Goal: Task Accomplishment & Management: Complete application form

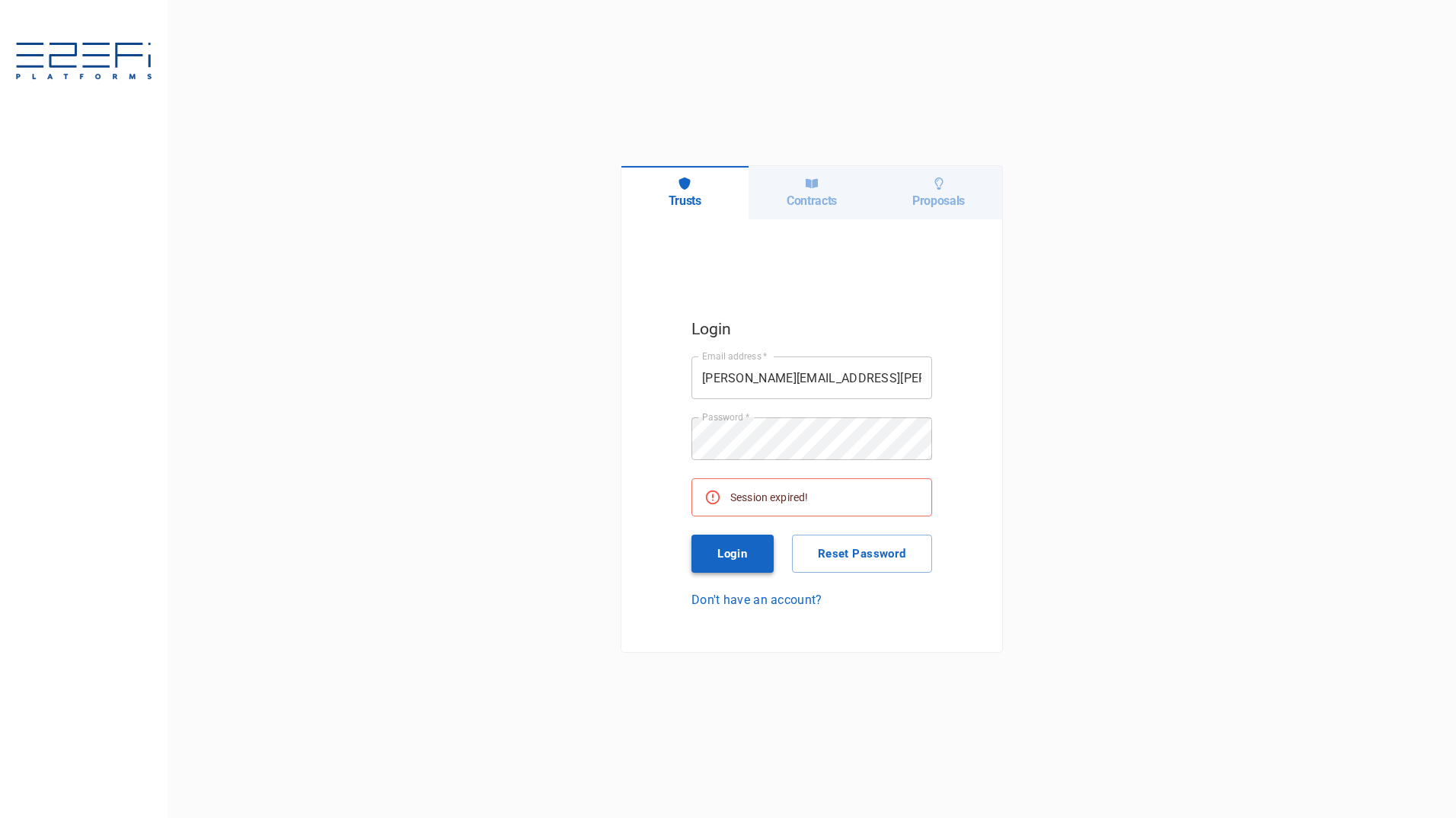
click at [727, 562] on button "Login" at bounding box center [732, 554] width 82 height 38
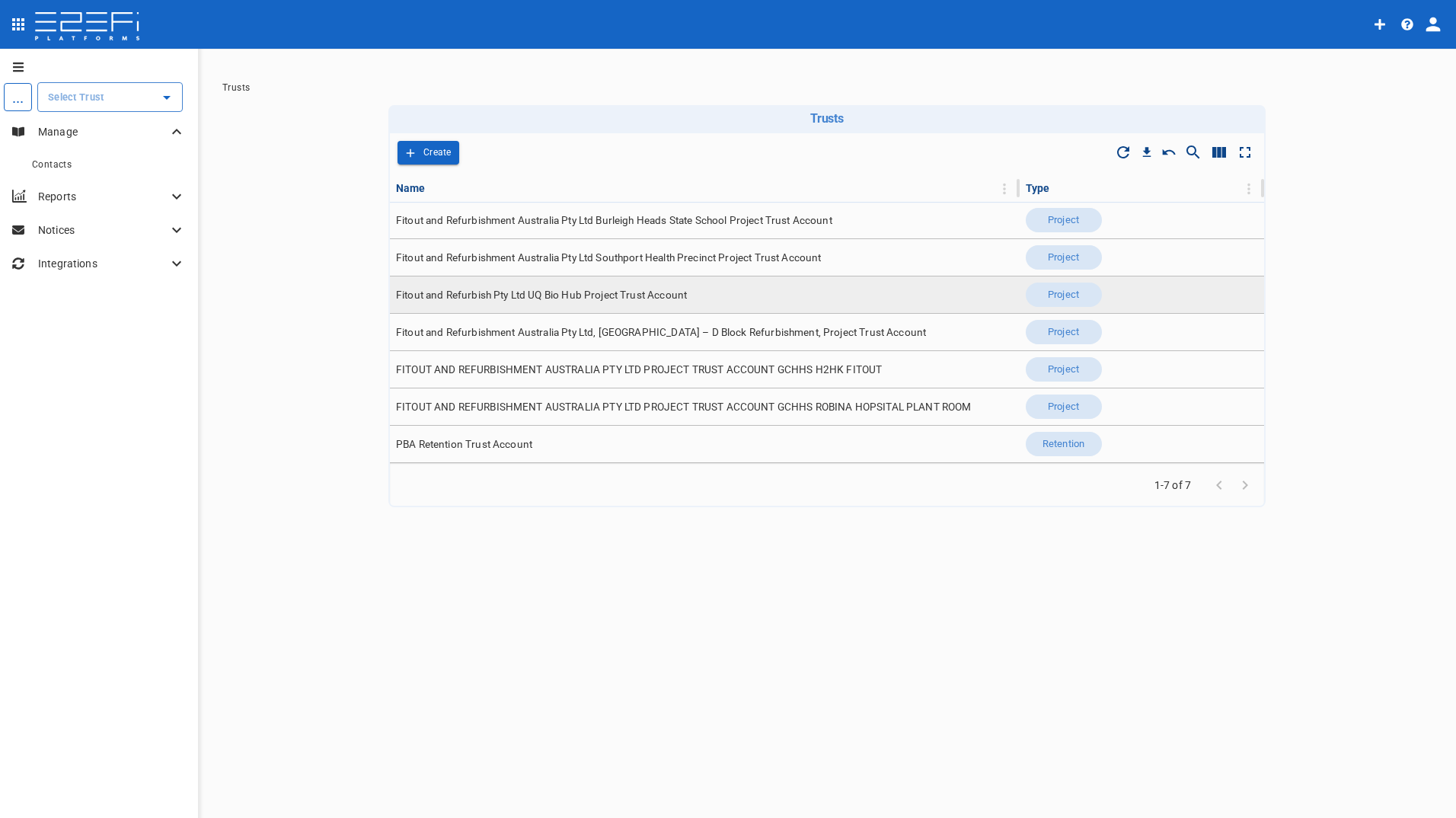
click at [545, 291] on span "Fitout and Refurbish Pty Ltd UQ Bio Hub Project Trust Account" at bounding box center [542, 295] width 291 height 15
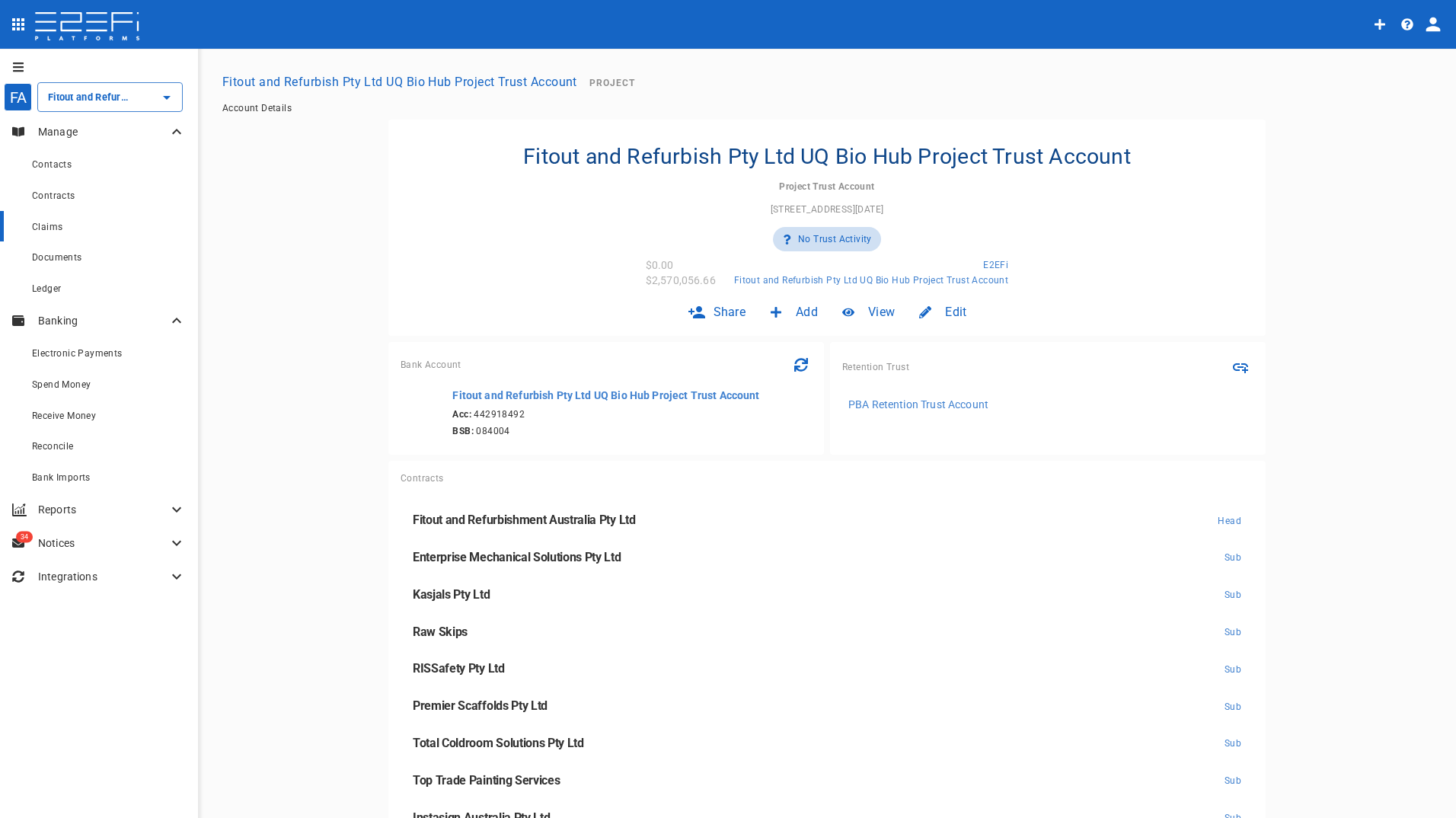
click at [48, 226] on span "Claims" at bounding box center [47, 227] width 31 height 11
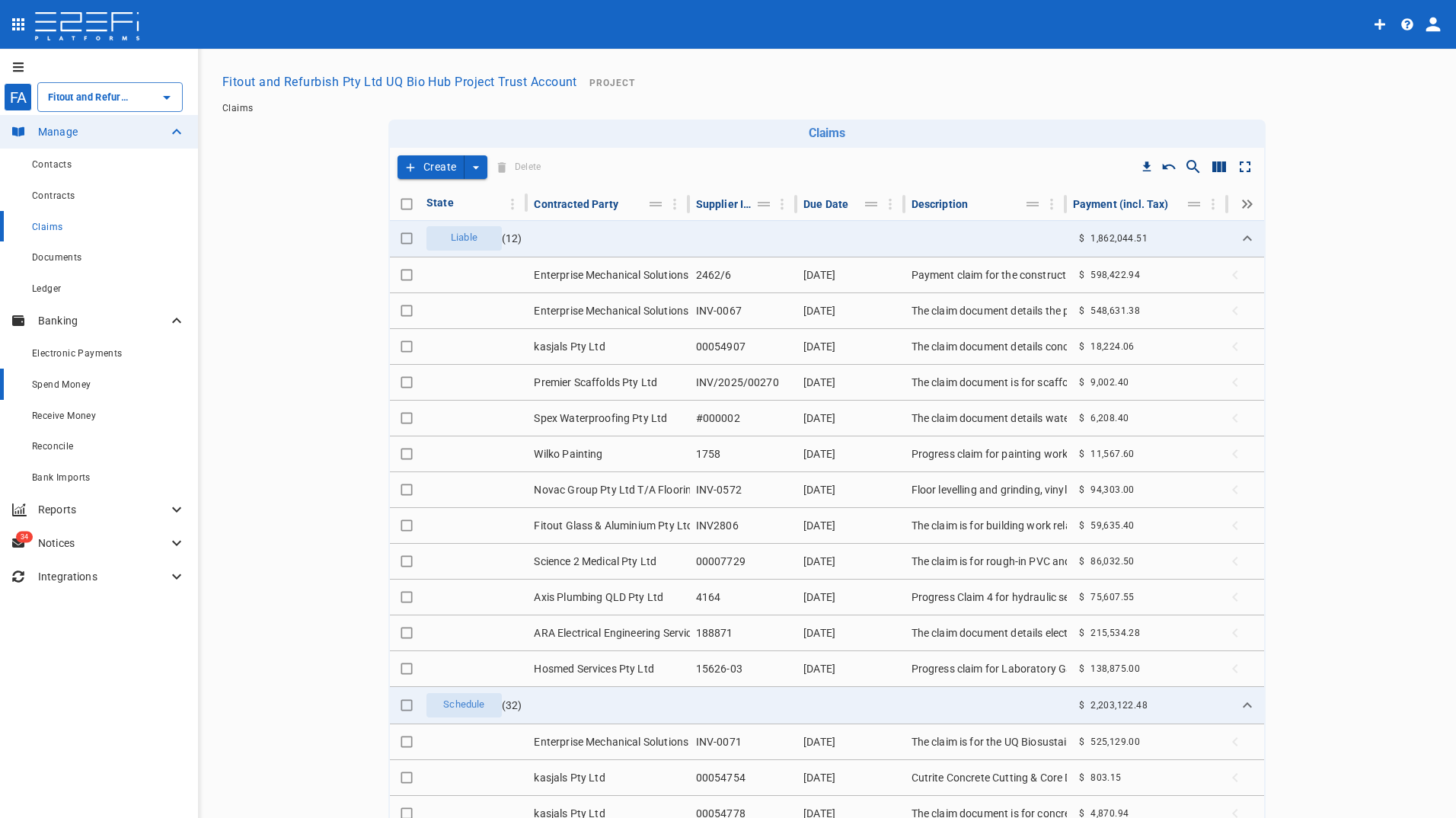
click at [54, 385] on span "Spend Money" at bounding box center [61, 384] width 59 height 11
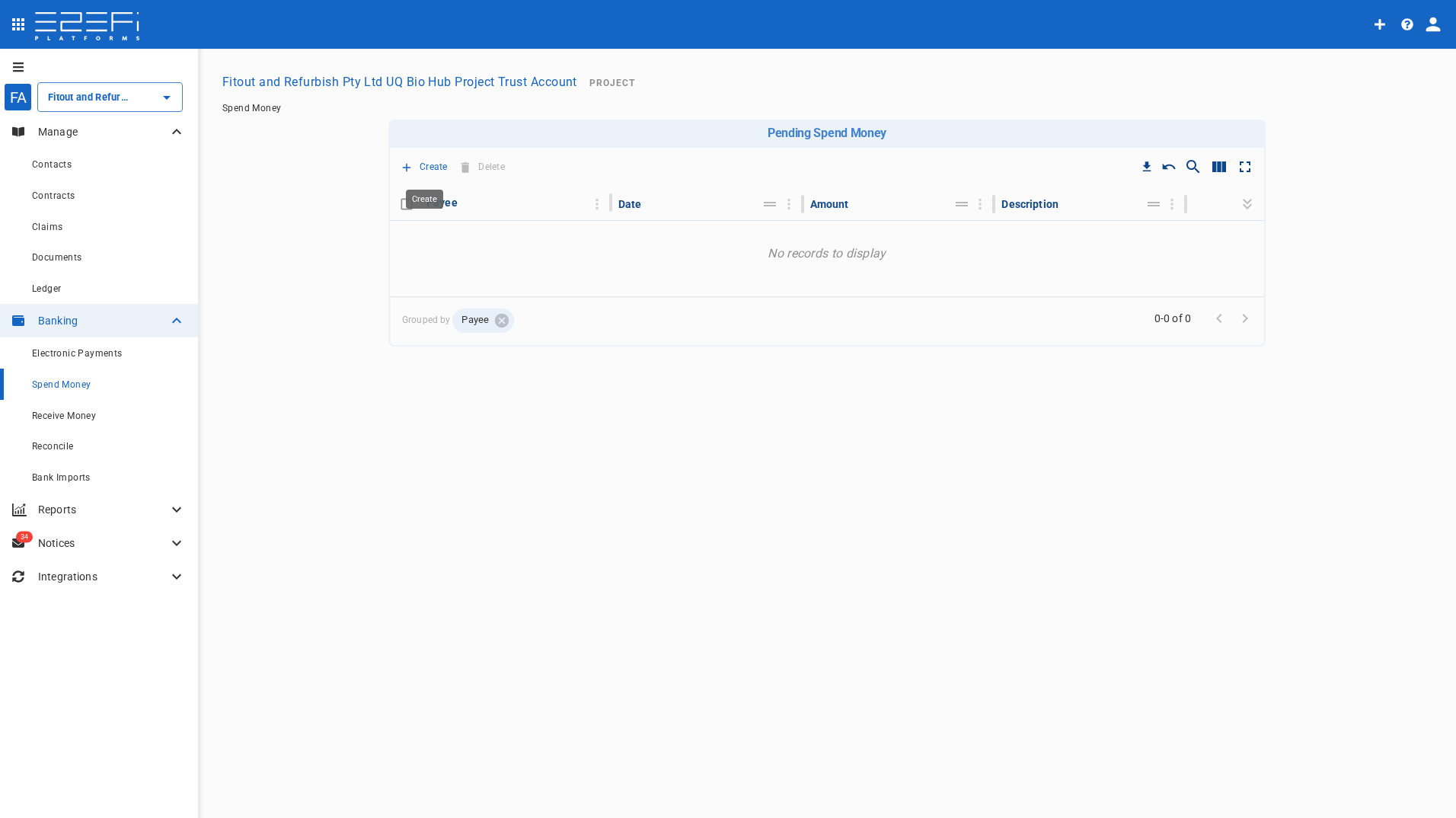
click at [420, 162] on p "Create" at bounding box center [434, 167] width 28 height 18
click at [422, 254] on span "Trustee Payment" at bounding box center [455, 253] width 91 height 18
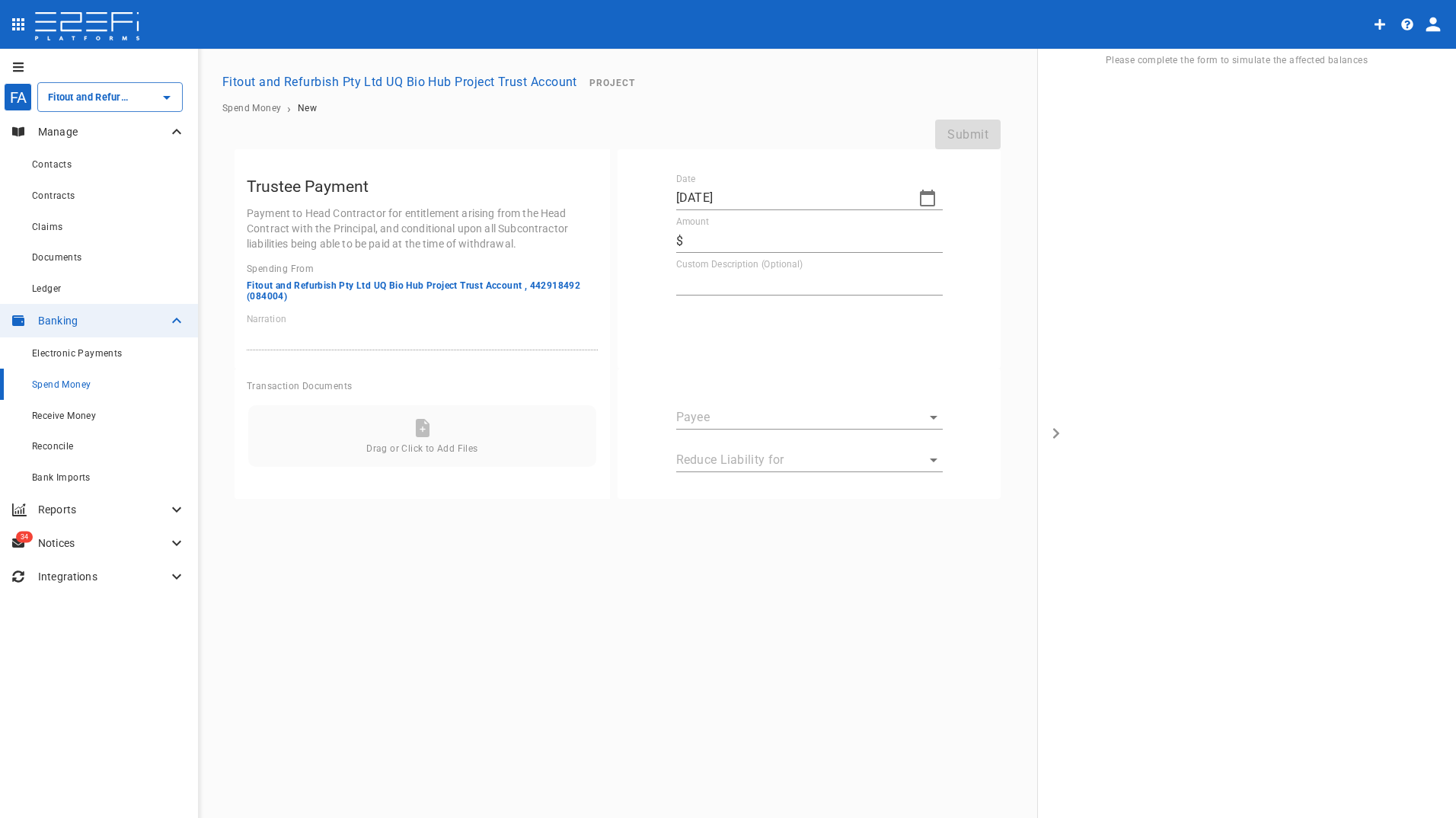
type textarea "Withdrawal by trustee"
type input "G12HKWNG00028G4C"
click at [692, 243] on input "Amount" at bounding box center [816, 240] width 254 height 25
click at [931, 196] on icon "button" at bounding box center [928, 198] width 18 height 18
click at [690, 224] on icon "button" at bounding box center [690, 224] width 12 height 12
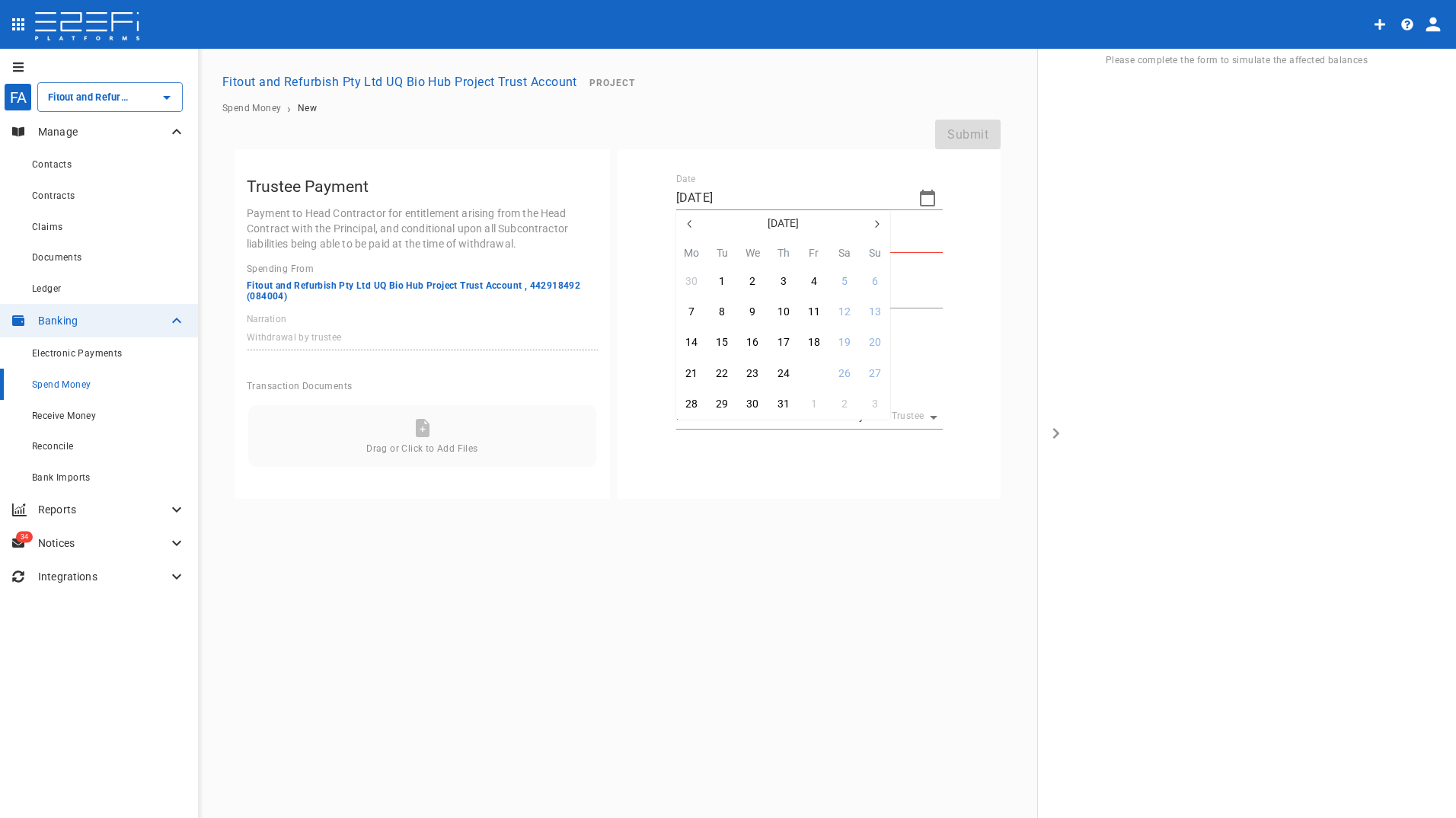
click at [813, 375] on div "25" at bounding box center [814, 374] width 12 height 17
type input "[DATE]"
click at [741, 235] on input "Amount" at bounding box center [816, 240] width 254 height 25
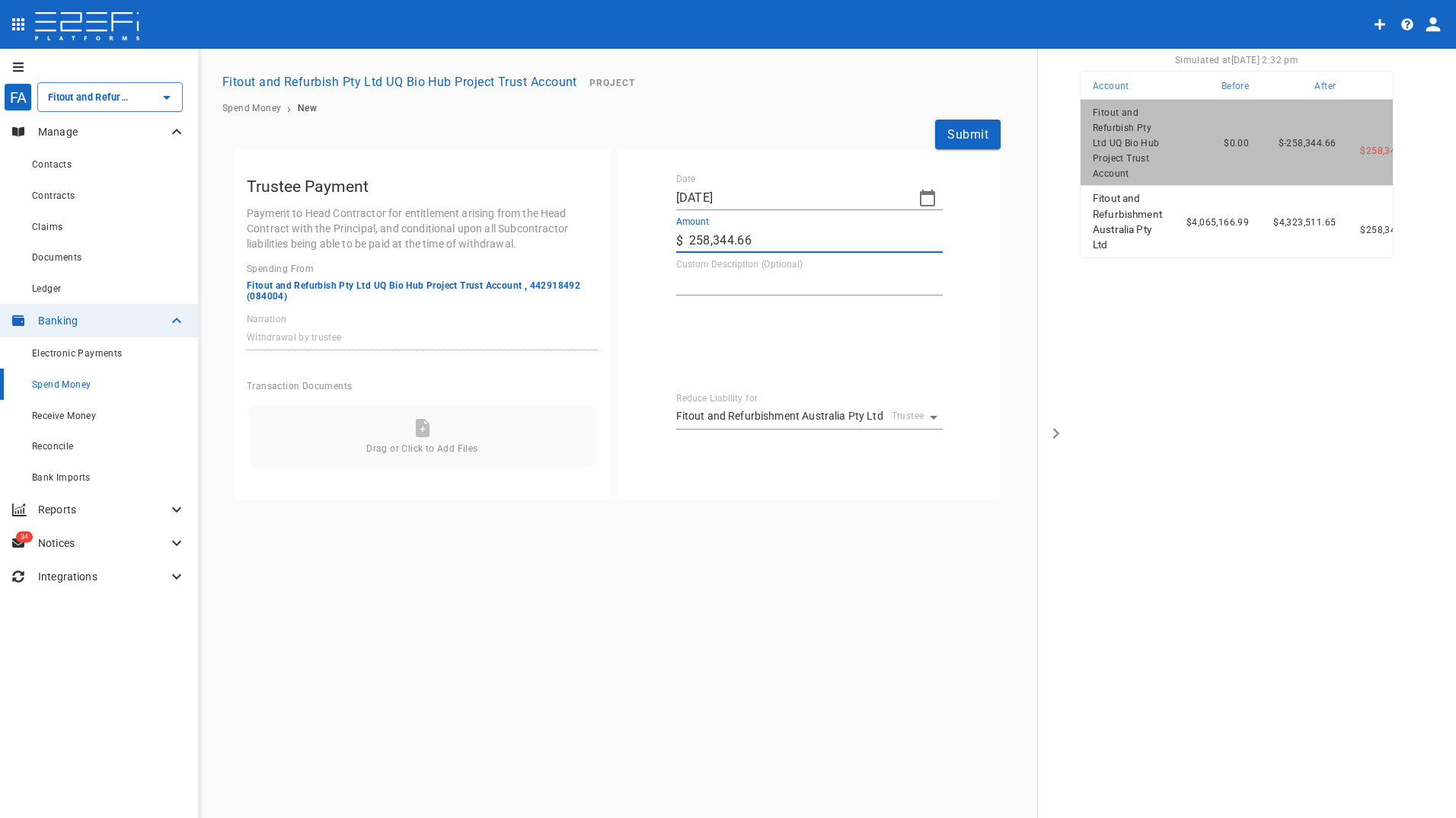
type input "258,344.66"
click at [708, 290] on textarea "Custom Description (Optional)" at bounding box center [810, 283] width 267 height 18
type textarea "prelims and profit"
click at [970, 132] on button "Submit" at bounding box center [967, 134] width 65 height 30
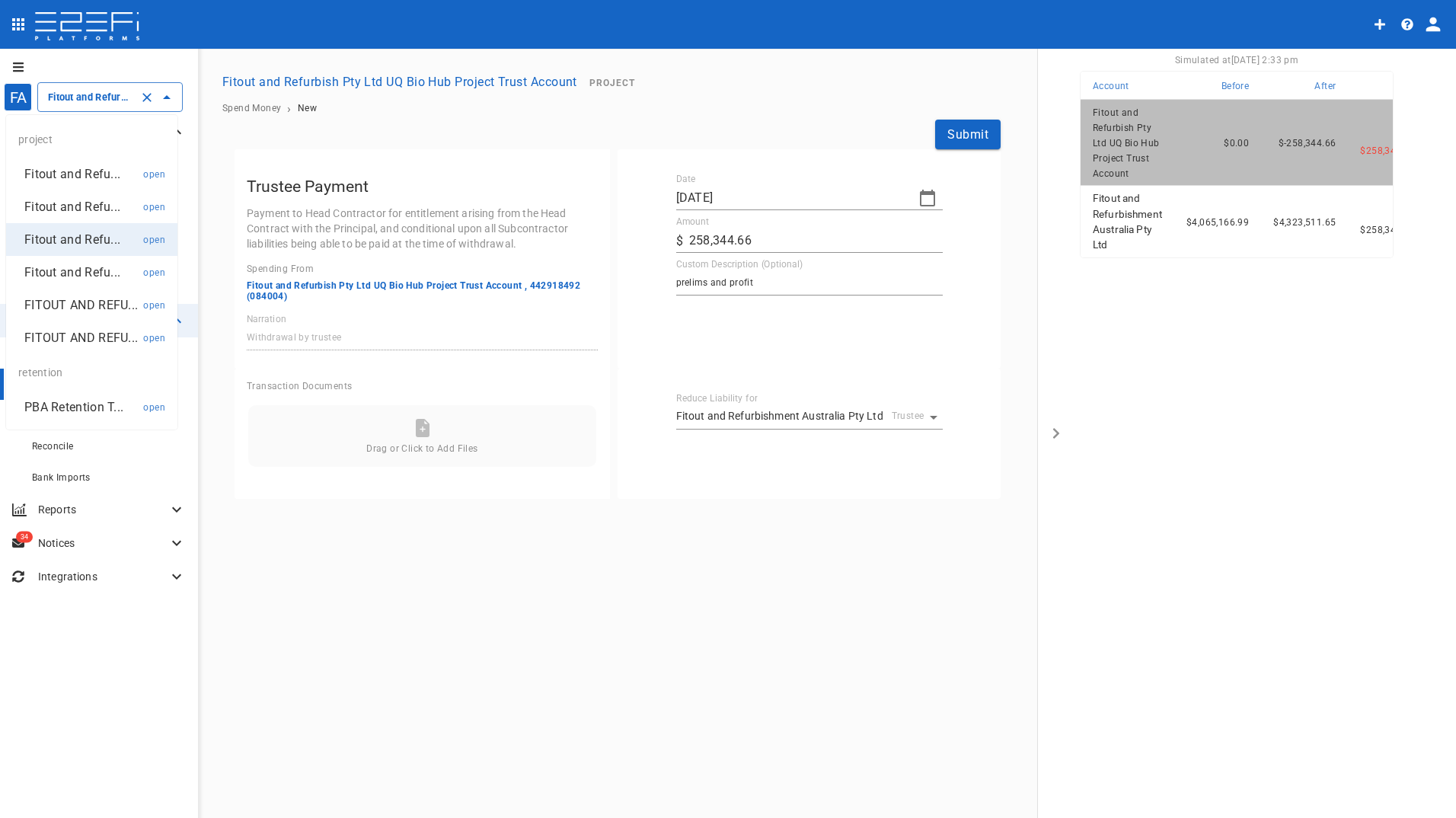
click at [93, 99] on input "Fitout and Refurbish Pty Ltd UQ Bio Hub Project Trust Account" at bounding box center [89, 97] width 89 height 16
click at [395, 128] on div "Submit" at bounding box center [617, 134] width 766 height 30
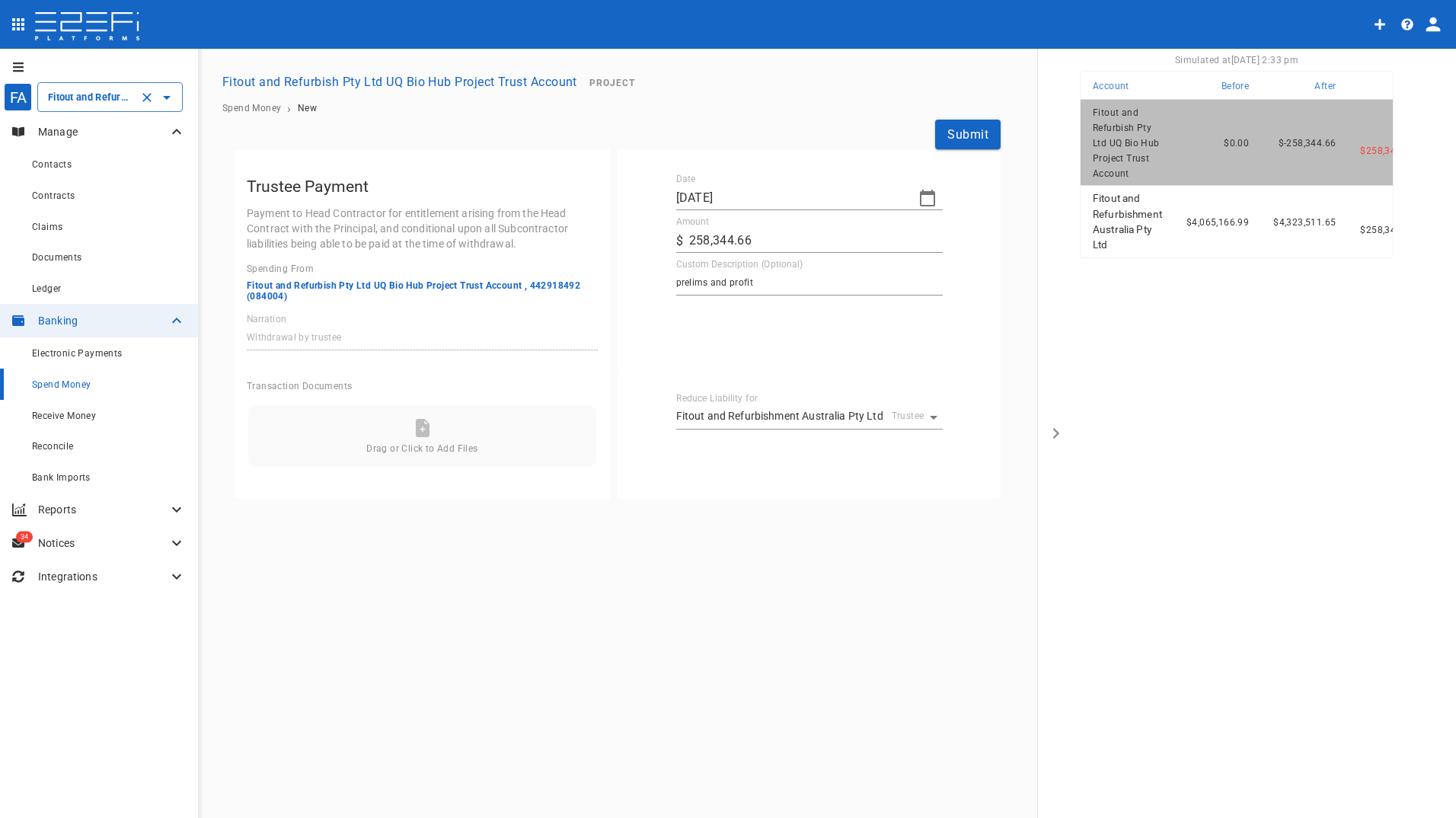
click at [71, 100] on input "Fitout and Refurbish Pty Ltd UQ Bio Hub Project Trust Account" at bounding box center [89, 97] width 89 height 16
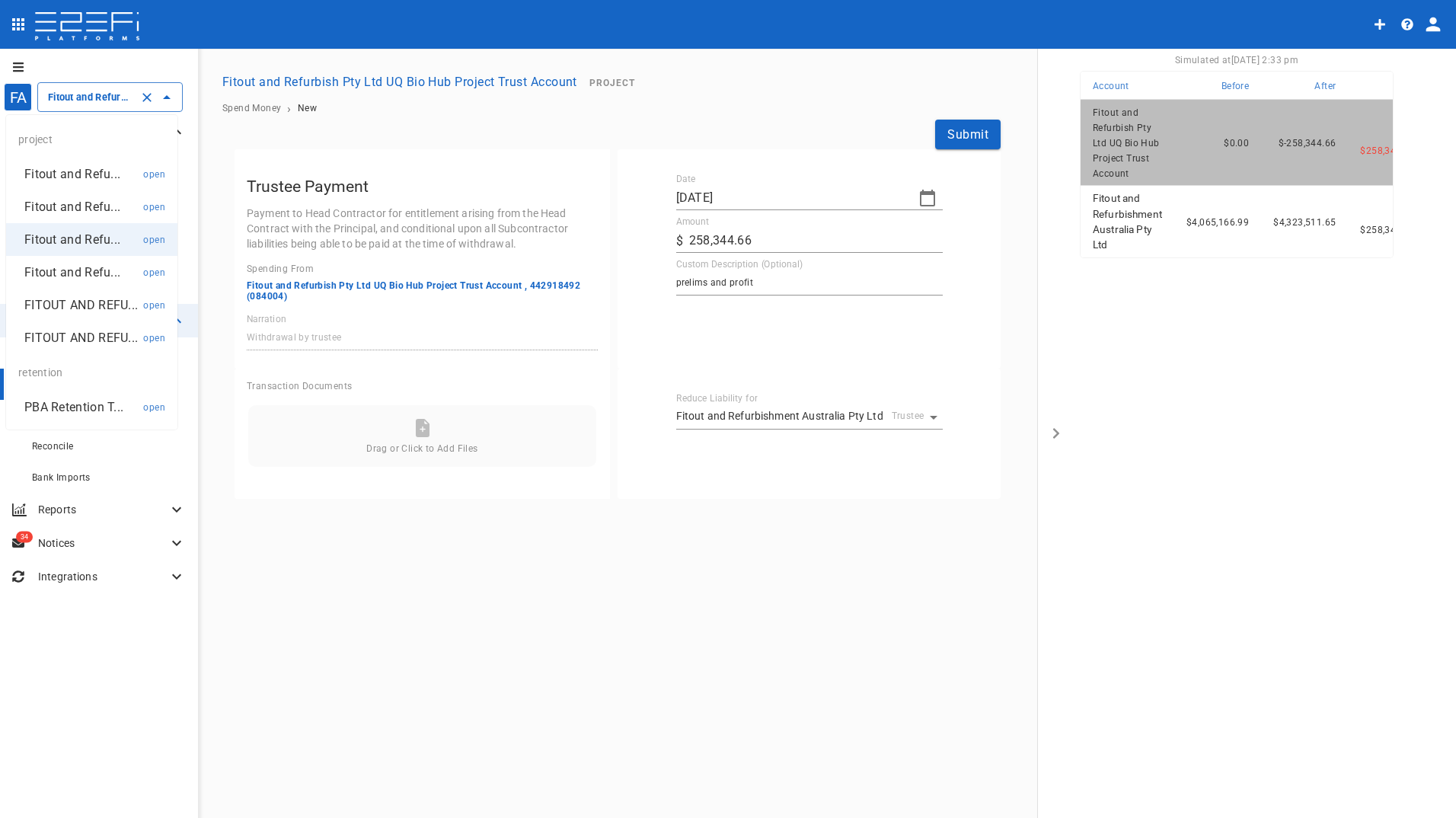
click at [89, 408] on p "PBA Retention T..." at bounding box center [74, 407] width 99 height 18
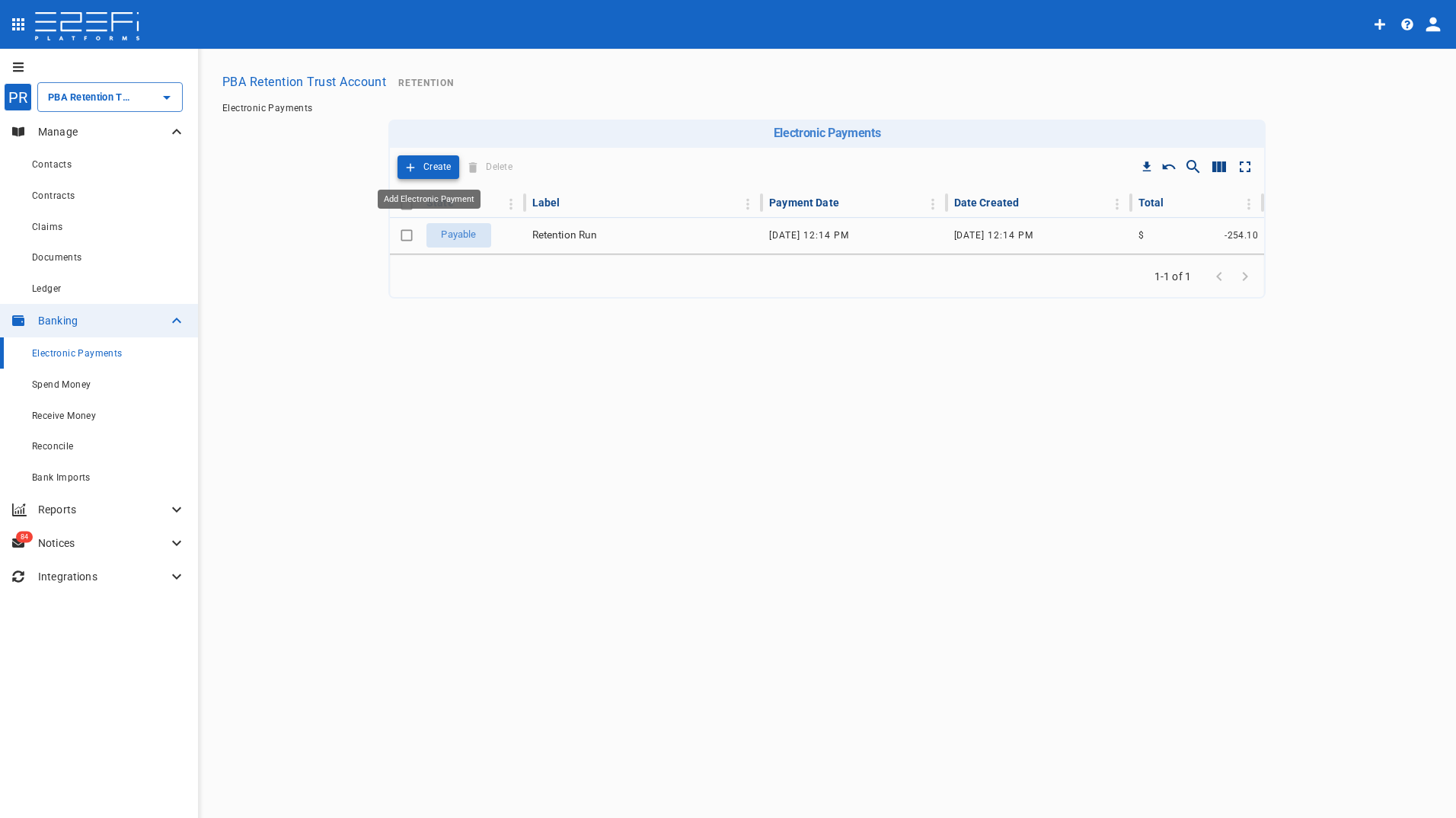
click at [411, 163] on icon "Add Electronic Payment" at bounding box center [411, 168] width 14 height 14
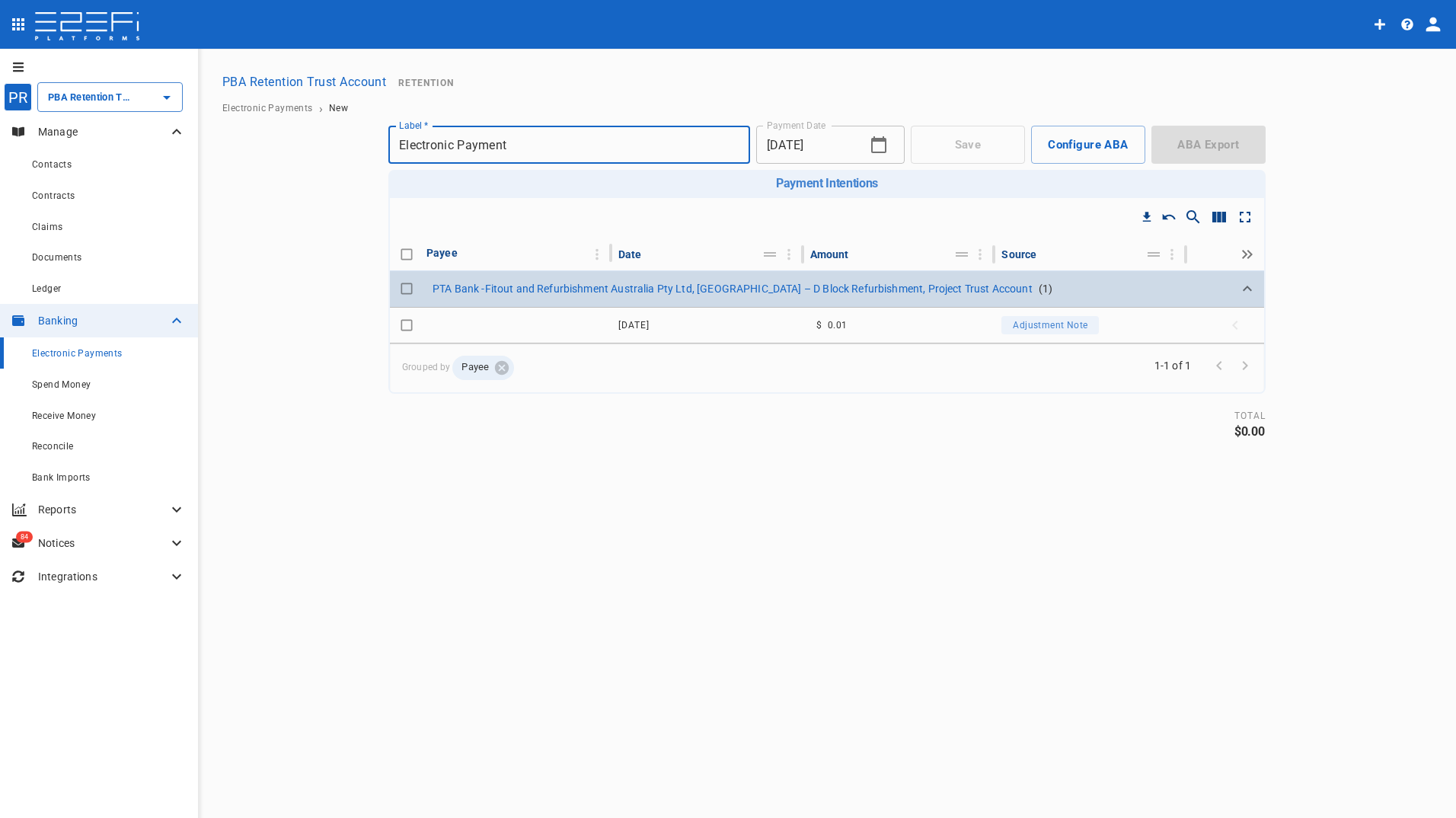
click at [697, 288] on p "PTA Bank - Fitout and Refurbishment Australia Pty Ltd, [GEOGRAPHIC_DATA] – D Bl…" at bounding box center [732, 289] width 600 height 15
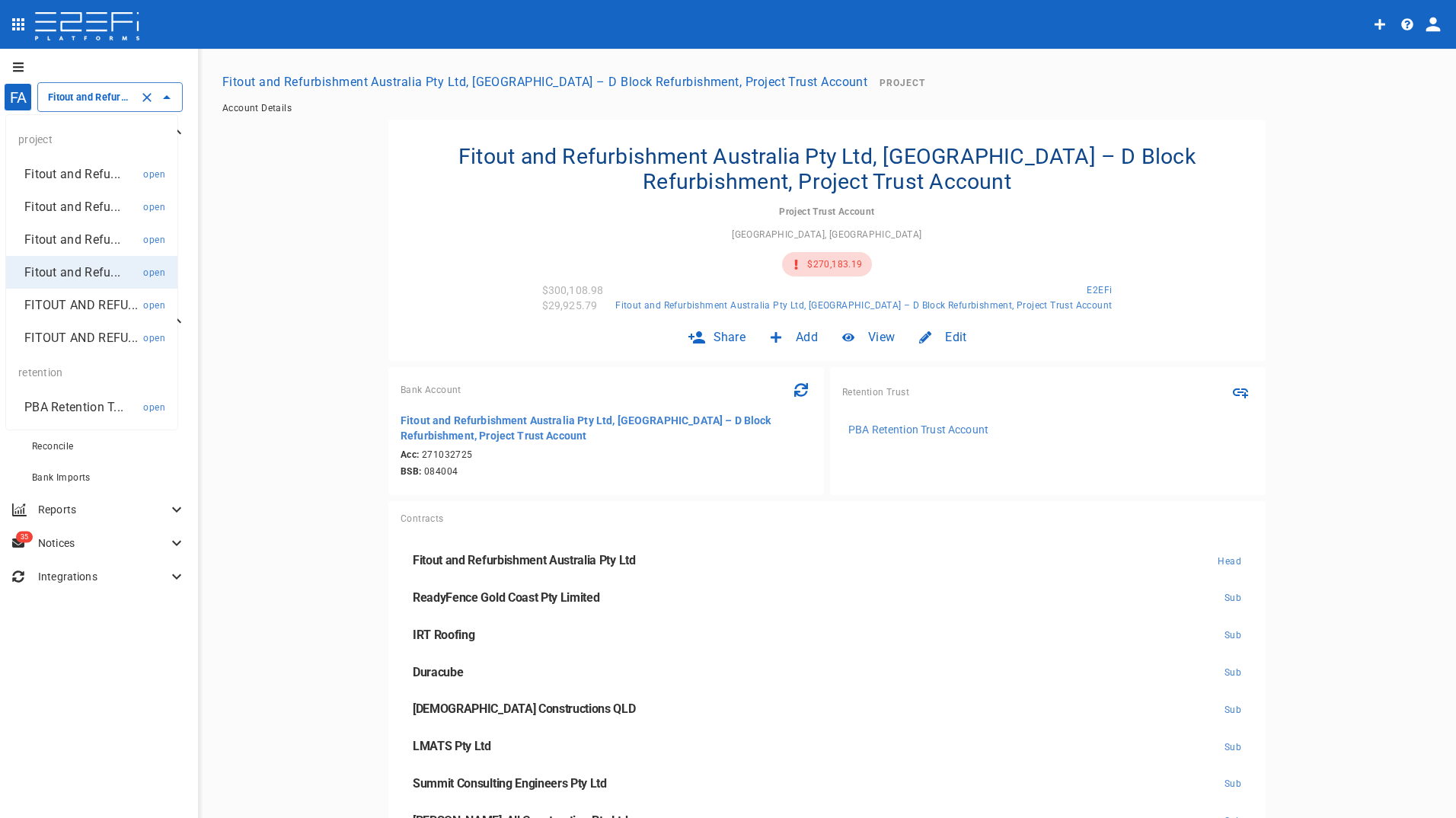
click at [76, 101] on input "Fitout and Refurbishment Australia Pty Ltd, [GEOGRAPHIC_DATA] – D Block Refurbi…" at bounding box center [89, 97] width 89 height 16
click at [83, 408] on p "PBA Retention T..." at bounding box center [74, 407] width 99 height 18
type input "PBA Retention Trust Account"
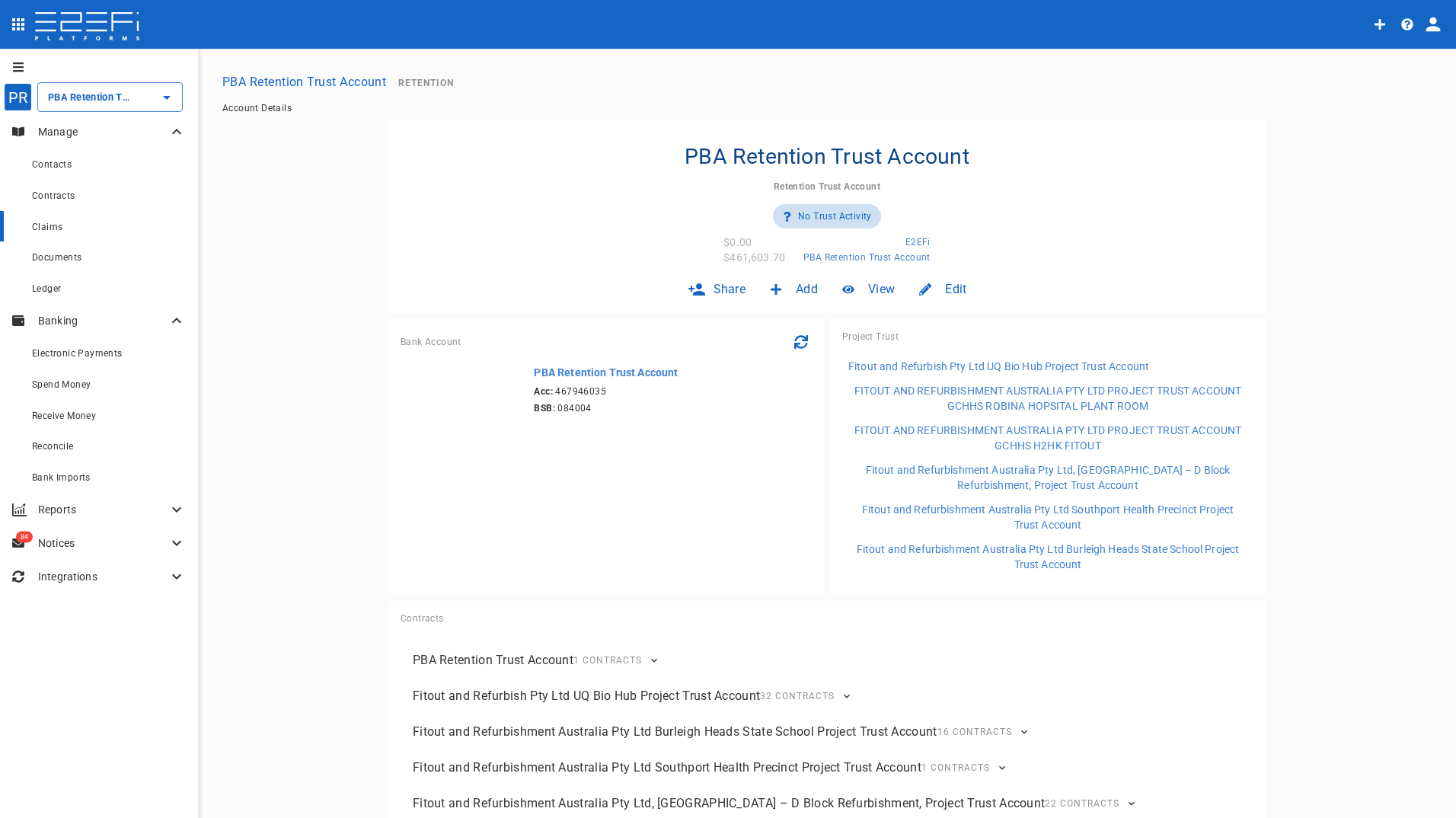
click at [51, 226] on span "Claims" at bounding box center [47, 227] width 31 height 11
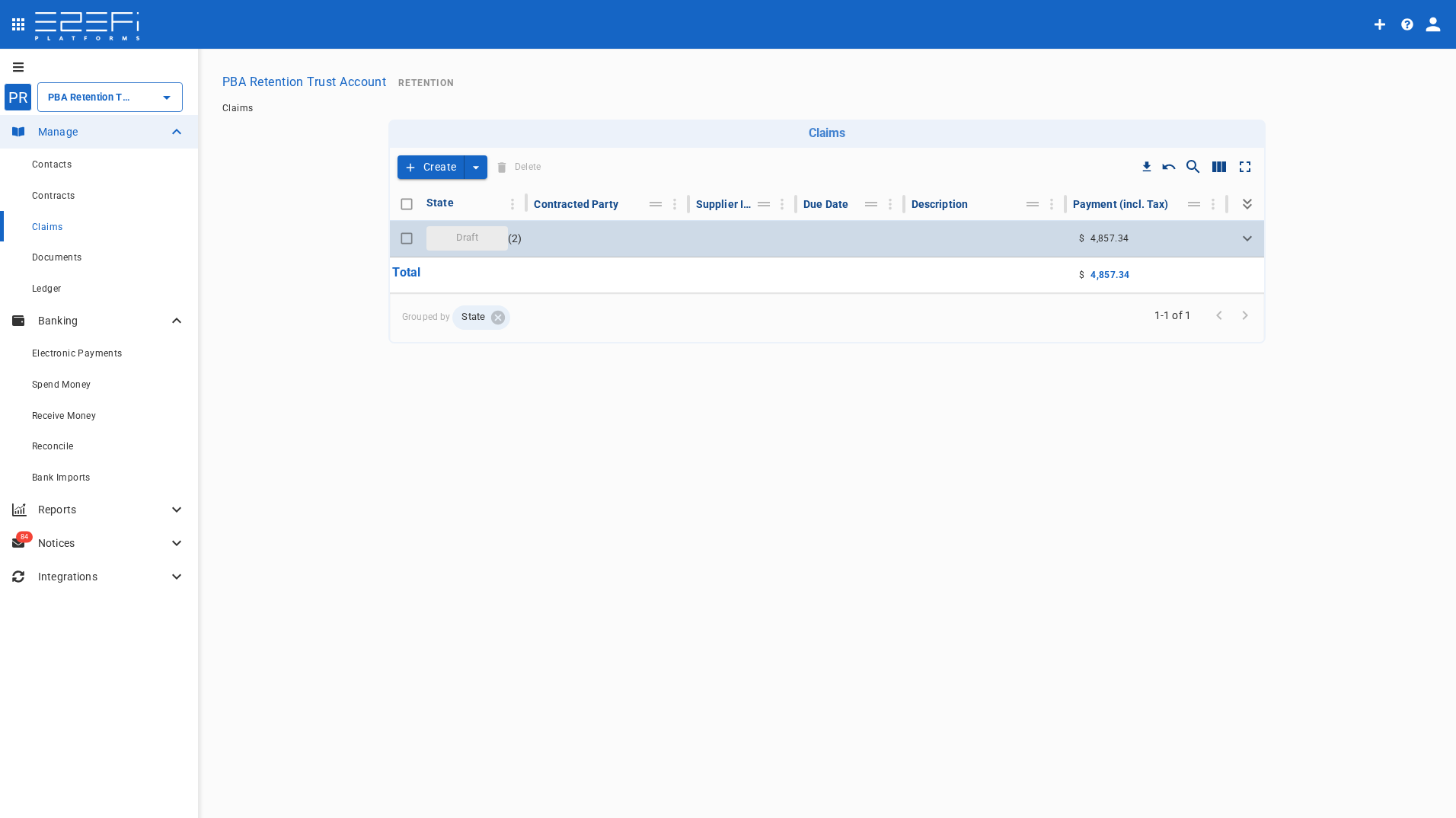
click at [472, 244] on span "Draft" at bounding box center [468, 237] width 41 height 15
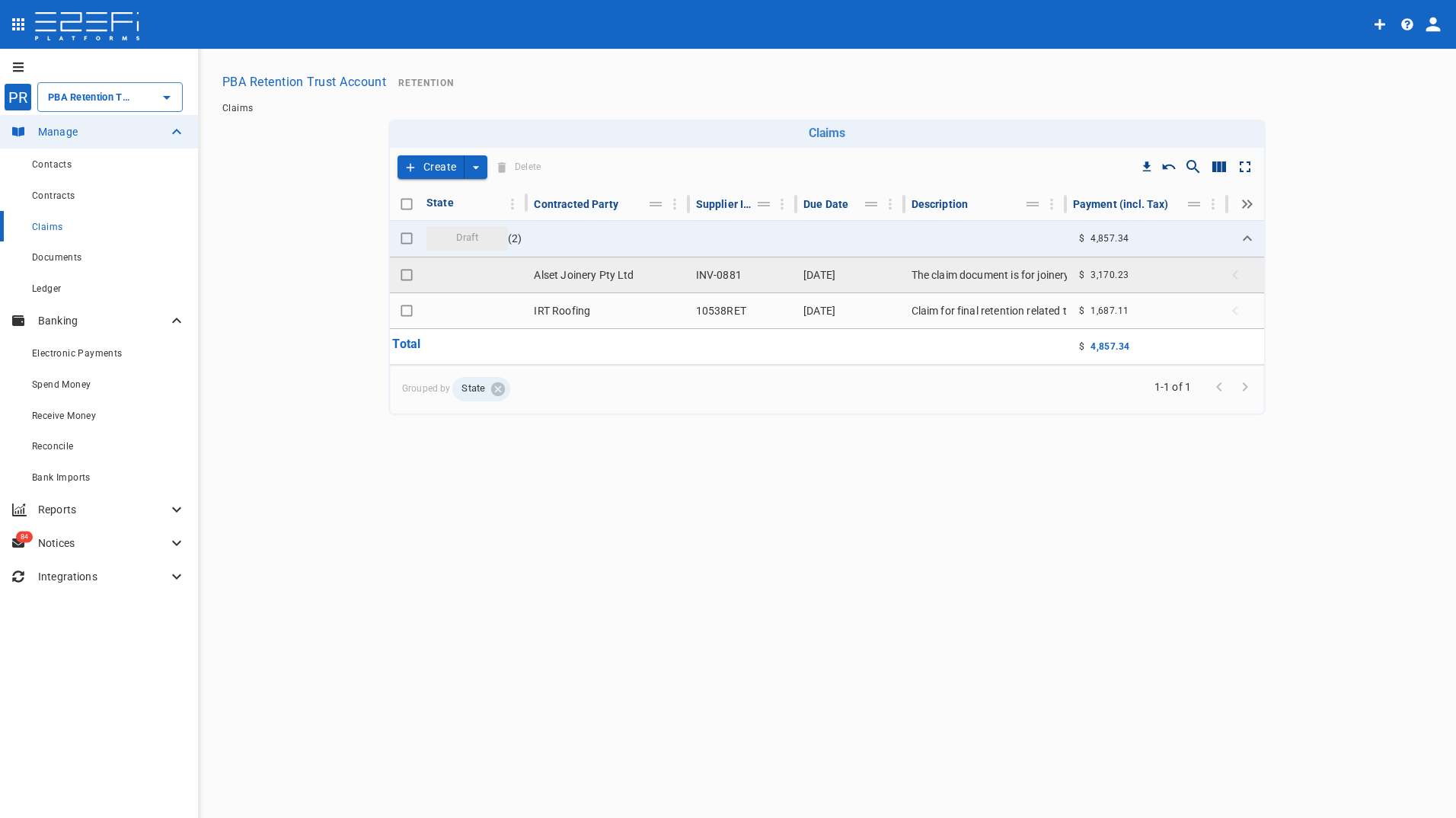
click at [555, 273] on td "Alset Joinery Pty Ltd" at bounding box center [608, 275] width 162 height 35
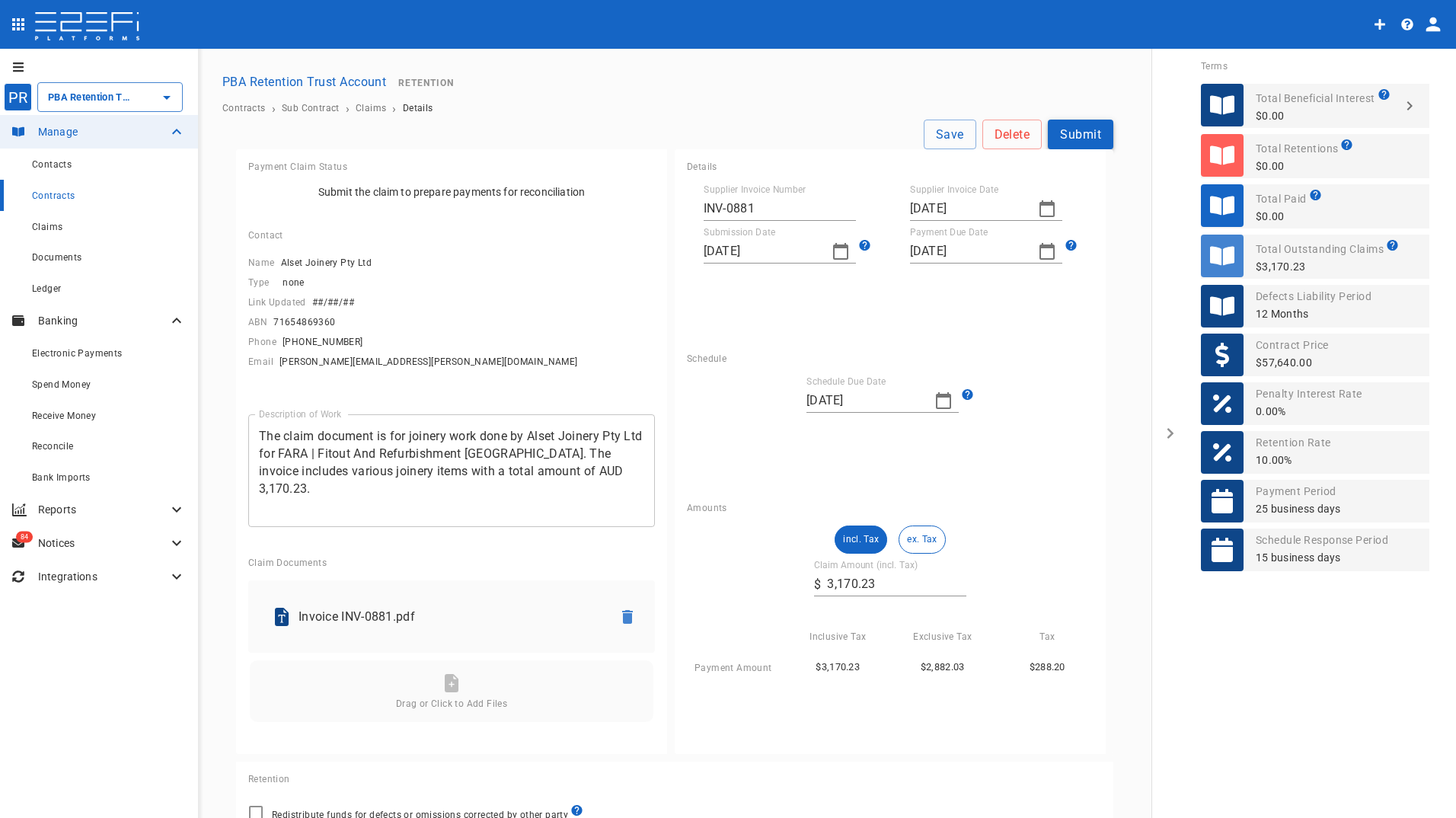
click at [1075, 130] on button "Submit" at bounding box center [1080, 134] width 65 height 30
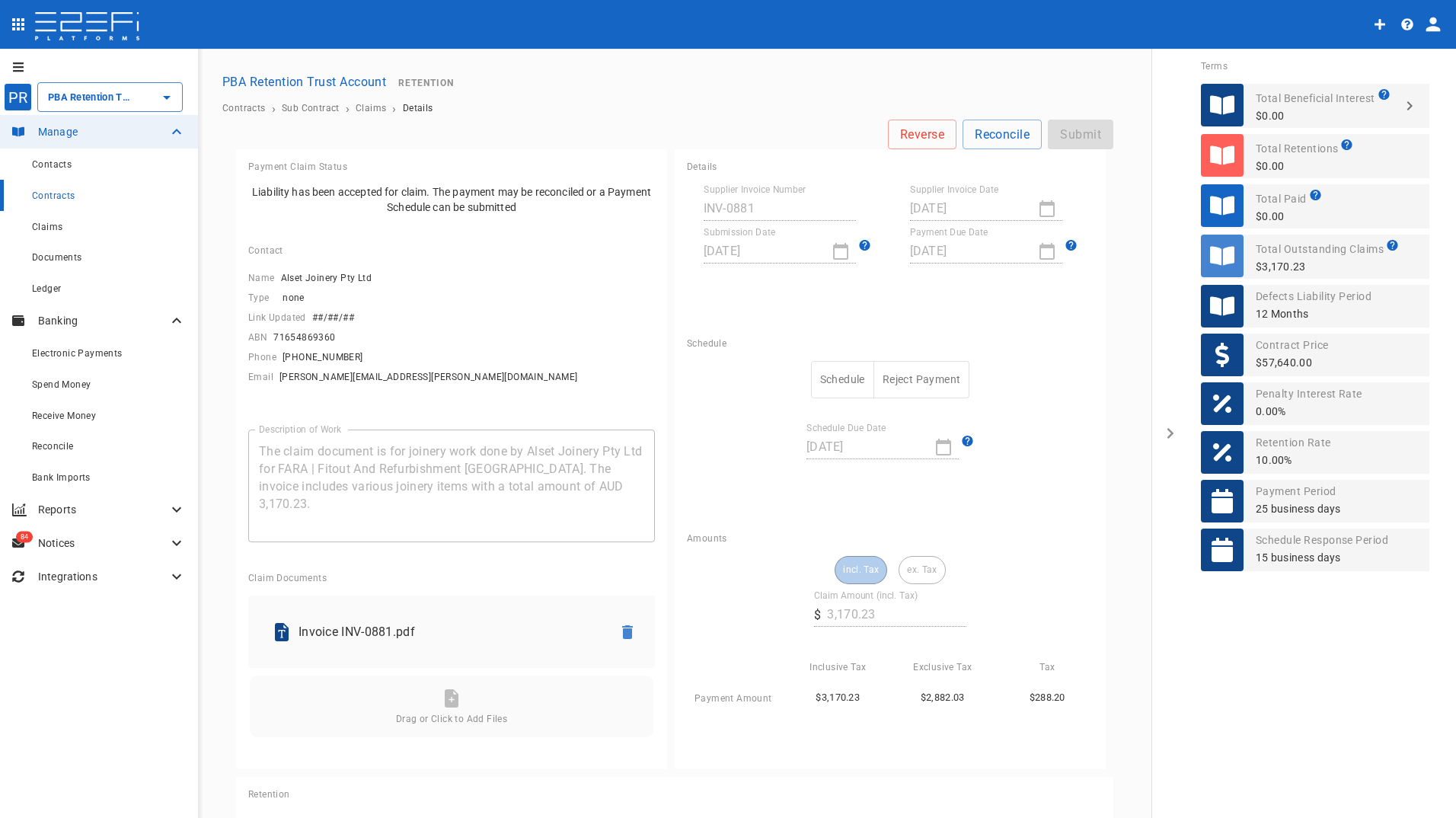
click at [834, 386] on button "Schedule" at bounding box center [843, 379] width 64 height 38
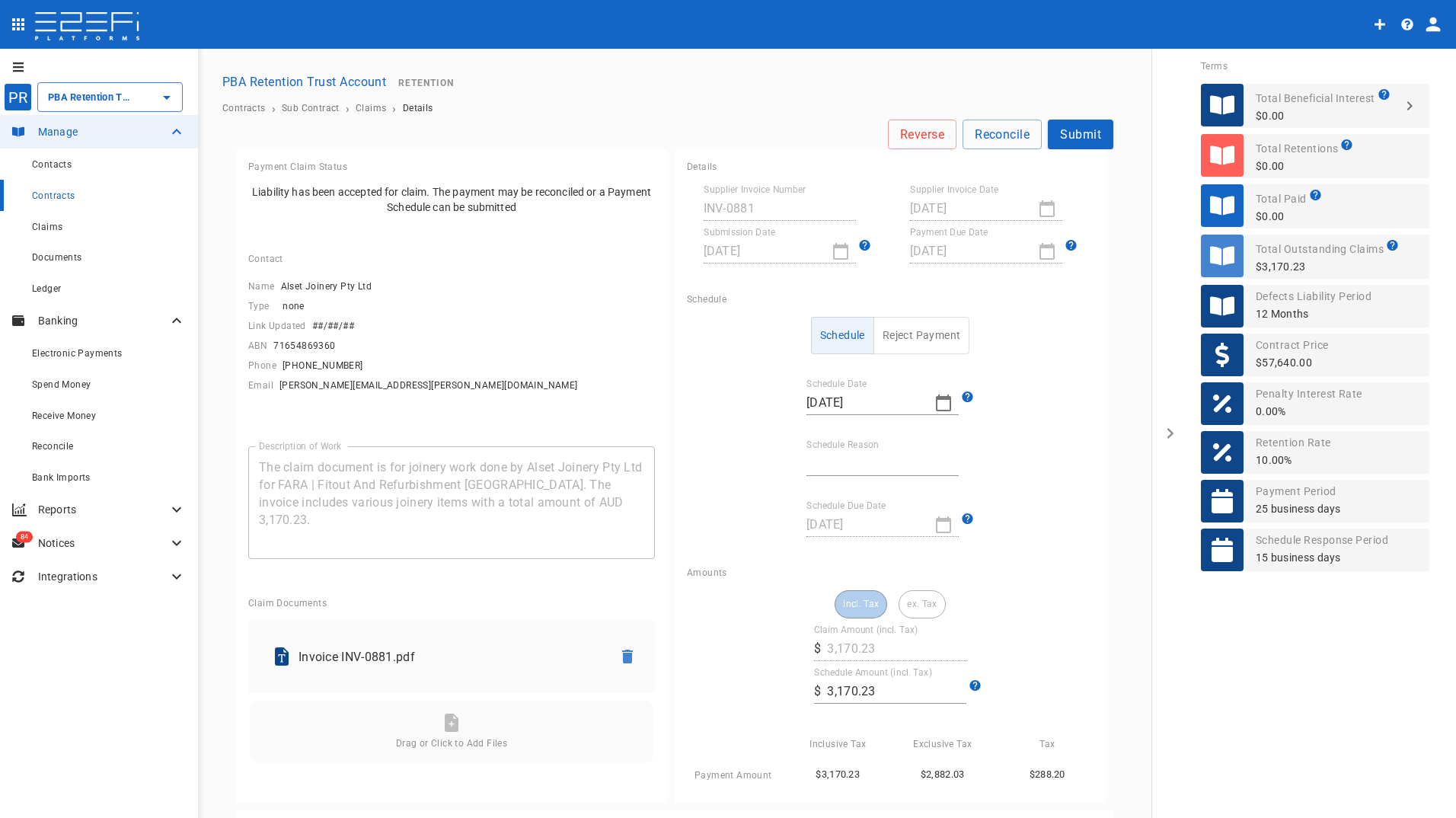
click at [869, 465] on input "Schedule Reason" at bounding box center [882, 463] width 152 height 25
type input "Payment date"
click at [1088, 135] on button "Submit" at bounding box center [1080, 134] width 65 height 30
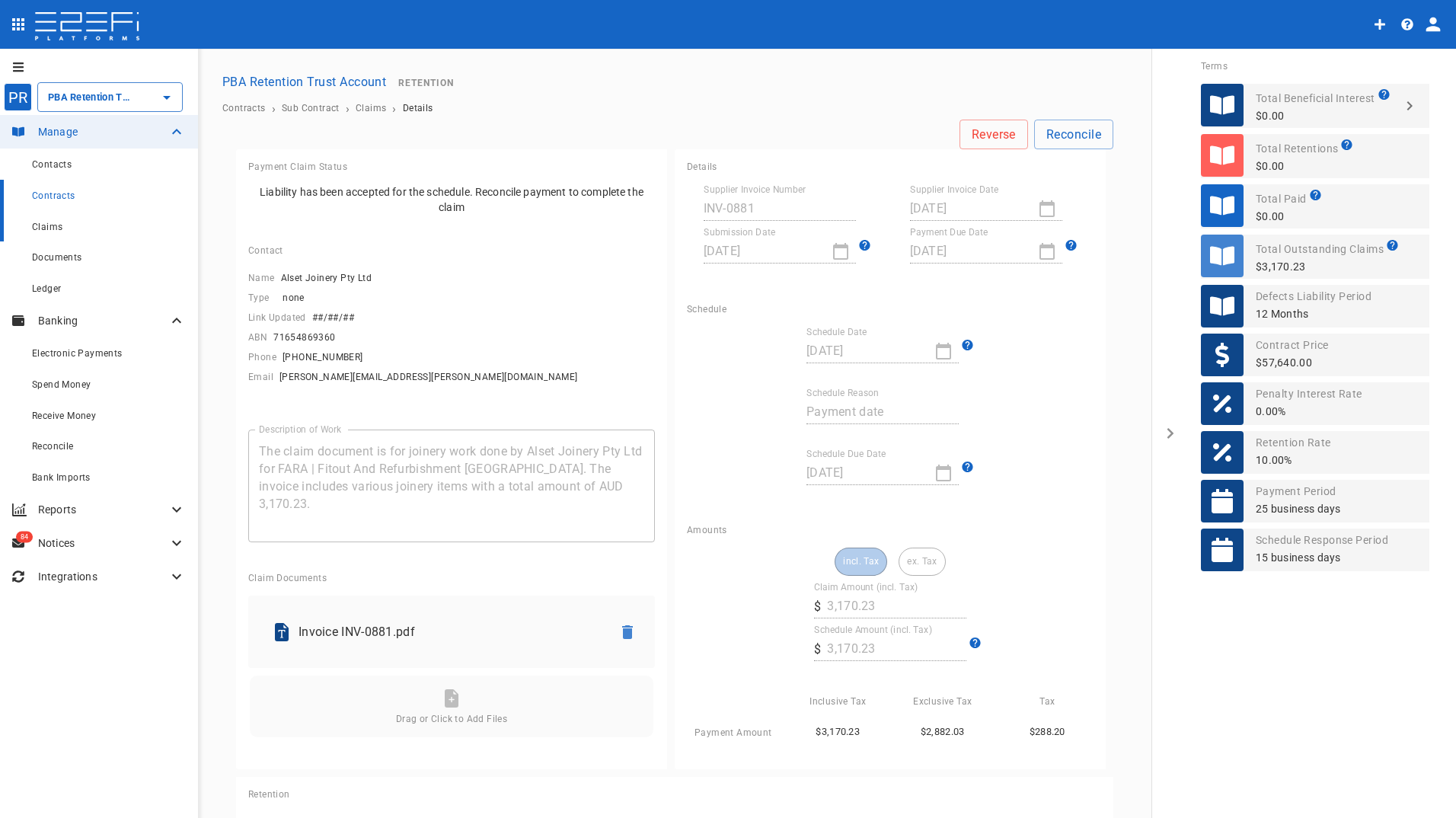
click at [47, 225] on span "Claims" at bounding box center [47, 227] width 31 height 11
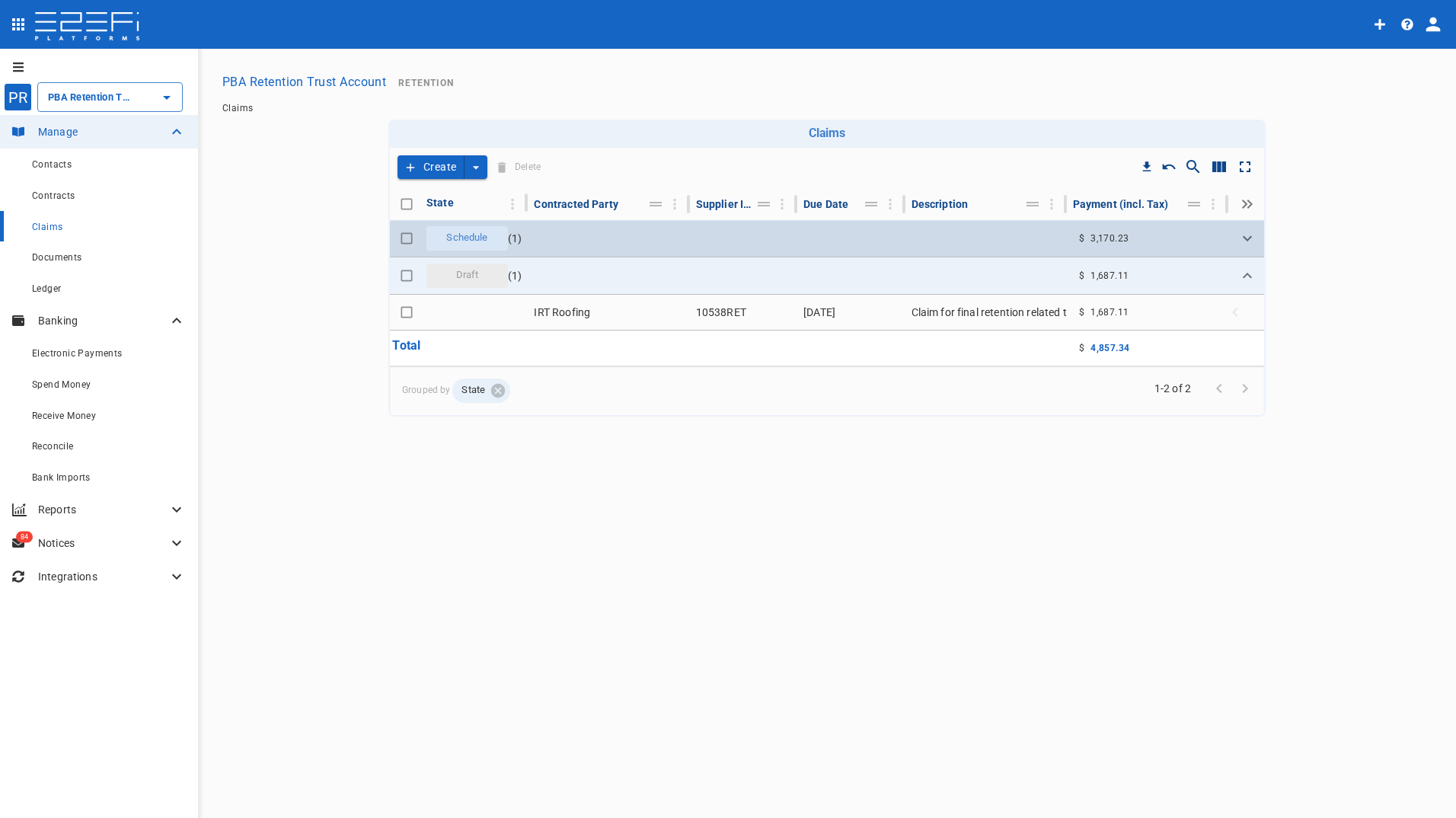
click at [470, 235] on span "Schedule" at bounding box center [467, 237] width 60 height 15
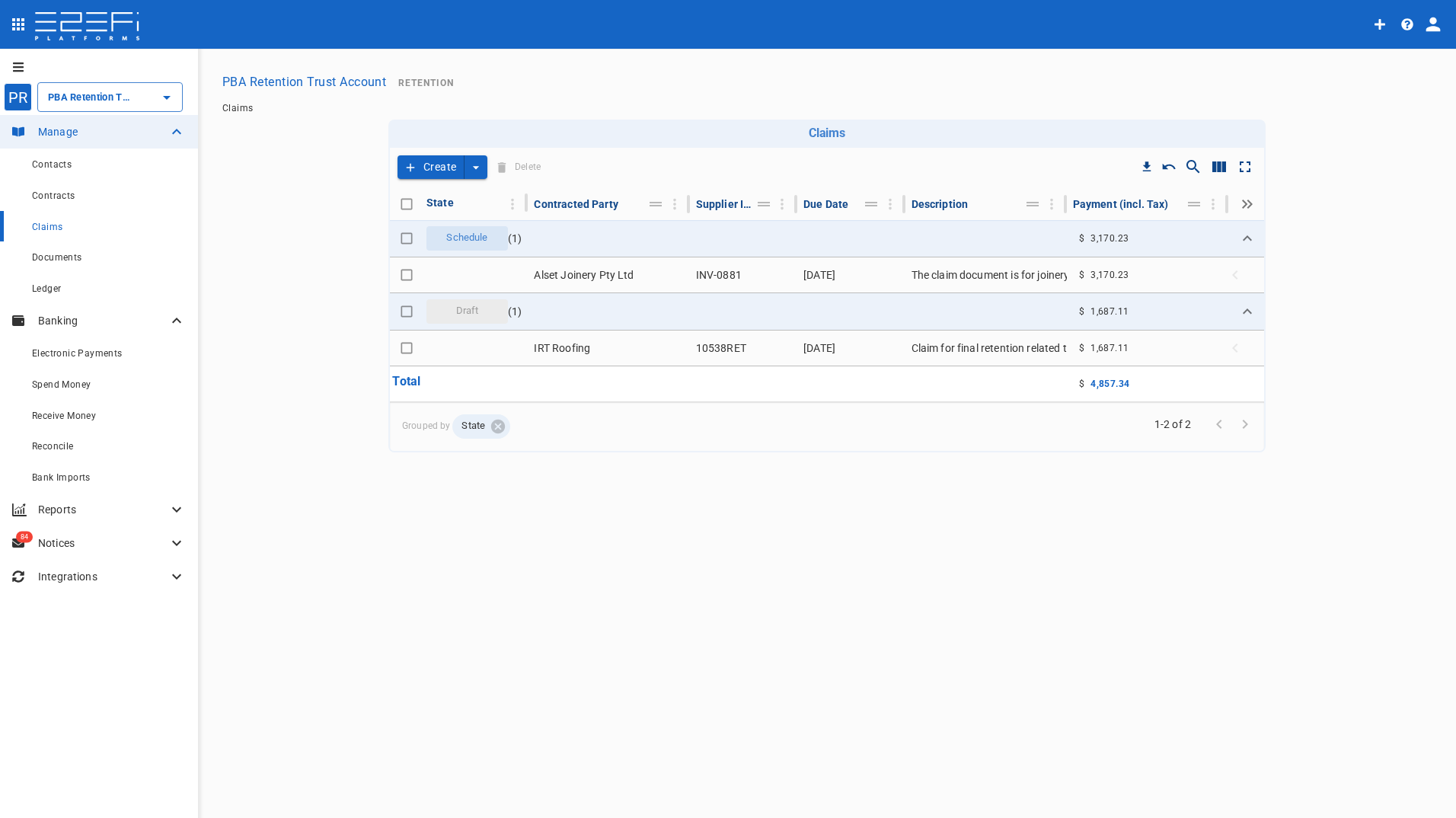
click at [433, 166] on button "Create" at bounding box center [430, 167] width 67 height 24
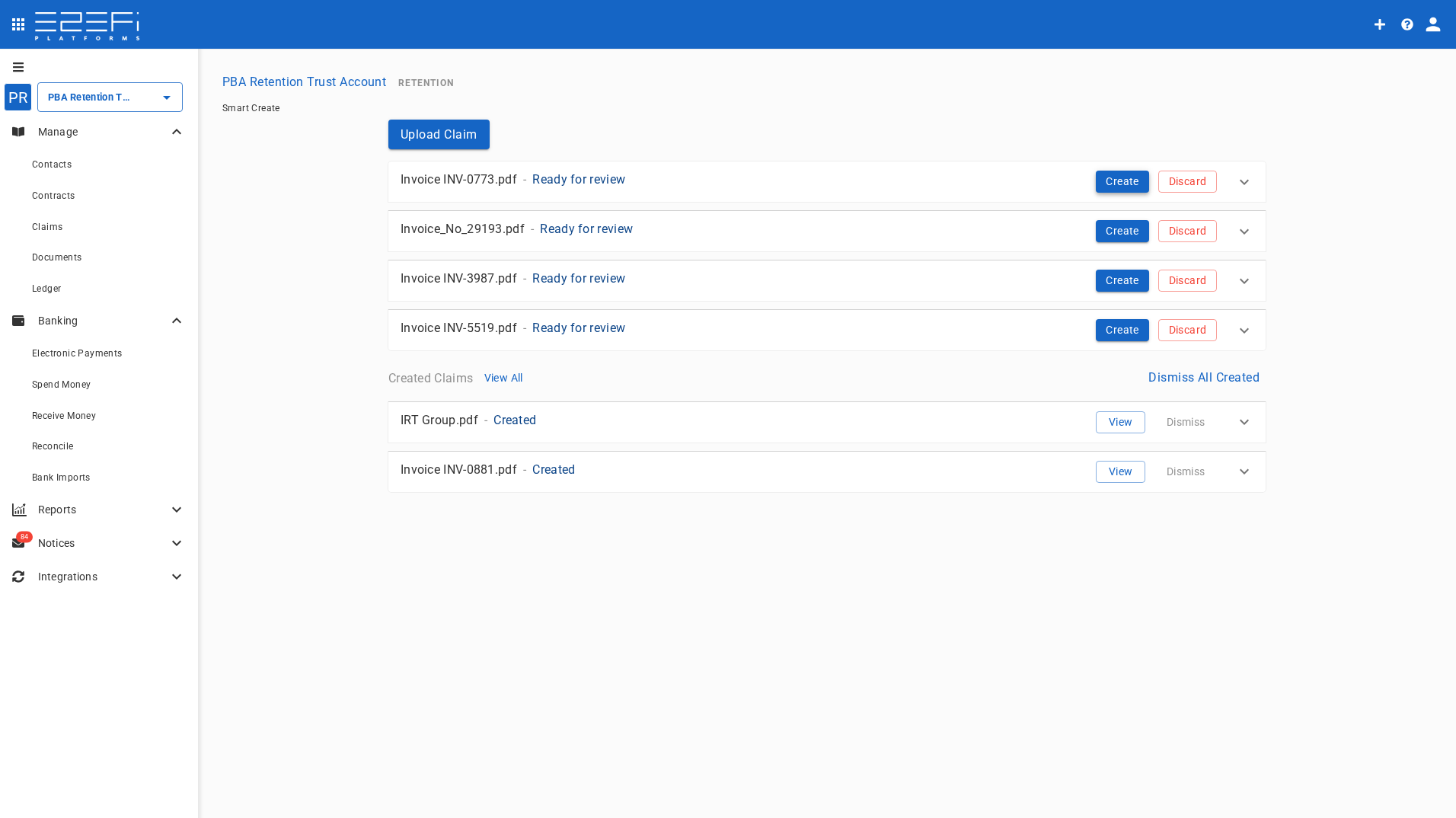
click at [1104, 174] on button "Create" at bounding box center [1122, 182] width 54 height 22
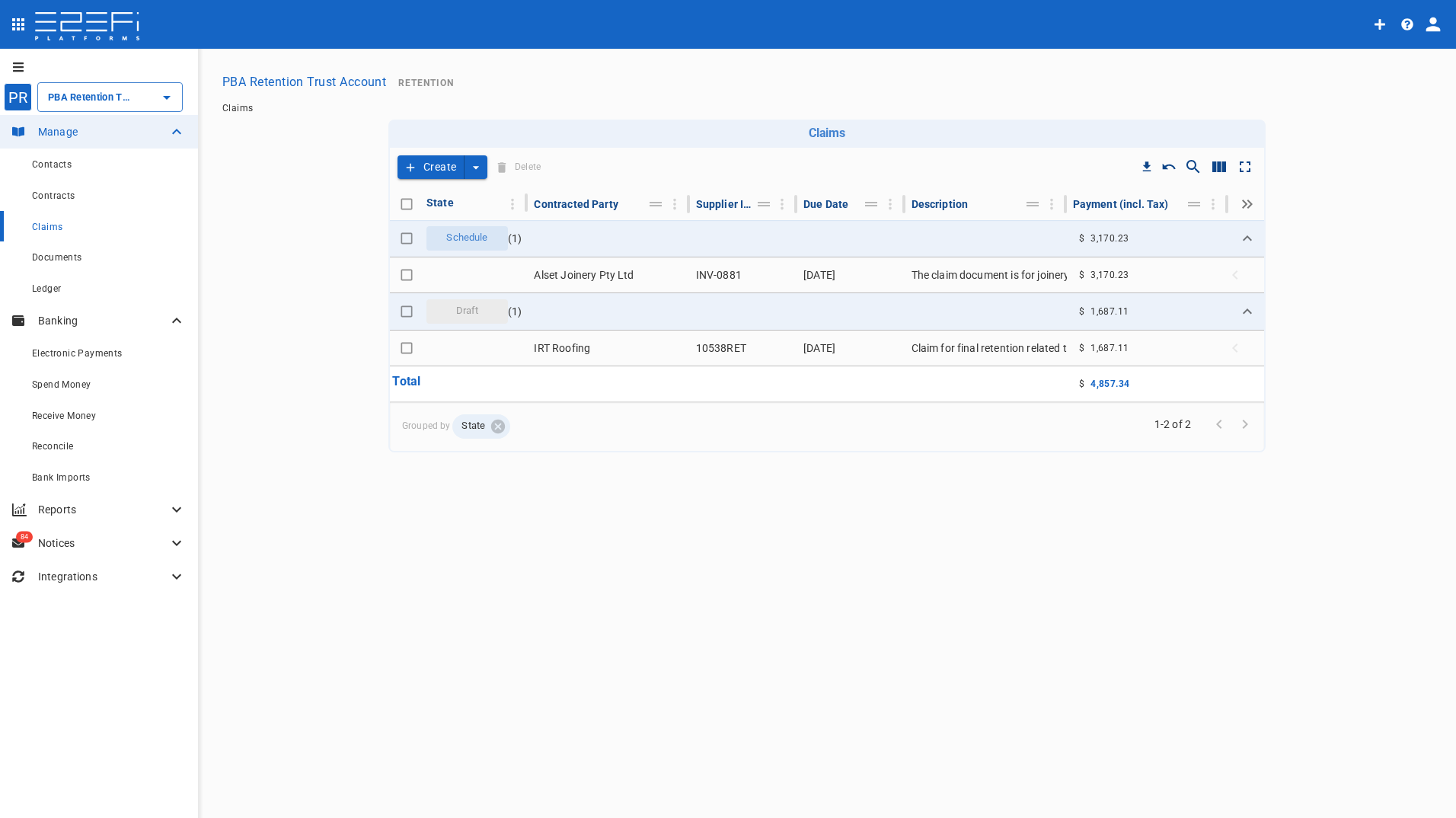
click at [451, 168] on button "Create" at bounding box center [430, 167] width 67 height 24
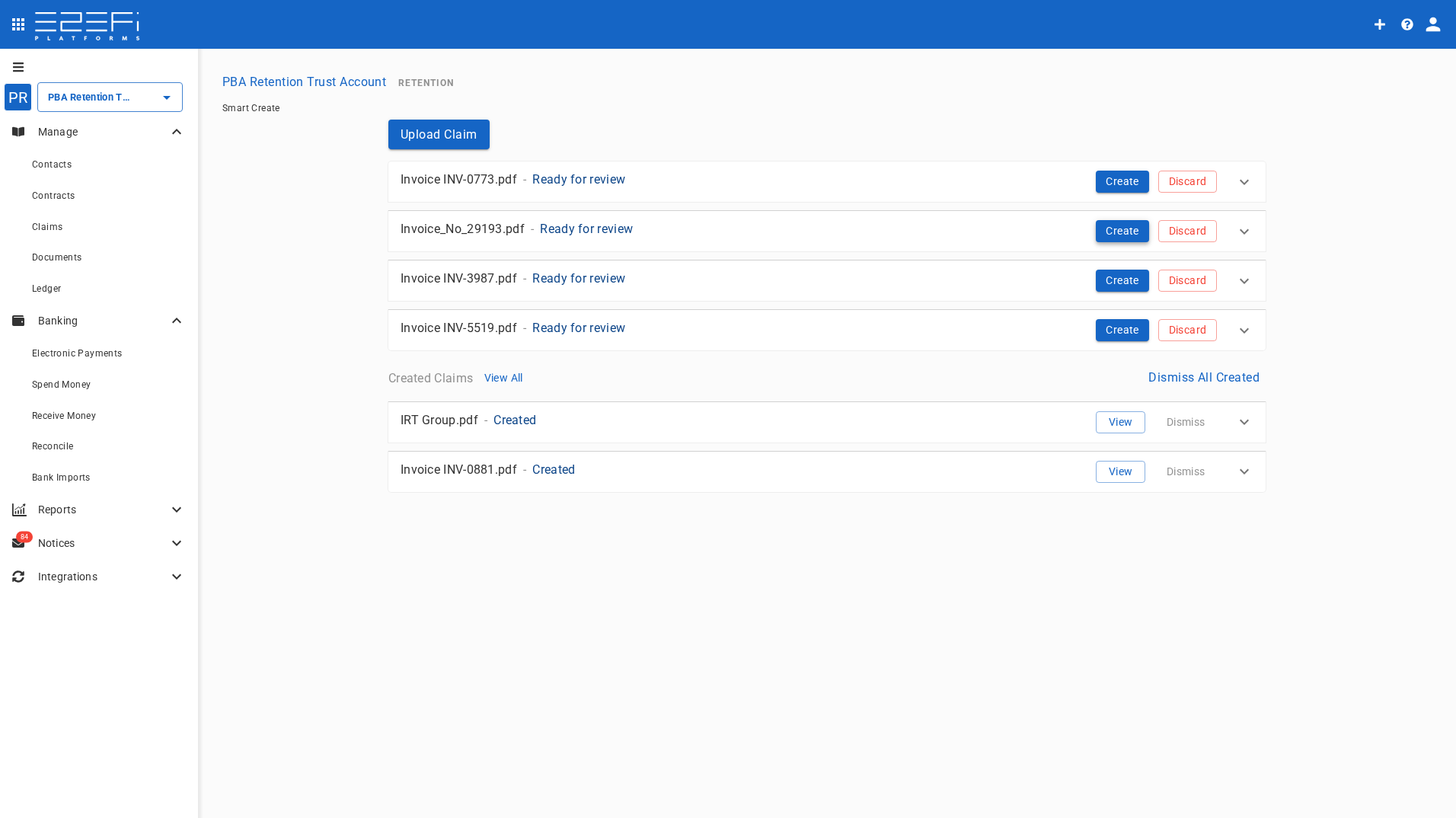
click at [1111, 225] on button "Create" at bounding box center [1122, 231] width 54 height 22
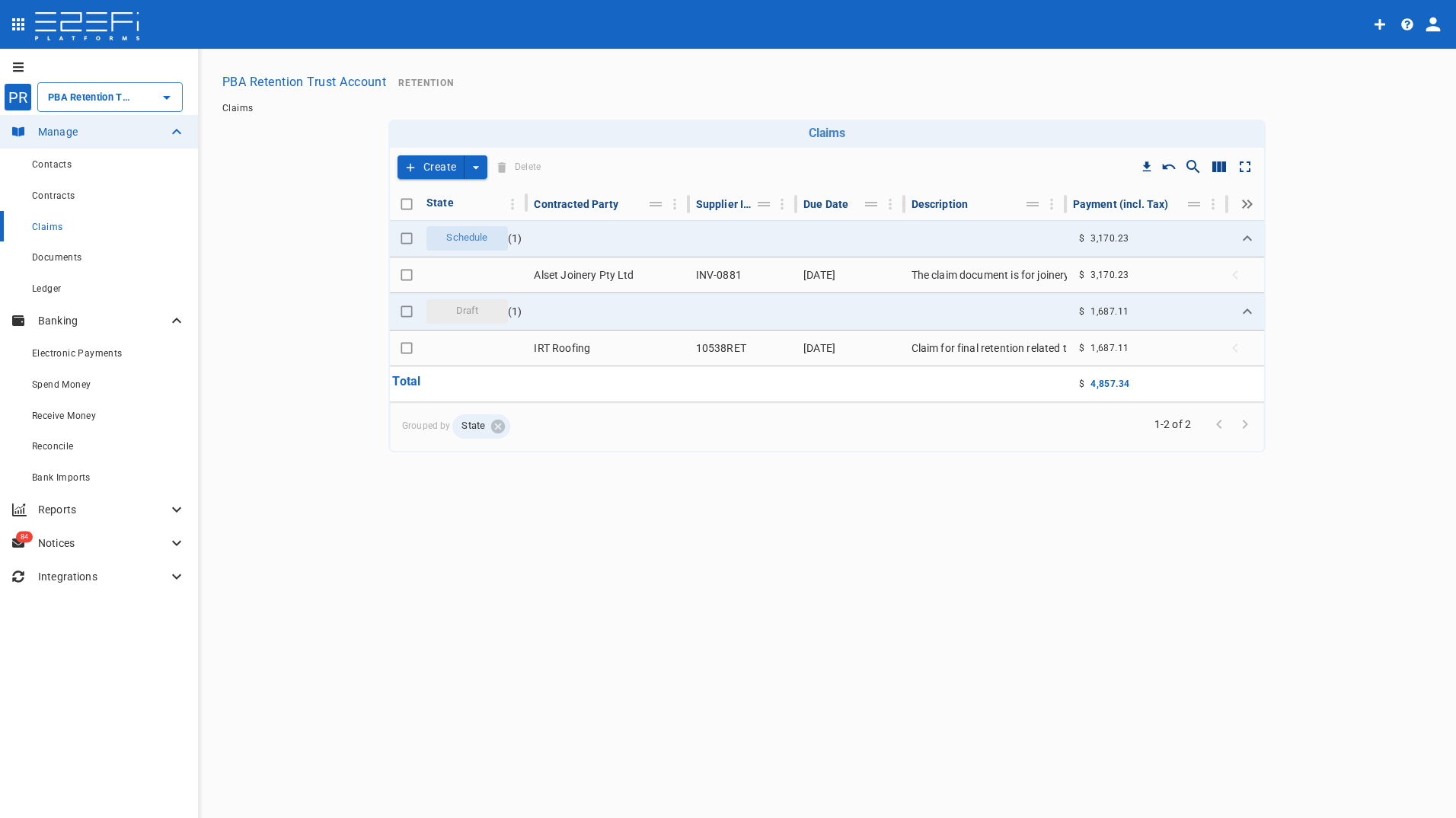
click at [420, 159] on button "Create" at bounding box center [430, 167] width 67 height 24
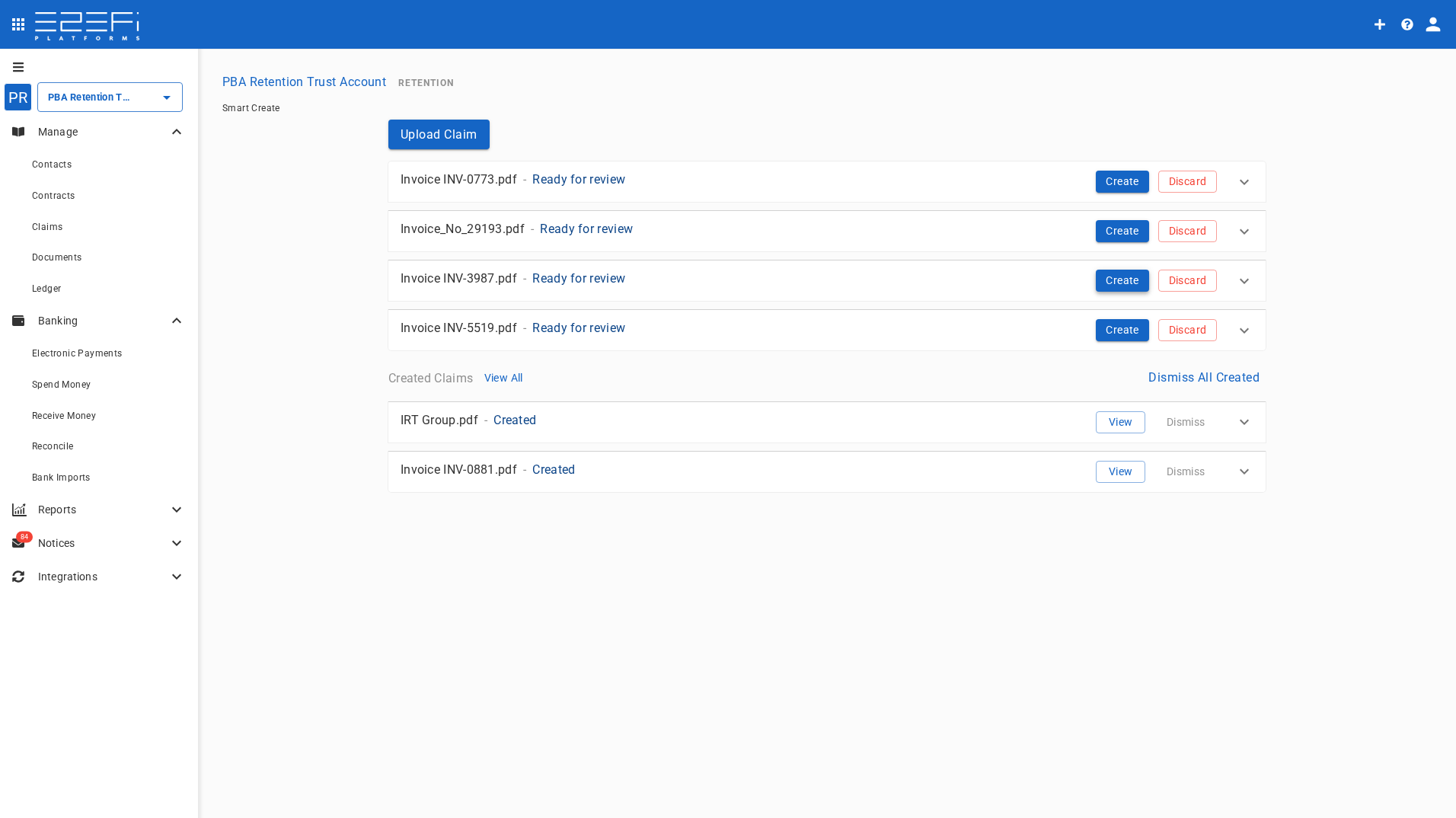
click at [1109, 280] on button "Create" at bounding box center [1122, 280] width 54 height 22
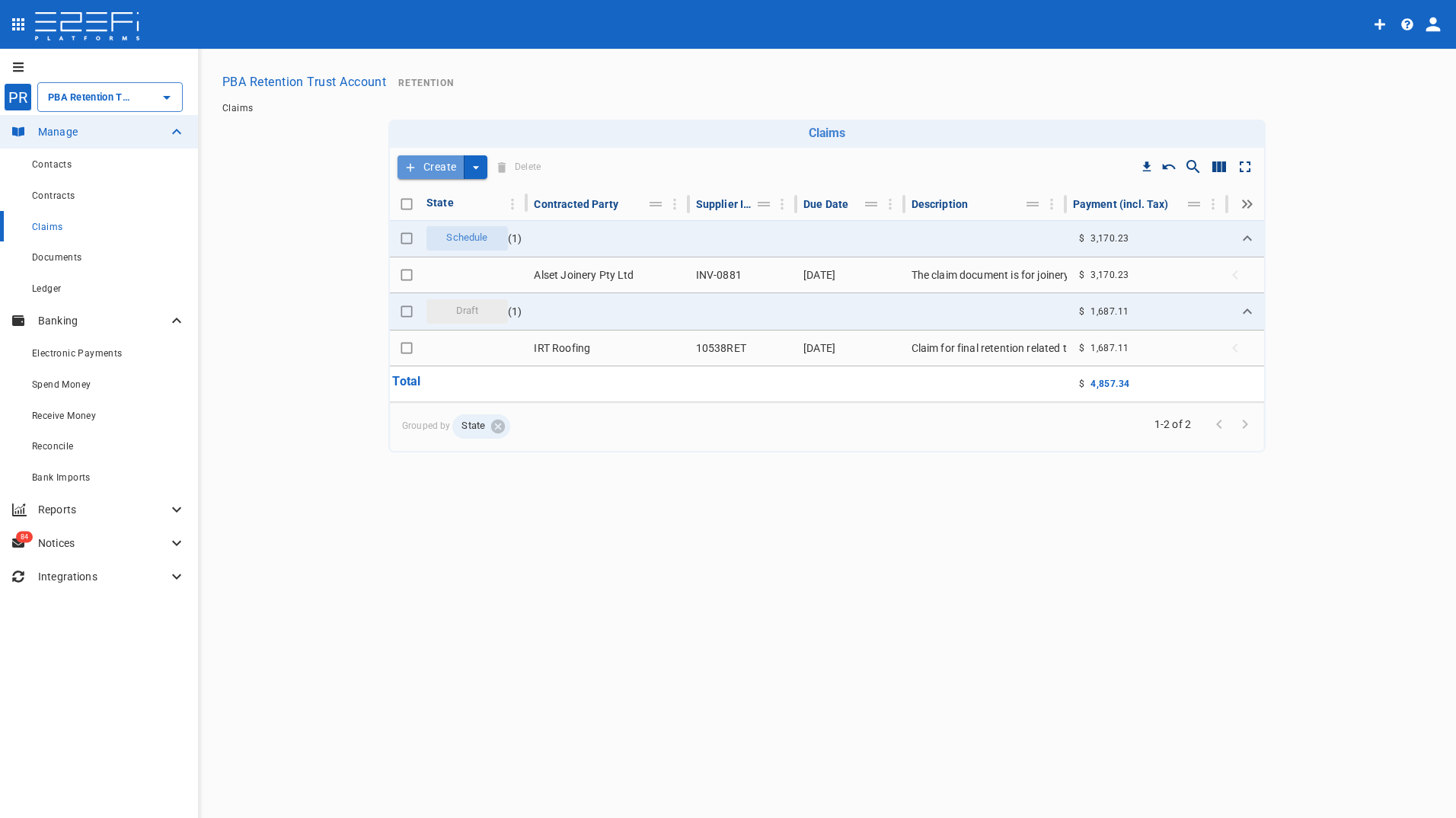
click at [422, 162] on button "Create" at bounding box center [430, 167] width 67 height 24
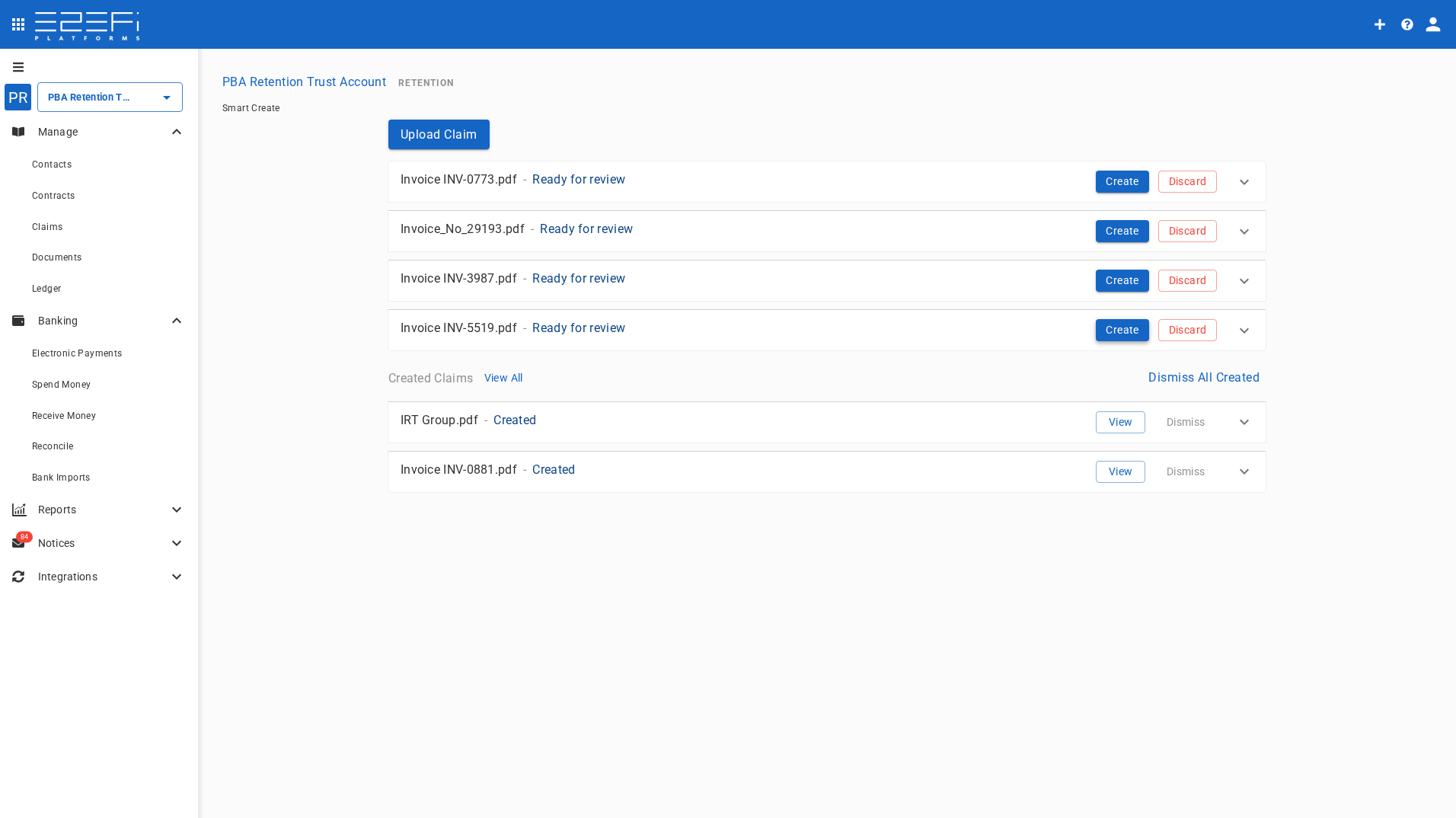
click at [1108, 327] on button "Create" at bounding box center [1122, 330] width 54 height 22
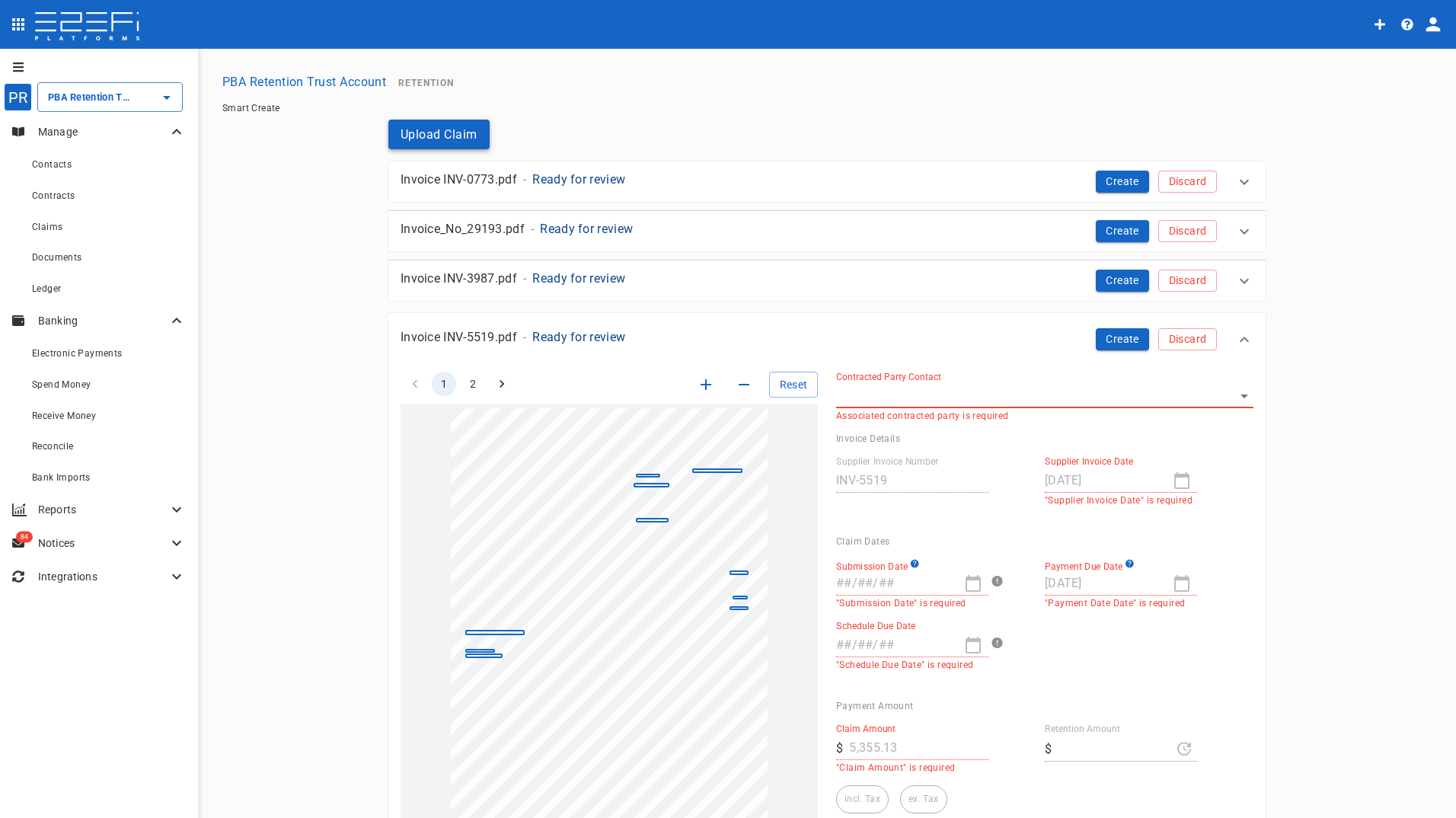
click at [430, 129] on button "Upload Claim" at bounding box center [439, 134] width 101 height 30
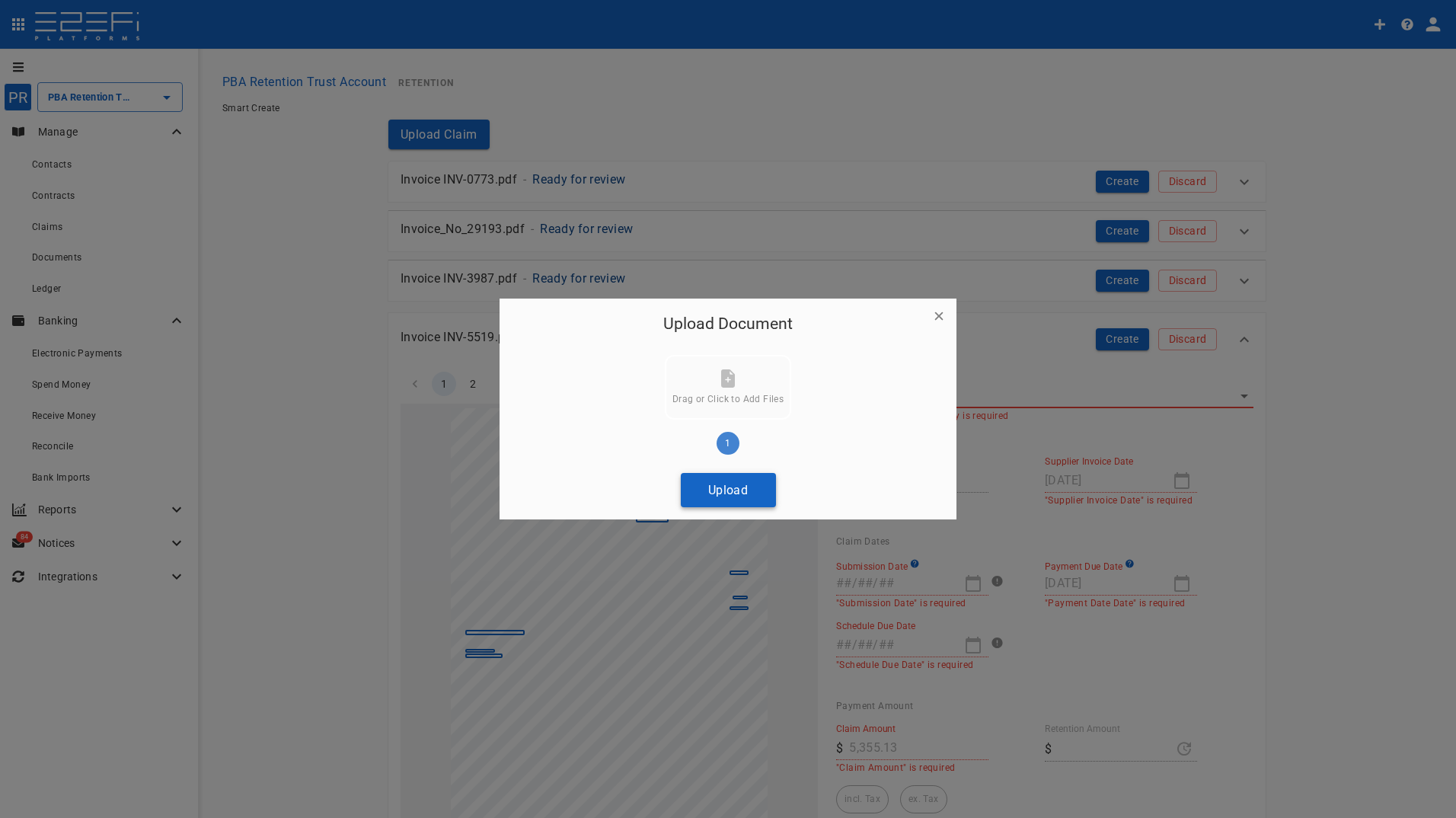
click at [713, 488] on button "Upload" at bounding box center [728, 489] width 95 height 34
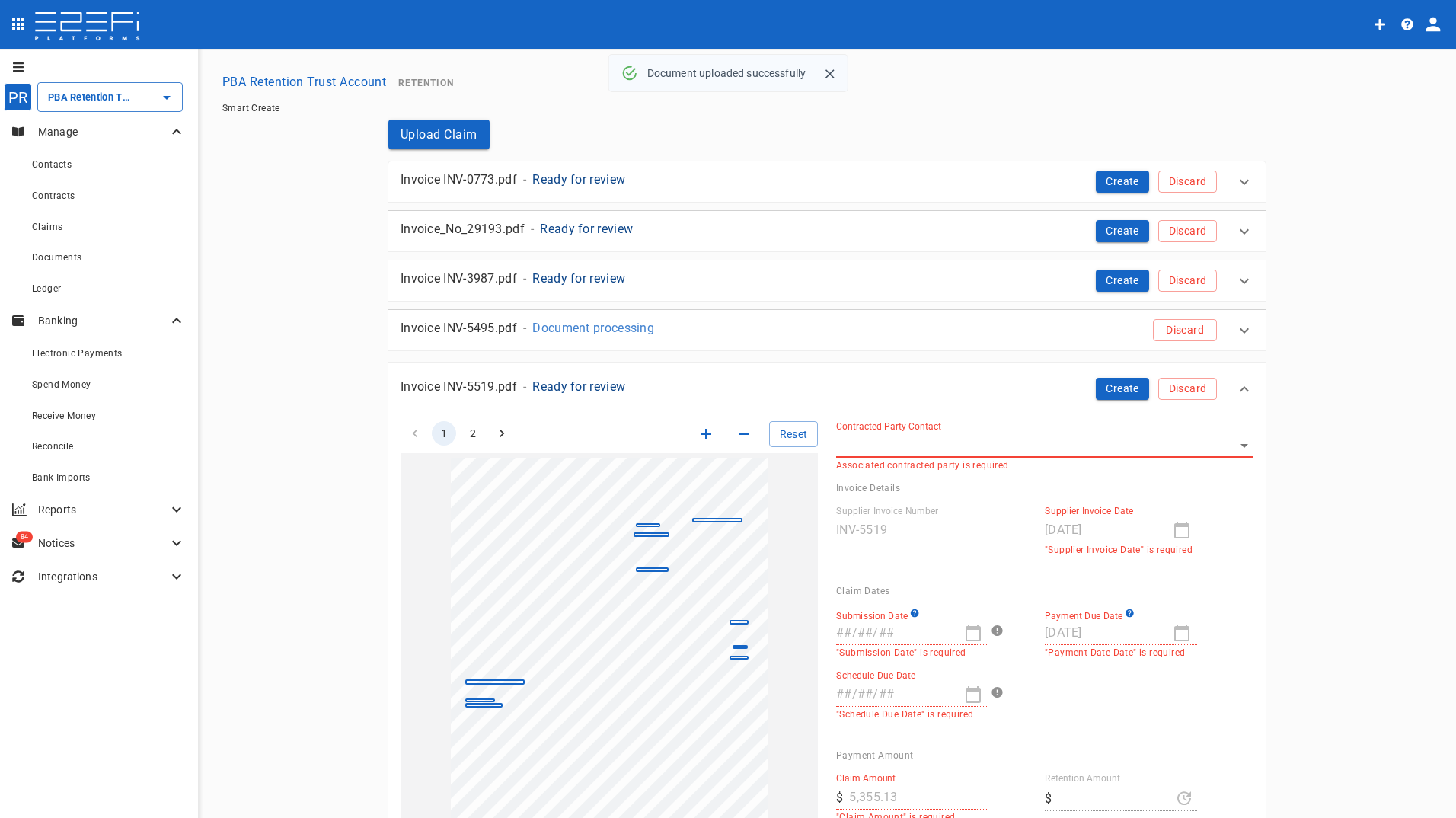
click at [1245, 386] on icon at bounding box center [1244, 389] width 18 height 18
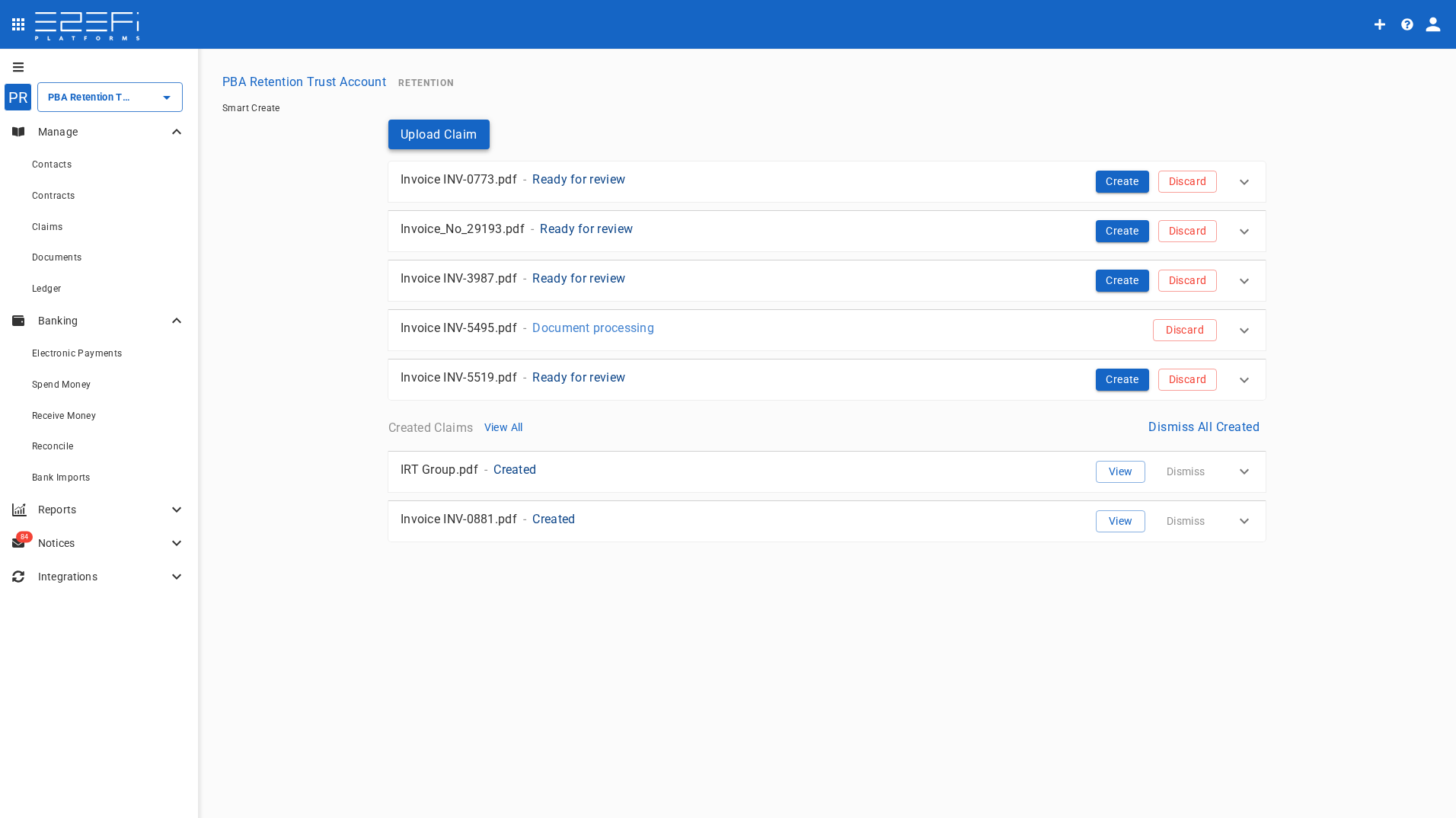
click at [431, 139] on button "Upload Claim" at bounding box center [439, 134] width 101 height 30
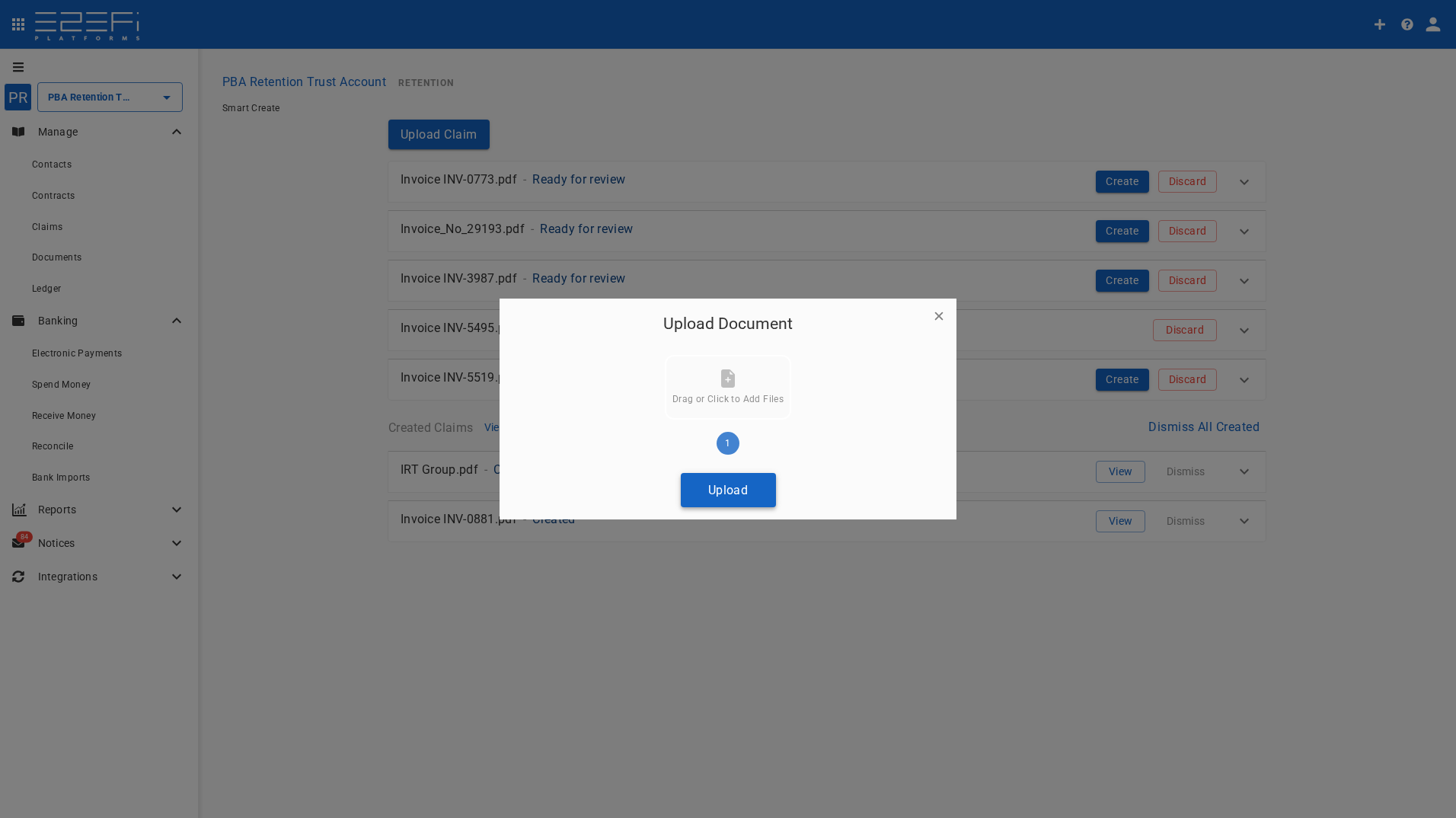
click at [721, 492] on button "Upload" at bounding box center [728, 489] width 95 height 34
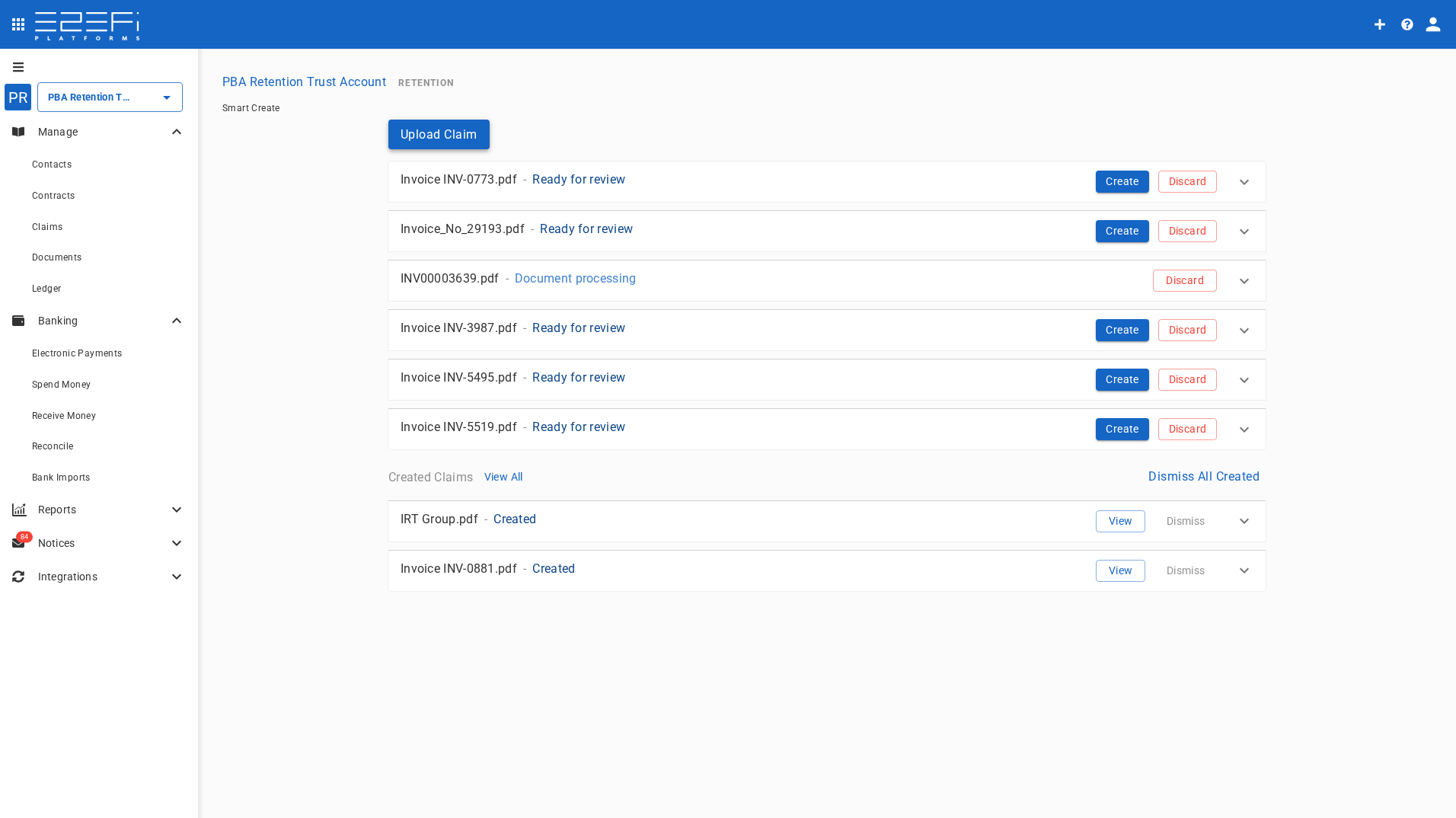
click at [440, 133] on button "Upload Claim" at bounding box center [439, 134] width 101 height 30
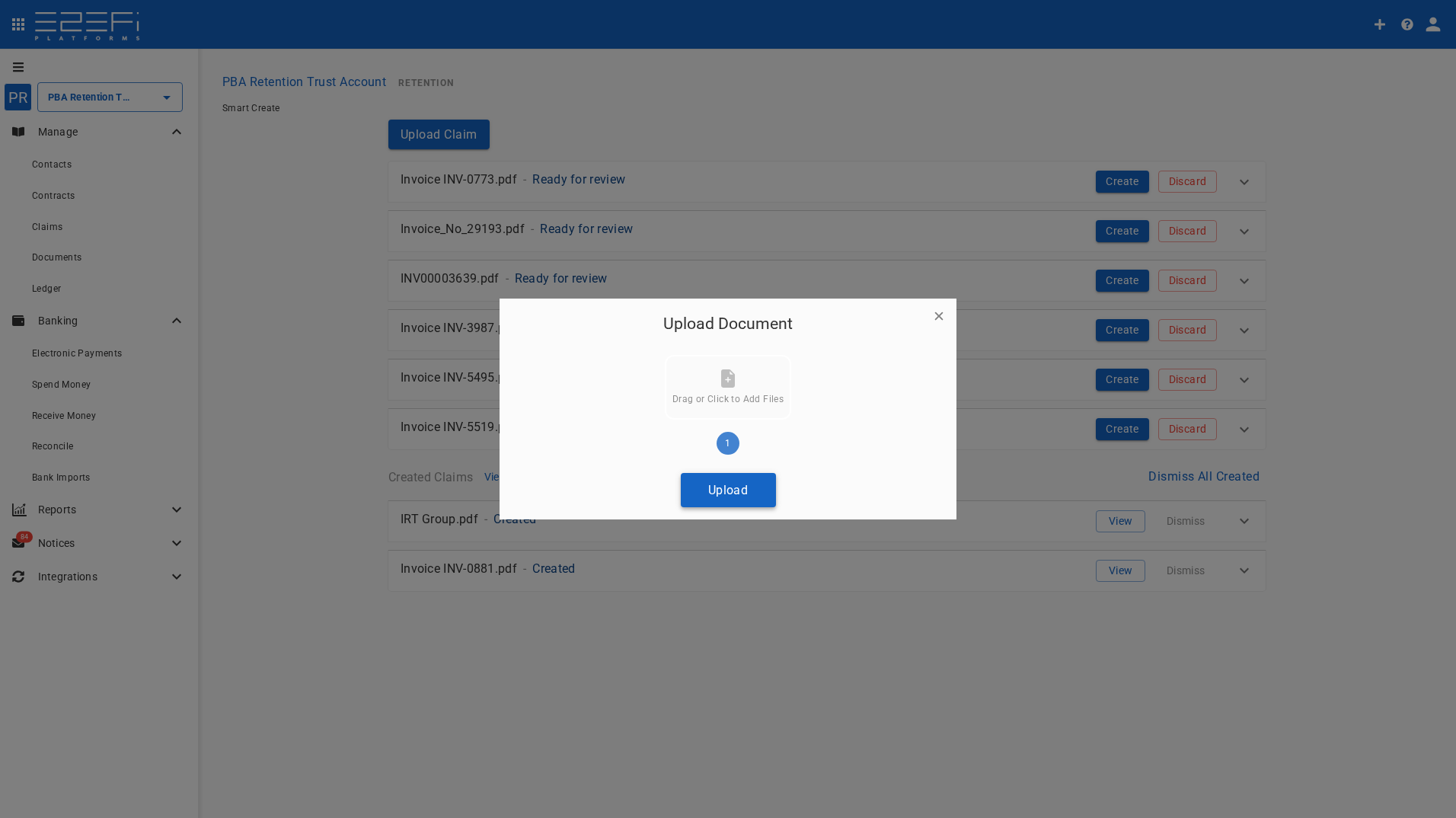
click at [744, 488] on button "Upload" at bounding box center [728, 489] width 95 height 34
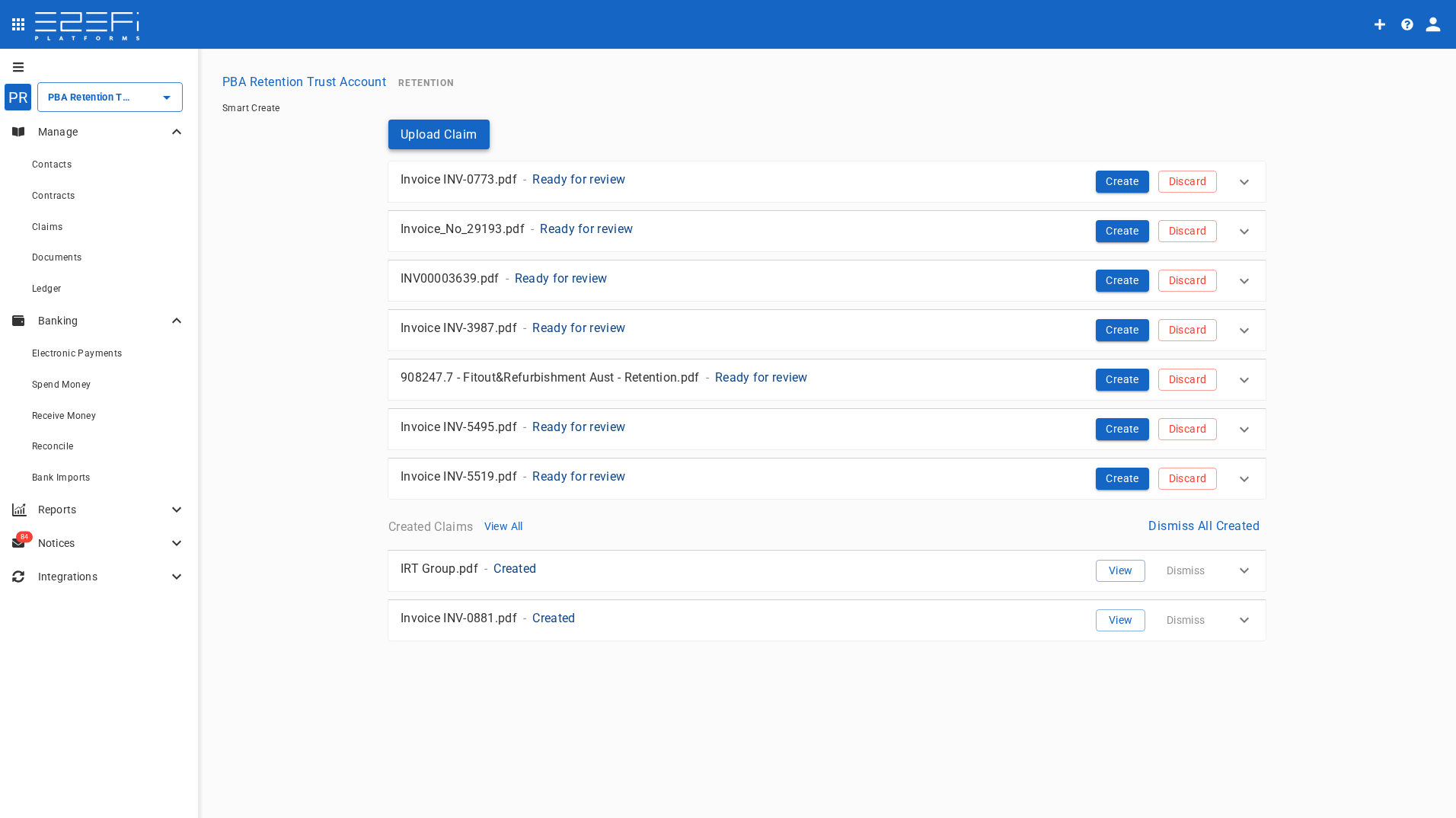
click at [437, 133] on button "Upload Claim" at bounding box center [439, 134] width 101 height 30
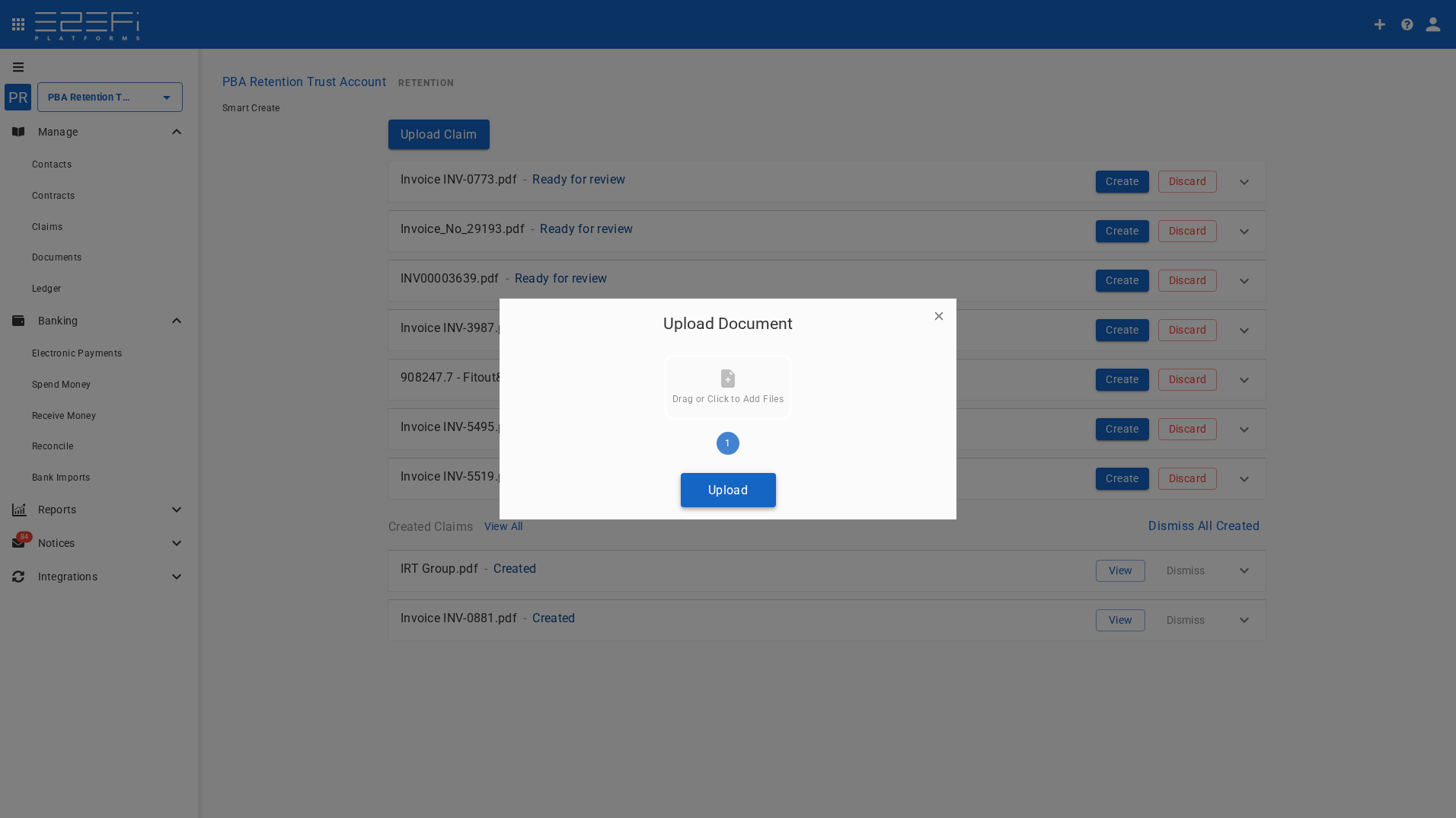
click at [721, 492] on button "Upload" at bounding box center [728, 489] width 95 height 34
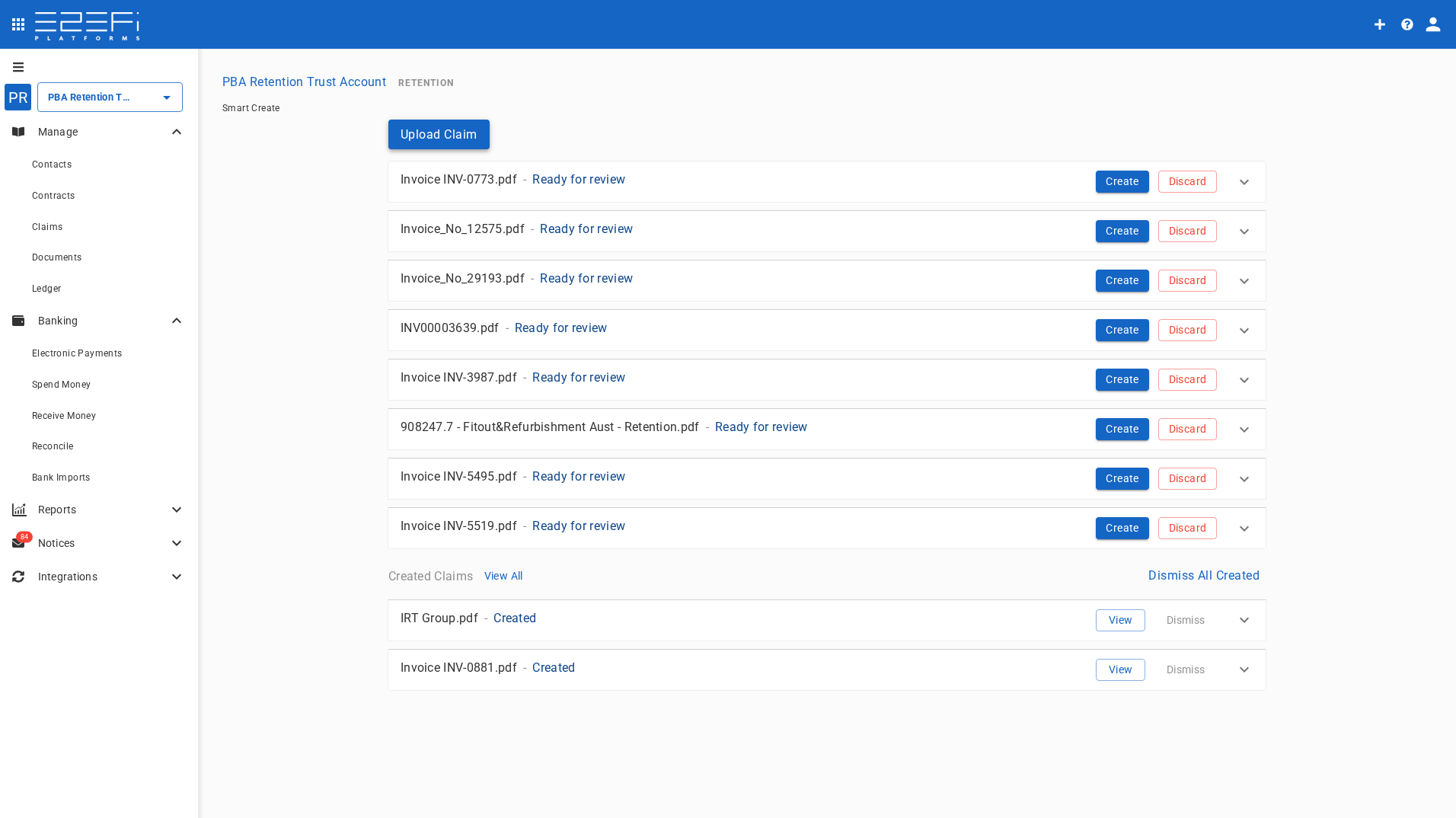
click at [449, 133] on button "Upload Claim" at bounding box center [439, 134] width 101 height 30
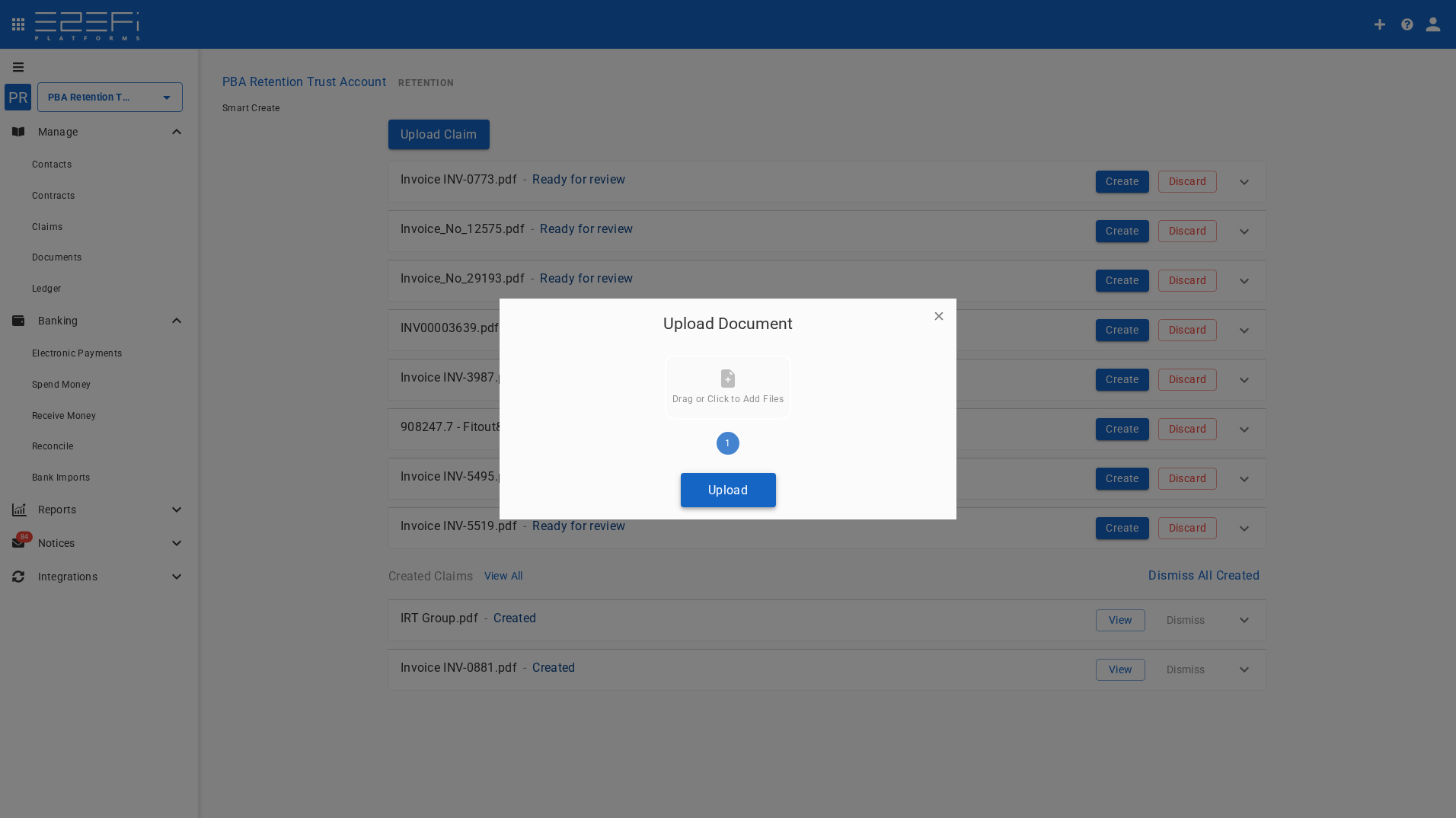
click at [721, 482] on button "Upload" at bounding box center [728, 489] width 95 height 34
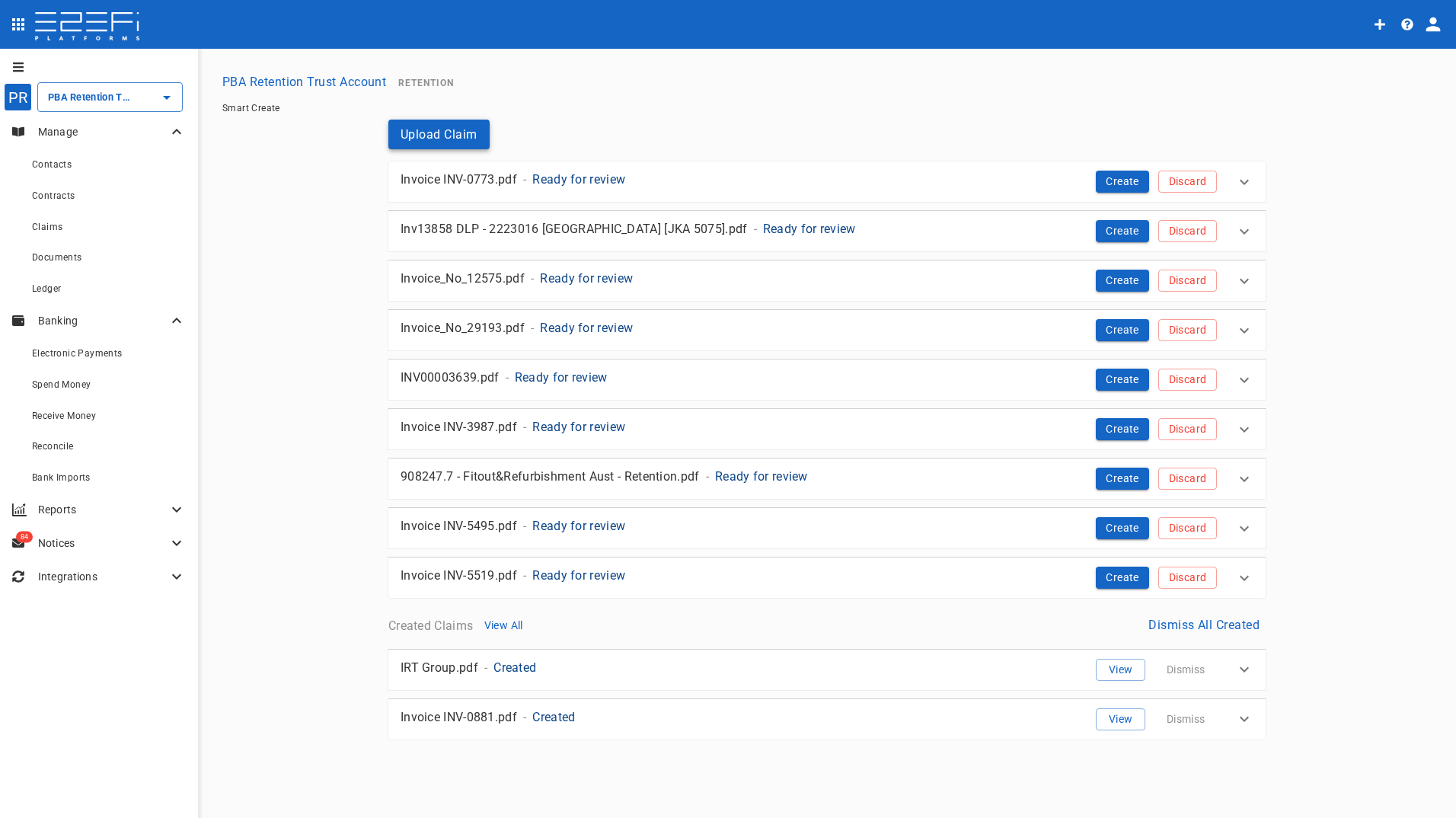
click at [450, 133] on button "Upload Claim" at bounding box center [439, 134] width 101 height 30
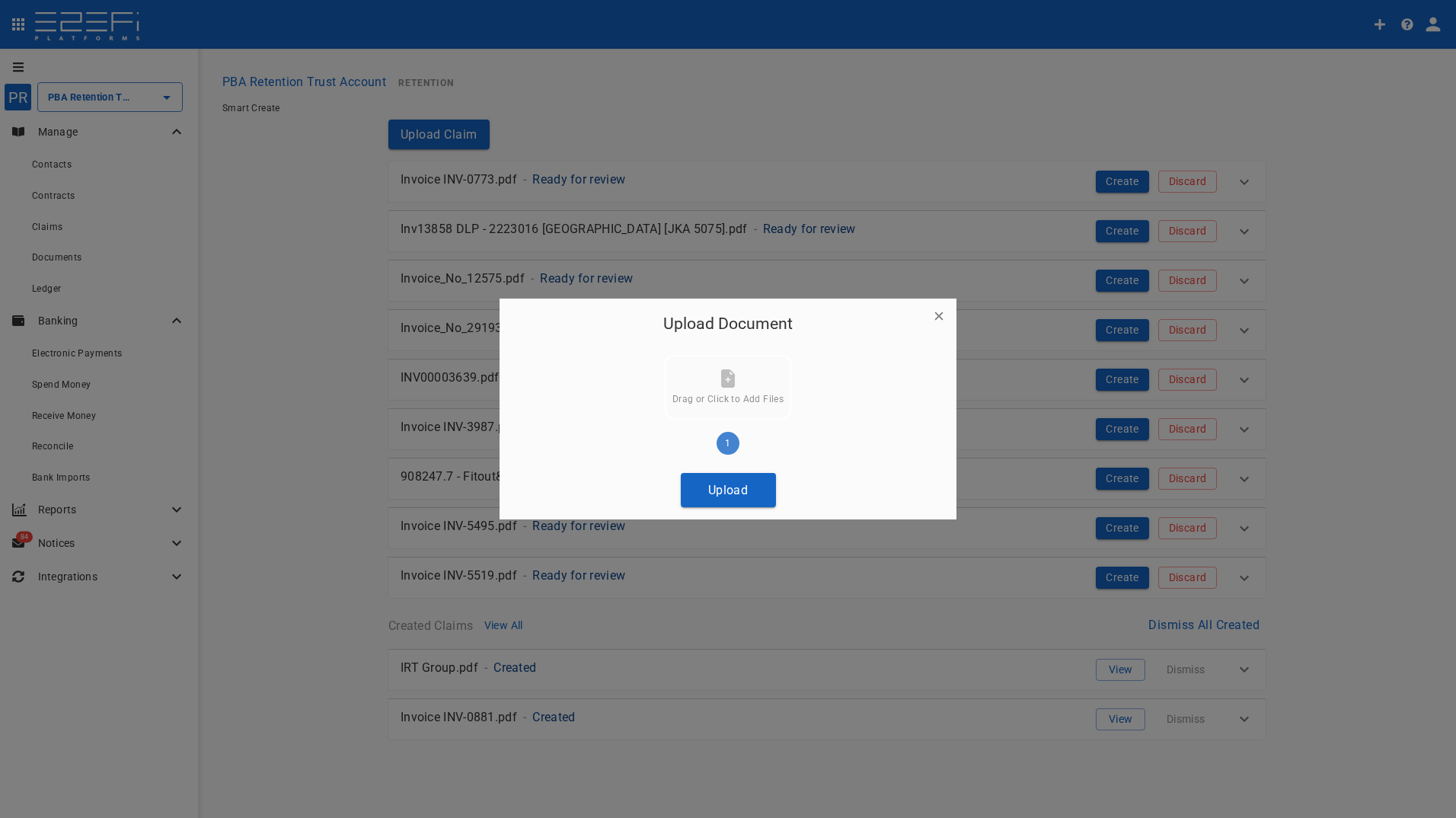
drag, startPoint x: 741, startPoint y: 489, endPoint x: 674, endPoint y: 489, distance: 67.0
click at [739, 489] on button "Upload" at bounding box center [728, 489] width 95 height 34
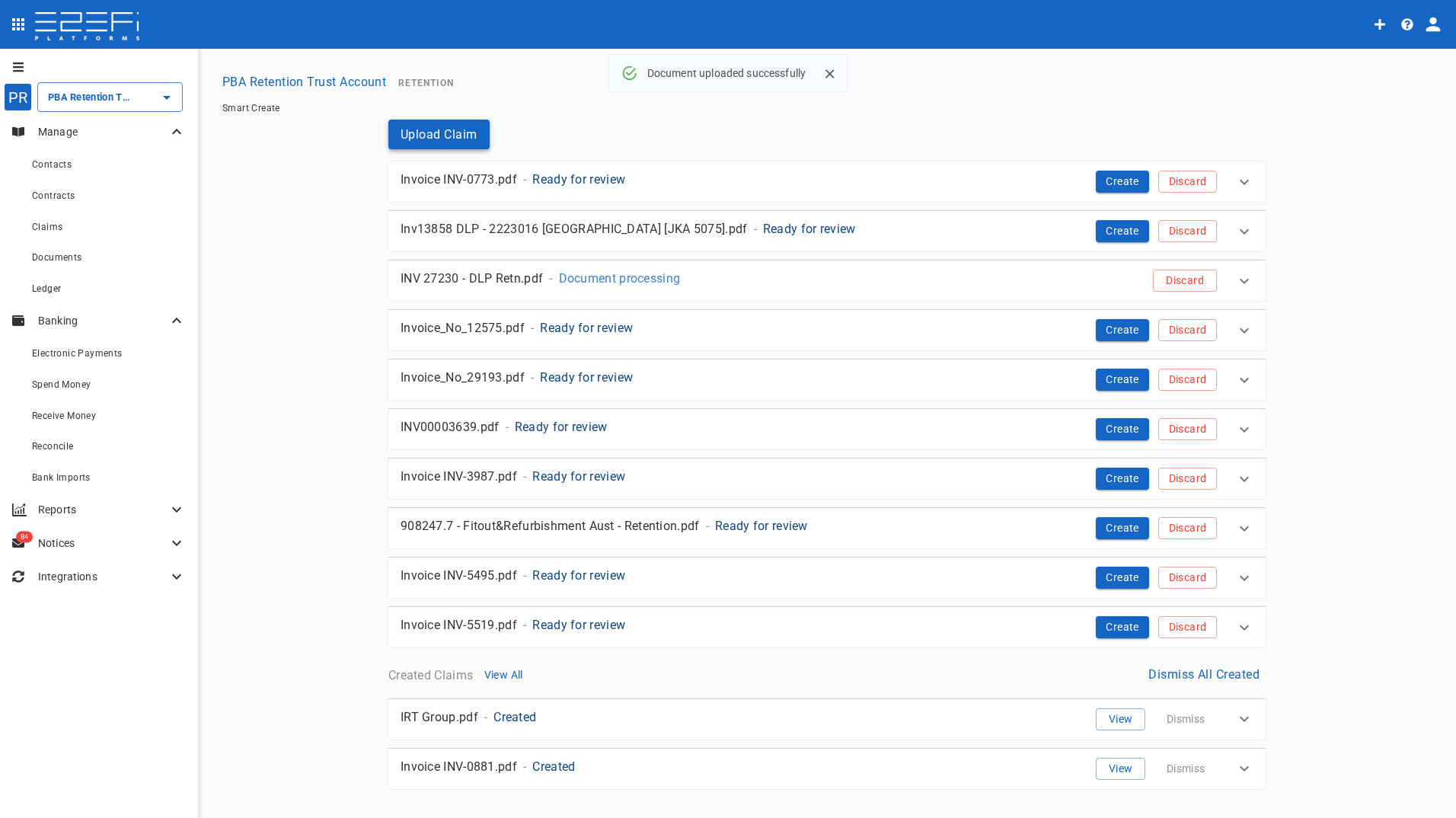
click at [431, 130] on button "Upload Claim" at bounding box center [439, 134] width 101 height 30
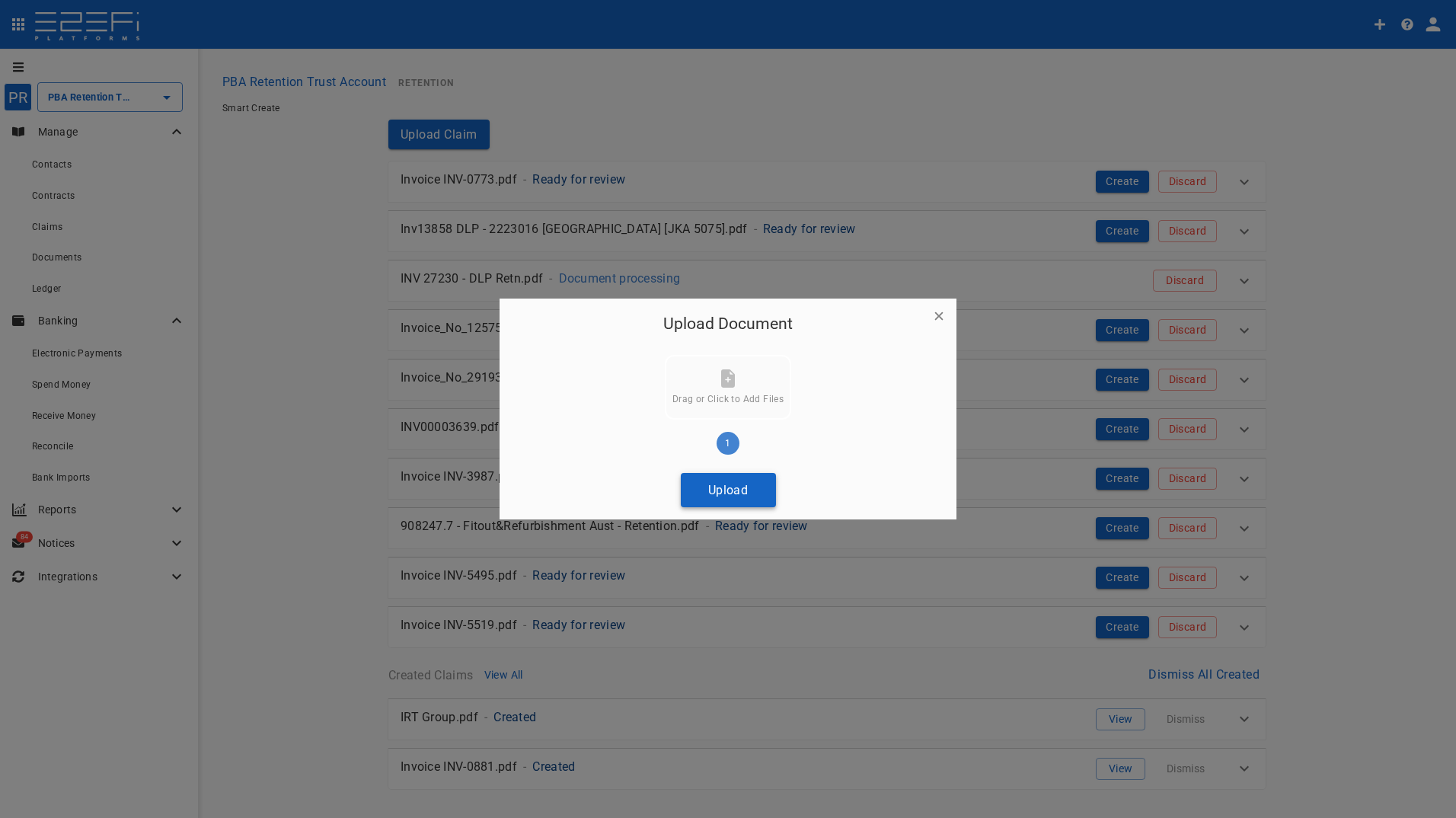
click at [728, 489] on button "Upload" at bounding box center [728, 489] width 95 height 34
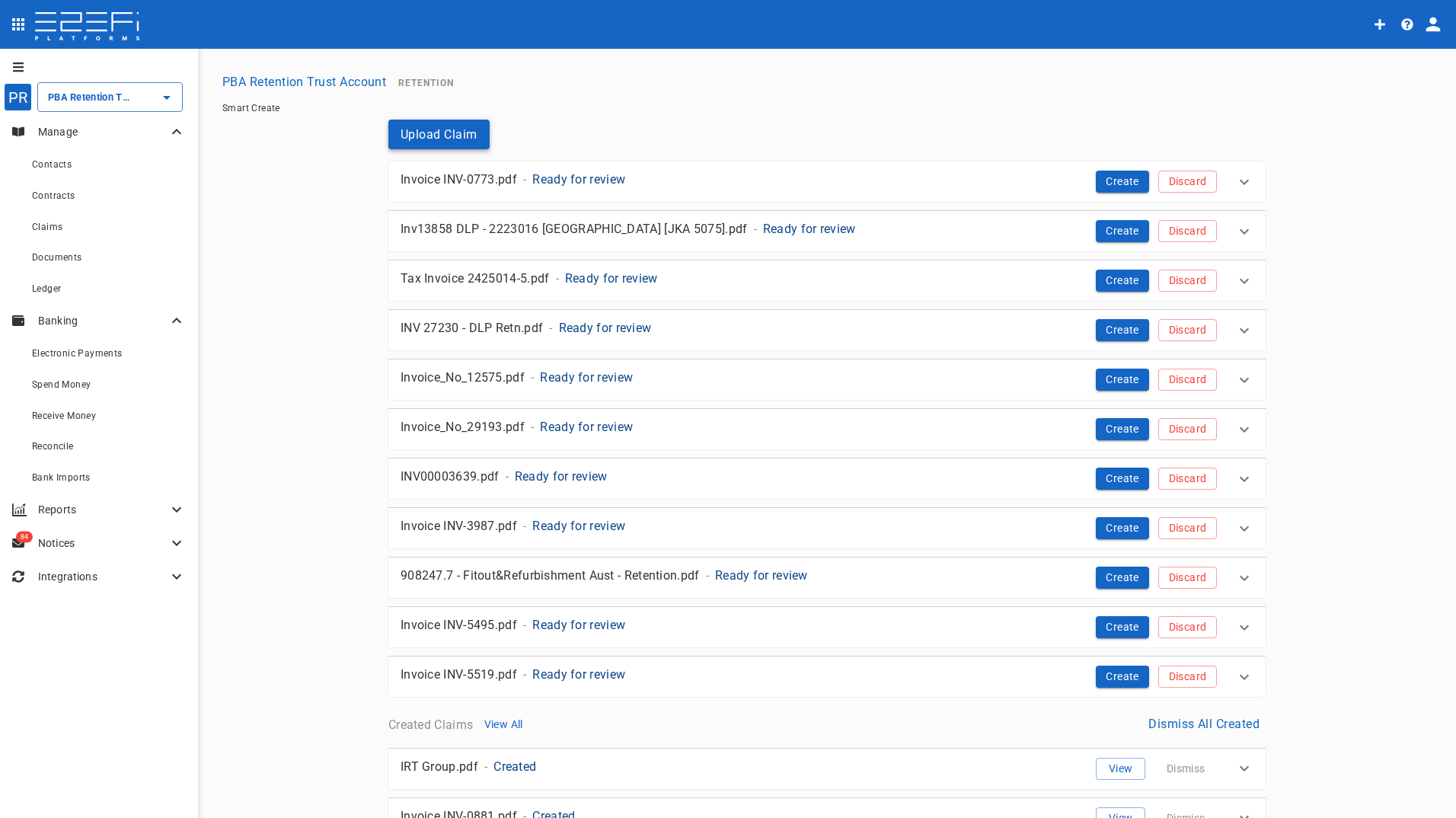
click at [441, 136] on button "Upload Claim" at bounding box center [439, 134] width 101 height 30
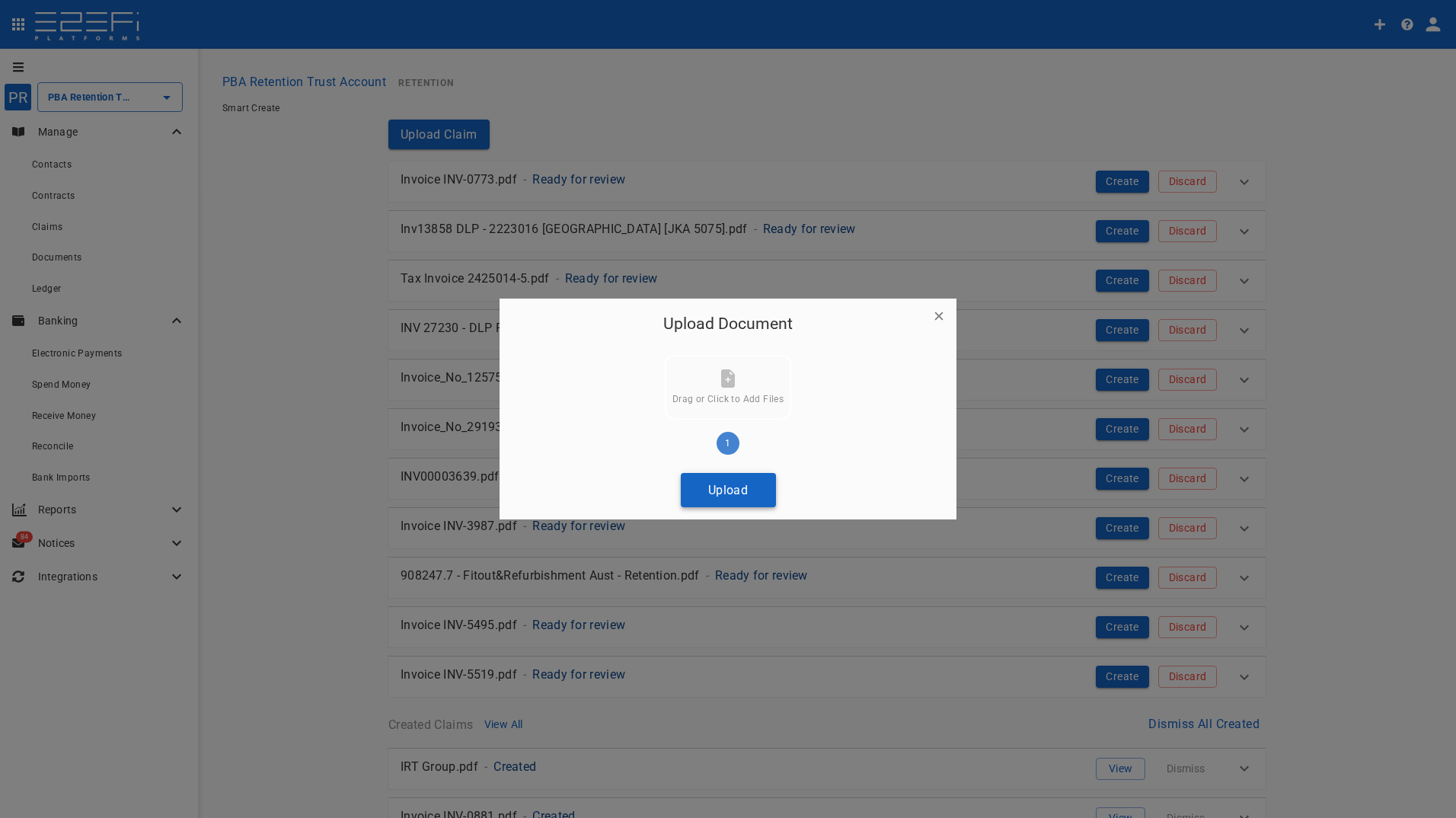
drag, startPoint x: 754, startPoint y: 487, endPoint x: 698, endPoint y: 489, distance: 56.0
click at [751, 488] on button "Upload" at bounding box center [728, 489] width 95 height 34
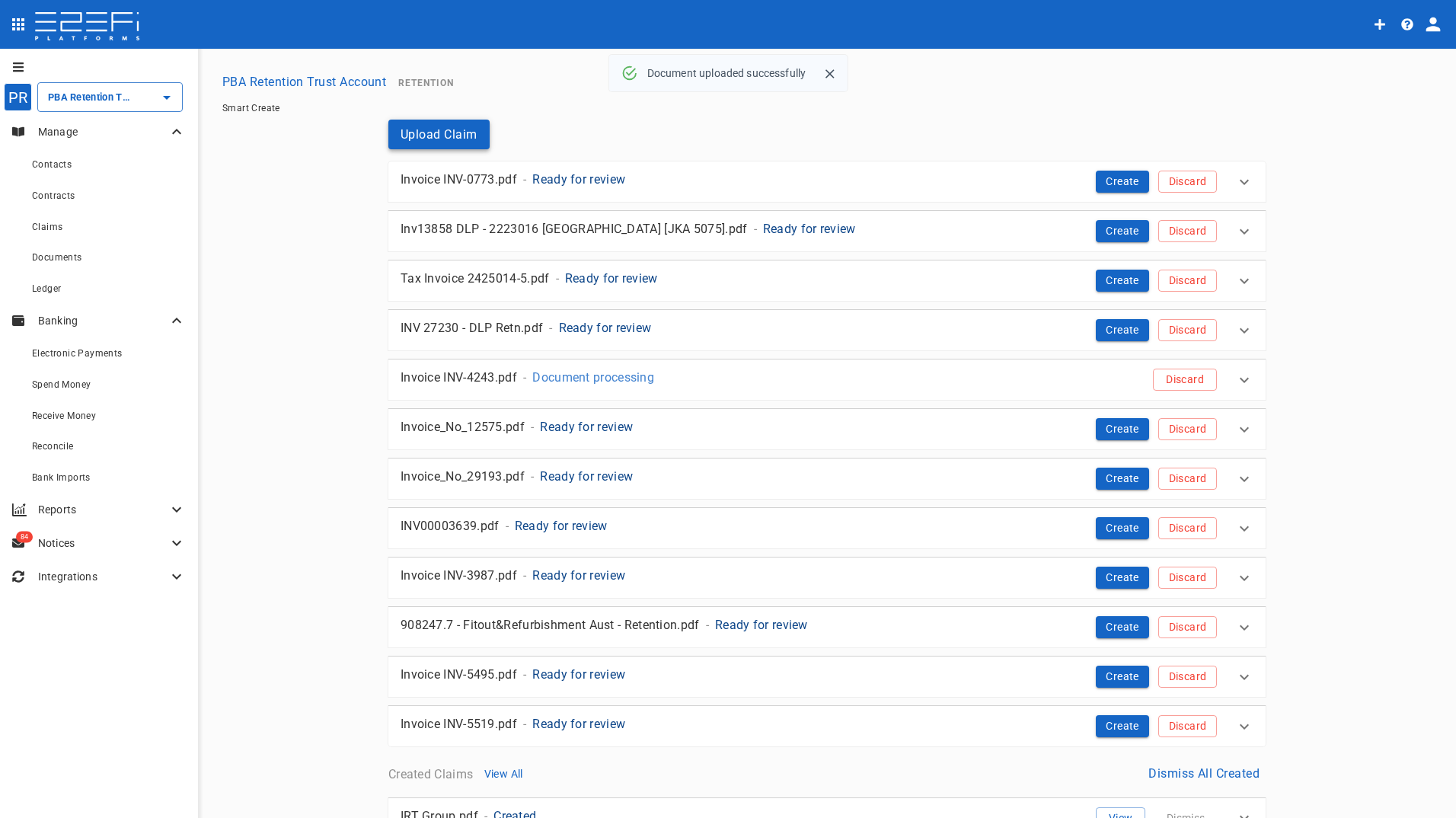
click at [447, 132] on button "Upload Claim" at bounding box center [439, 134] width 101 height 30
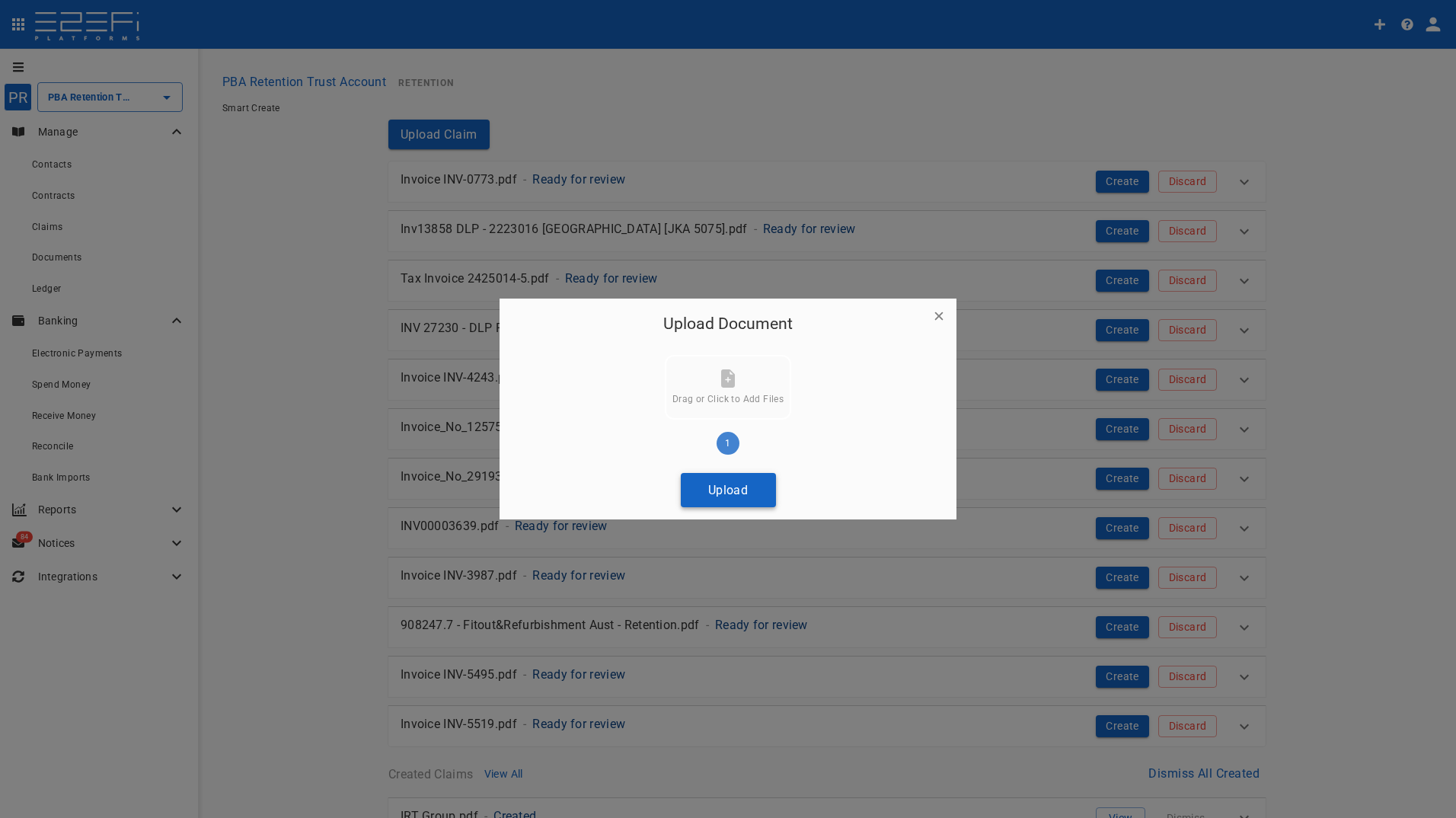
click at [719, 496] on button "Upload" at bounding box center [728, 489] width 95 height 34
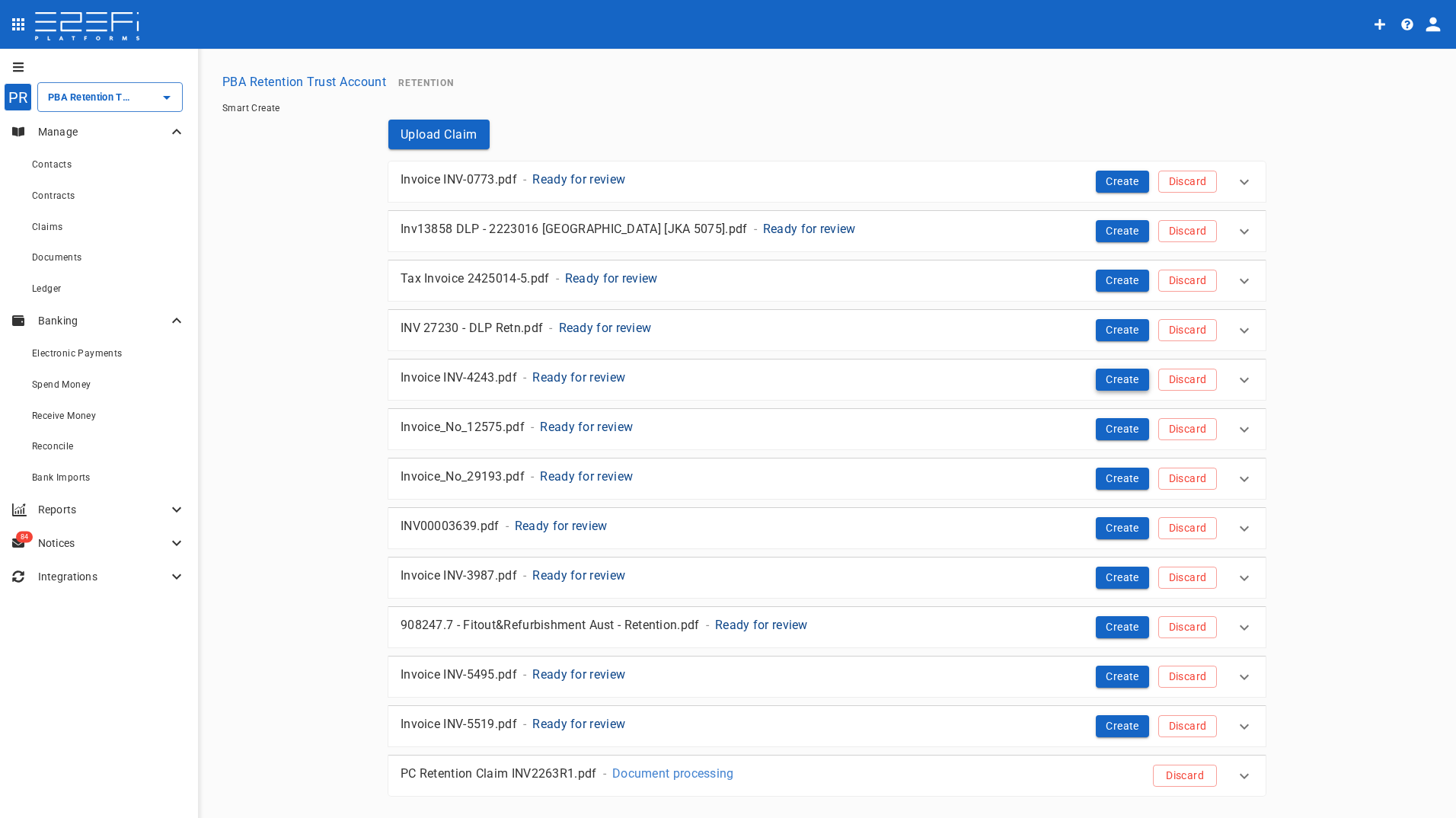
click at [1111, 379] on button "Create" at bounding box center [1122, 379] width 54 height 22
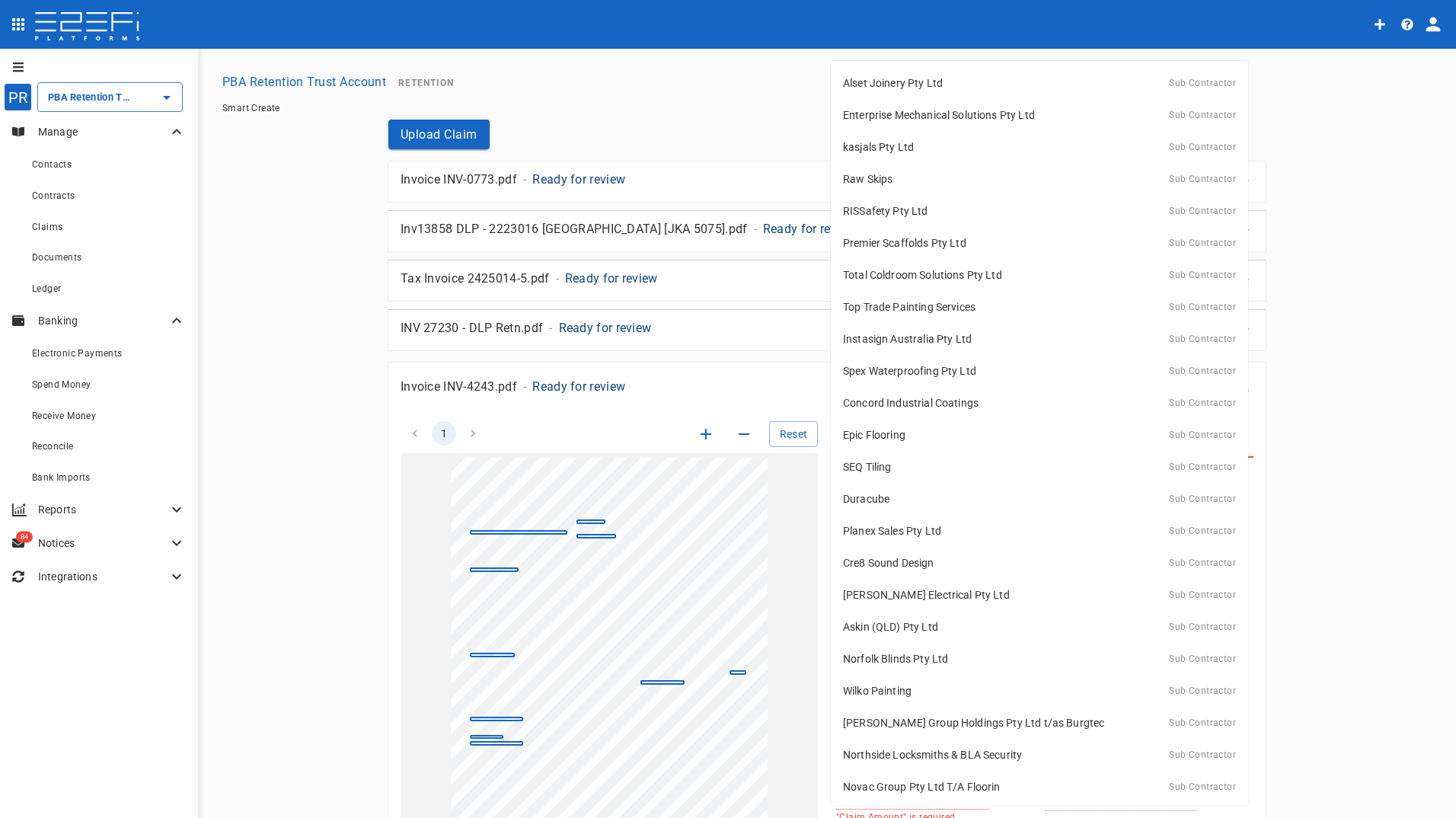
click at [878, 439] on body "PR PBA Retention Trust Account ​ Manage Contacts Contracts Claims Documents Led…" at bounding box center [728, 409] width 1456 height 818
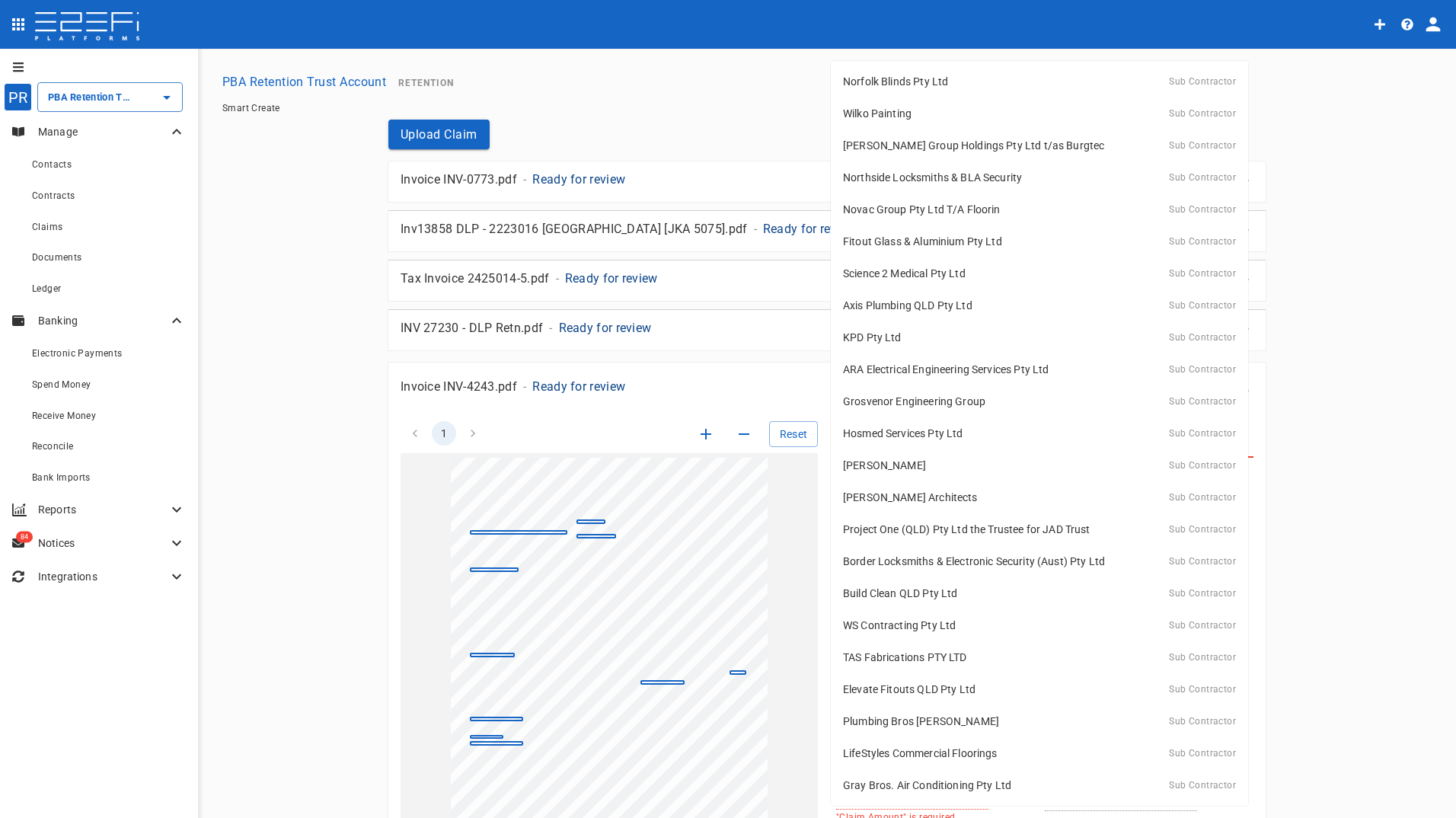
click at [45, 230] on div at bounding box center [728, 409] width 1456 height 818
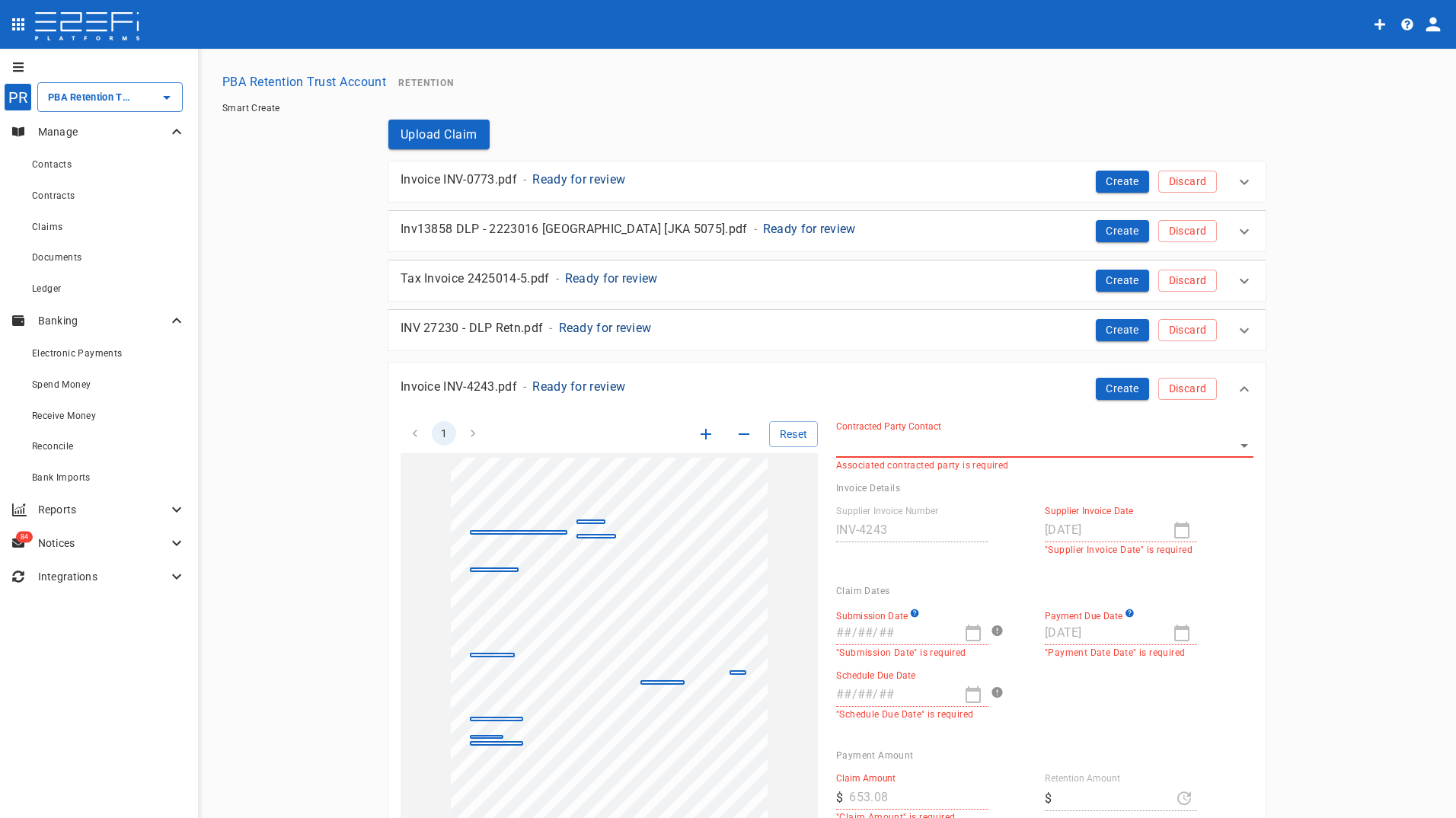
click at [1235, 386] on icon at bounding box center [1244, 389] width 18 height 18
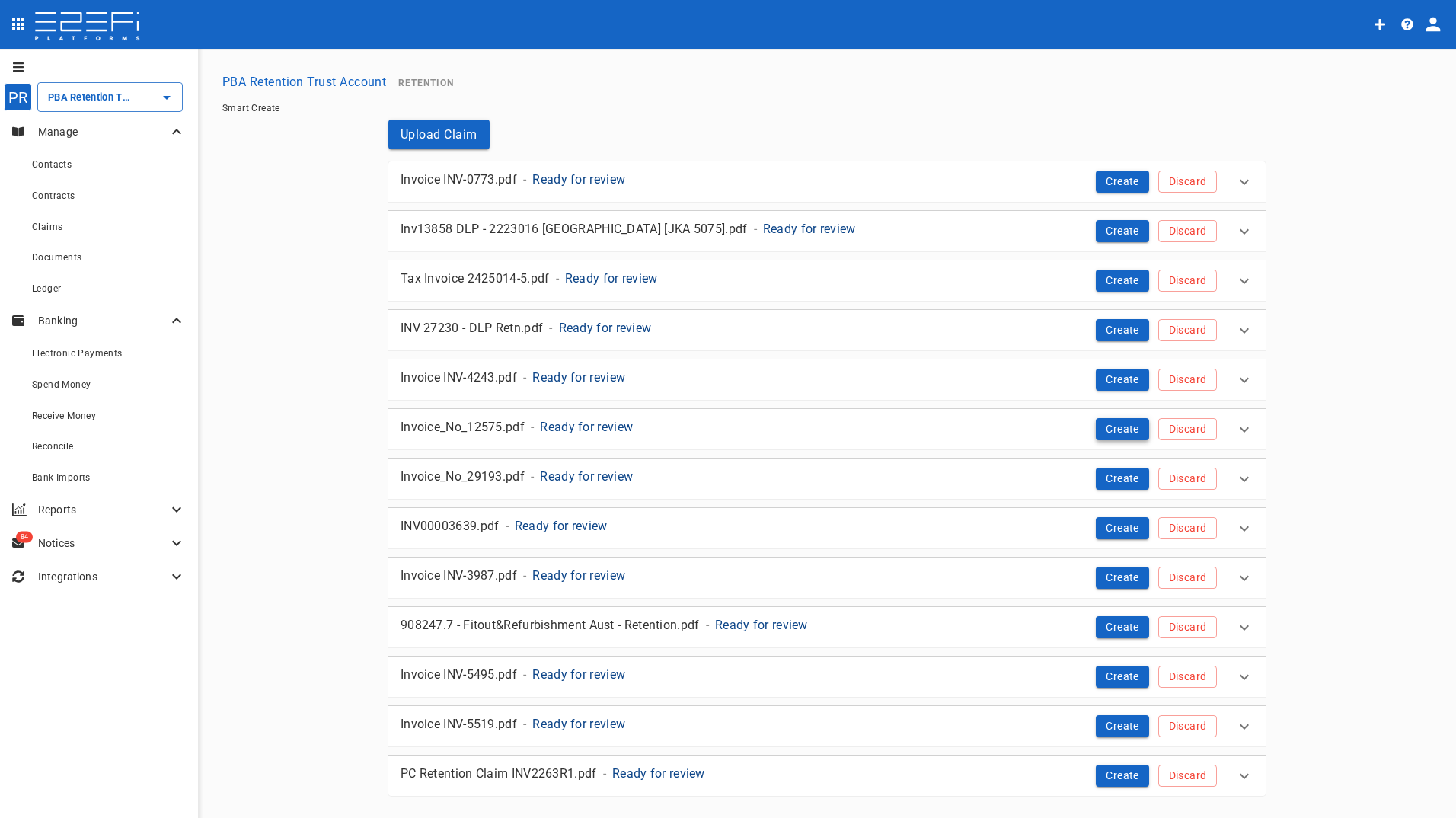
click at [1116, 427] on button "Create" at bounding box center [1122, 429] width 54 height 22
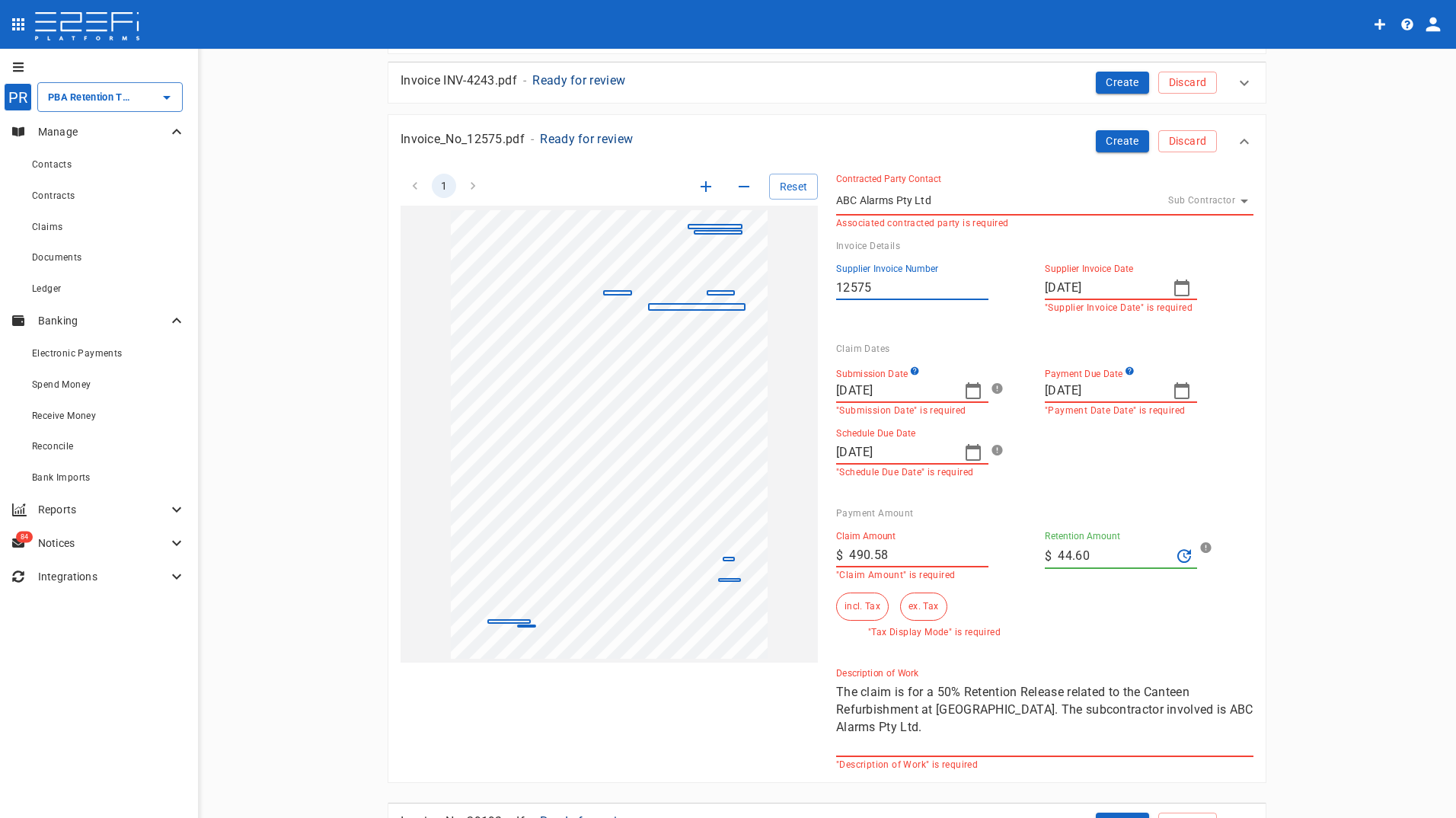
scroll to position [305, 0]
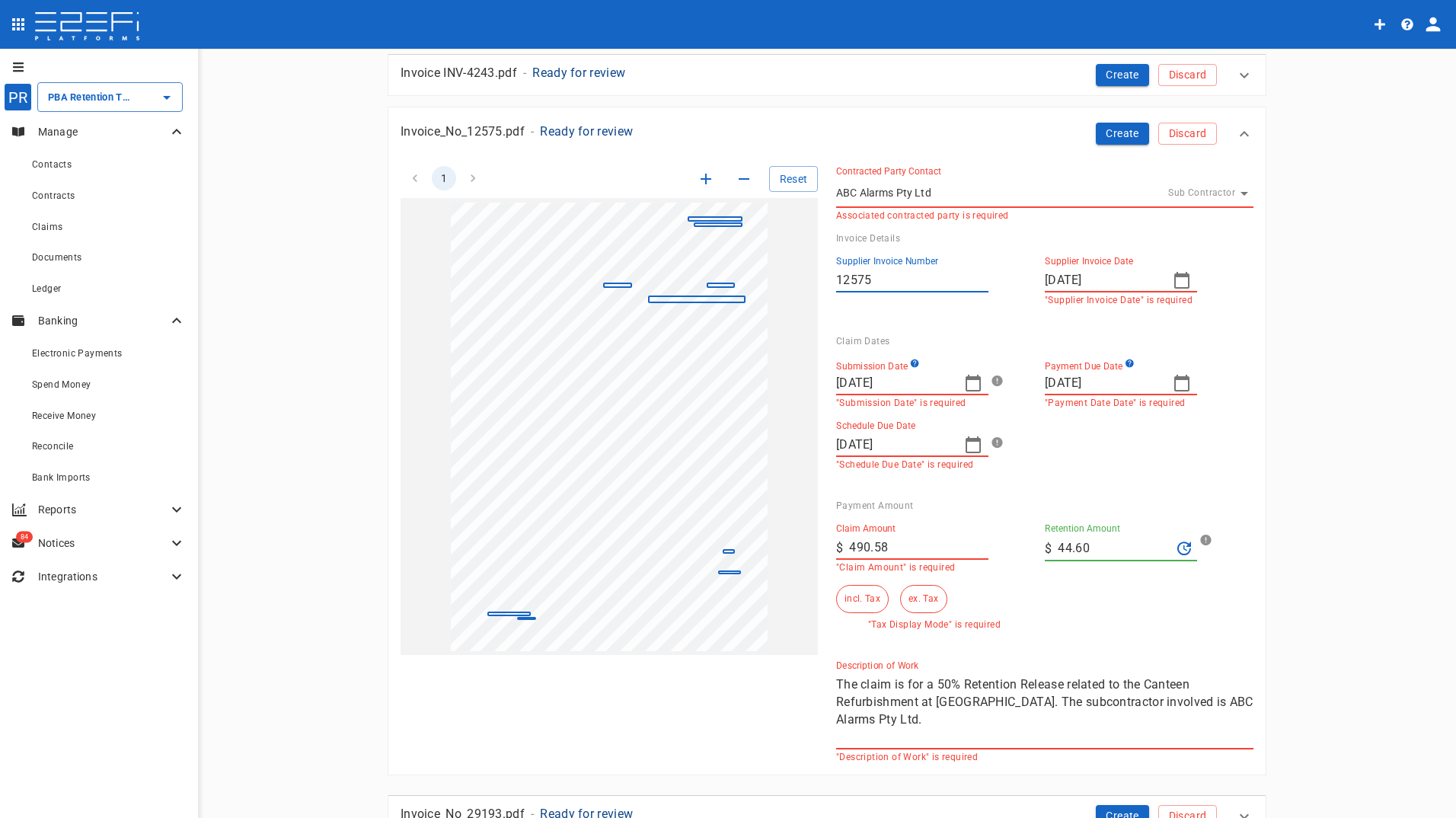
click at [965, 380] on icon "button" at bounding box center [973, 383] width 15 height 17
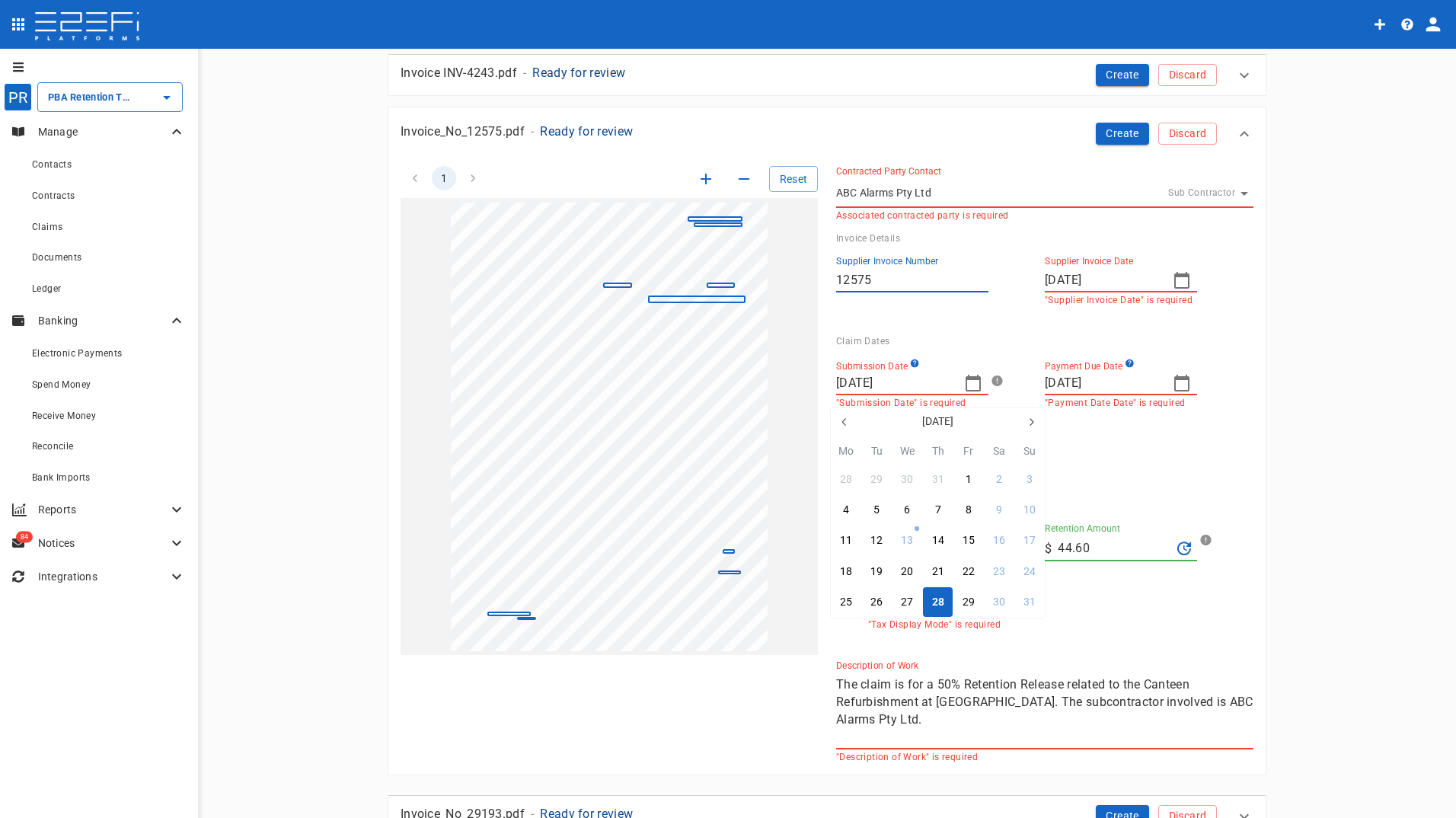
click at [846, 424] on icon "button" at bounding box center [844, 422] width 12 height 12
drag, startPoint x: 851, startPoint y: 420, endPoint x: 895, endPoint y: 461, distance: 60.1
click at [852, 420] on button "button" at bounding box center [845, 422] width 28 height 28
click at [920, 571] on button "18" at bounding box center [907, 571] width 30 height 30
type input "[DATE]"
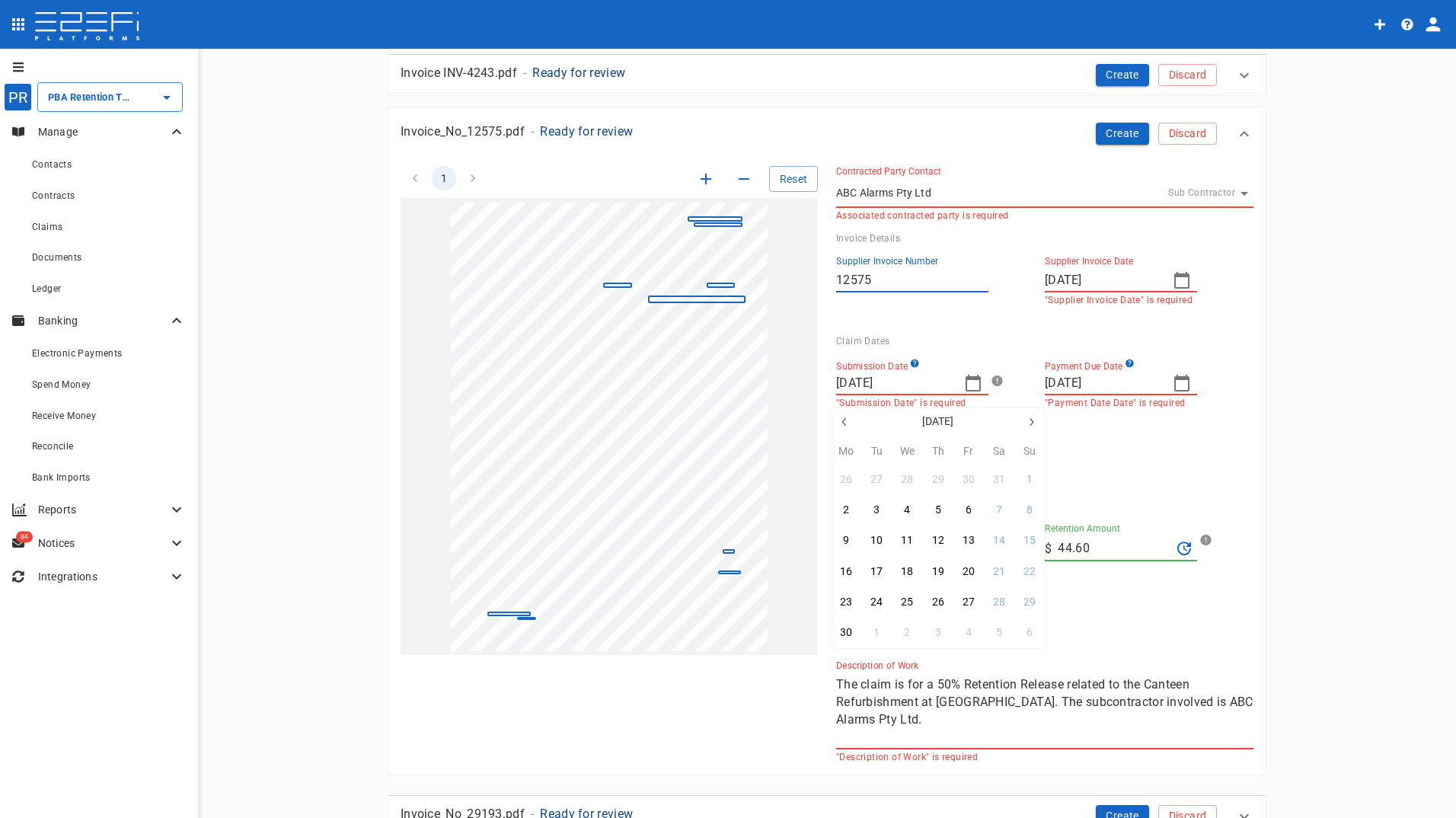
type input "[DATE]"
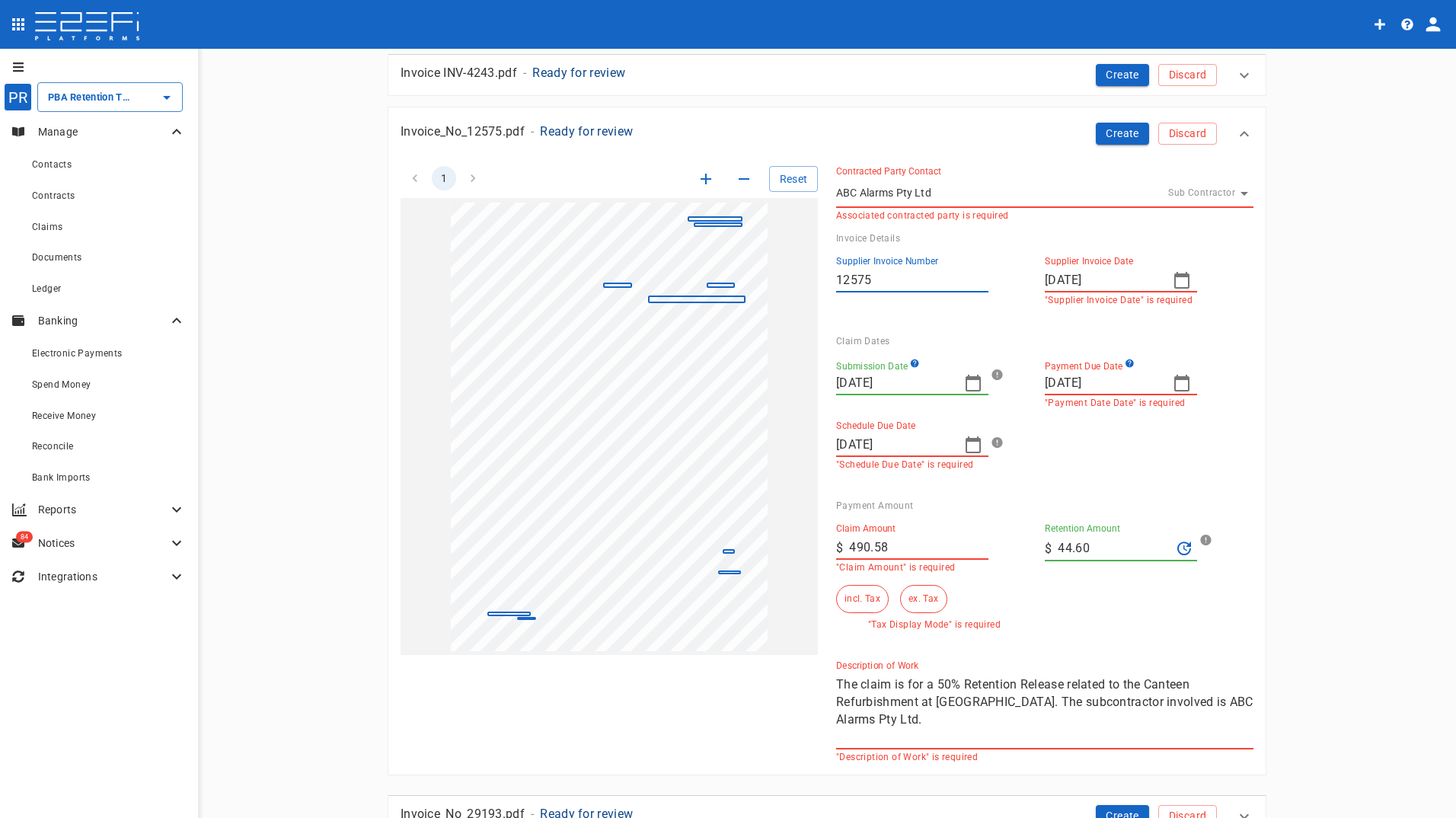
click at [1179, 381] on icon "button" at bounding box center [1182, 383] width 18 height 18
click at [1115, 602] on div "30" at bounding box center [1115, 602] width 12 height 17
type input "[DATE]"
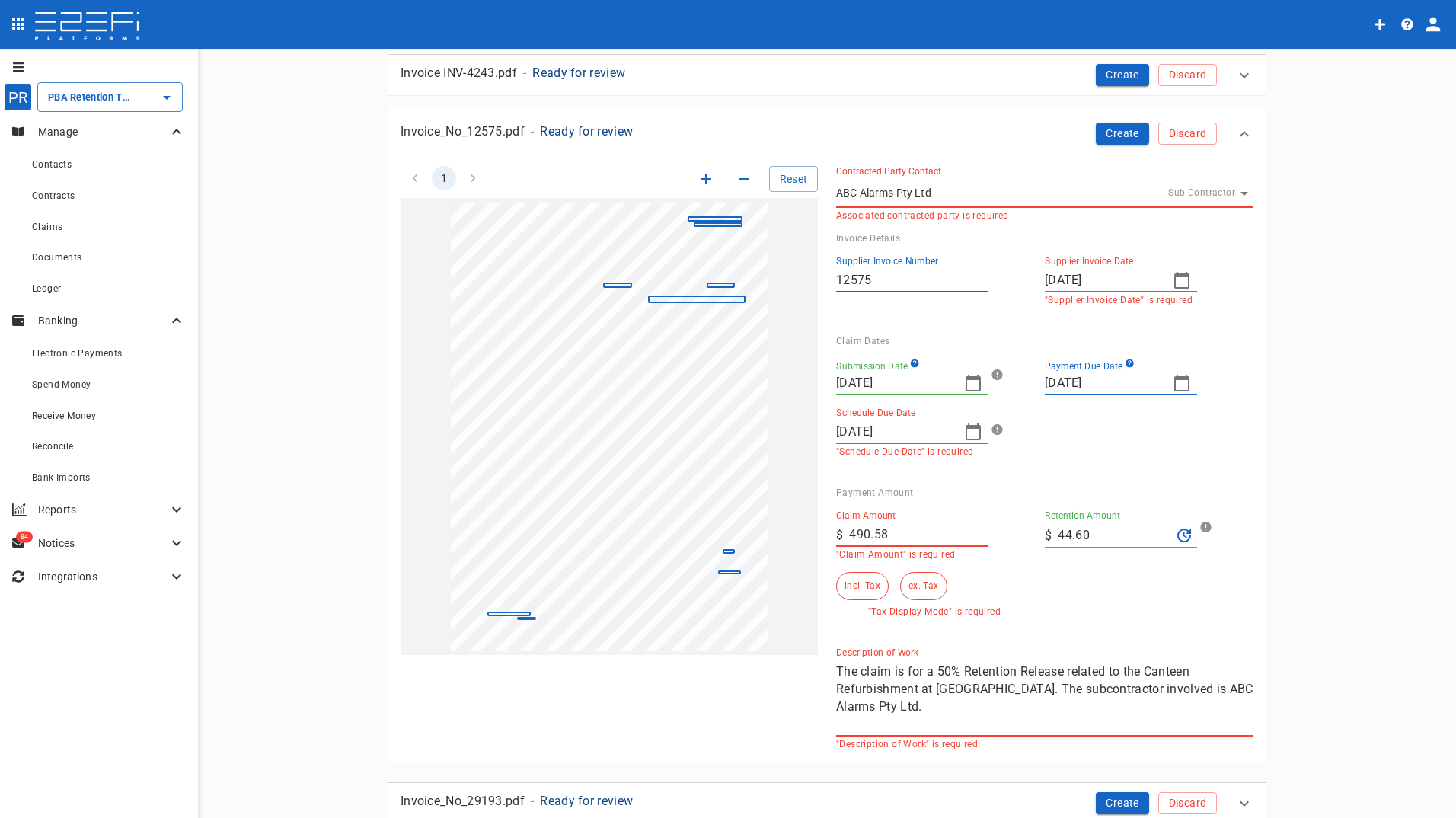
click at [968, 432] on icon "button" at bounding box center [973, 432] width 18 height 18
click at [910, 650] on div "30" at bounding box center [907, 651] width 12 height 17
type input "[DATE]"
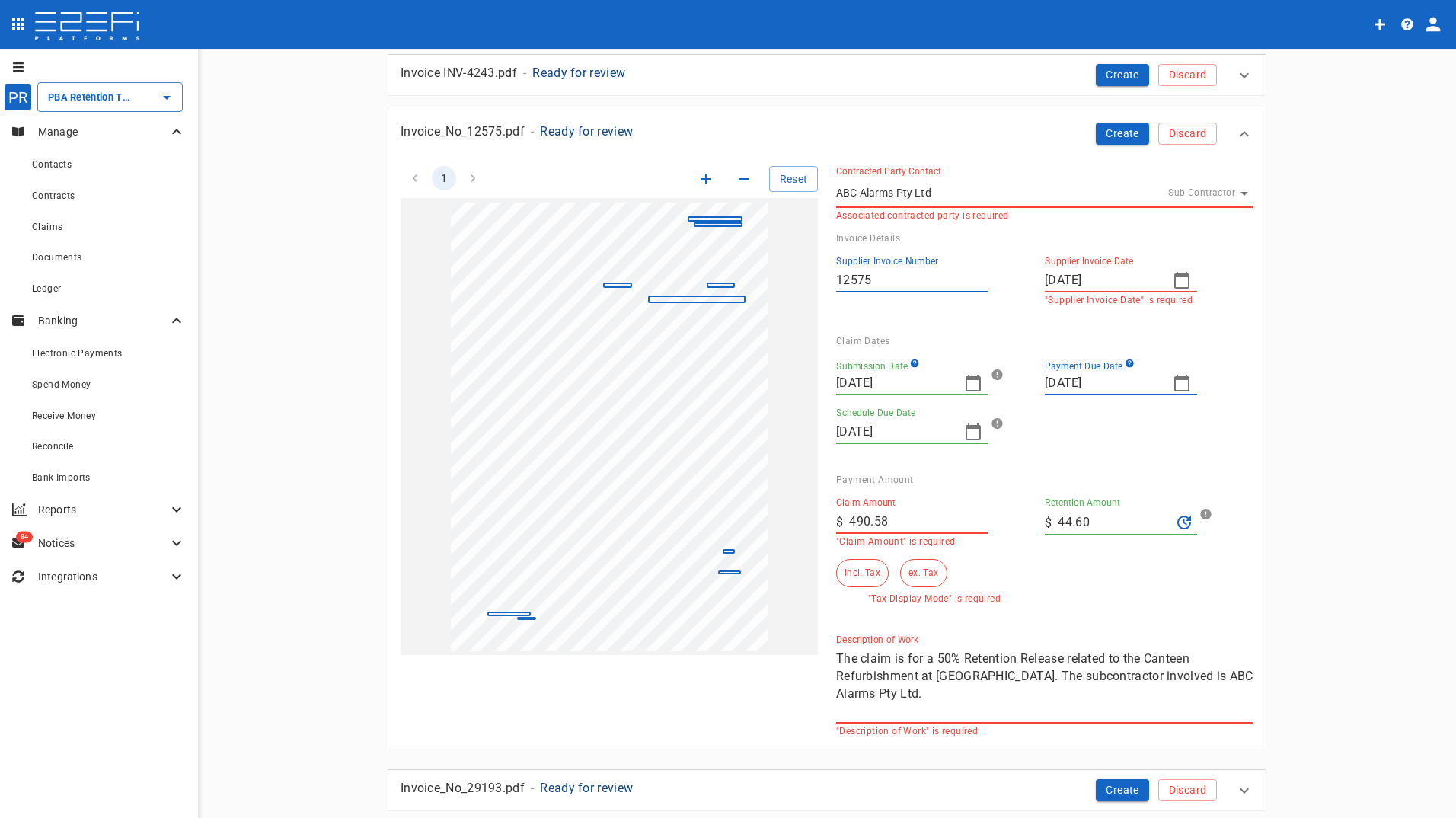
drag, startPoint x: 1073, startPoint y: 519, endPoint x: 979, endPoint y: 519, distance: 94.0
click at [980, 519] on div "Claim Amount ​ $ 490.58 "Claim Amount" is required Retention Amount ​ $ 44.60 i…" at bounding box center [1032, 544] width 417 height 119
type input "0"
click at [1130, 575] on div "Claim Amount ​ $ 490.58 "Claim Amount" is required Retention Amount ​ $ 0 incl.…" at bounding box center [1032, 544] width 417 height 119
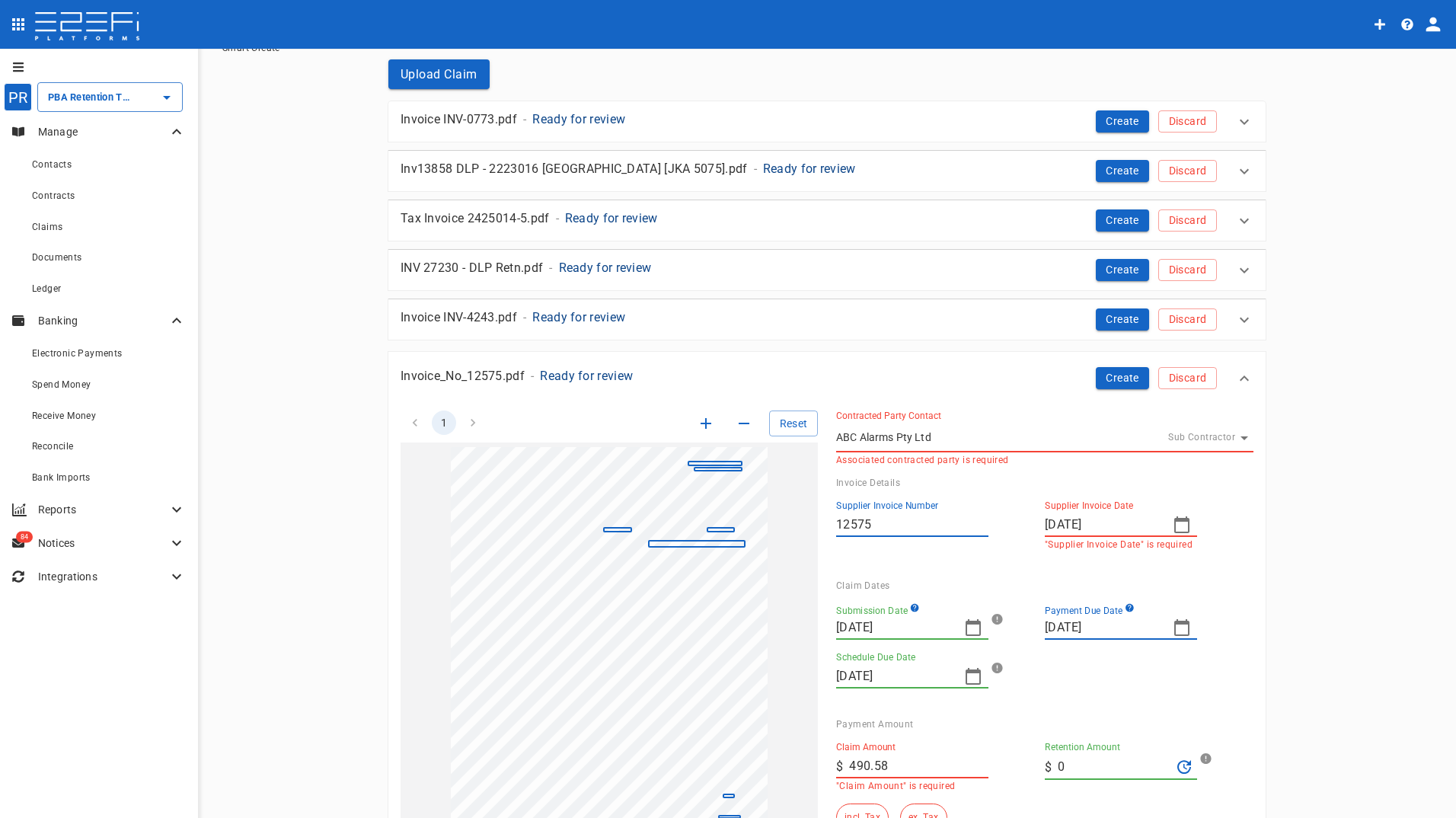
scroll to position [381, 0]
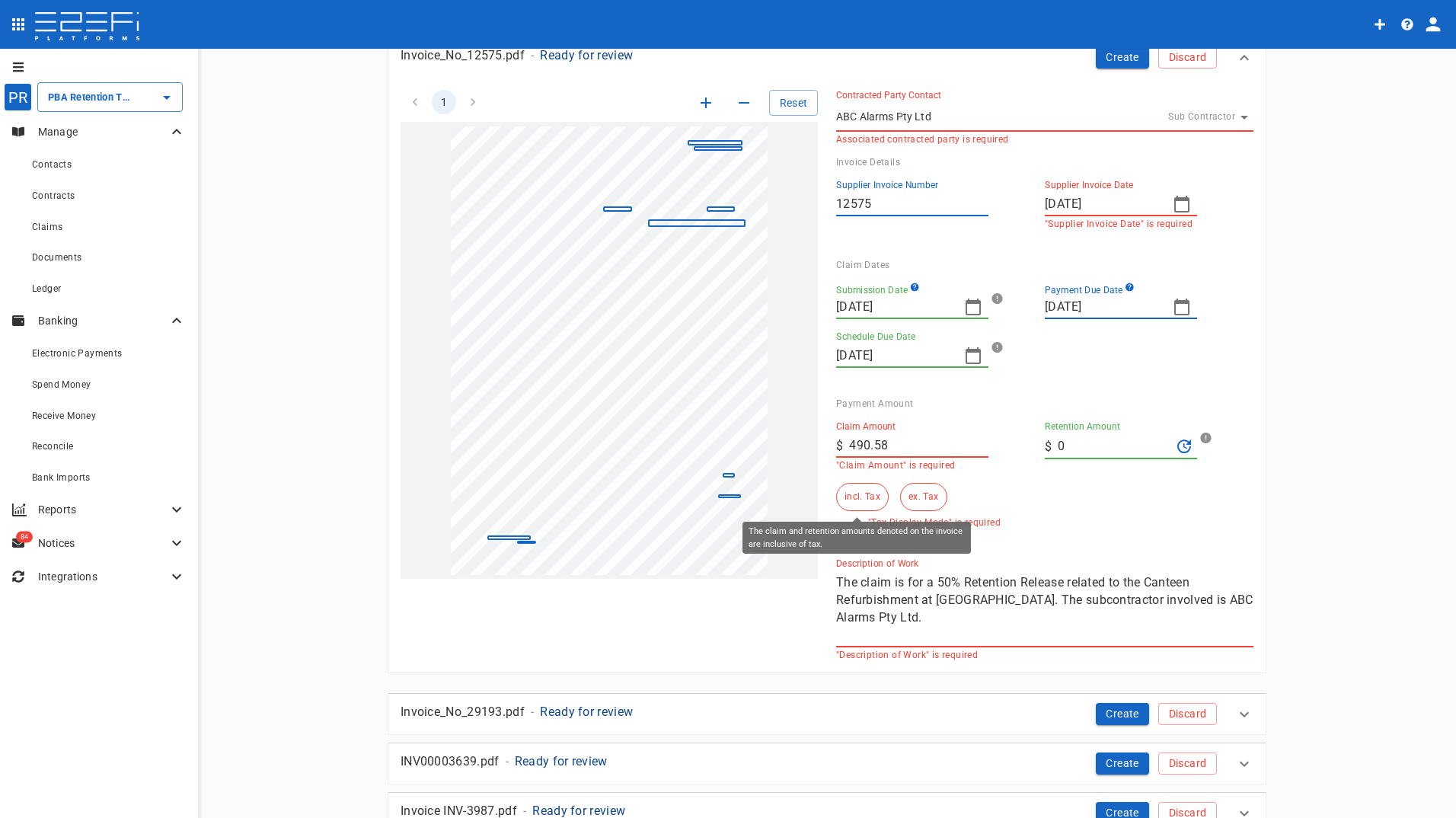
click at [861, 503] on button "incl. Tax" at bounding box center [862, 496] width 53 height 28
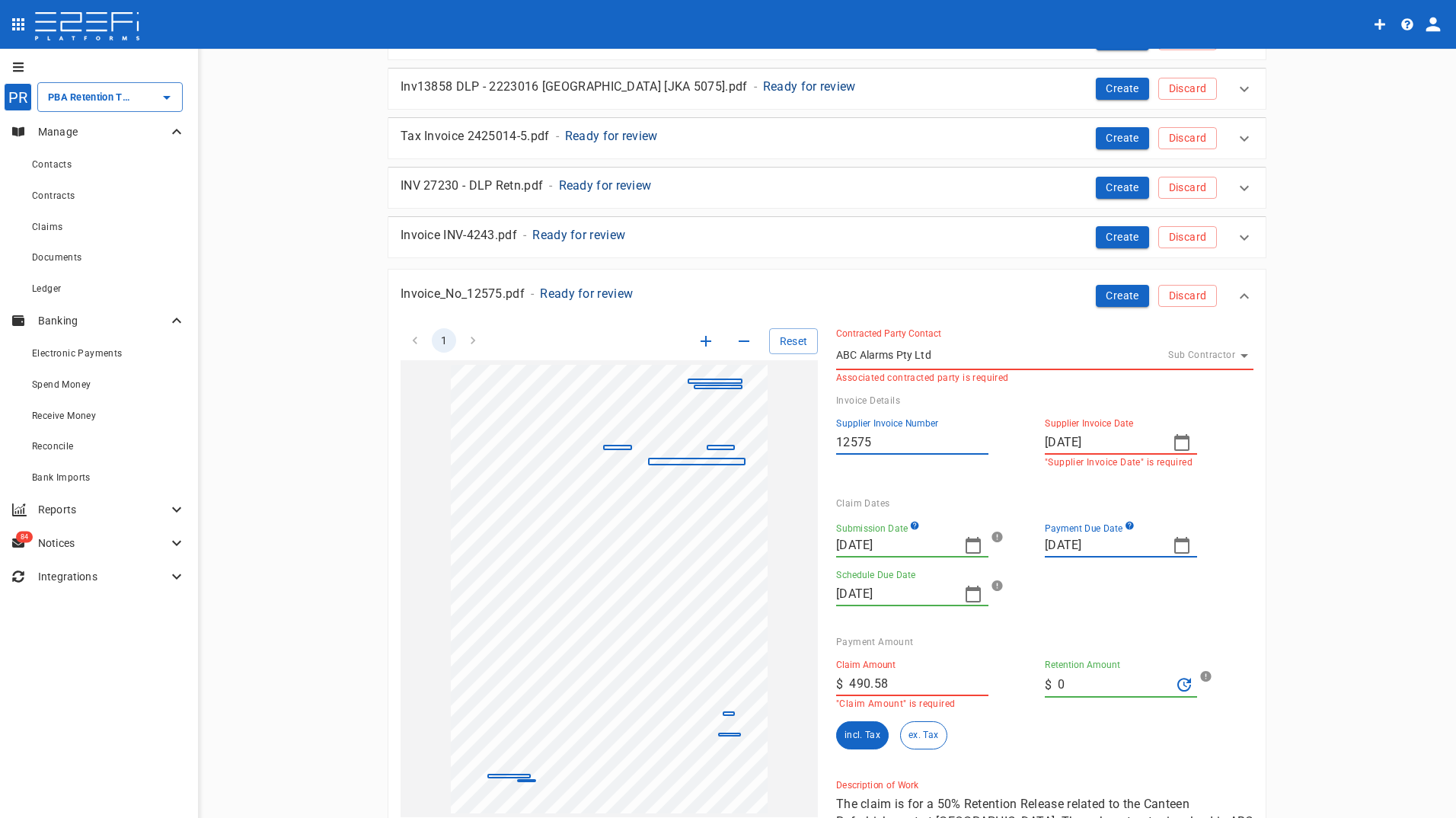
scroll to position [76, 0]
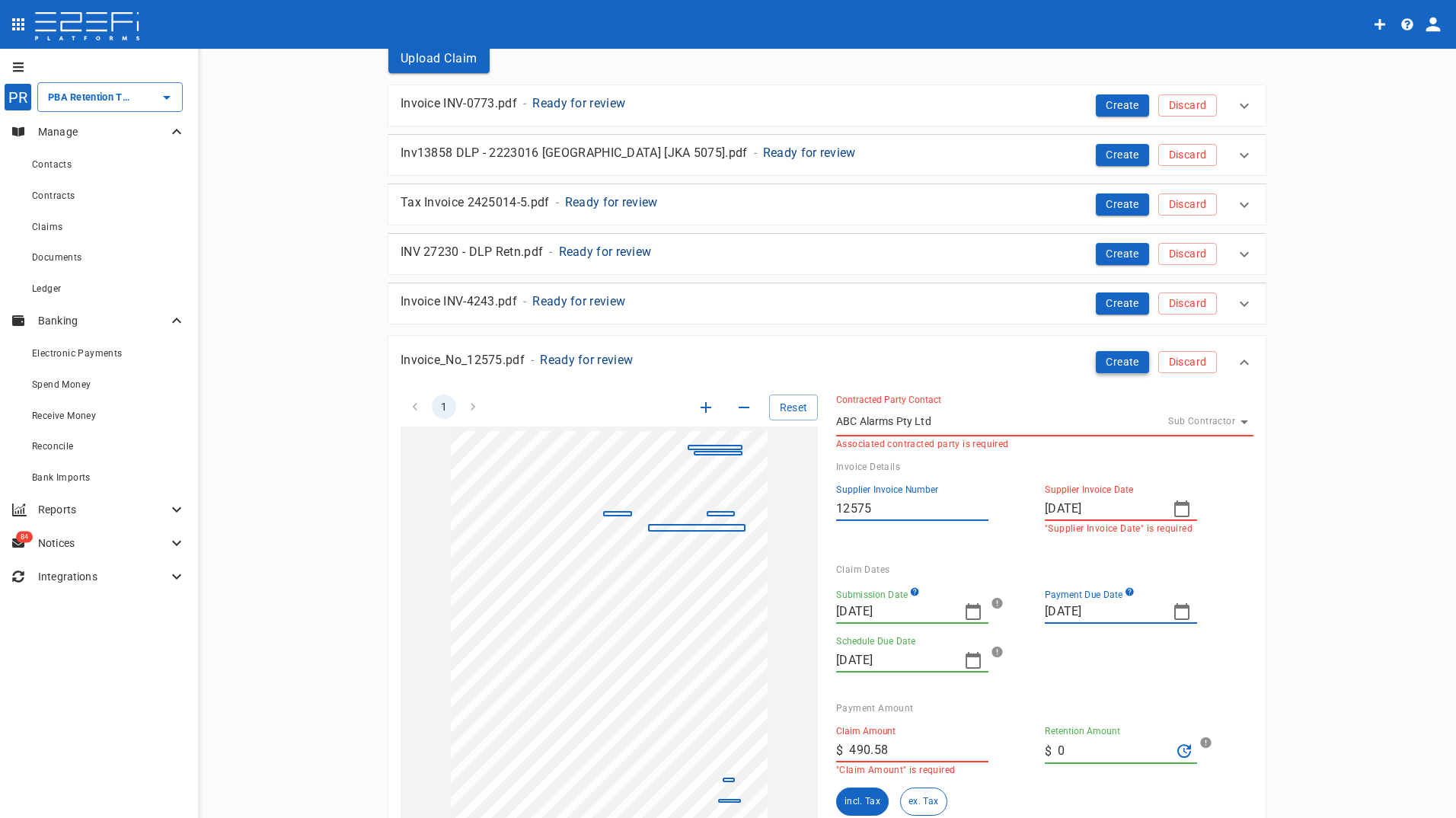
click at [1112, 362] on button "Create" at bounding box center [1122, 362] width 54 height 22
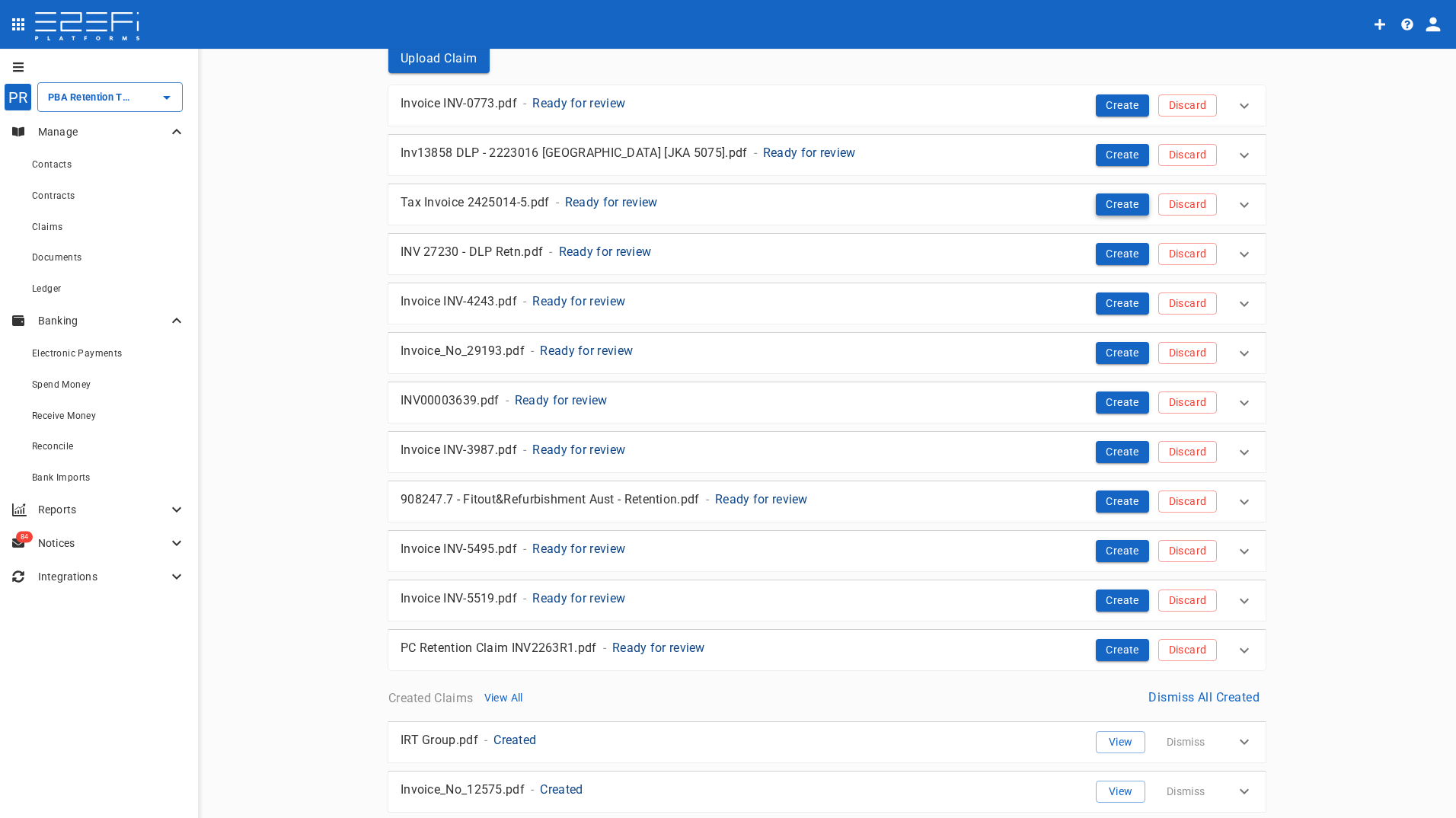
click at [1125, 206] on button "Create" at bounding box center [1122, 204] width 54 height 22
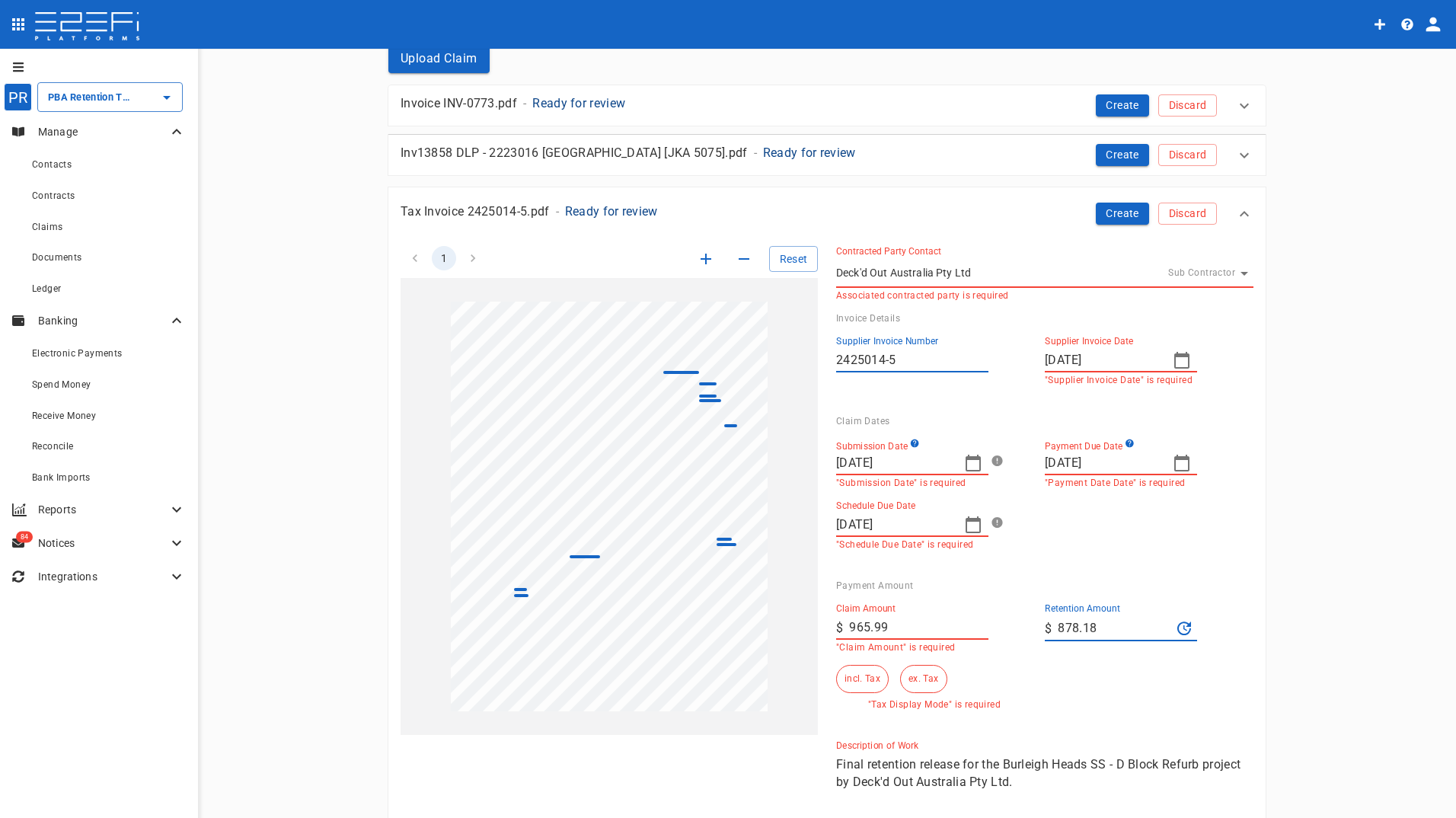
click at [966, 459] on icon "button" at bounding box center [973, 463] width 15 height 17
click at [843, 503] on icon "button" at bounding box center [843, 502] width 4 height 8
click at [971, 683] on div "27" at bounding box center [968, 682] width 12 height 17
type input "[DATE]"
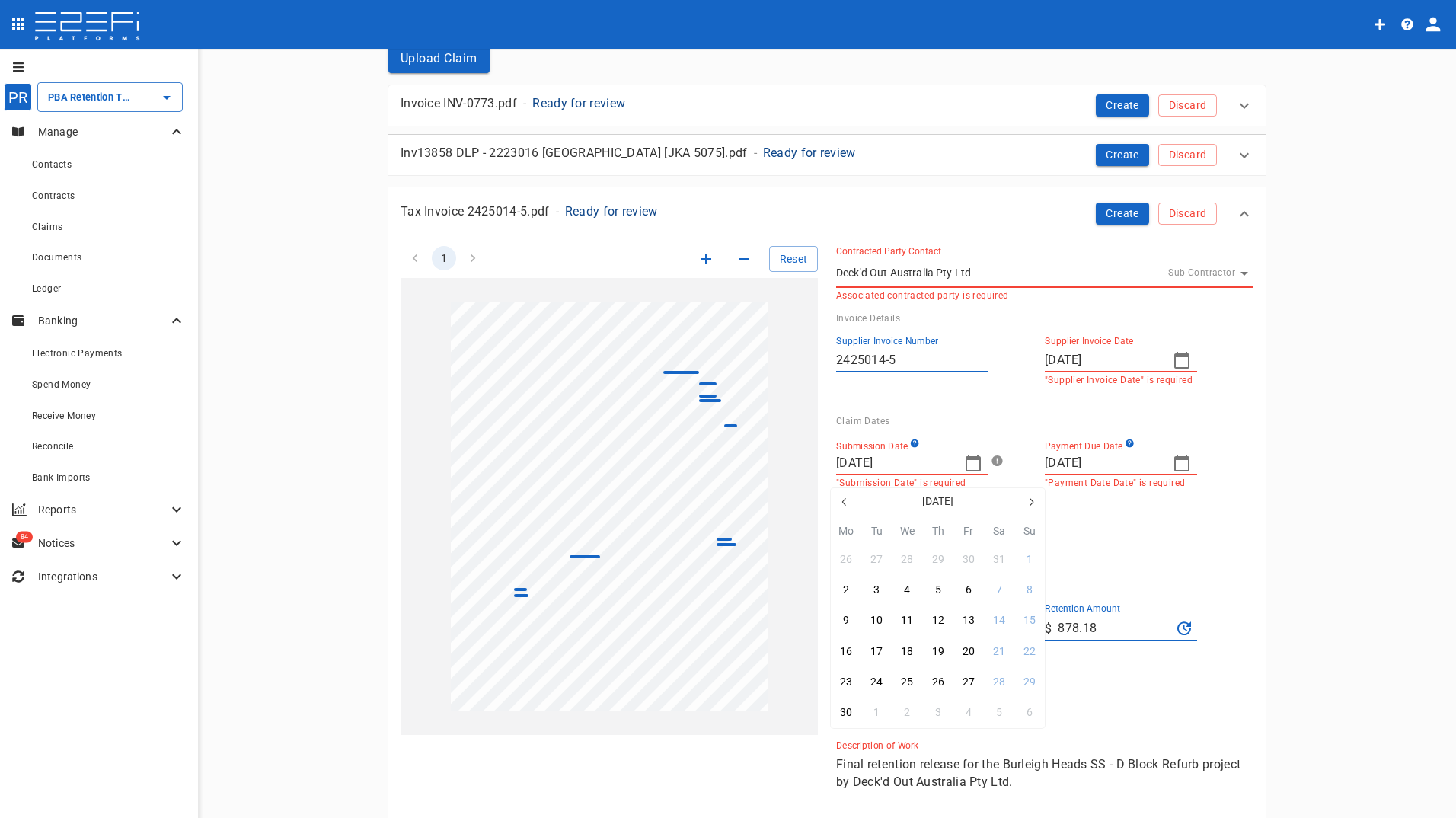
type input "[DATE]"
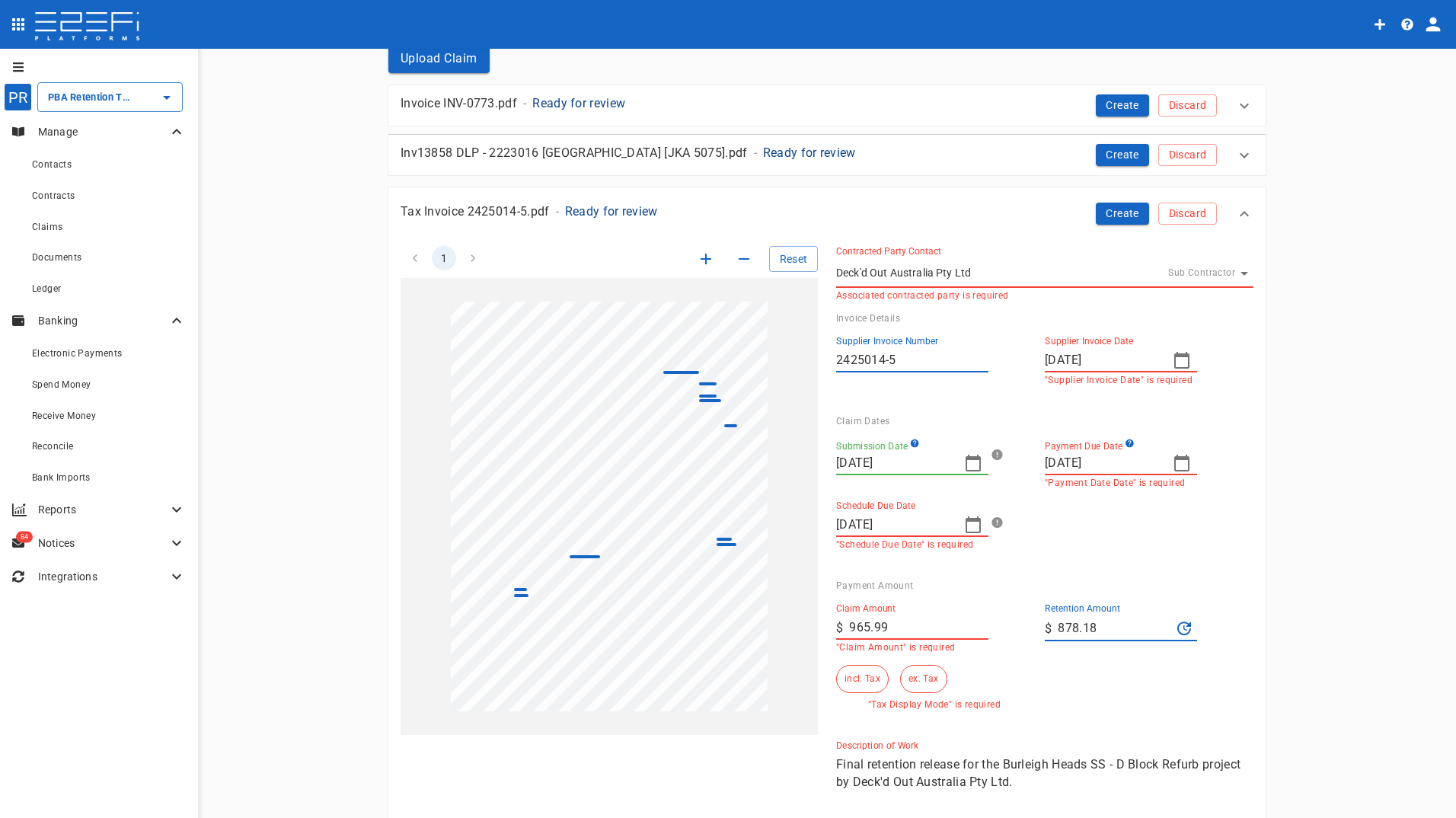
click at [1178, 460] on icon "button" at bounding box center [1182, 463] width 15 height 17
click at [1236, 500] on icon "button" at bounding box center [1239, 502] width 12 height 12
click at [1114, 682] on div "30" at bounding box center [1115, 682] width 12 height 17
type input "[DATE]"
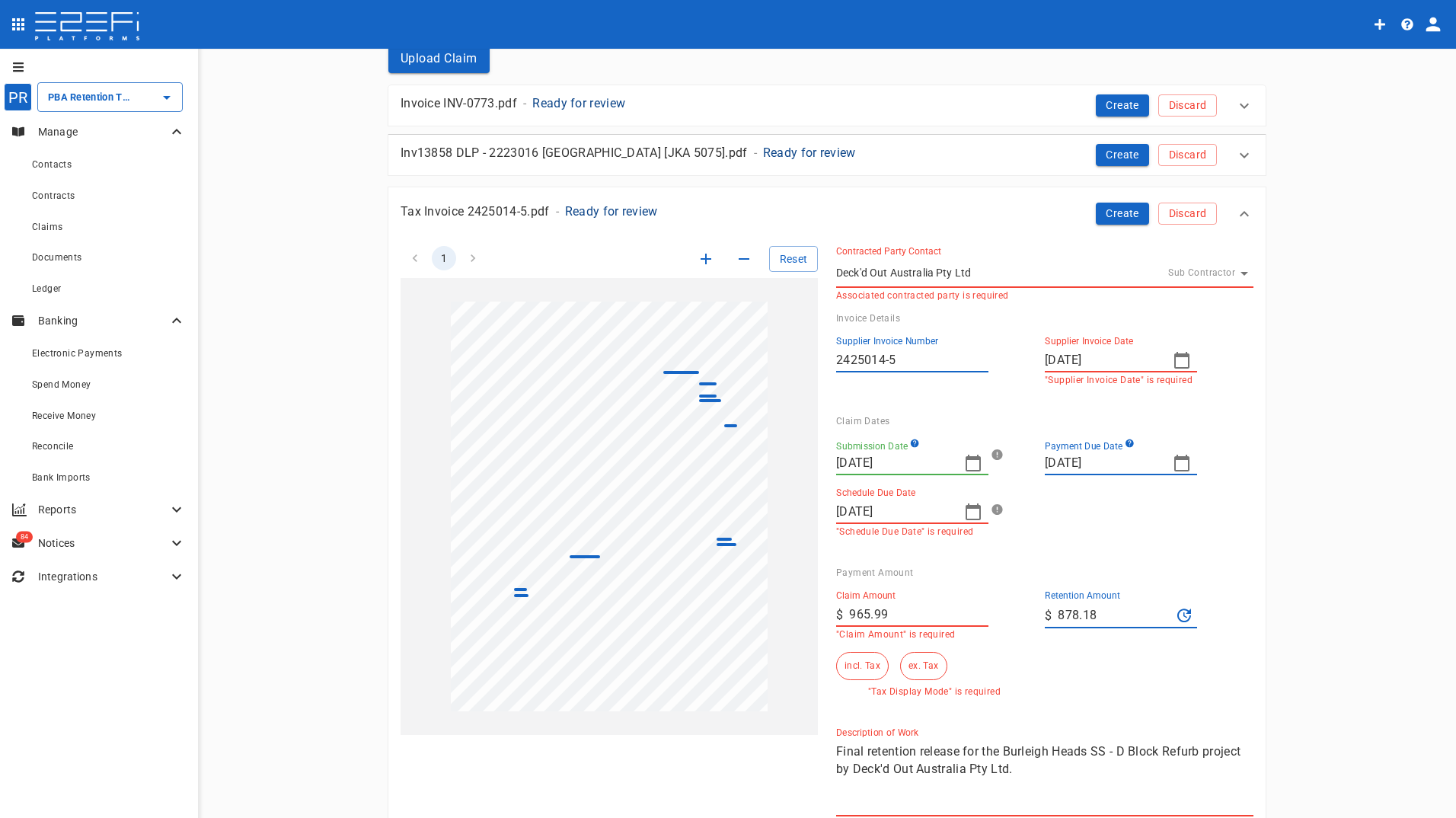
click at [968, 508] on icon "button" at bounding box center [973, 512] width 15 height 17
click at [909, 731] on div "30" at bounding box center [907, 731] width 12 height 17
type input "[DATE]"
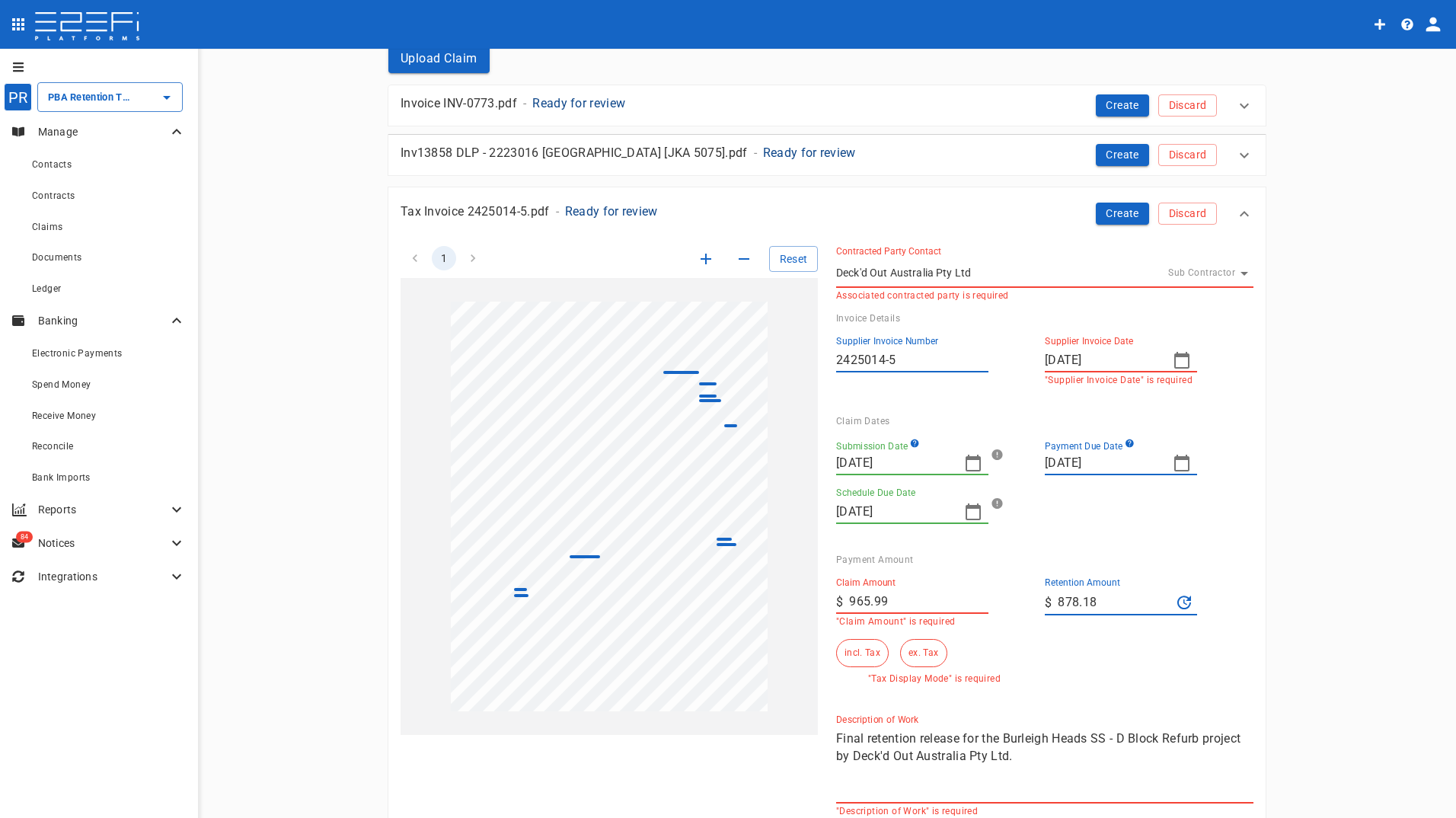
drag, startPoint x: 1106, startPoint y: 600, endPoint x: 954, endPoint y: 588, distance: 152.5
click at [960, 591] on div "Claim Amount ​ $ 965.99 "Claim Amount" is required Retention Amount ​ $ 878.18 …" at bounding box center [1032, 624] width 417 height 119
type input "0"
click at [862, 656] on button "incl. Tax" at bounding box center [862, 653] width 53 height 28
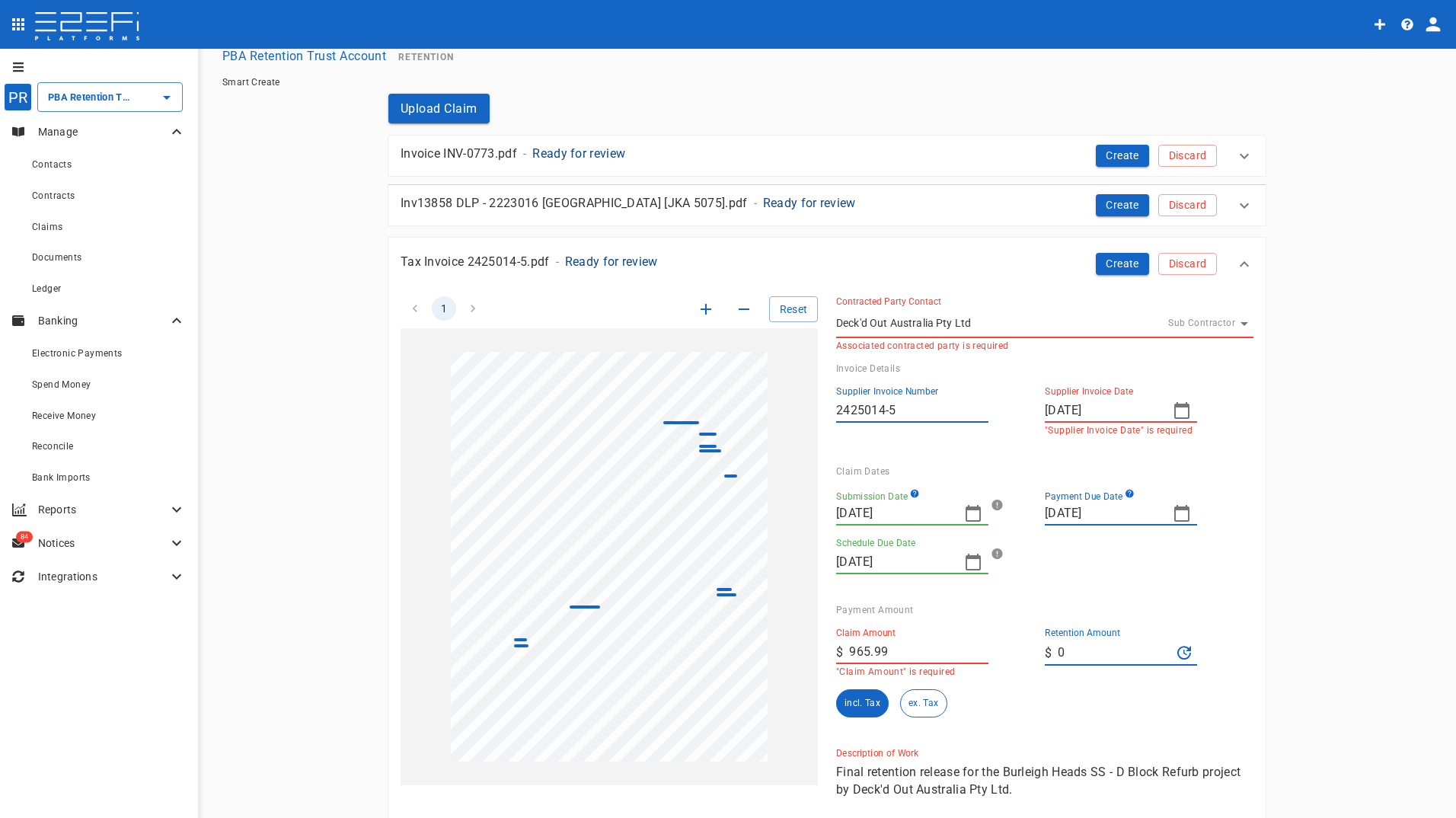
scroll to position [0, 0]
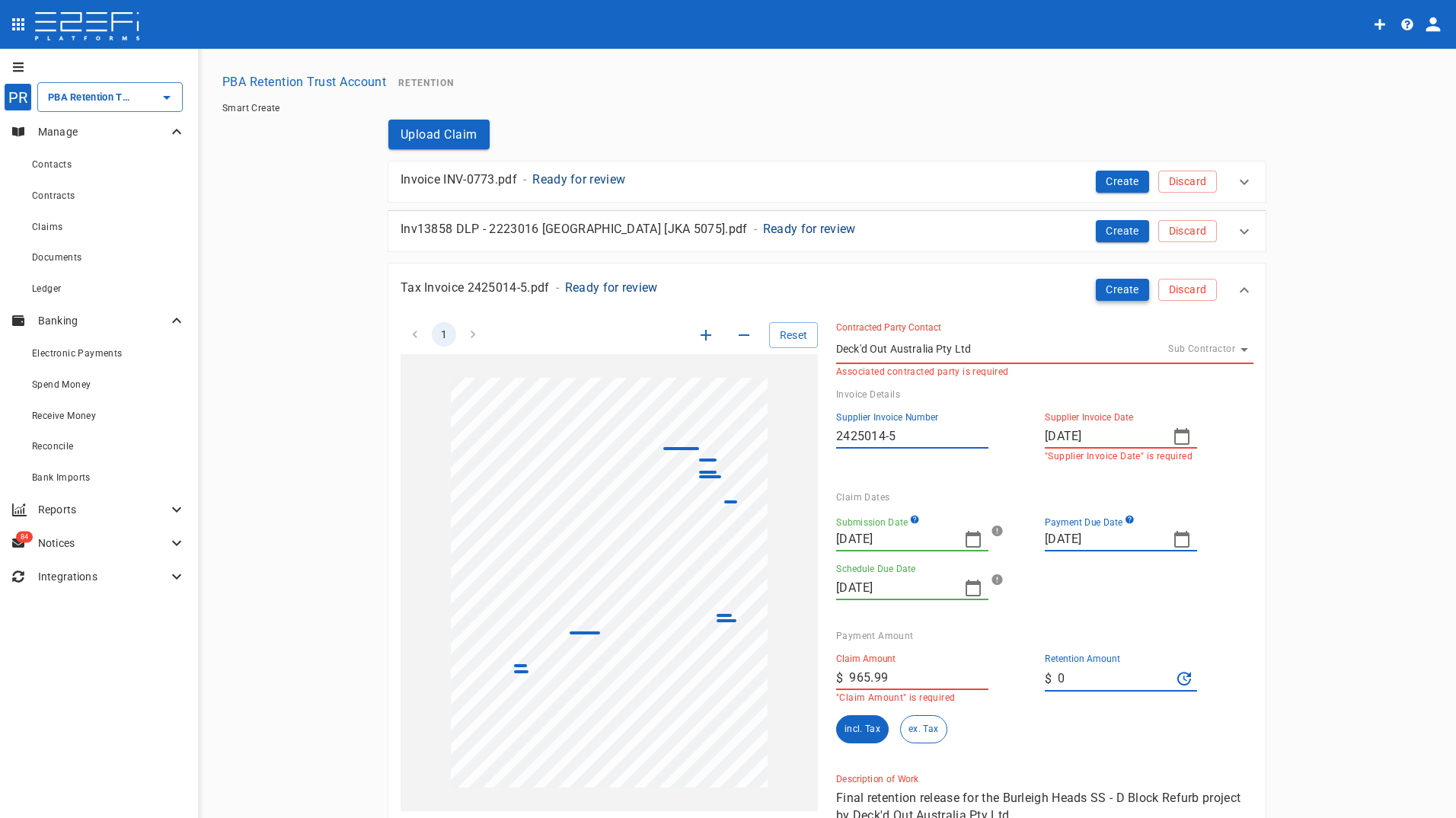
click at [1102, 286] on button "Create" at bounding box center [1122, 290] width 54 height 22
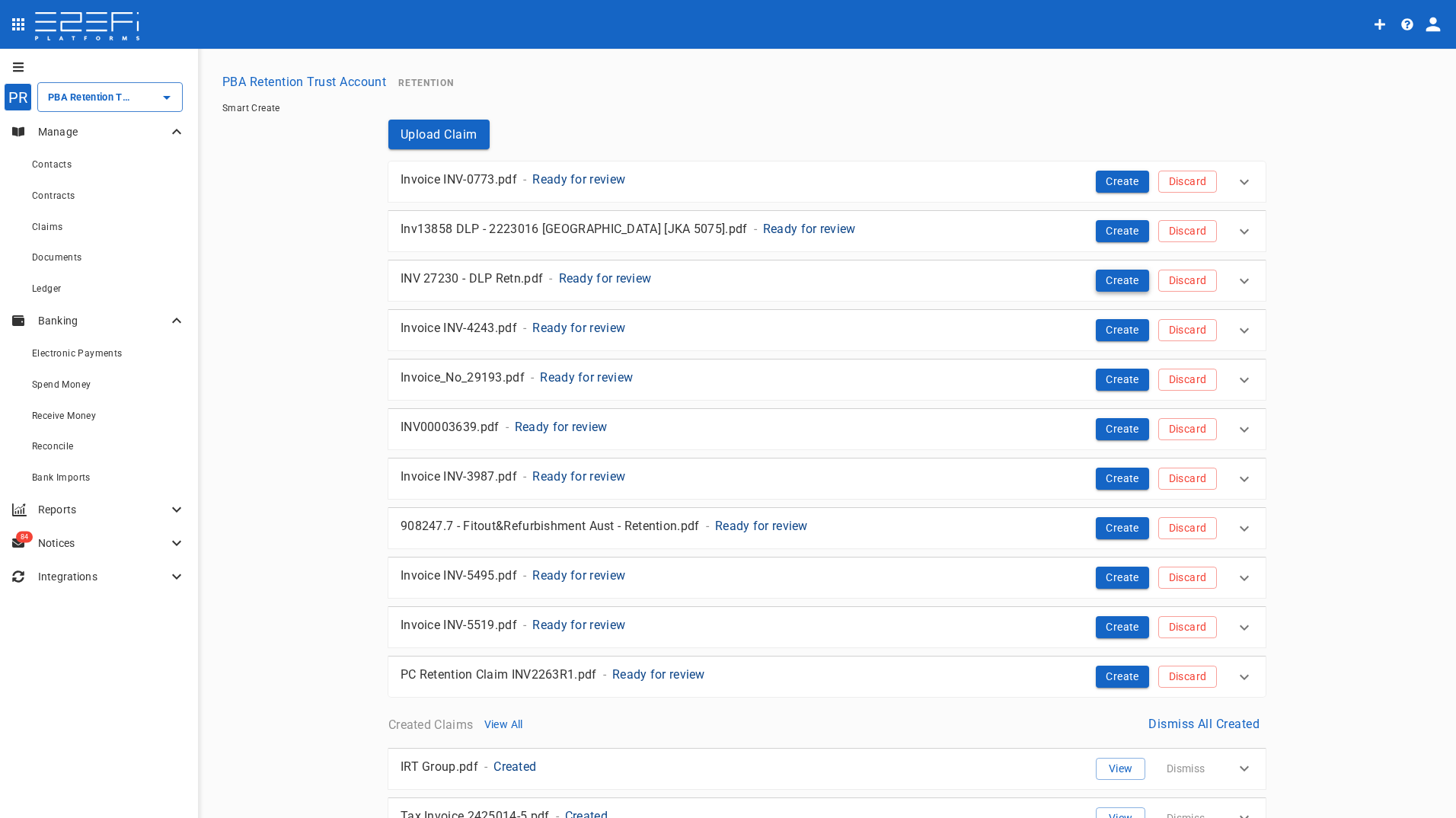
click at [1119, 276] on button "Create" at bounding box center [1122, 280] width 54 height 22
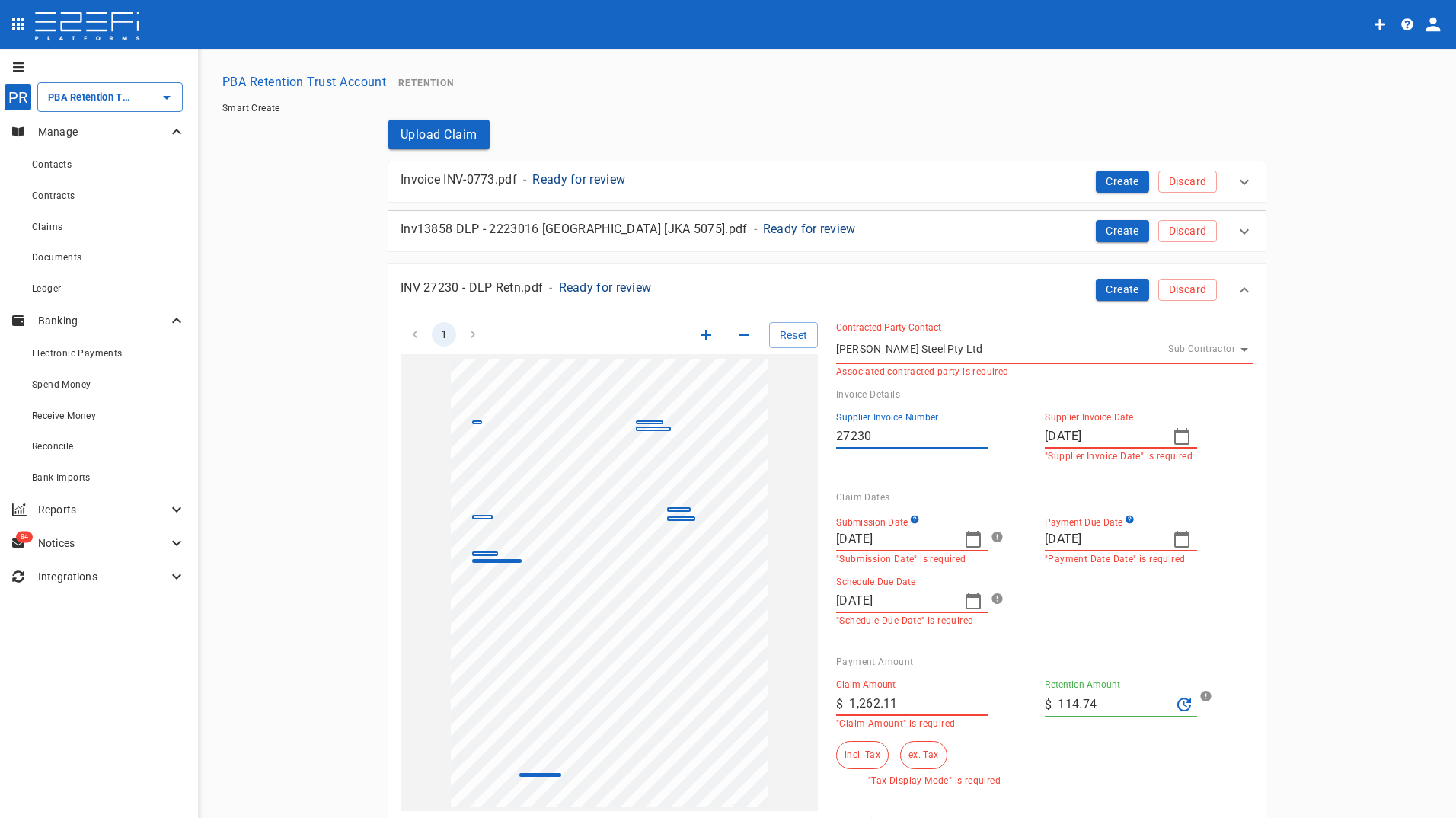
click at [972, 538] on icon "button" at bounding box center [973, 539] width 18 height 18
click at [841, 578] on icon "button" at bounding box center [844, 578] width 12 height 12
drag, startPoint x: 879, startPoint y: 695, endPoint x: 1153, endPoint y: 508, distance: 331.7
click at [882, 695] on div "10" at bounding box center [876, 697] width 12 height 17
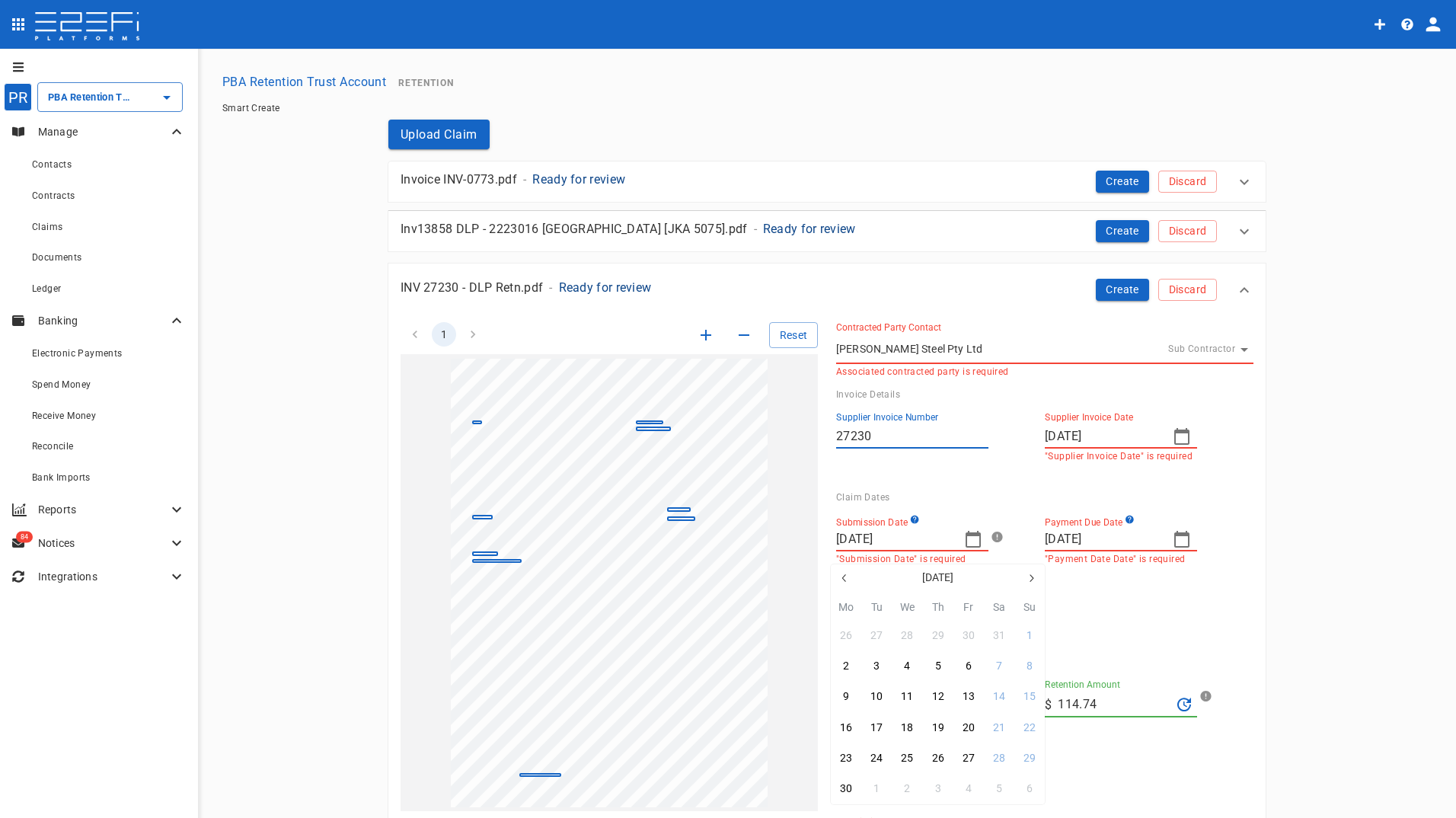
type input "[DATE]"
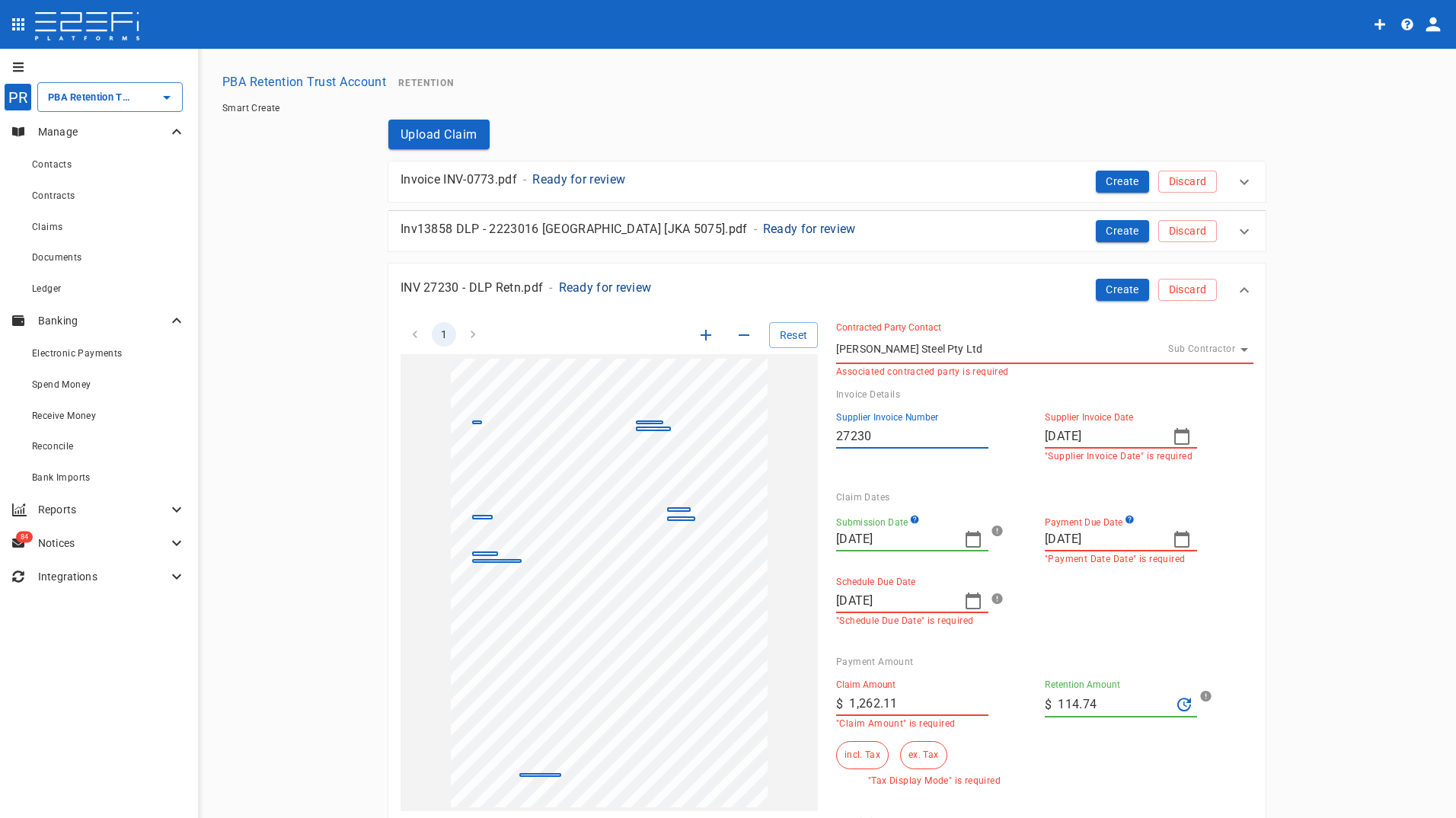
click at [969, 604] on icon "button" at bounding box center [973, 600] width 18 height 18
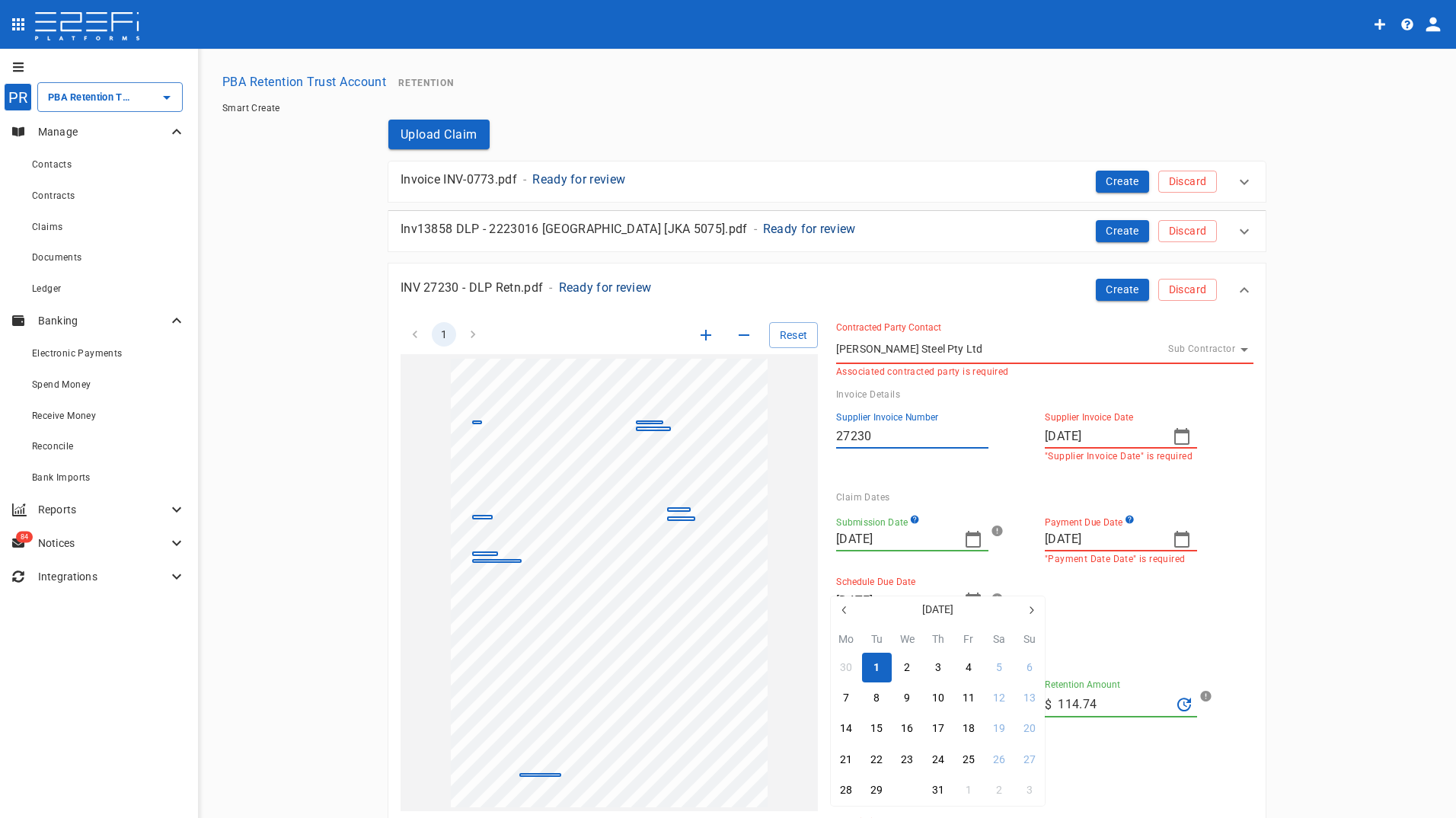
click at [905, 792] on div "30" at bounding box center [907, 790] width 12 height 17
type input "[DATE]"
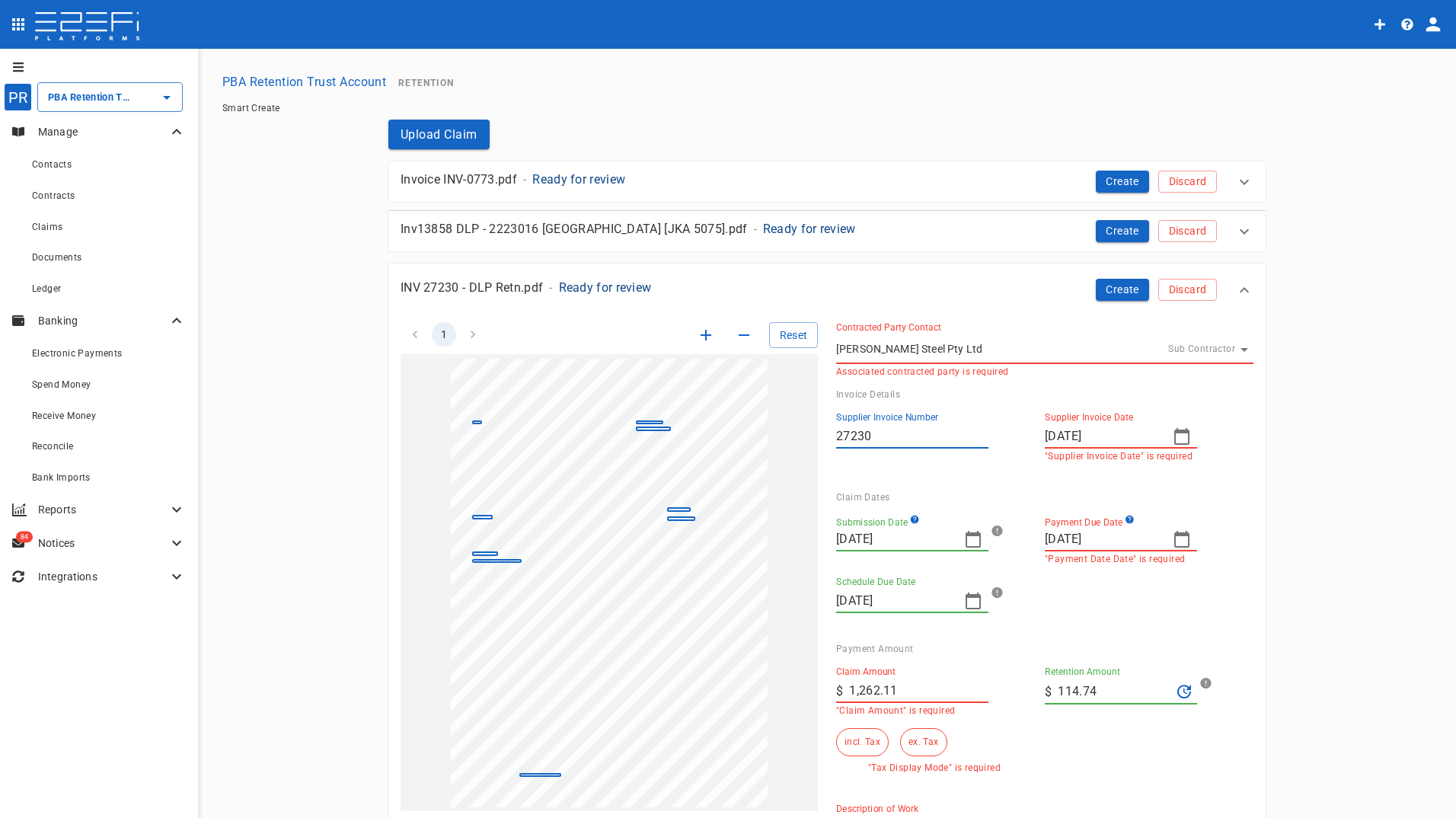
drag, startPoint x: 1095, startPoint y: 693, endPoint x: 955, endPoint y: 693, distance: 140.0
click at [973, 695] on div "Claim Amount ​ $ 1,262.11 "Claim Amount" is required Retention Amount ​ $ 114.7…" at bounding box center [1032, 713] width 417 height 119
type input "0"
click at [853, 744] on button "incl. Tax" at bounding box center [862, 741] width 53 height 28
click at [1111, 289] on button "Create" at bounding box center [1122, 290] width 54 height 22
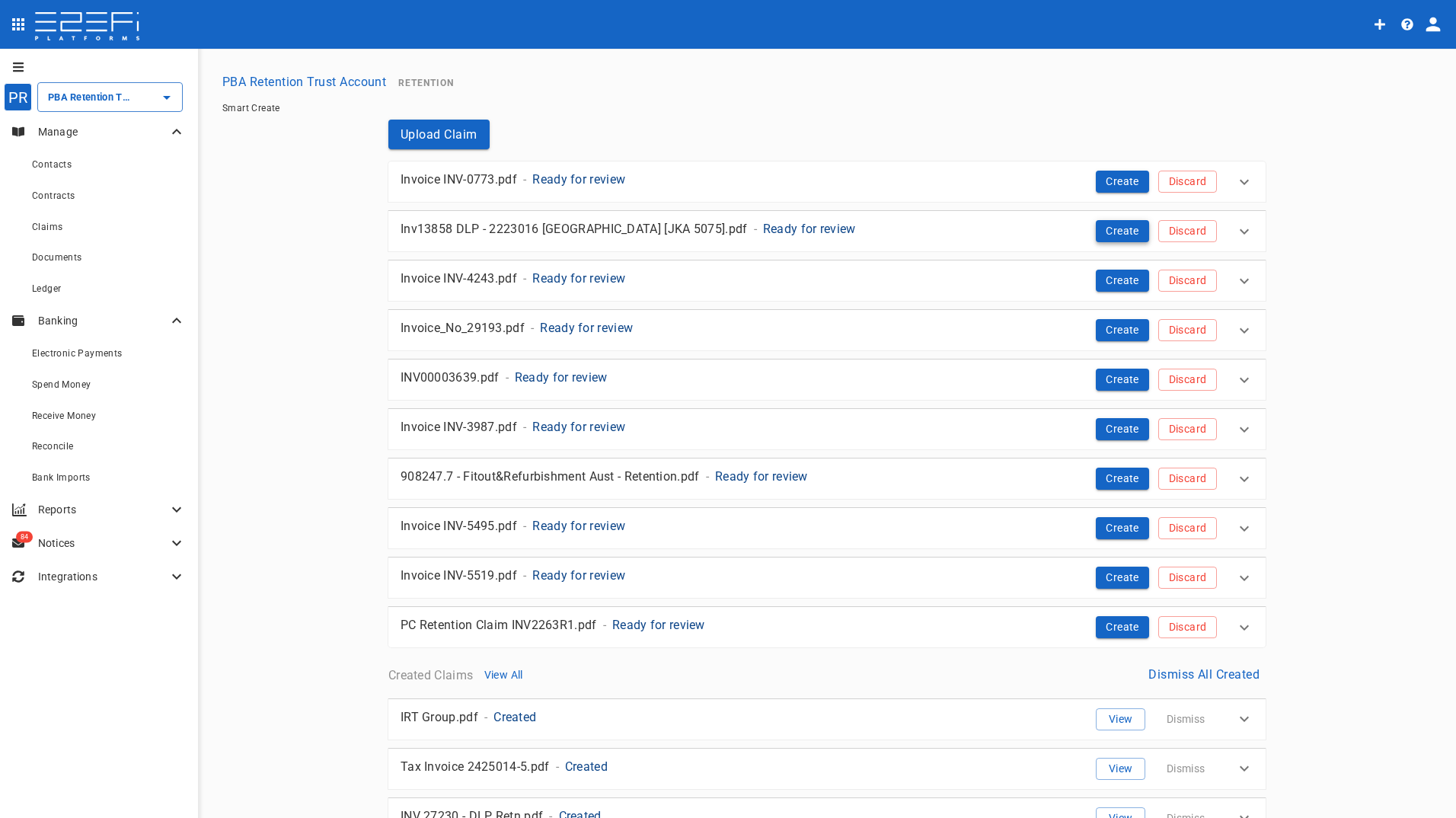
click at [1111, 230] on button "Create" at bounding box center [1122, 231] width 54 height 22
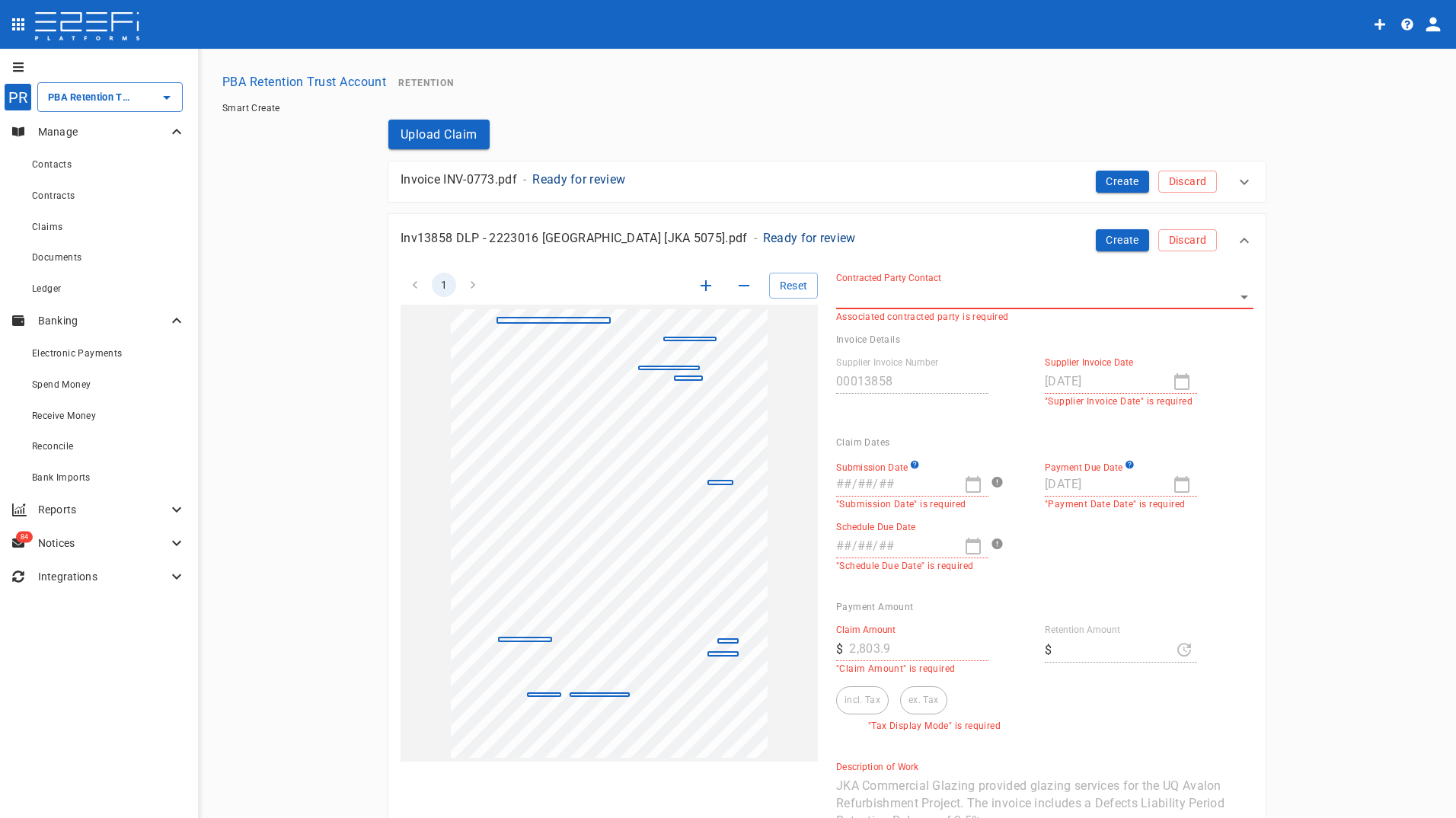
click at [854, 295] on body "PR PBA Retention Trust Account ​ Manage Contacts Contracts Claims Documents Led…" at bounding box center [728, 409] width 1456 height 818
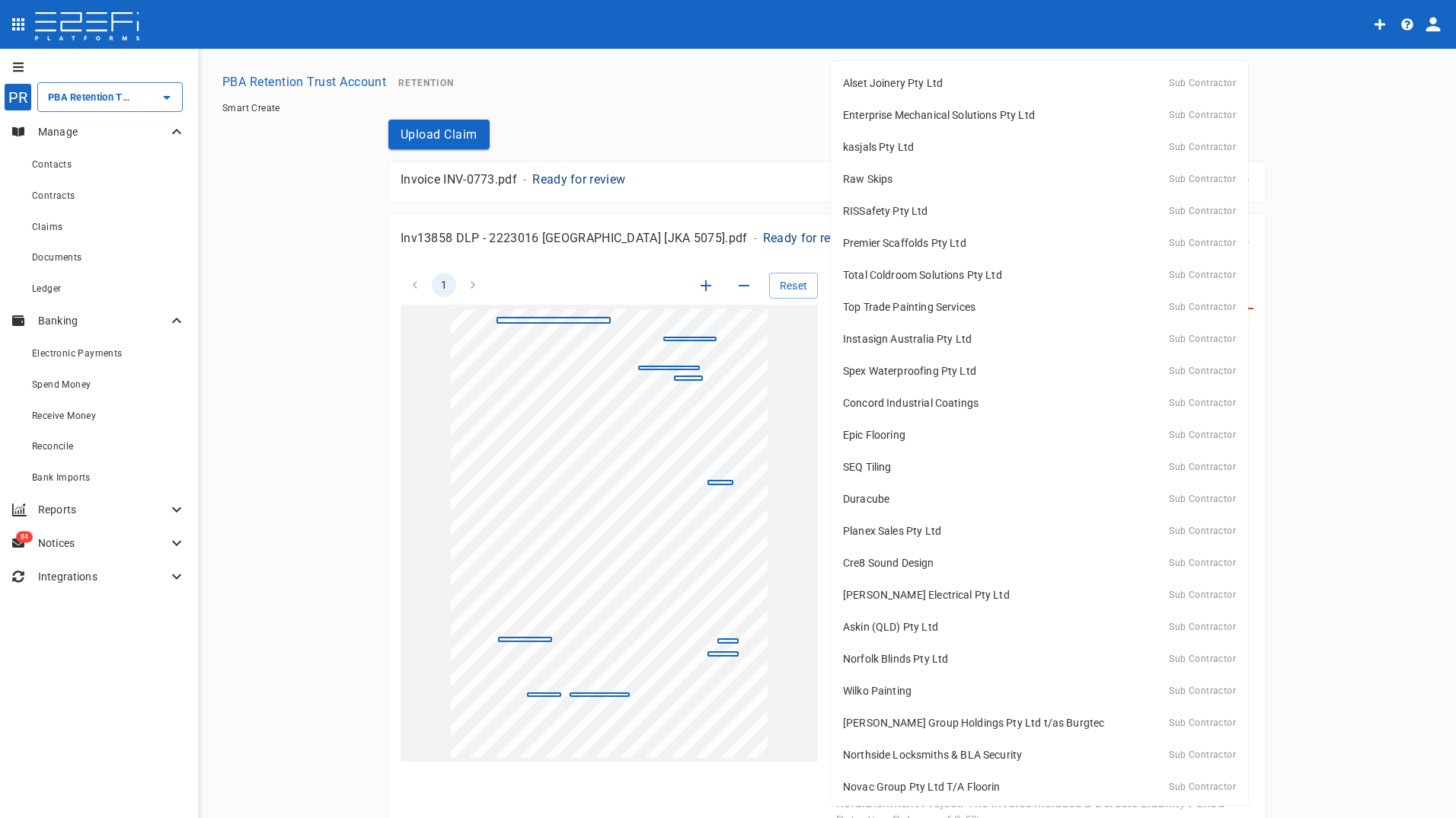
click at [769, 120] on div at bounding box center [728, 409] width 1456 height 818
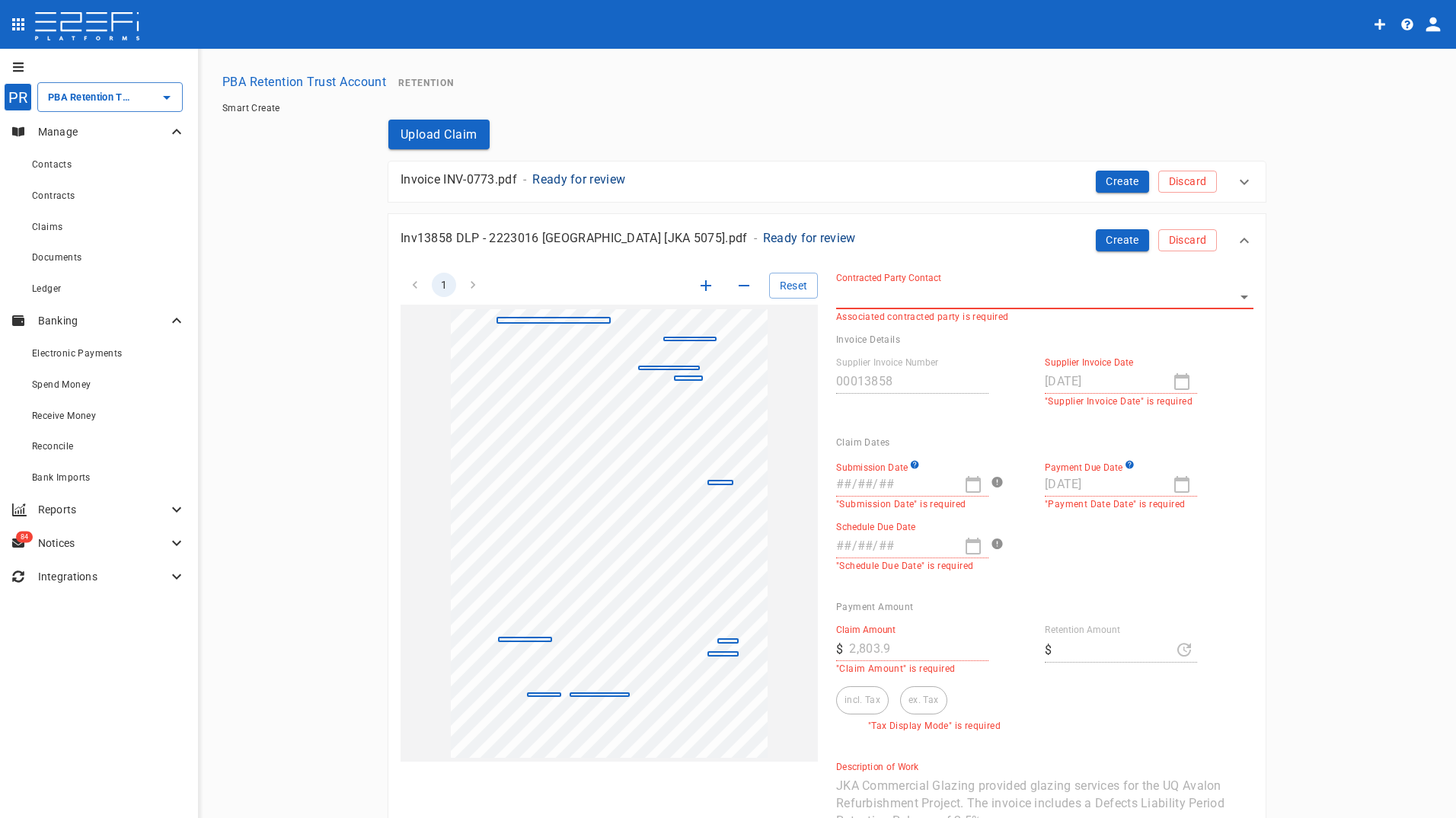
click at [1241, 237] on icon at bounding box center [1244, 240] width 18 height 18
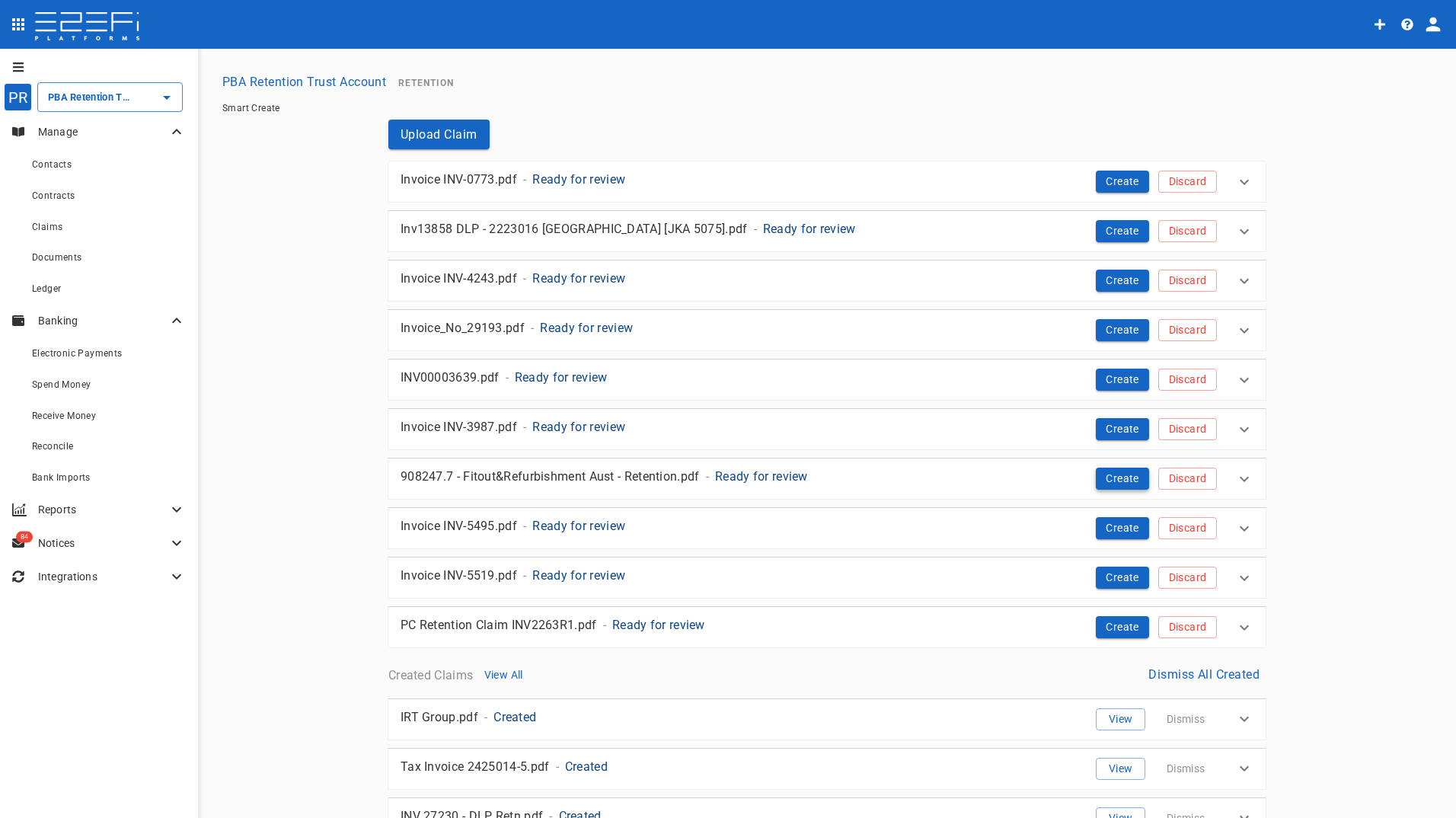
click at [1114, 477] on button "Create" at bounding box center [1122, 478] width 54 height 22
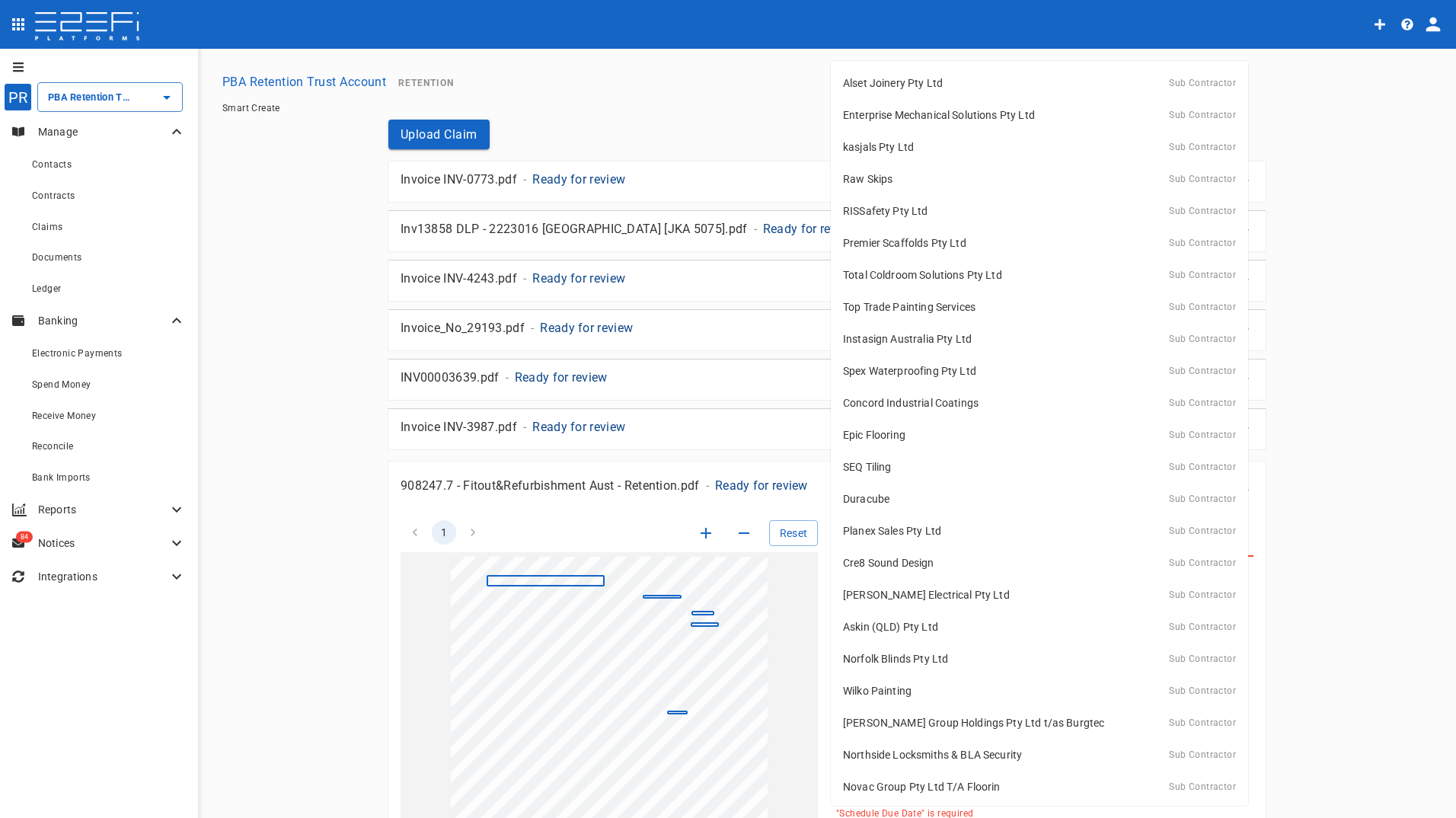
click at [986, 536] on body "PR PBA Retention Trust Account ​ Manage Contacts Contracts Claims Documents Led…" at bounding box center [728, 409] width 1456 height 818
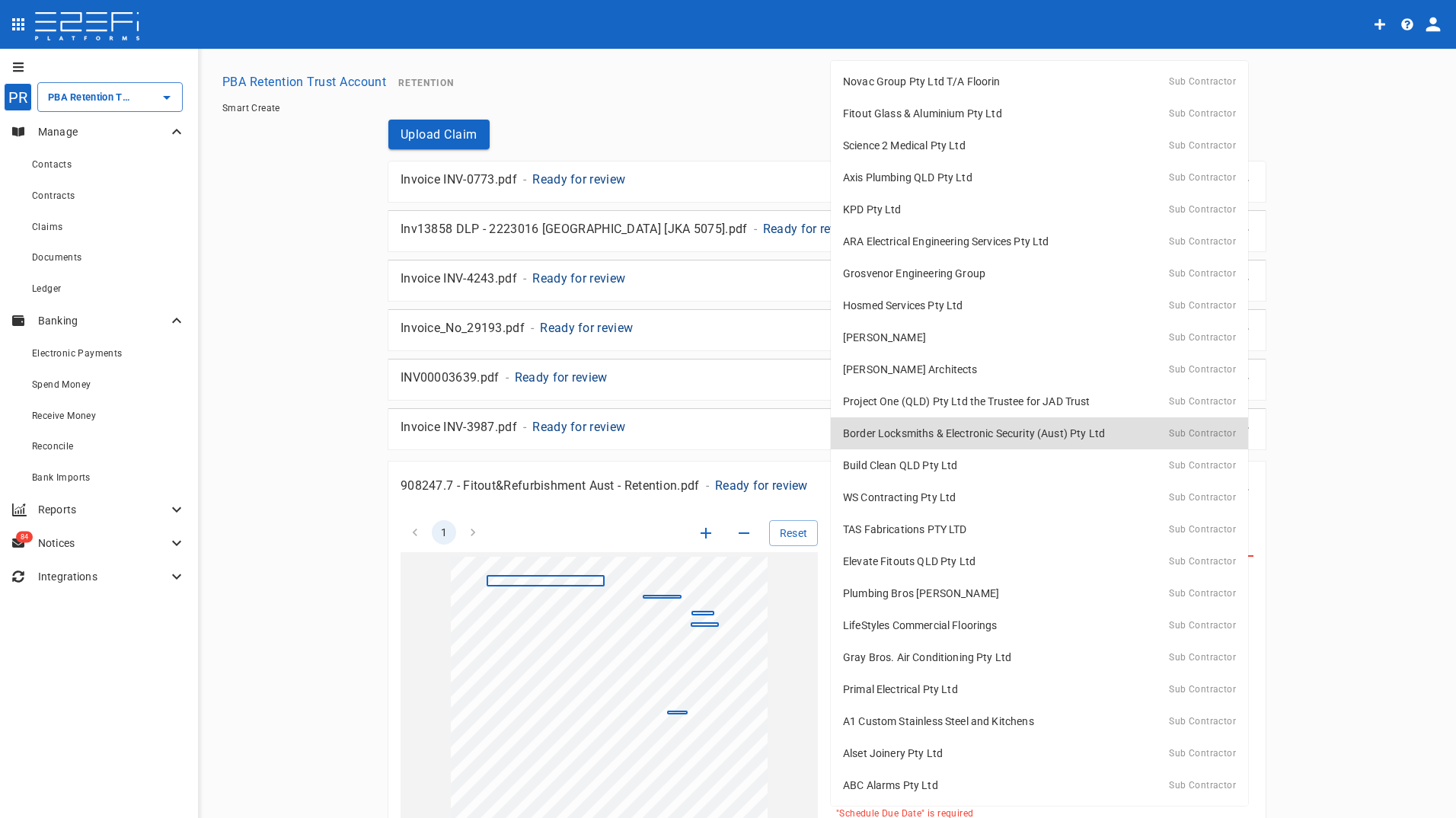
click at [1333, 118] on div at bounding box center [728, 409] width 1456 height 818
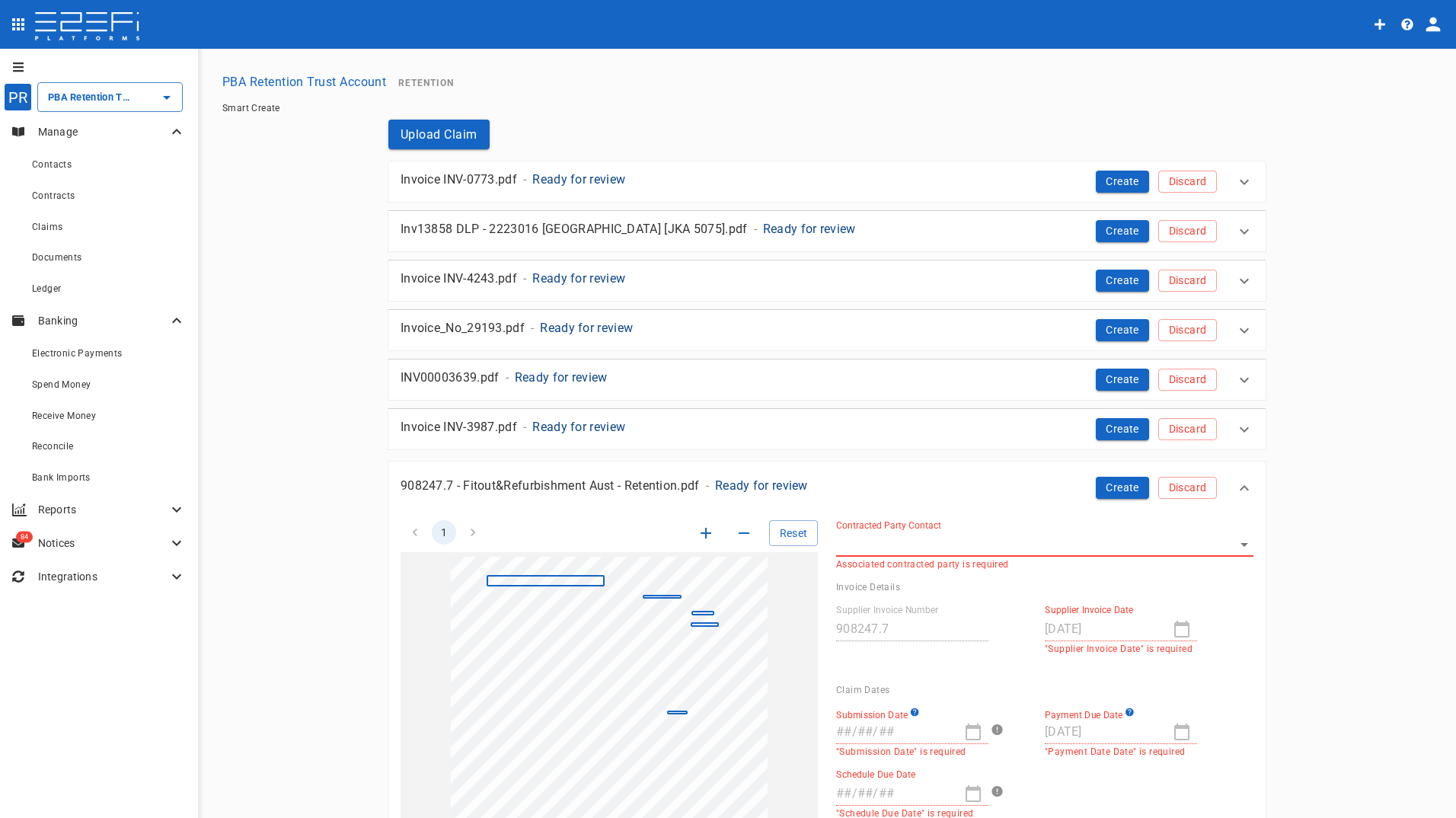
click at [1244, 489] on icon at bounding box center [1244, 488] width 18 height 18
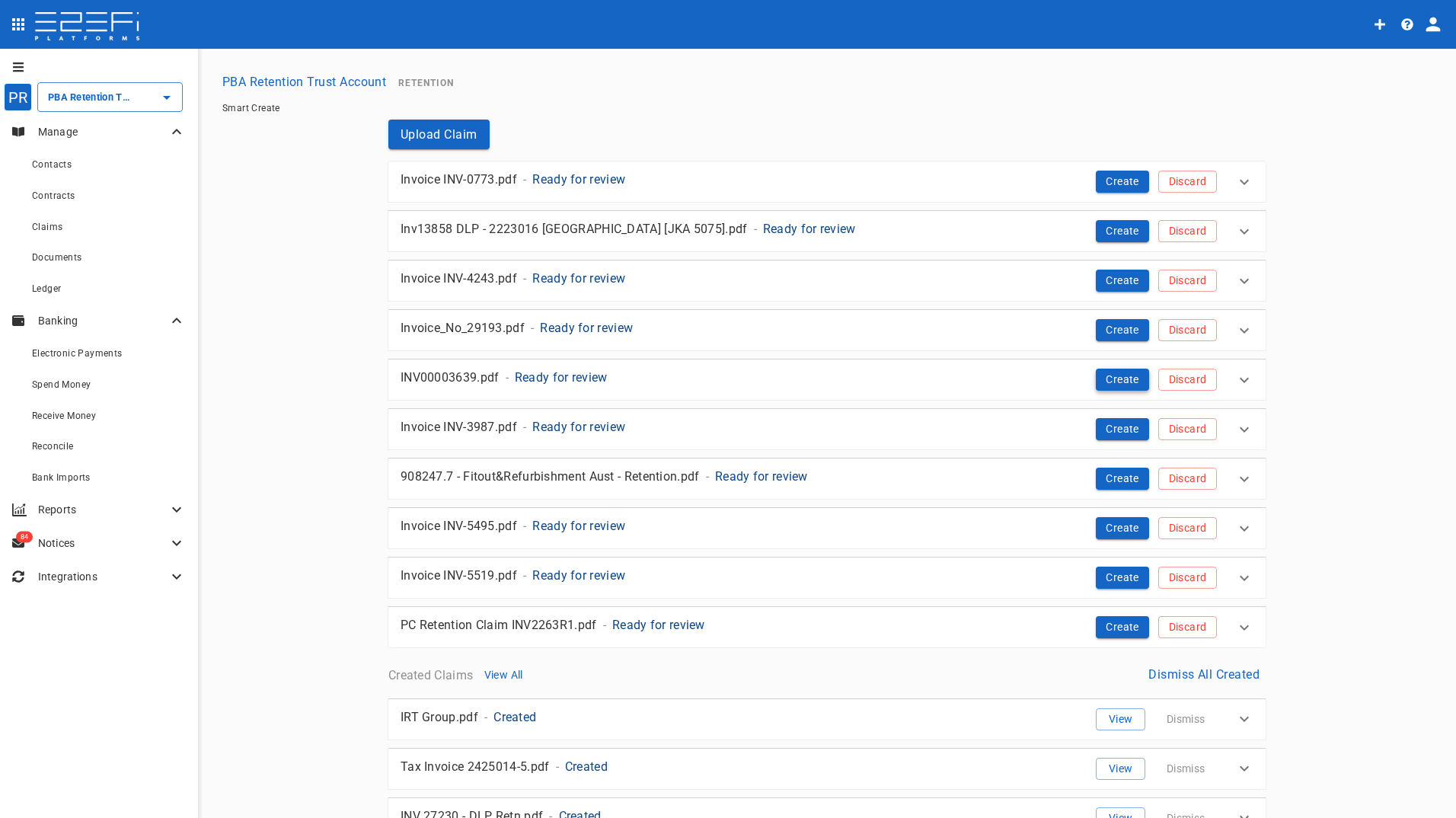
click at [1119, 373] on button "Create" at bounding box center [1122, 379] width 54 height 22
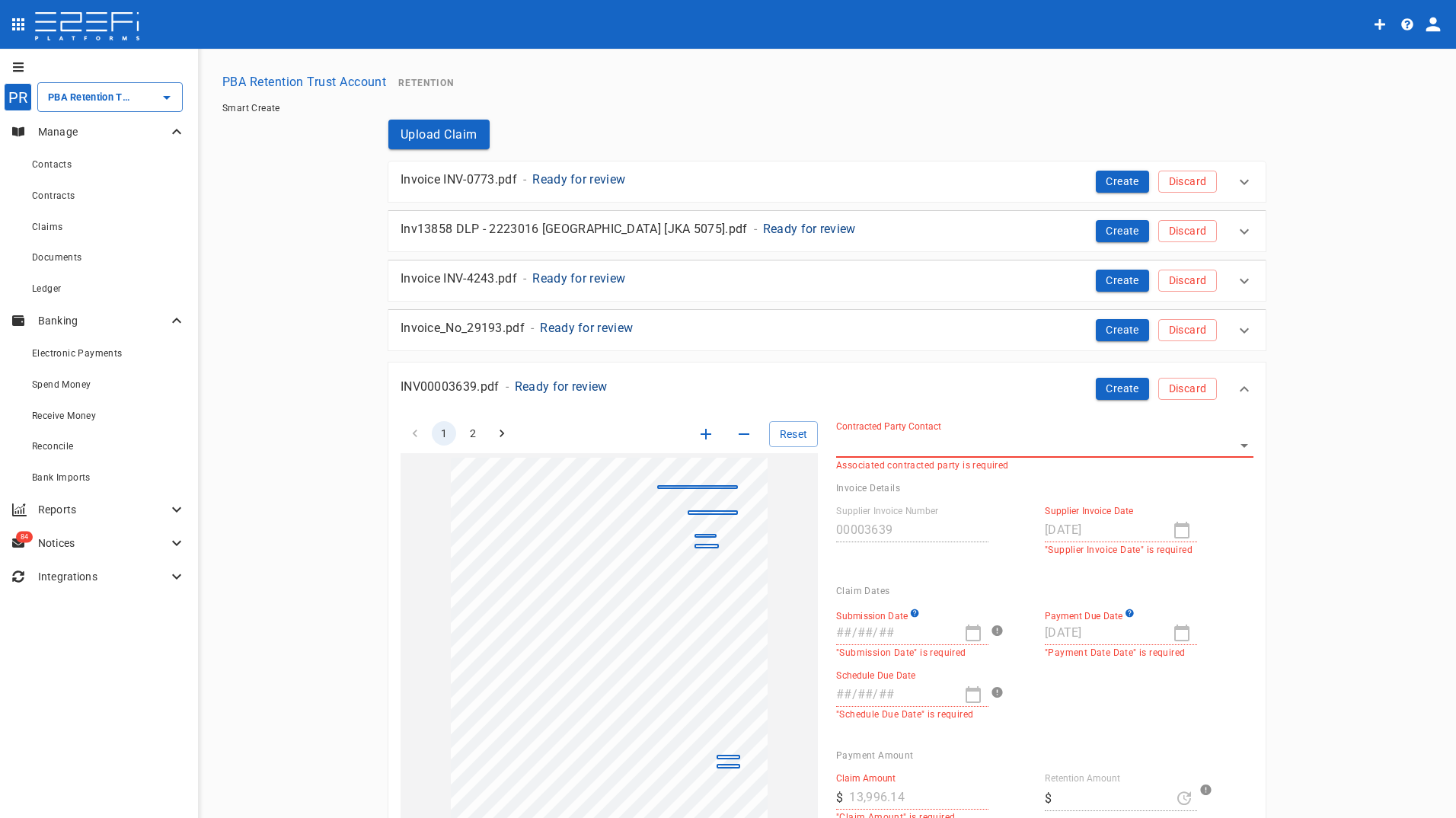
click at [908, 445] on body "PR PBA Retention Trust Account ​ Manage Contacts Contracts Claims Documents Led…" at bounding box center [728, 409] width 1456 height 818
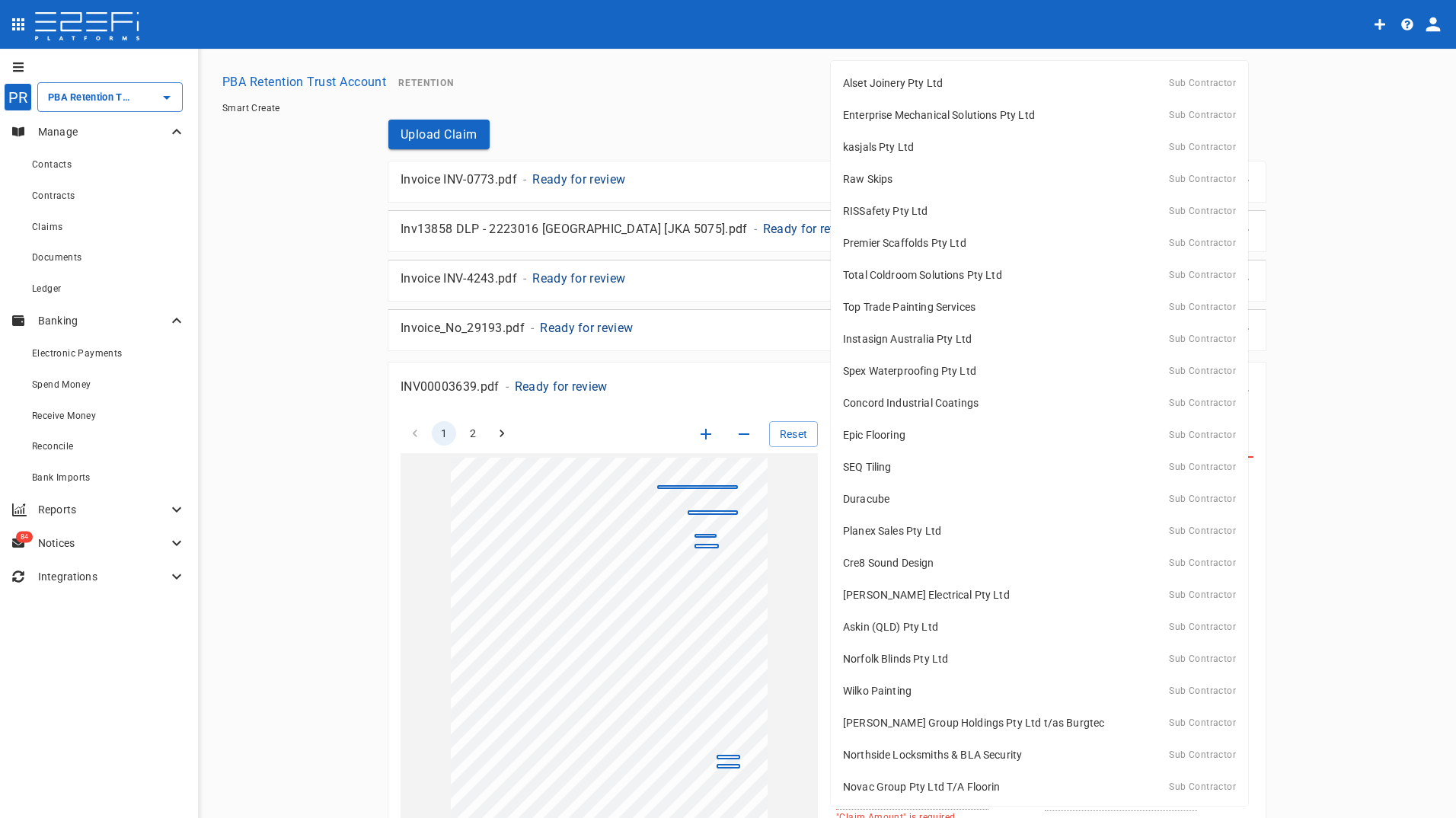
scroll to position [1344, 0]
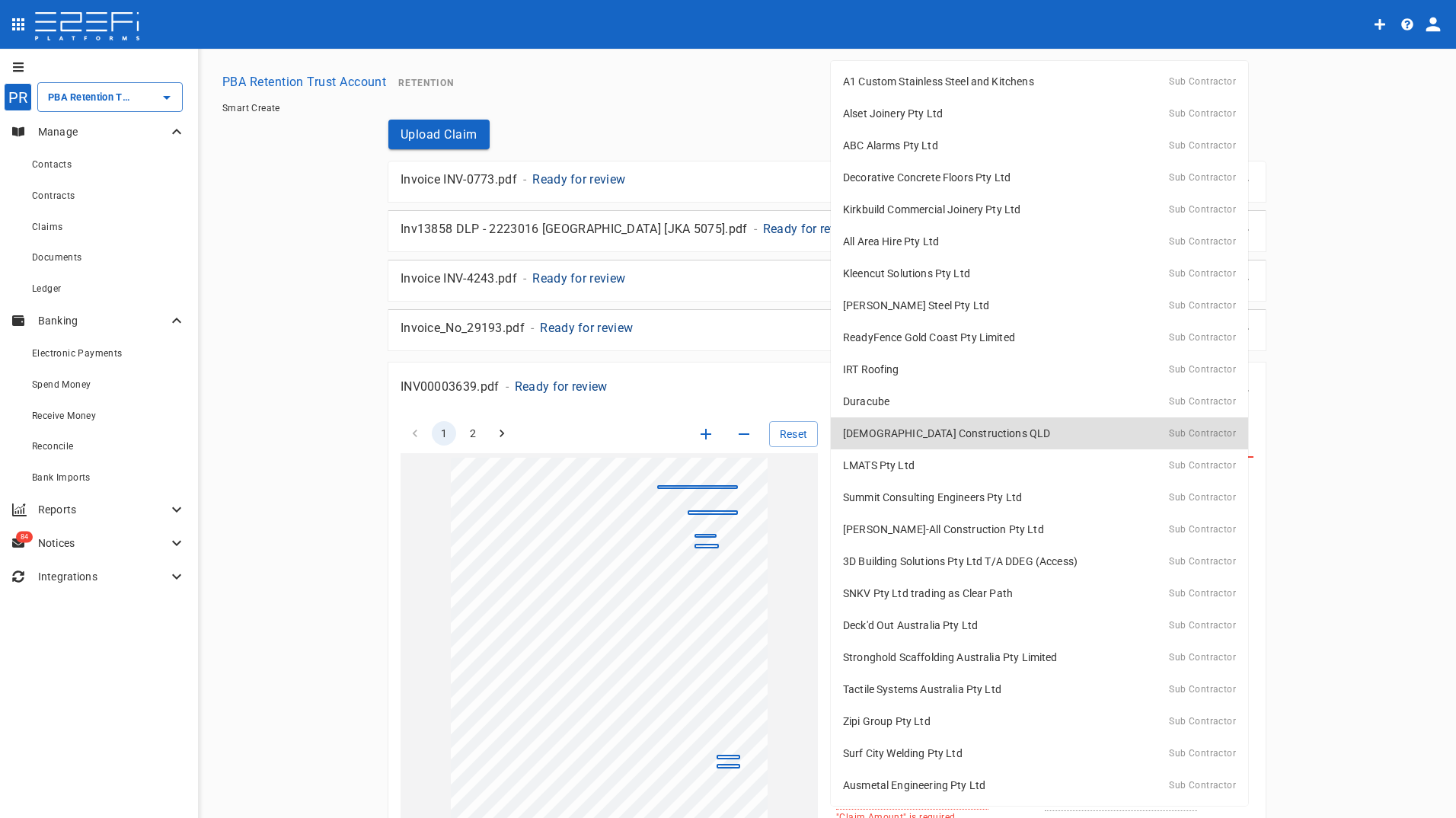
click at [898, 431] on p "[DEMOGRAPHIC_DATA] Constructions QLD" at bounding box center [946, 434] width 207 height 15
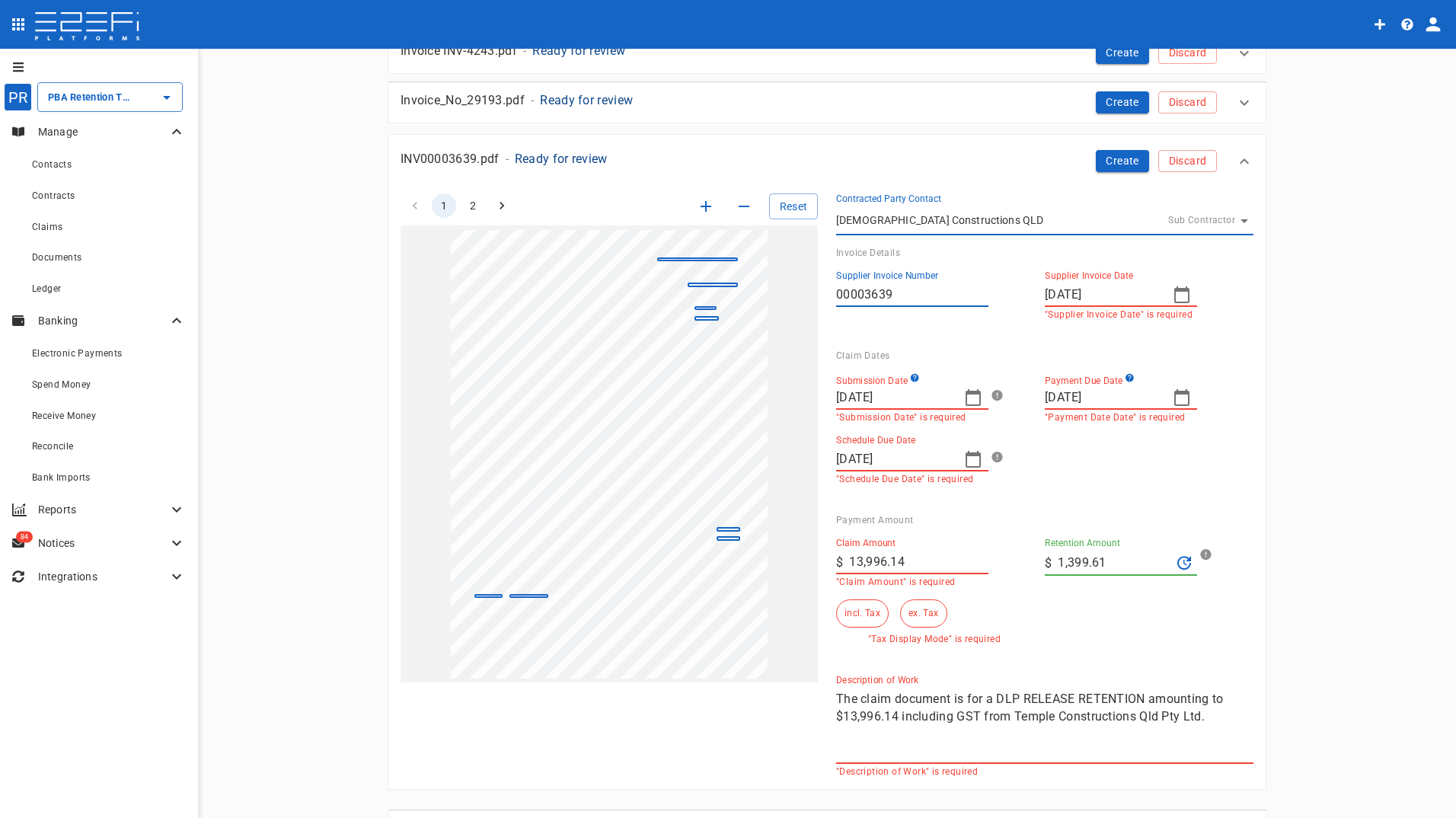
scroll to position [228, 0]
click at [971, 398] on icon "button" at bounding box center [973, 397] width 18 height 18
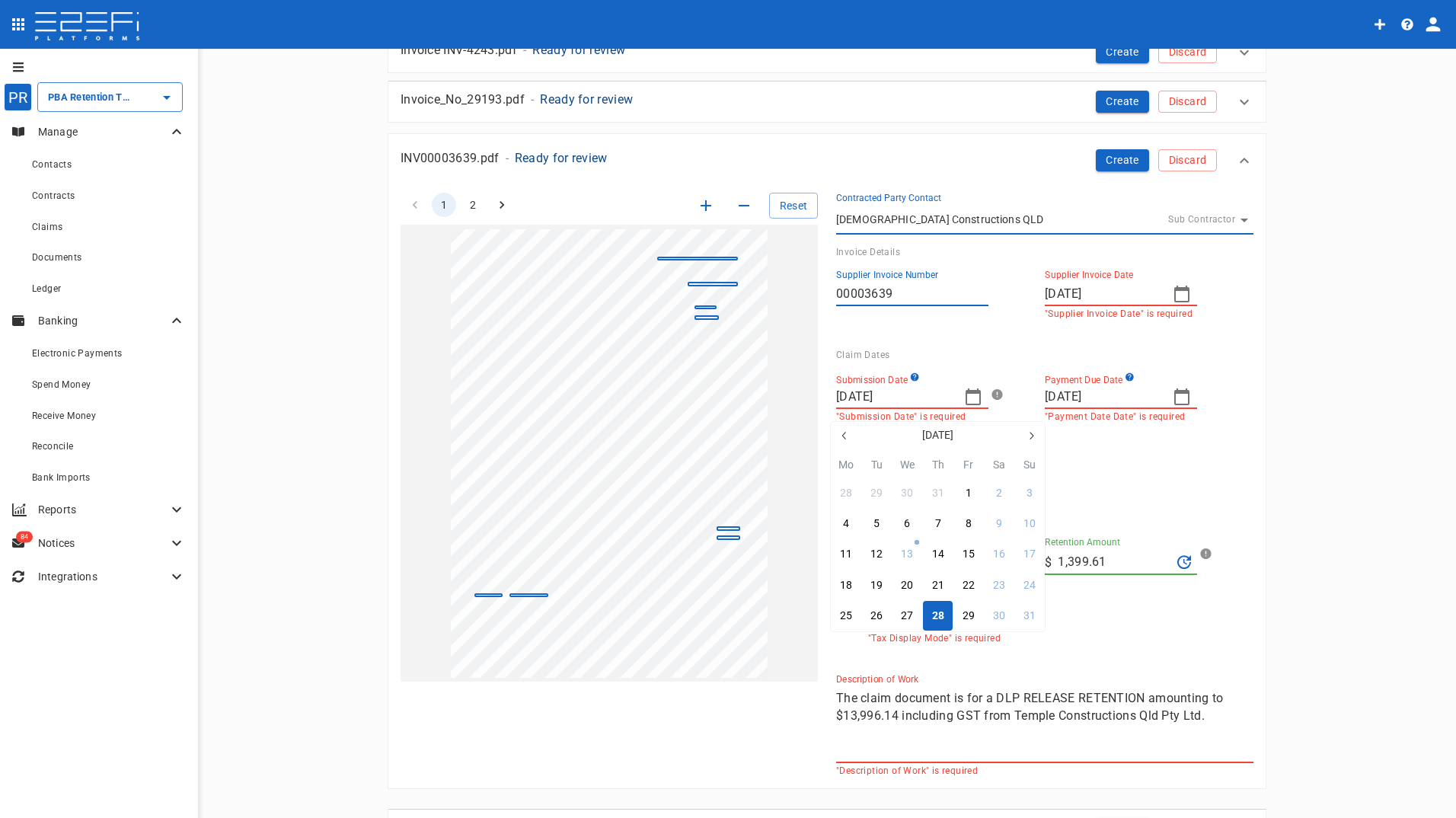
click at [843, 437] on icon "button" at bounding box center [844, 436] width 12 height 12
click at [847, 431] on icon "button" at bounding box center [844, 436] width 12 height 12
click at [934, 614] on div "26" at bounding box center [938, 616] width 12 height 17
type input "[DATE]"
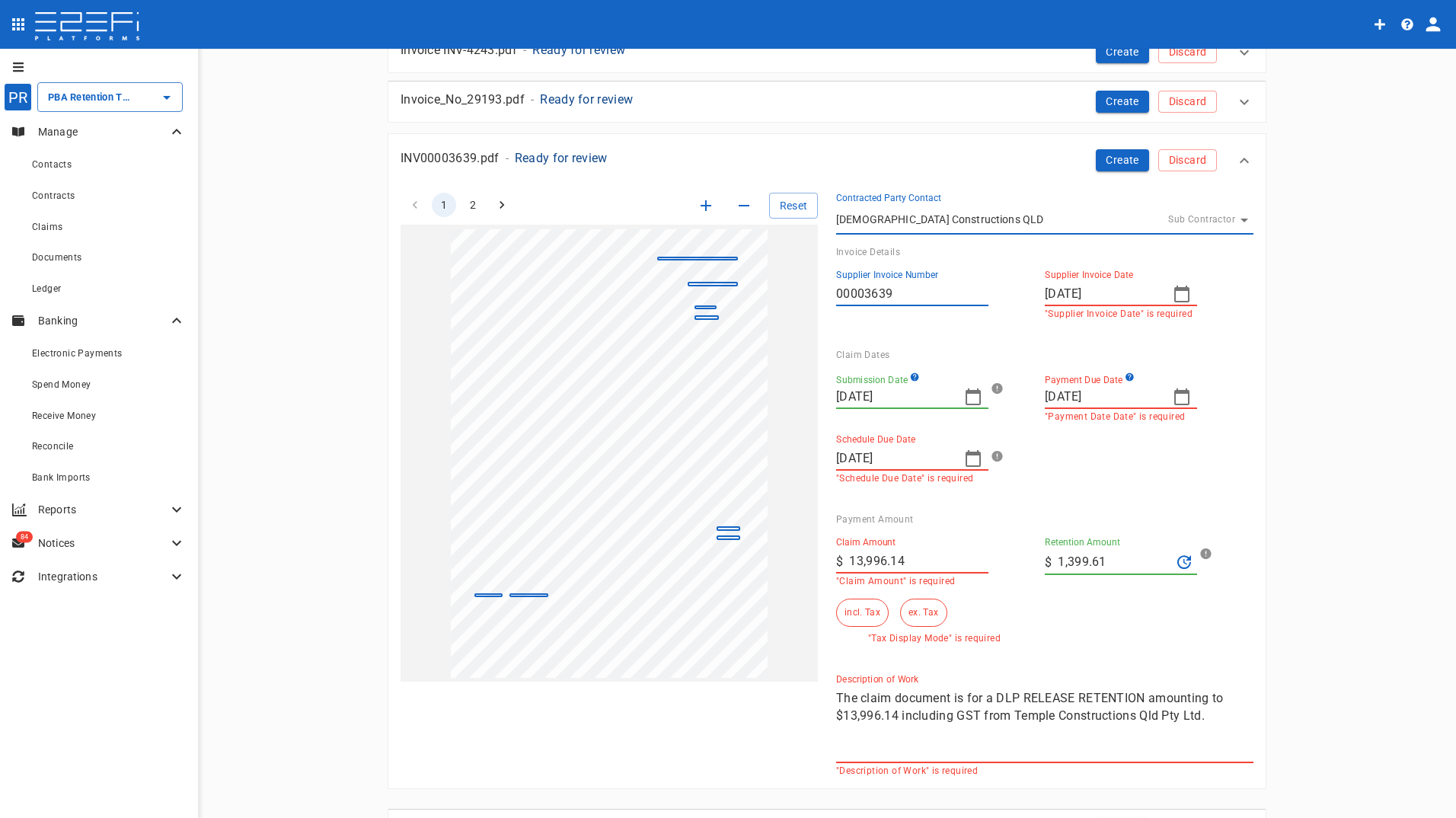
click at [1176, 394] on icon "button" at bounding box center [1182, 397] width 18 height 18
click at [1113, 617] on div "30" at bounding box center [1115, 616] width 12 height 17
type input "[DATE]"
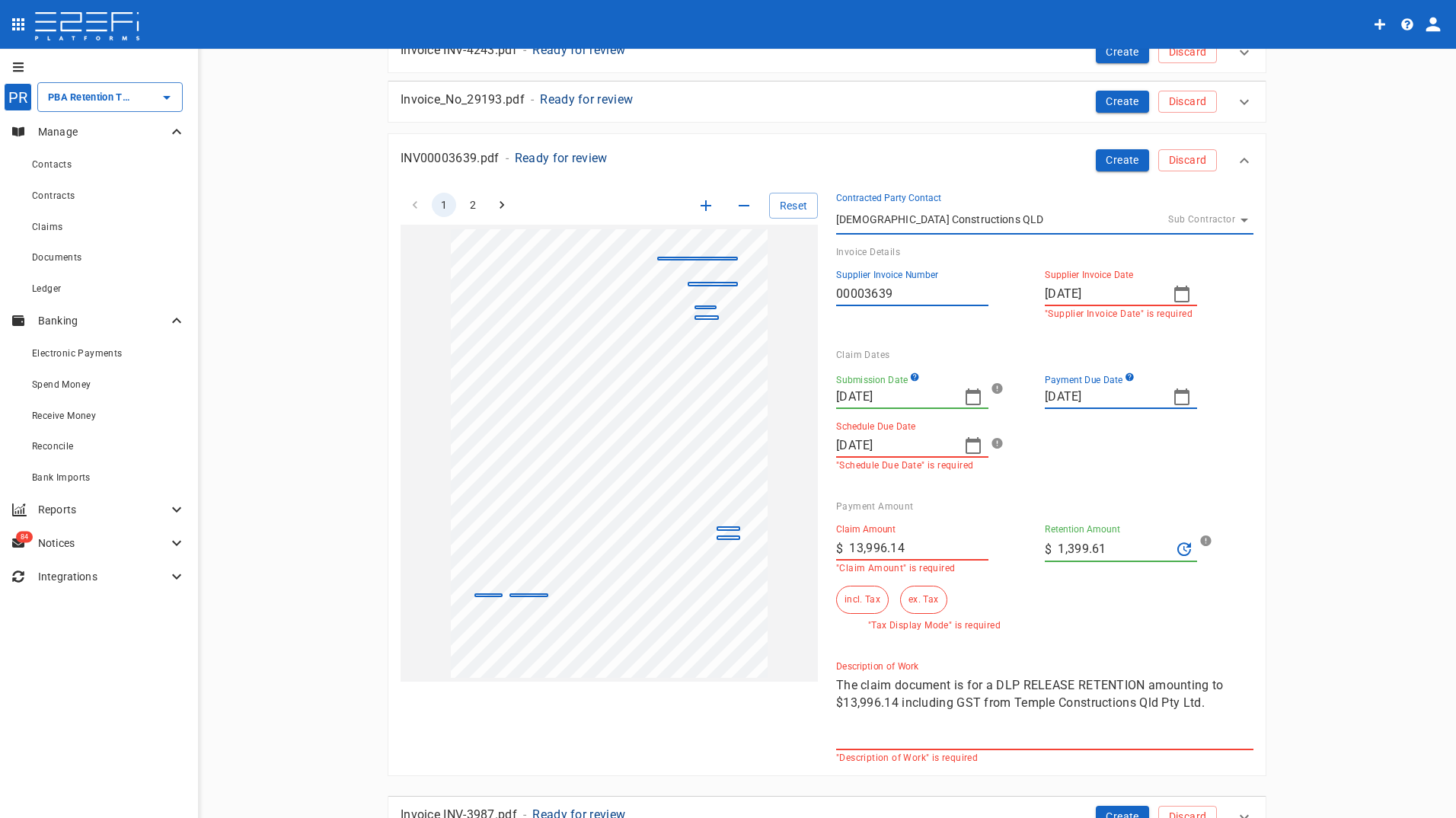
click at [967, 444] on icon "button" at bounding box center [973, 446] width 18 height 18
click at [900, 663] on button "30" at bounding box center [907, 664] width 30 height 30
type input "[DATE]"
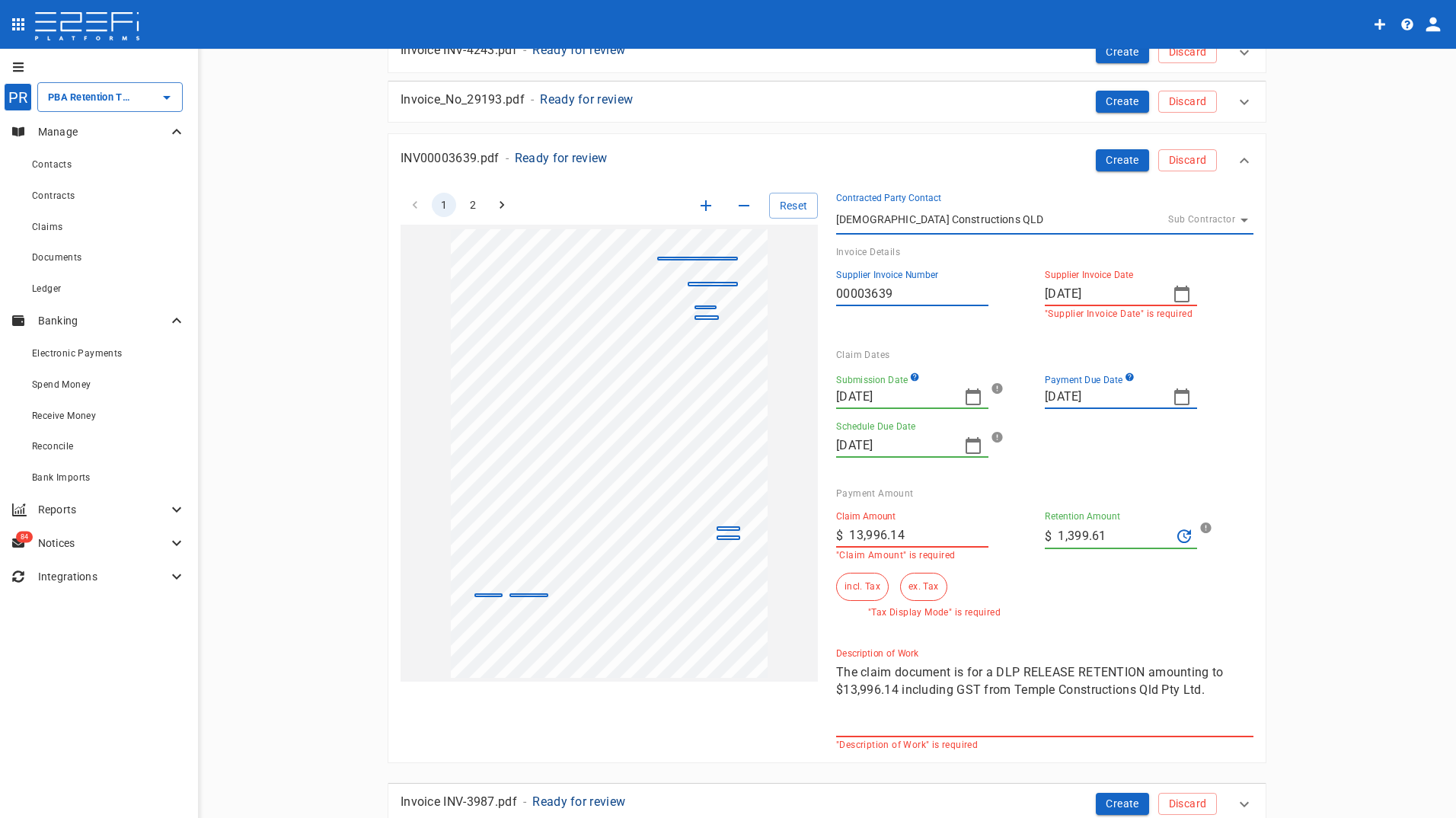
drag, startPoint x: 1102, startPoint y: 535, endPoint x: 956, endPoint y: 520, distance: 146.8
click at [960, 522] on div "Claim Amount ​ $ 13,996.14 "Claim Amount" is required Retention Amount ​ $ 1,39…" at bounding box center [1032, 558] width 417 height 119
type input "0"
click at [856, 583] on button "incl. Tax" at bounding box center [862, 587] width 53 height 28
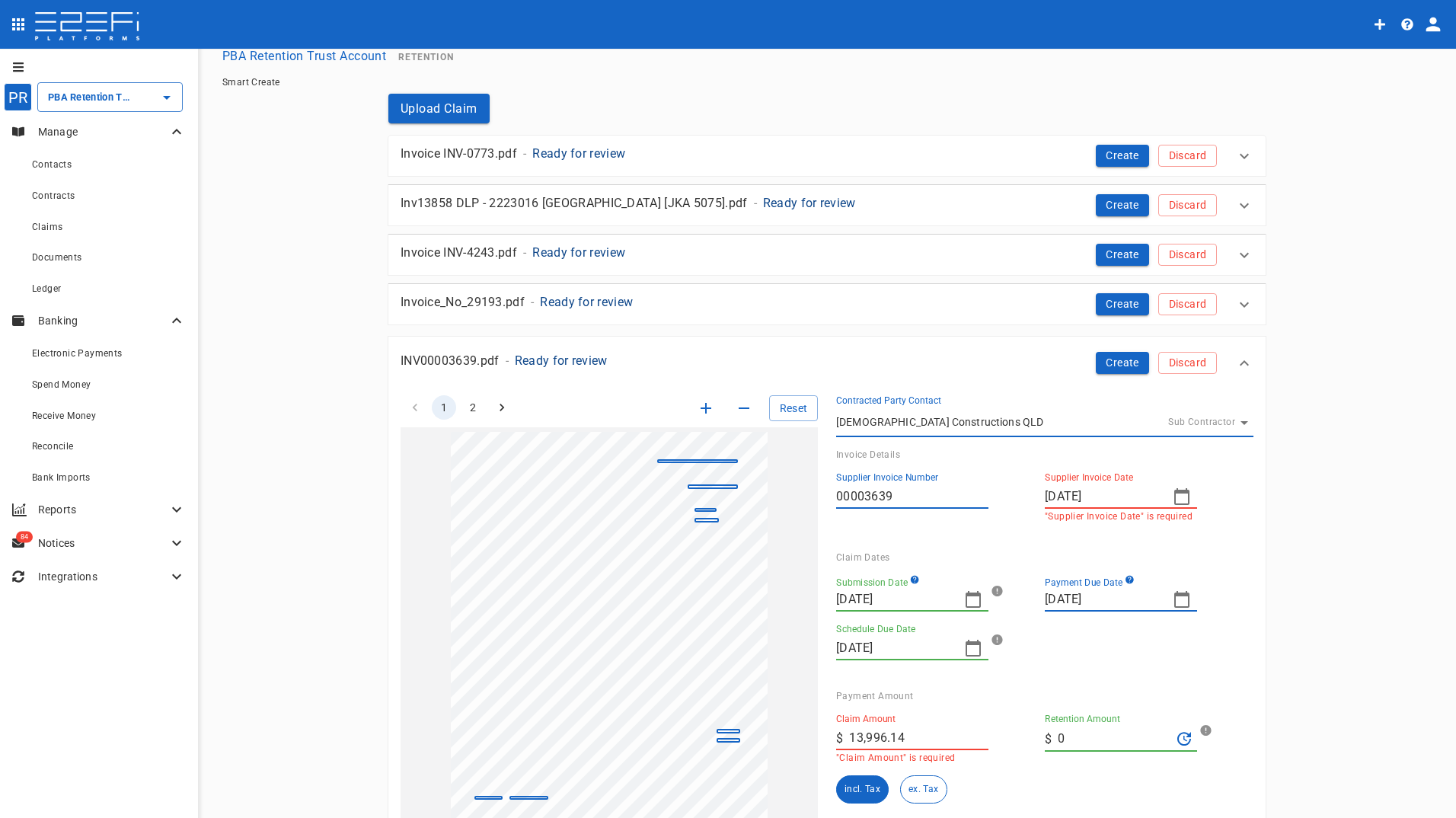
scroll to position [0, 0]
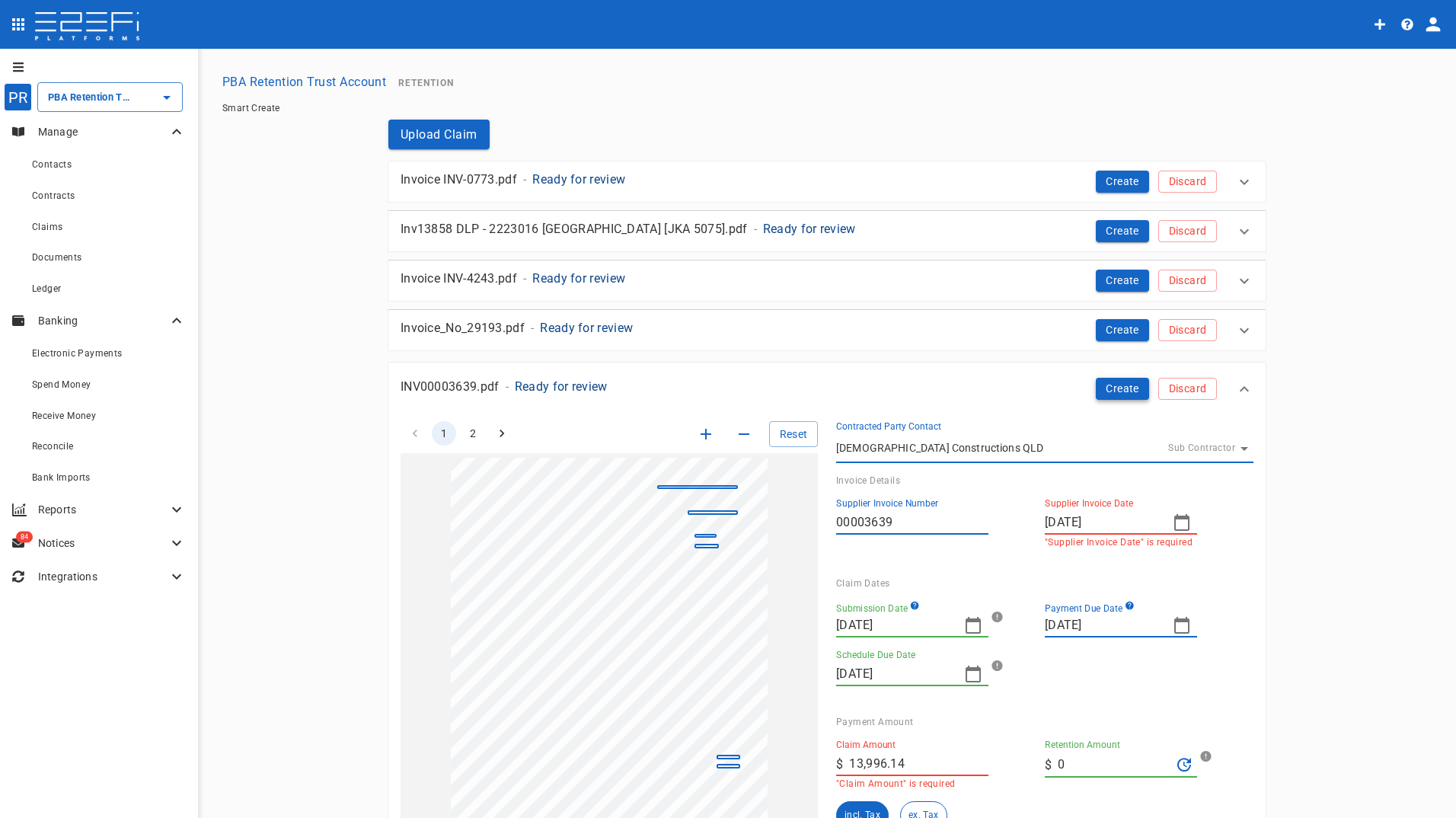
click at [1114, 388] on button "Create" at bounding box center [1122, 388] width 54 height 22
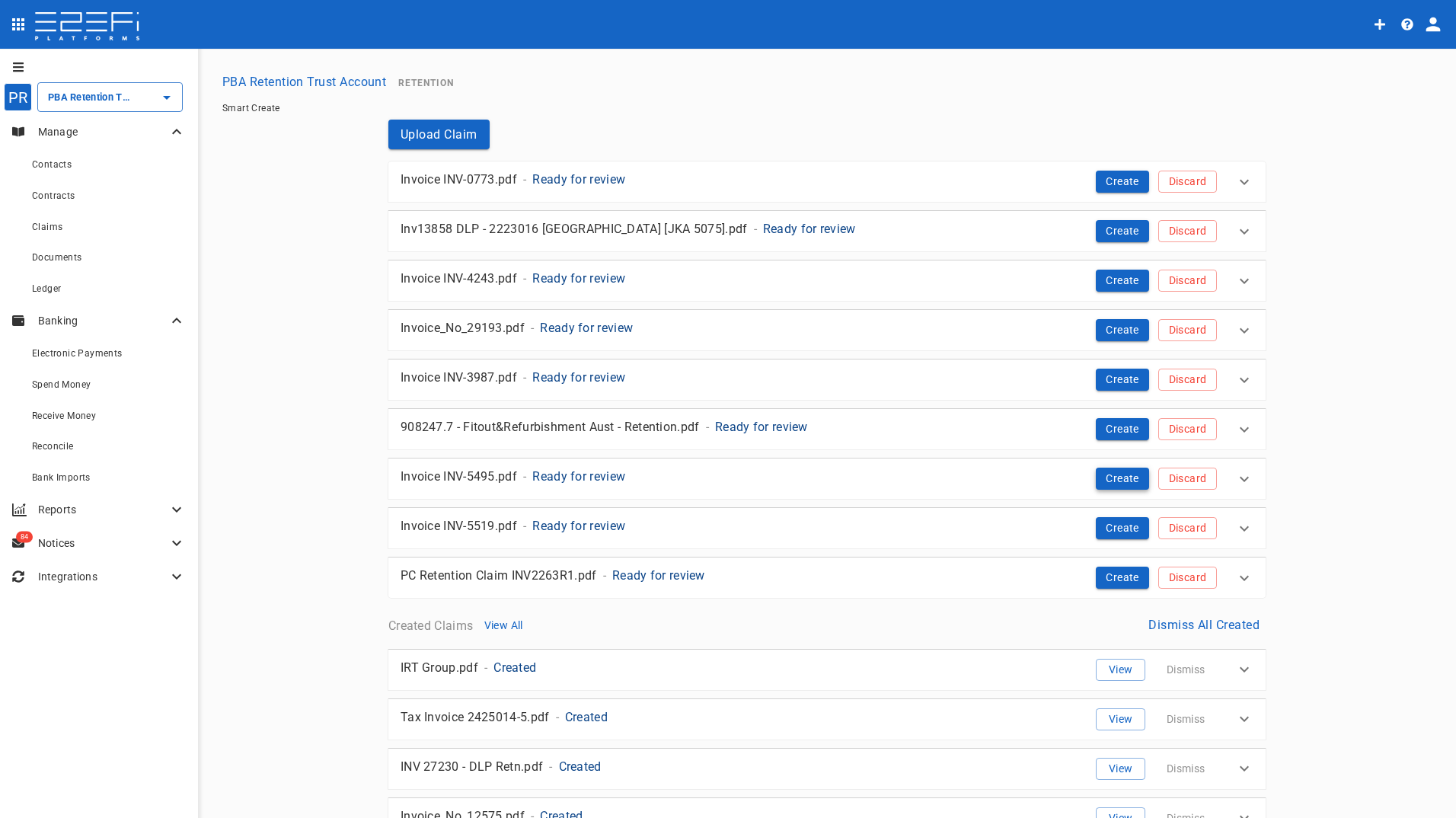
click at [1114, 478] on button "Create" at bounding box center [1122, 478] width 54 height 22
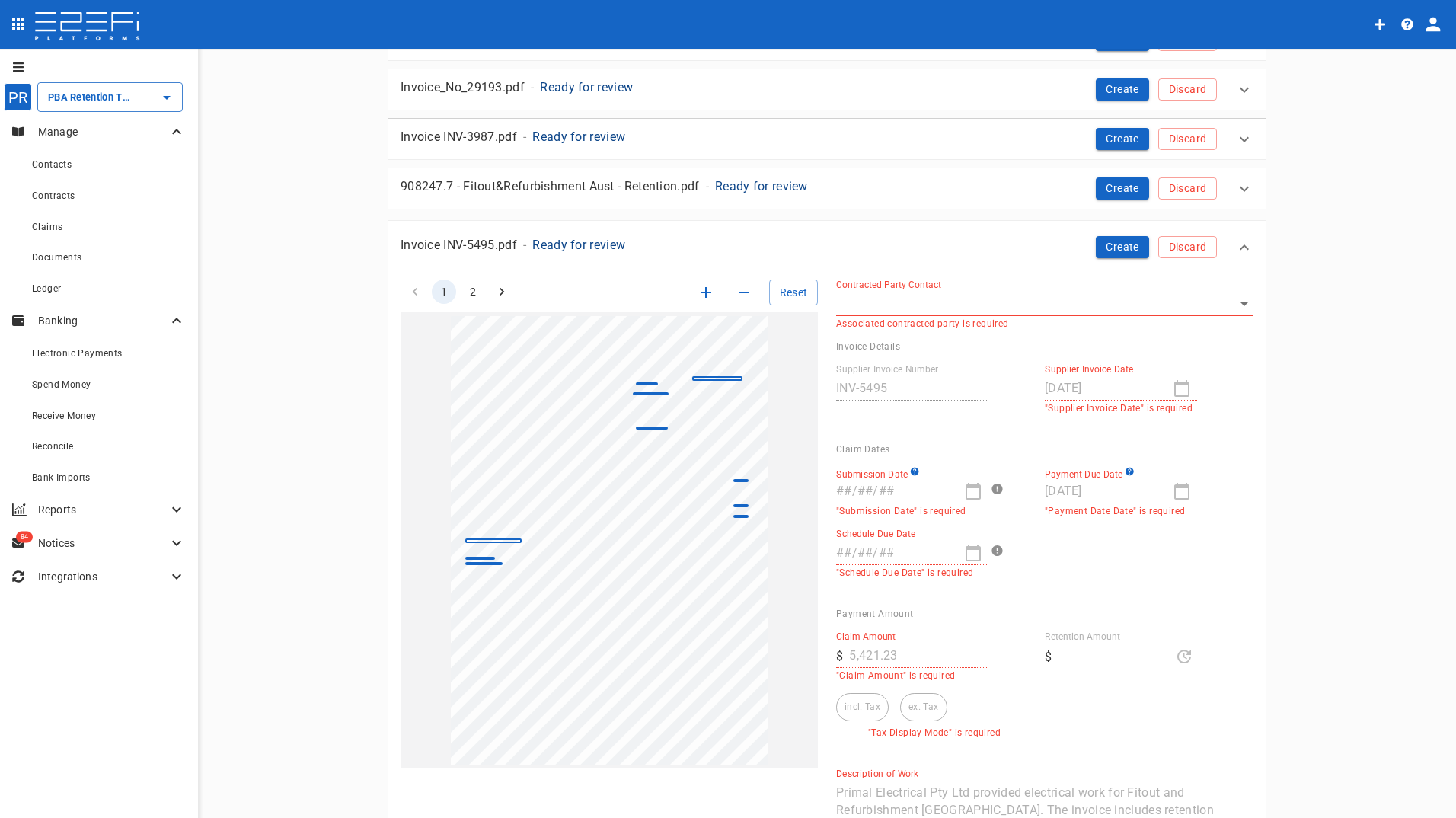
scroll to position [305, 0]
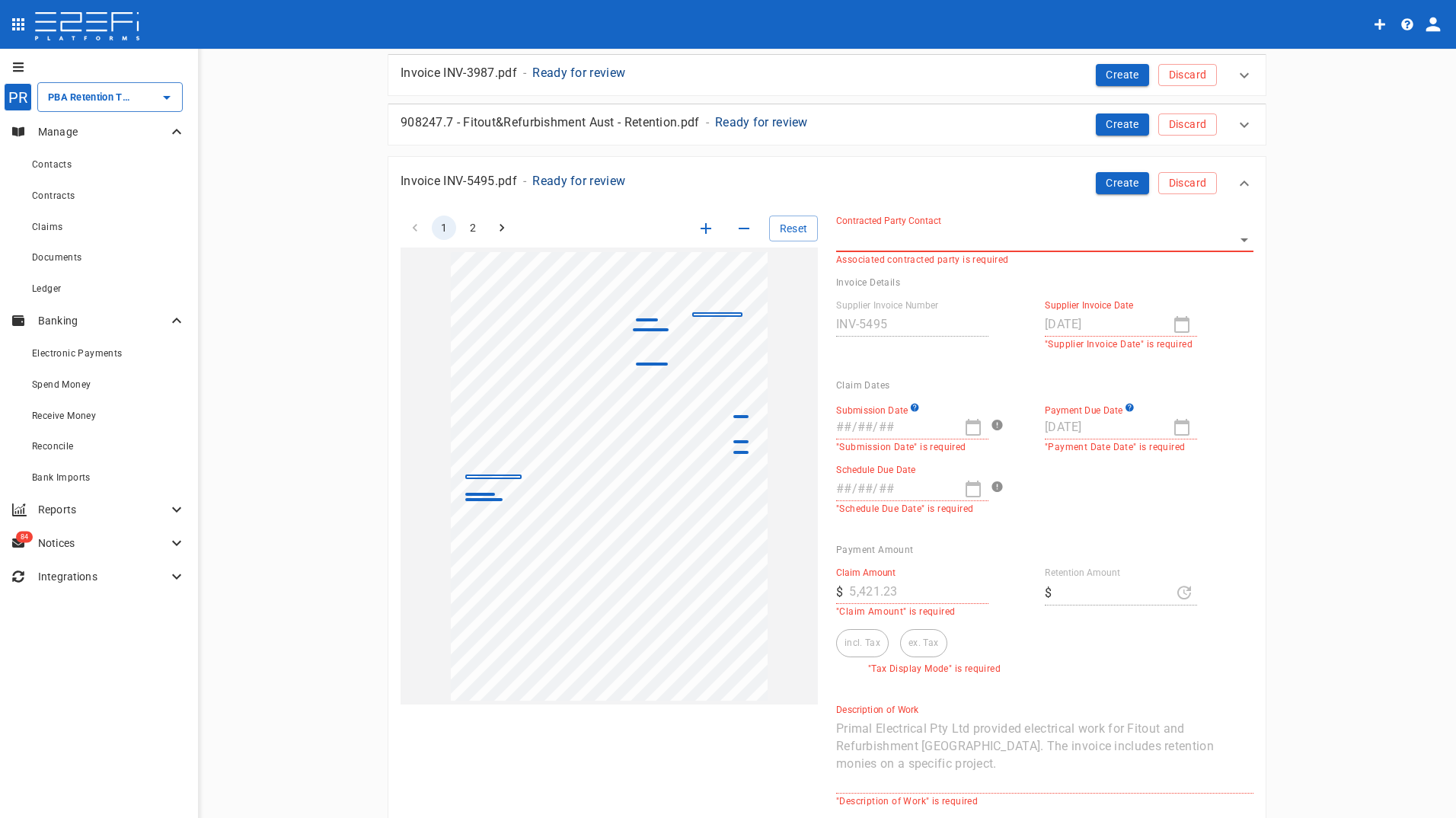
click at [941, 239] on body "PR PBA Retention Trust Account ​ Manage Contacts Contracts Claims Documents Led…" at bounding box center [728, 409] width 1456 height 818
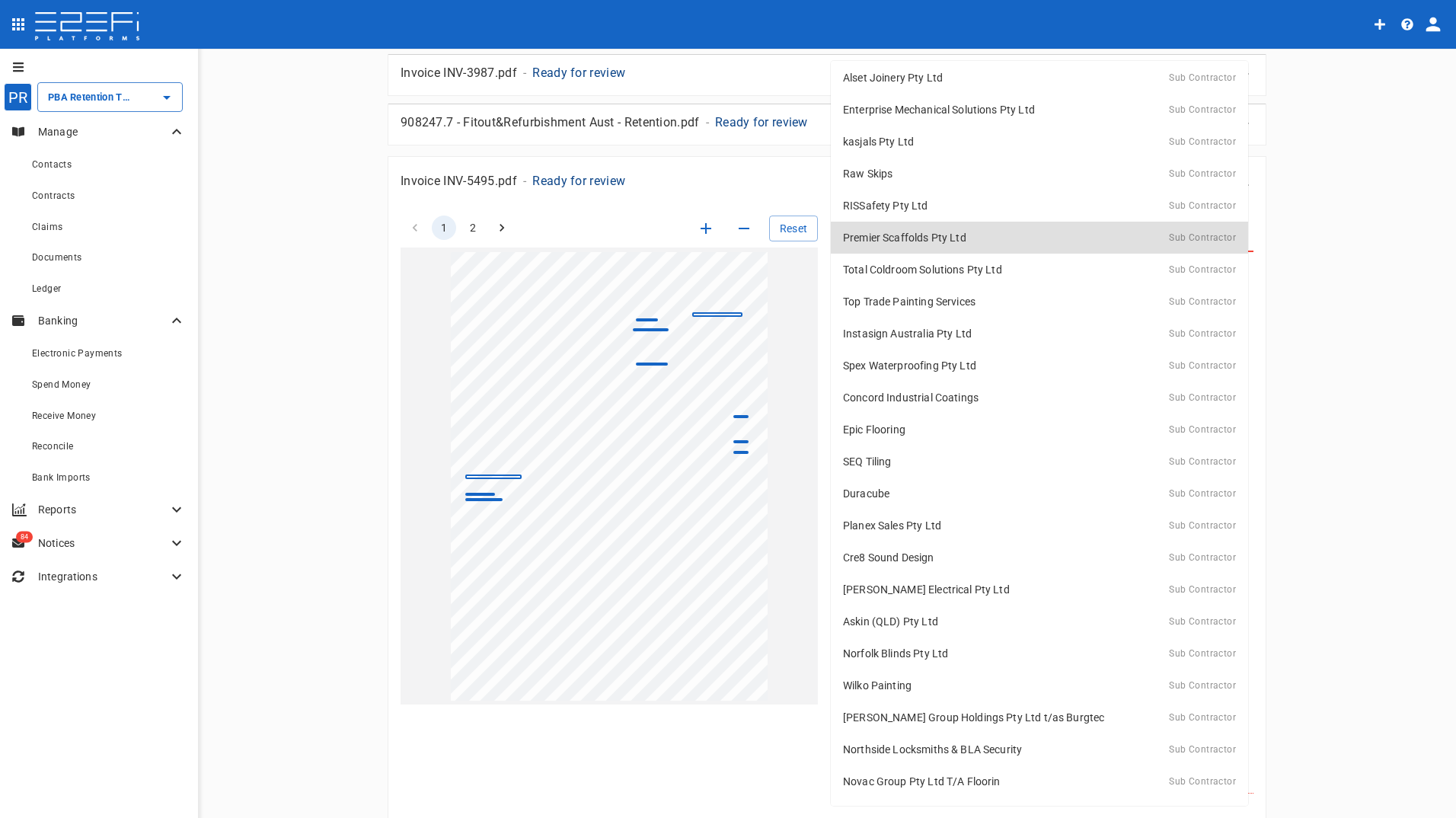
scroll to position [0, 0]
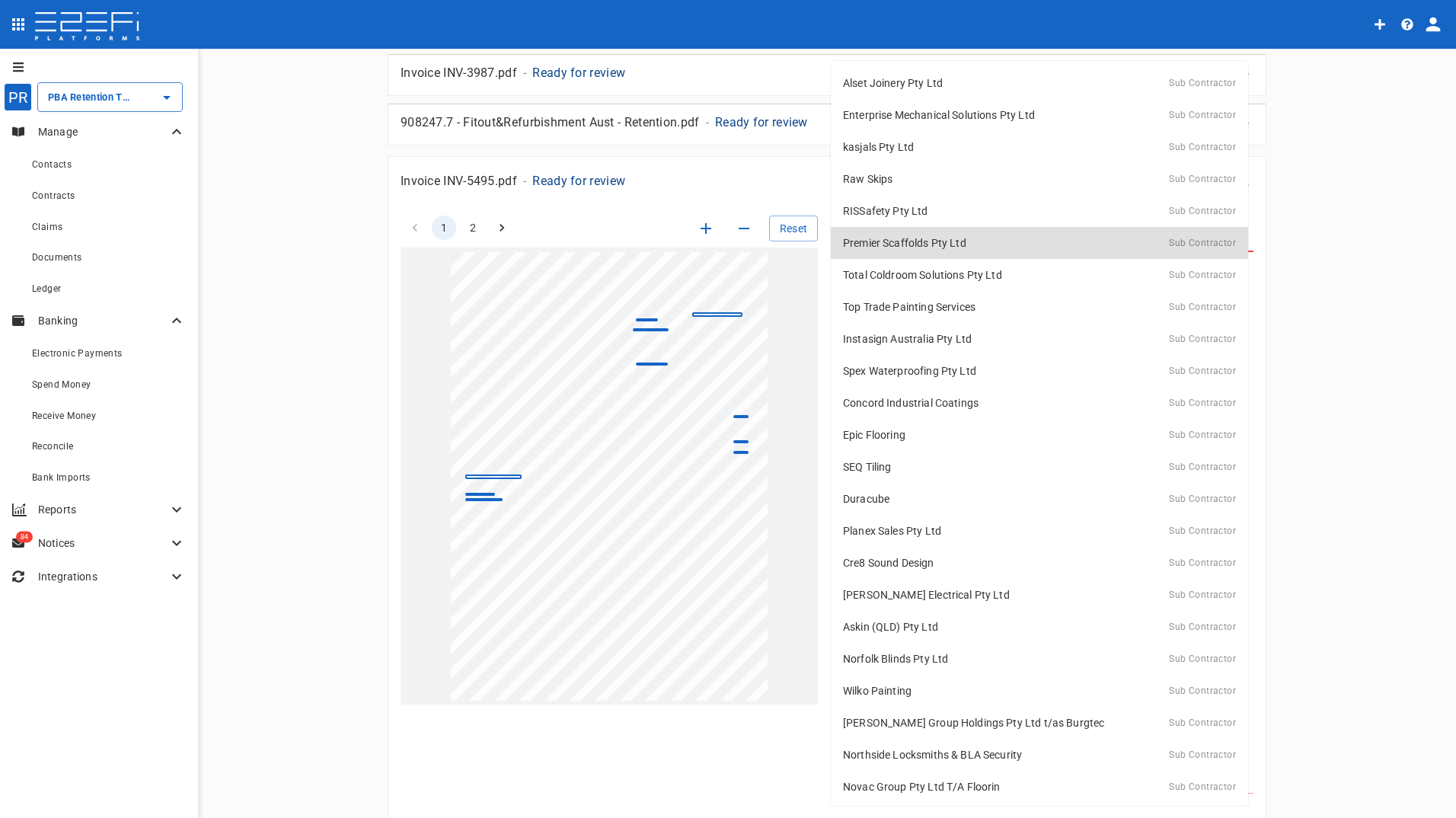
click at [738, 167] on div at bounding box center [728, 409] width 1456 height 818
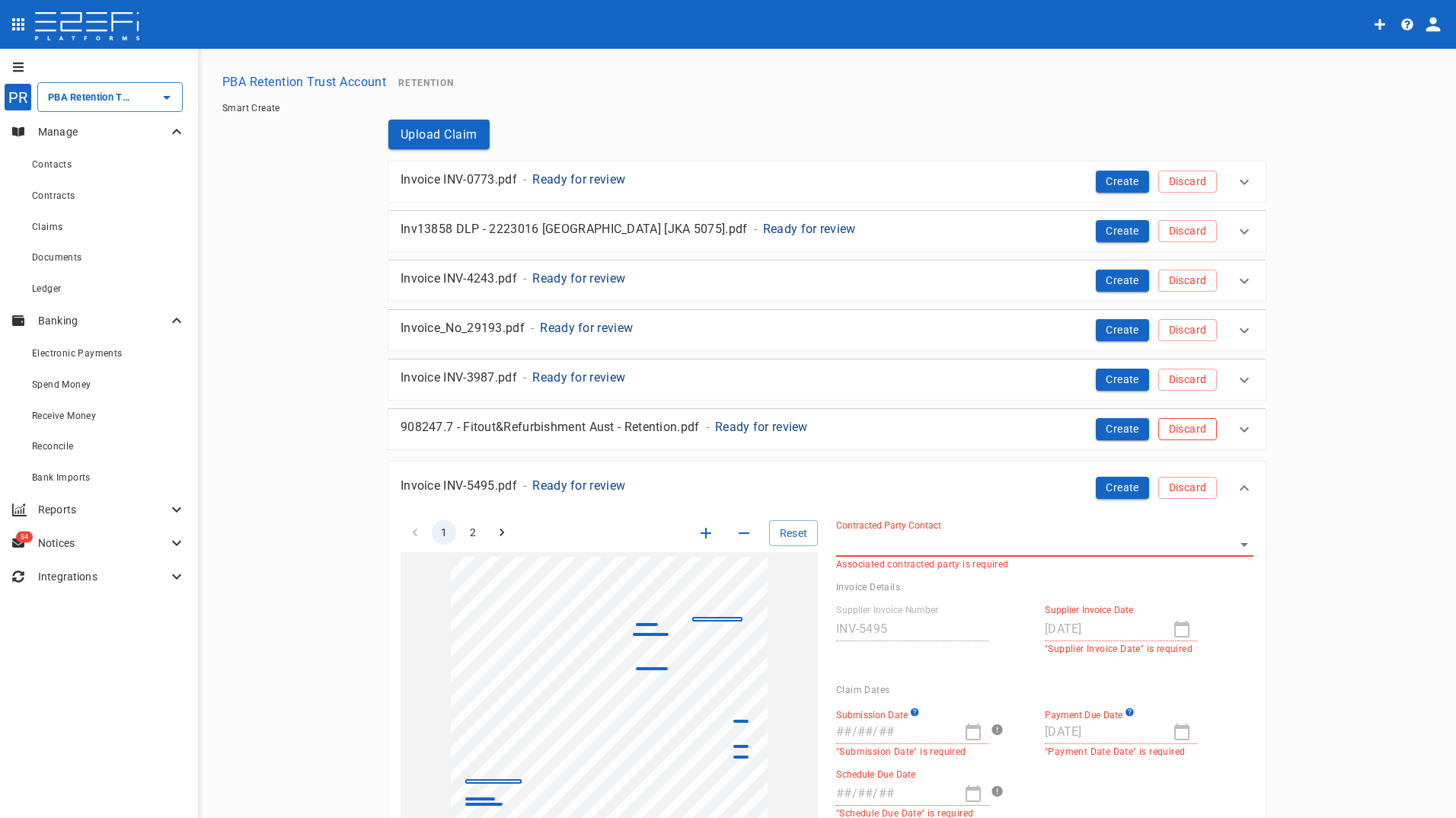
drag, startPoint x: 1235, startPoint y: 486, endPoint x: 1209, endPoint y: 426, distance: 65.4
click at [1235, 479] on icon at bounding box center [1244, 488] width 18 height 18
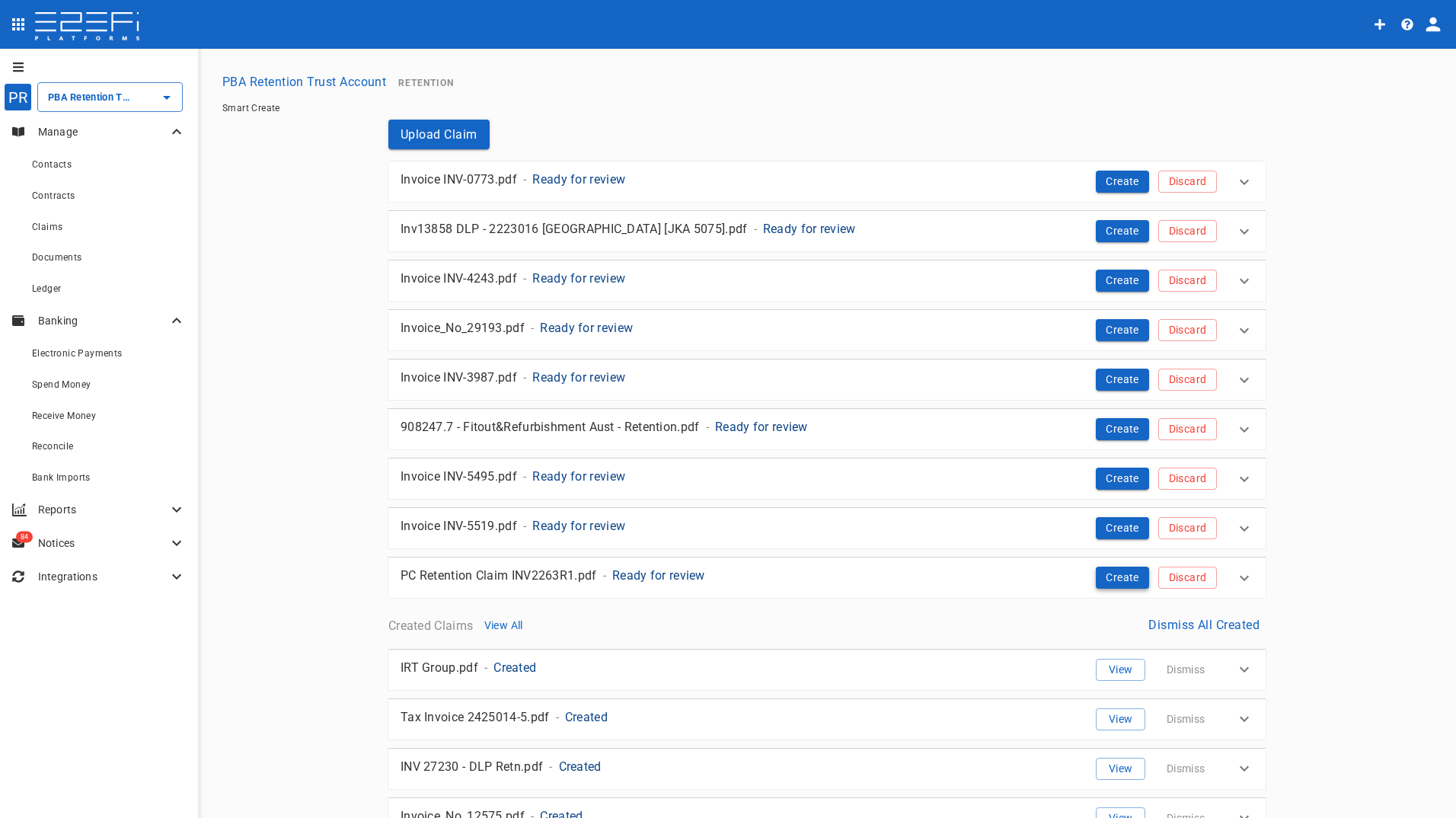
click at [1107, 578] on button "Create" at bounding box center [1122, 578] width 54 height 22
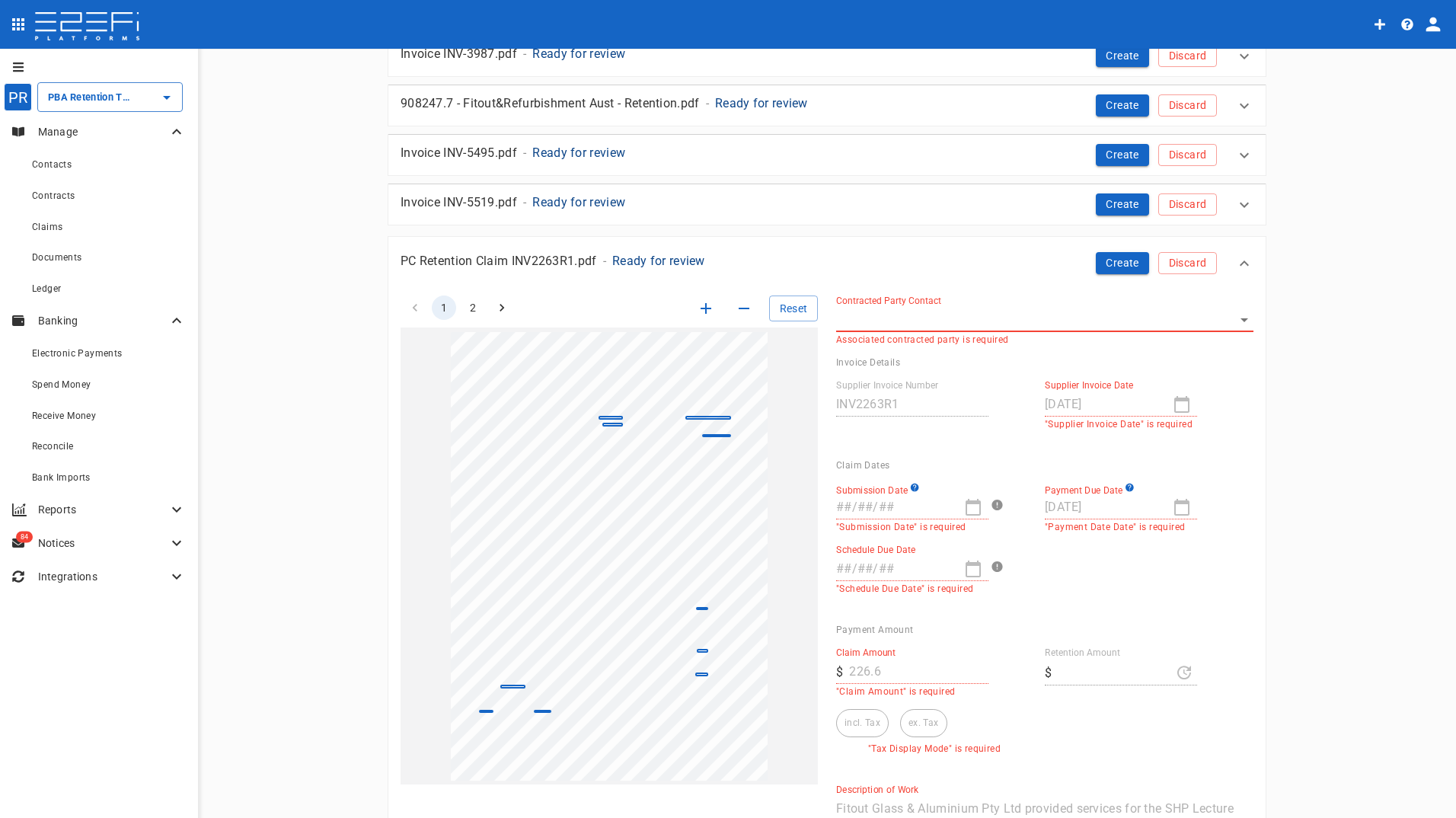
scroll to position [381, 0]
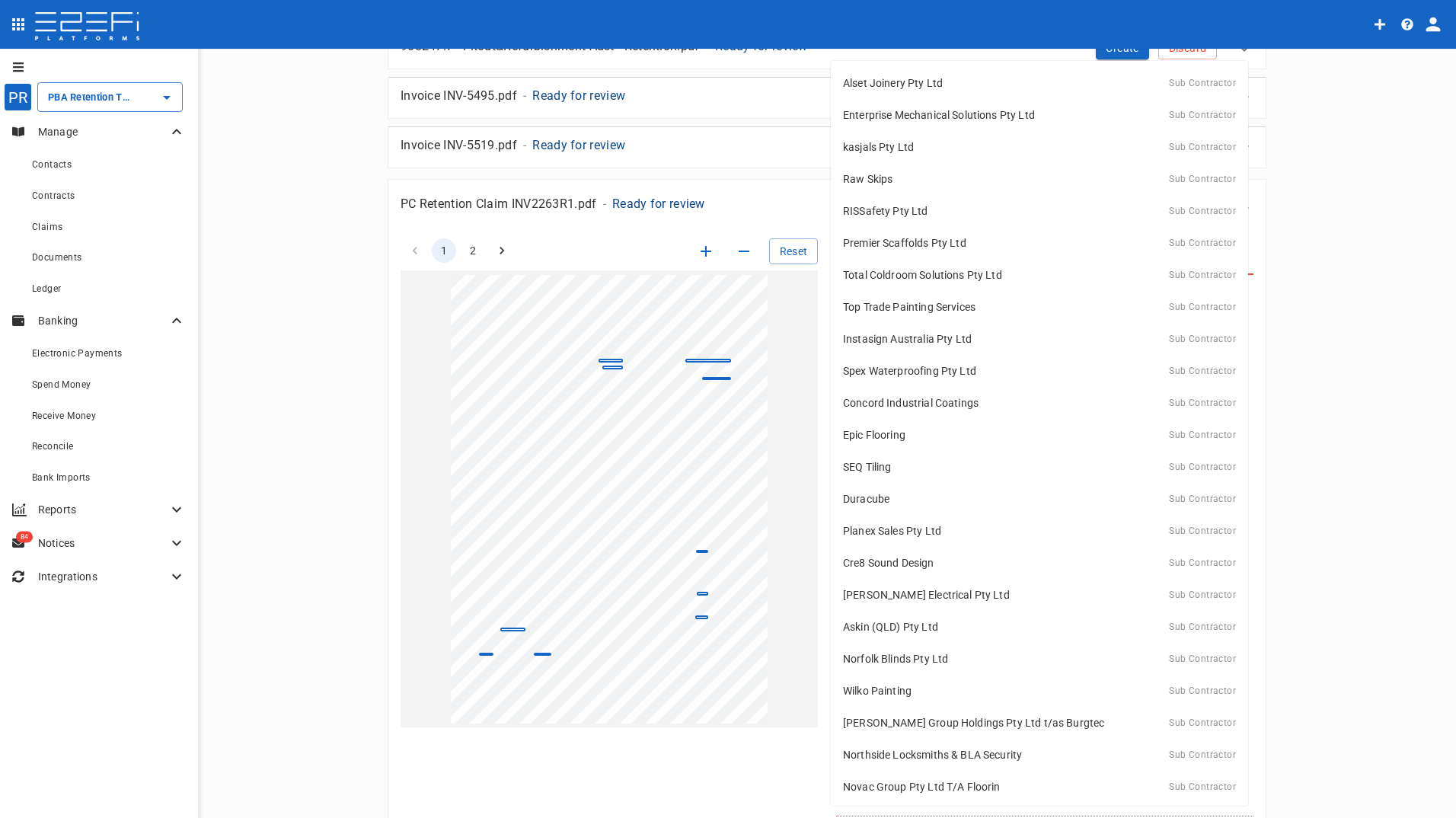
click at [919, 271] on body "PR PBA Retention Trust Account ​ Manage Contacts Contracts Claims Documents Led…" at bounding box center [728, 409] width 1456 height 818
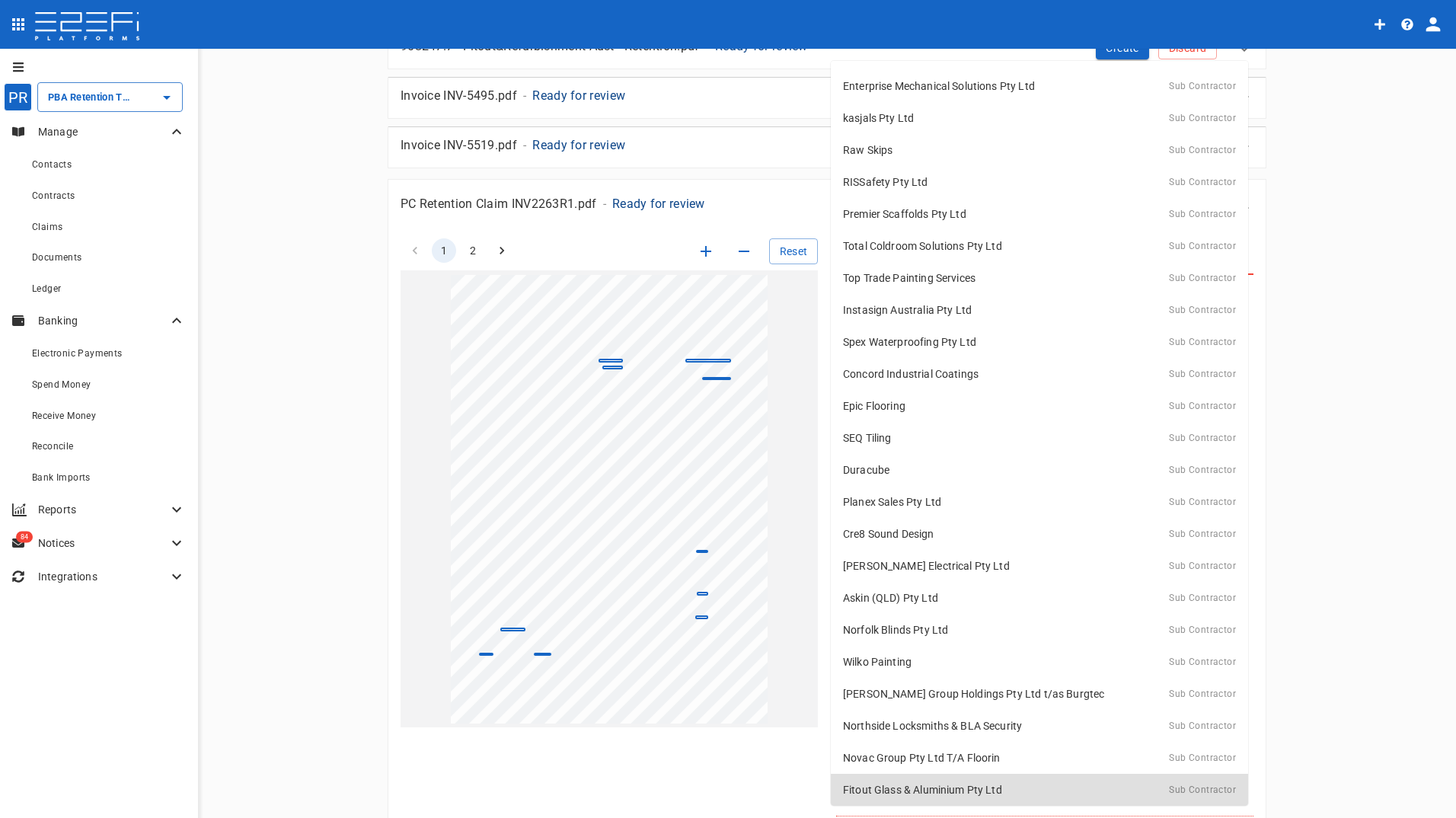
click at [947, 788] on p "Fitout Glass & Aluminium Pty Ltd" at bounding box center [922, 790] width 159 height 15
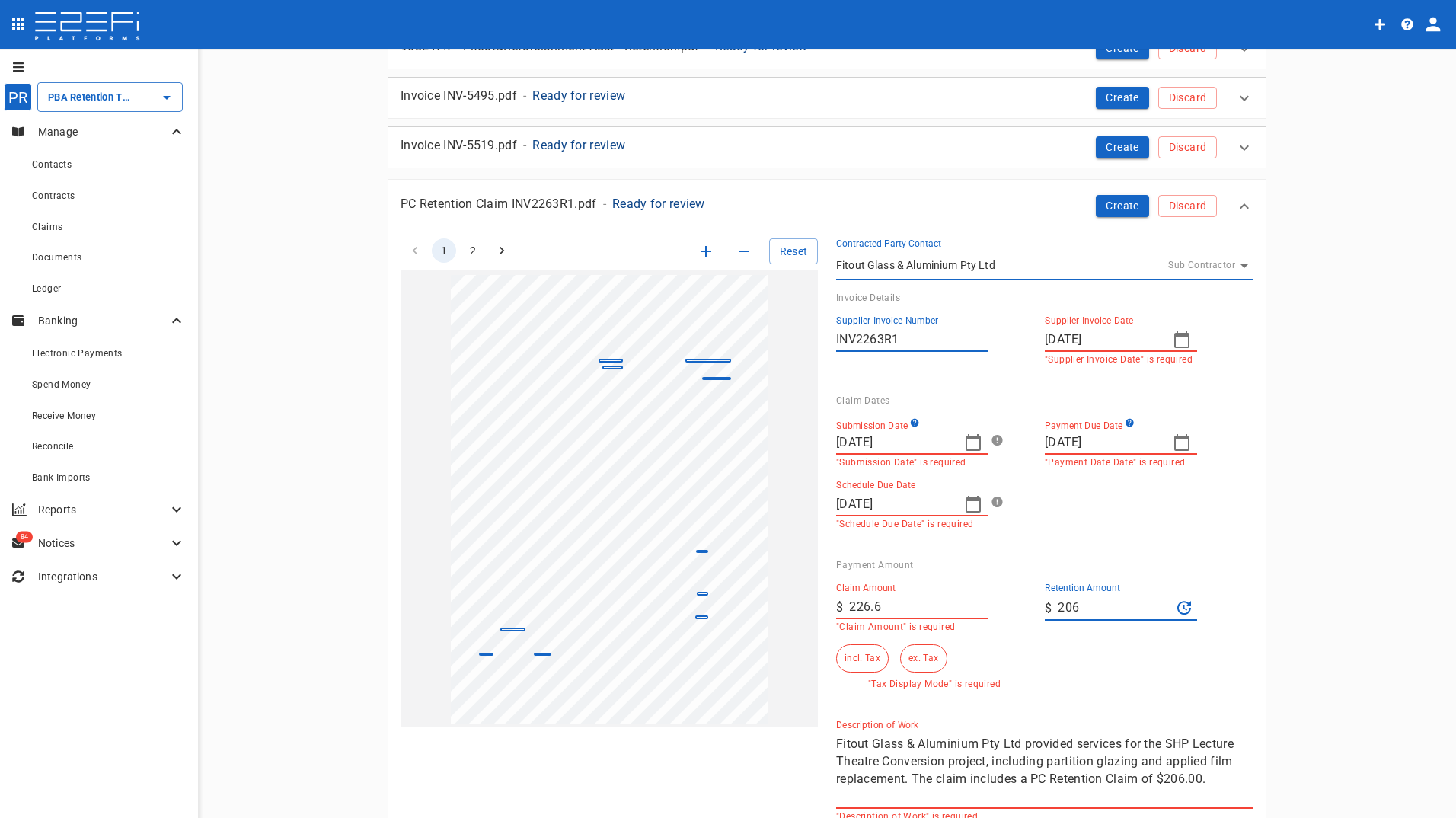
click at [969, 437] on icon "button" at bounding box center [973, 443] width 15 height 17
click at [839, 476] on button "button" at bounding box center [845, 481] width 28 height 28
click at [839, 476] on icon "button" at bounding box center [844, 481] width 12 height 12
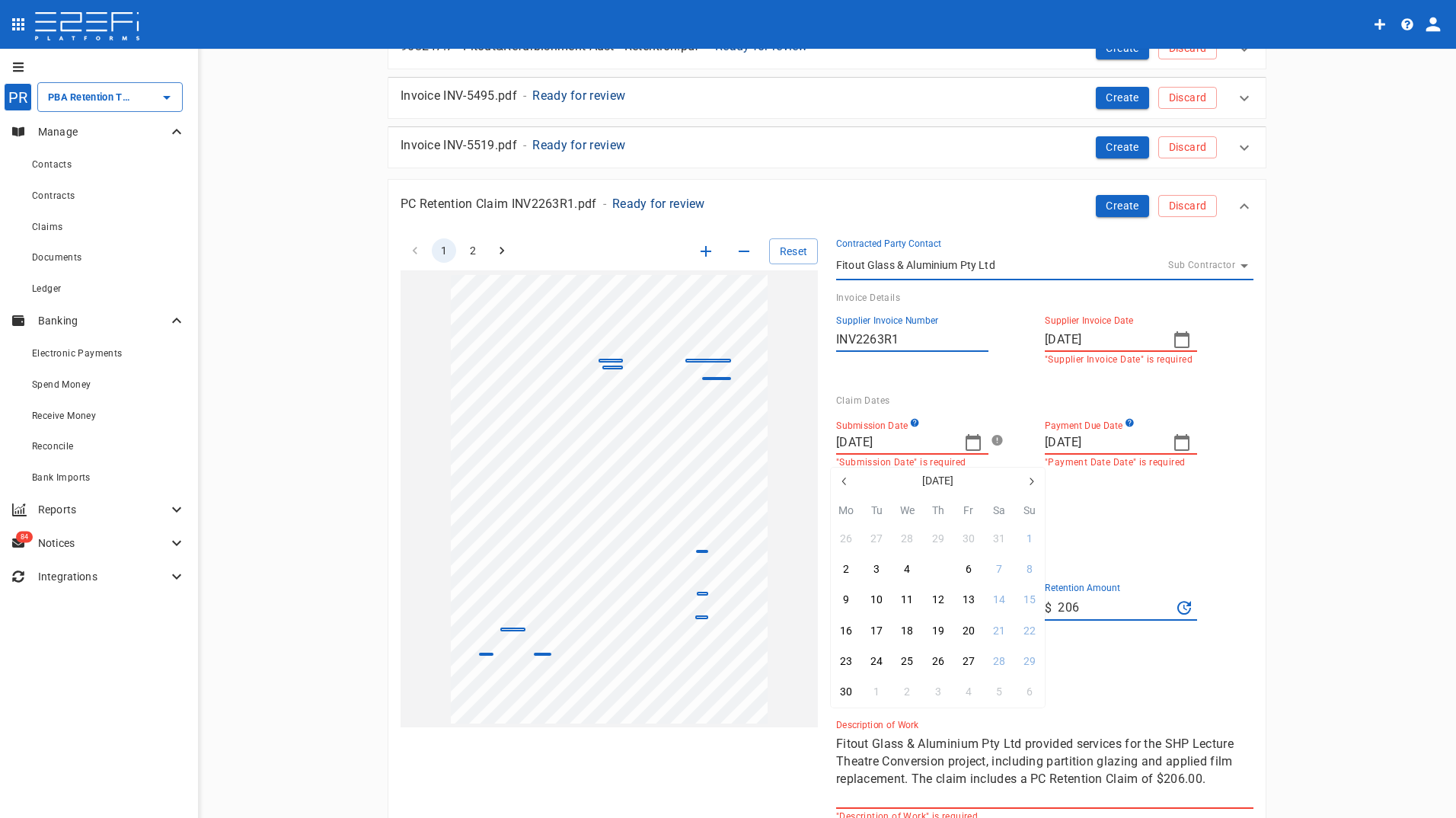
drag, startPoint x: 932, startPoint y: 569, endPoint x: 1118, endPoint y: 465, distance: 213.1
click at [934, 568] on button "5" at bounding box center [937, 569] width 30 height 30
type input "[DATE]"
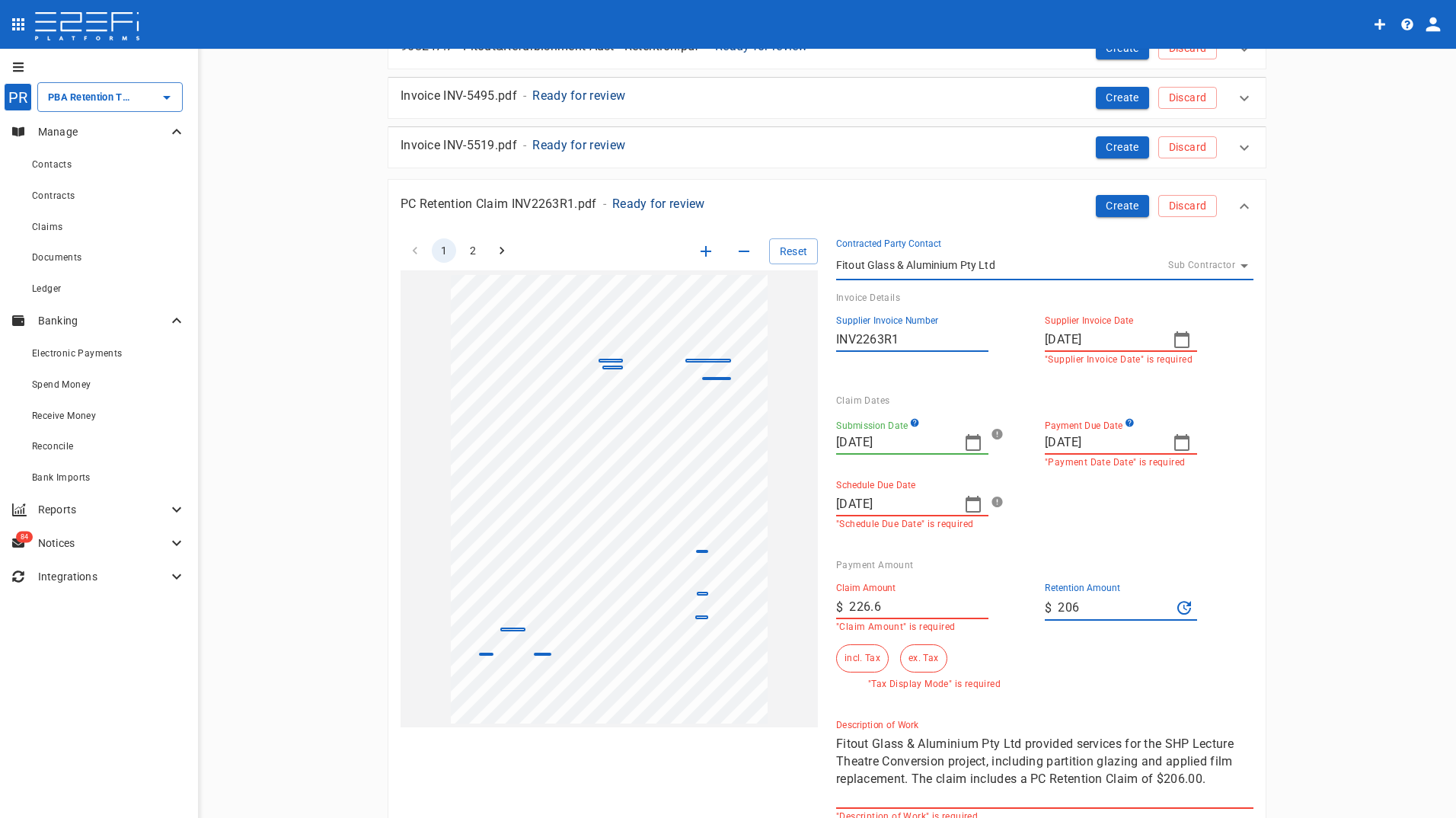
click at [1176, 444] on icon "button" at bounding box center [1182, 443] width 18 height 18
click at [1234, 481] on icon "button" at bounding box center [1239, 481] width 12 height 12
click at [1112, 660] on div "30" at bounding box center [1115, 662] width 12 height 17
type input "[DATE]"
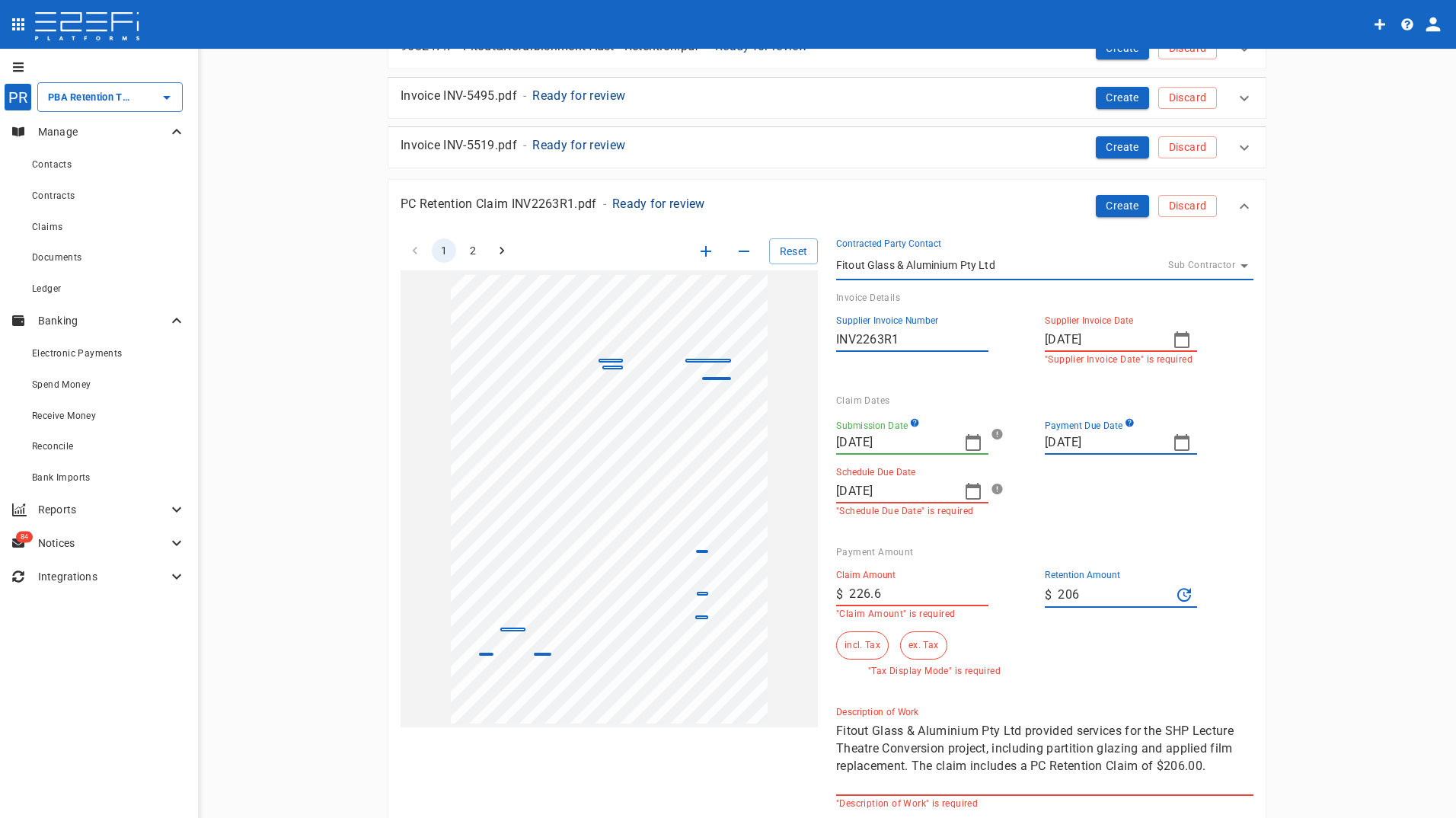
click at [965, 486] on icon "button" at bounding box center [973, 491] width 15 height 17
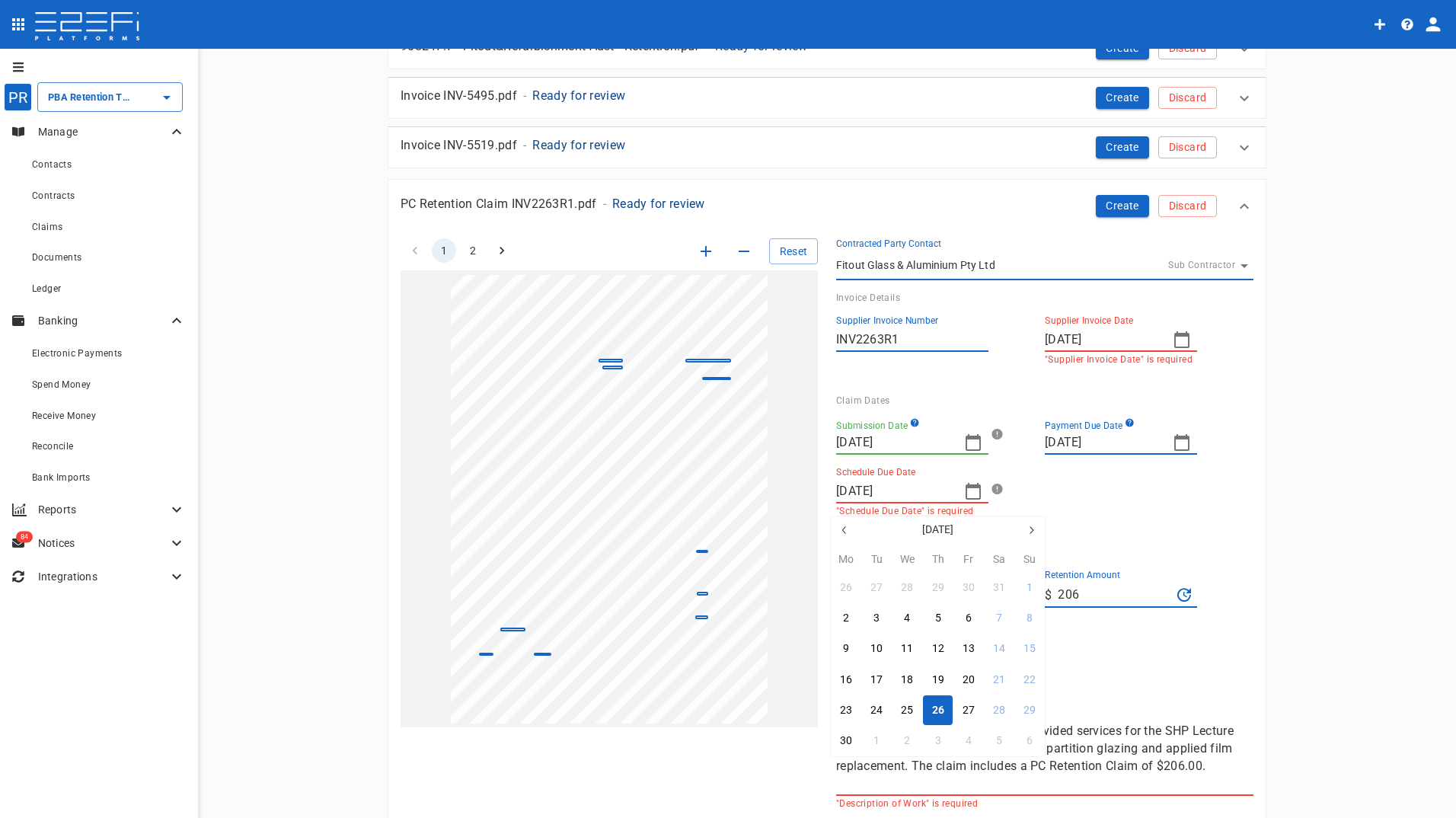
click at [1030, 529] on icon "button" at bounding box center [1031, 530] width 12 height 12
drag, startPoint x: 905, startPoint y: 710, endPoint x: 815, endPoint y: 455, distance: 270.4
click at [908, 708] on div "30" at bounding box center [907, 711] width 12 height 17
type input "[DATE]"
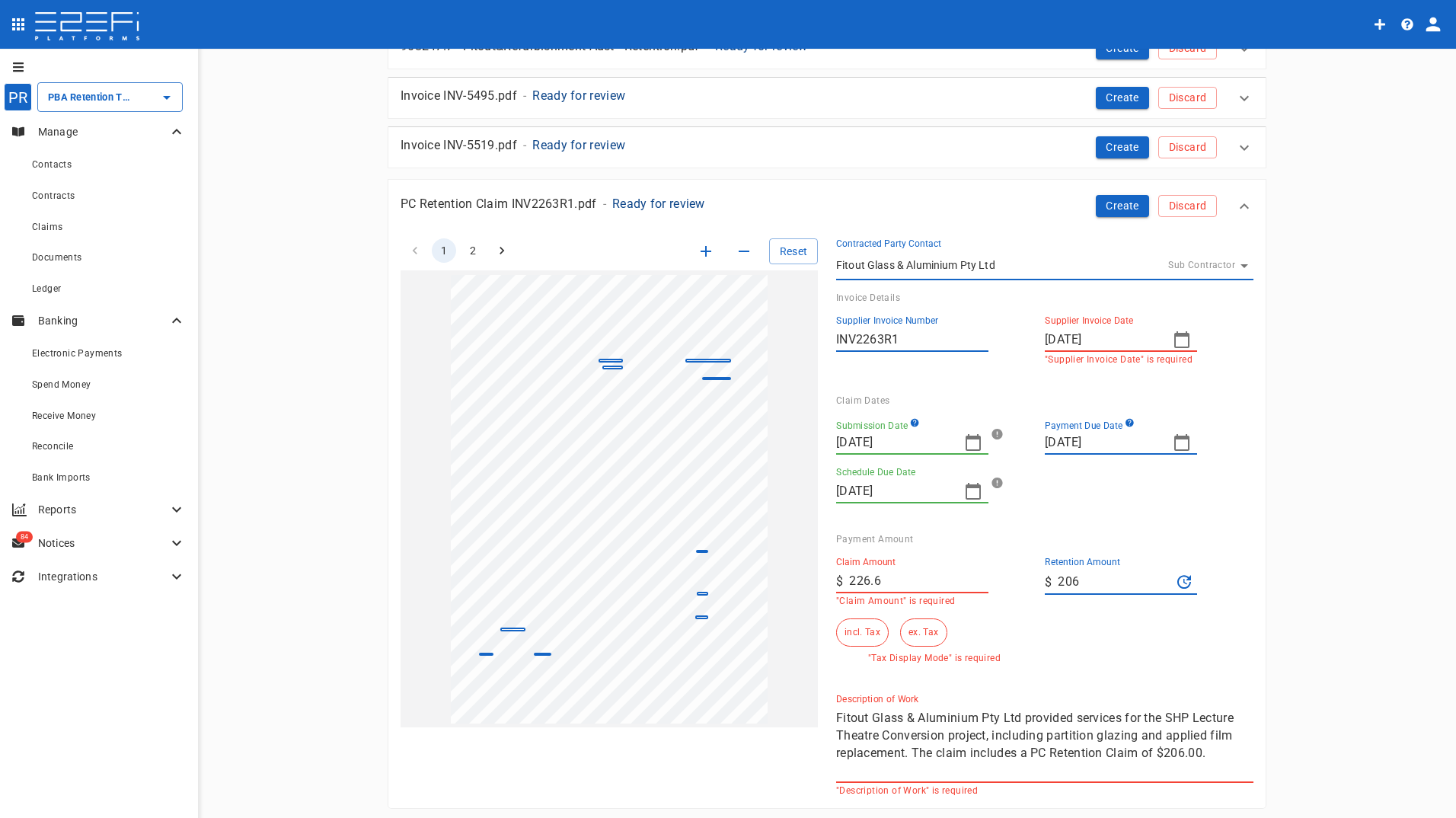
drag, startPoint x: 1085, startPoint y: 581, endPoint x: 998, endPoint y: 581, distance: 87.0
click at [1000, 581] on div "Claim Amount ​ $ 226.6 "Claim Amount" is required Retention Amount ​ $ 206 incl…" at bounding box center [1032, 604] width 417 height 119
type input "0"
drag, startPoint x: 859, startPoint y: 630, endPoint x: 960, endPoint y: 578, distance: 113.6
click at [859, 630] on button "incl. Tax" at bounding box center [862, 632] width 53 height 28
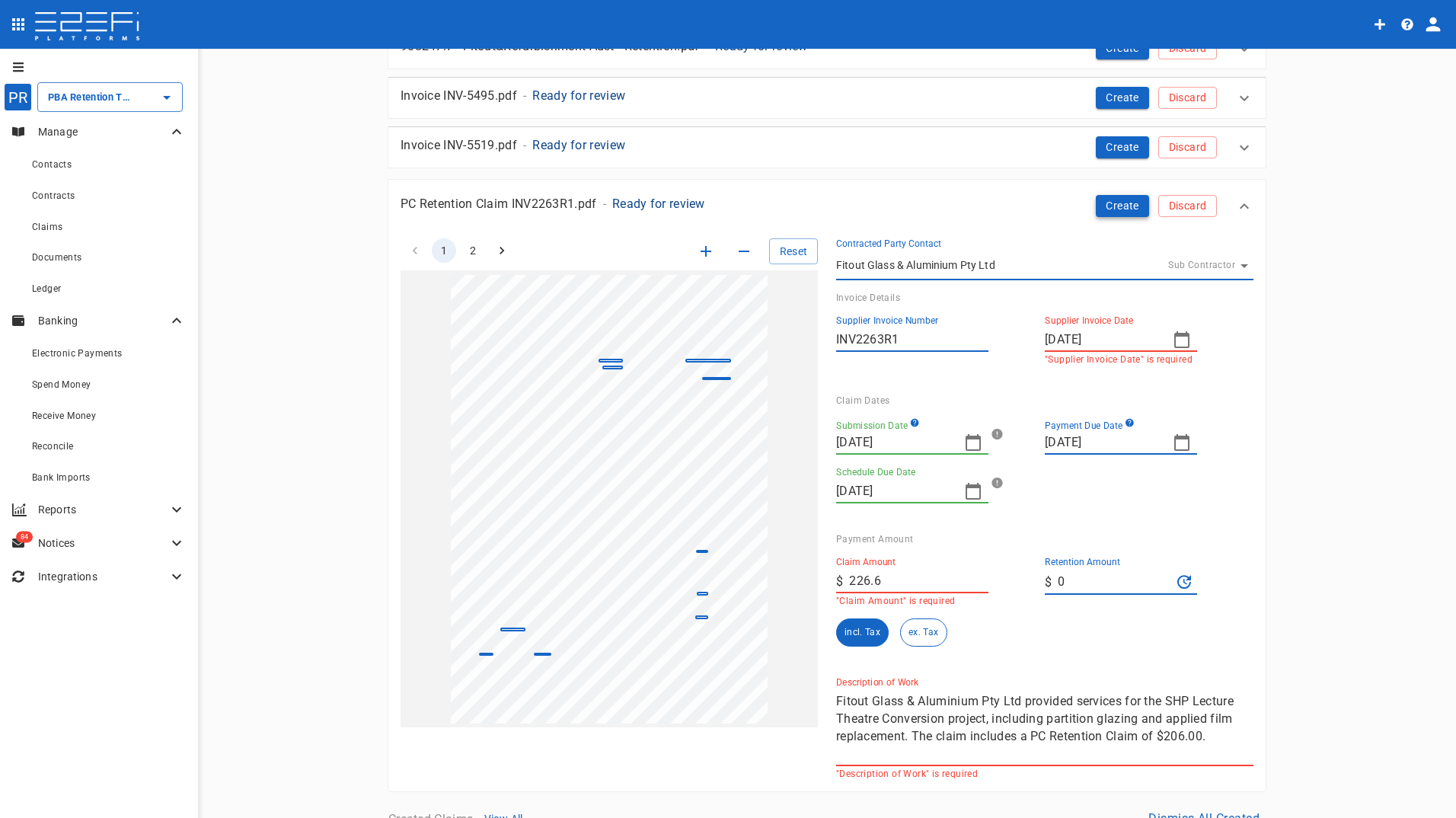
click at [1108, 203] on button "Create" at bounding box center [1122, 205] width 54 height 22
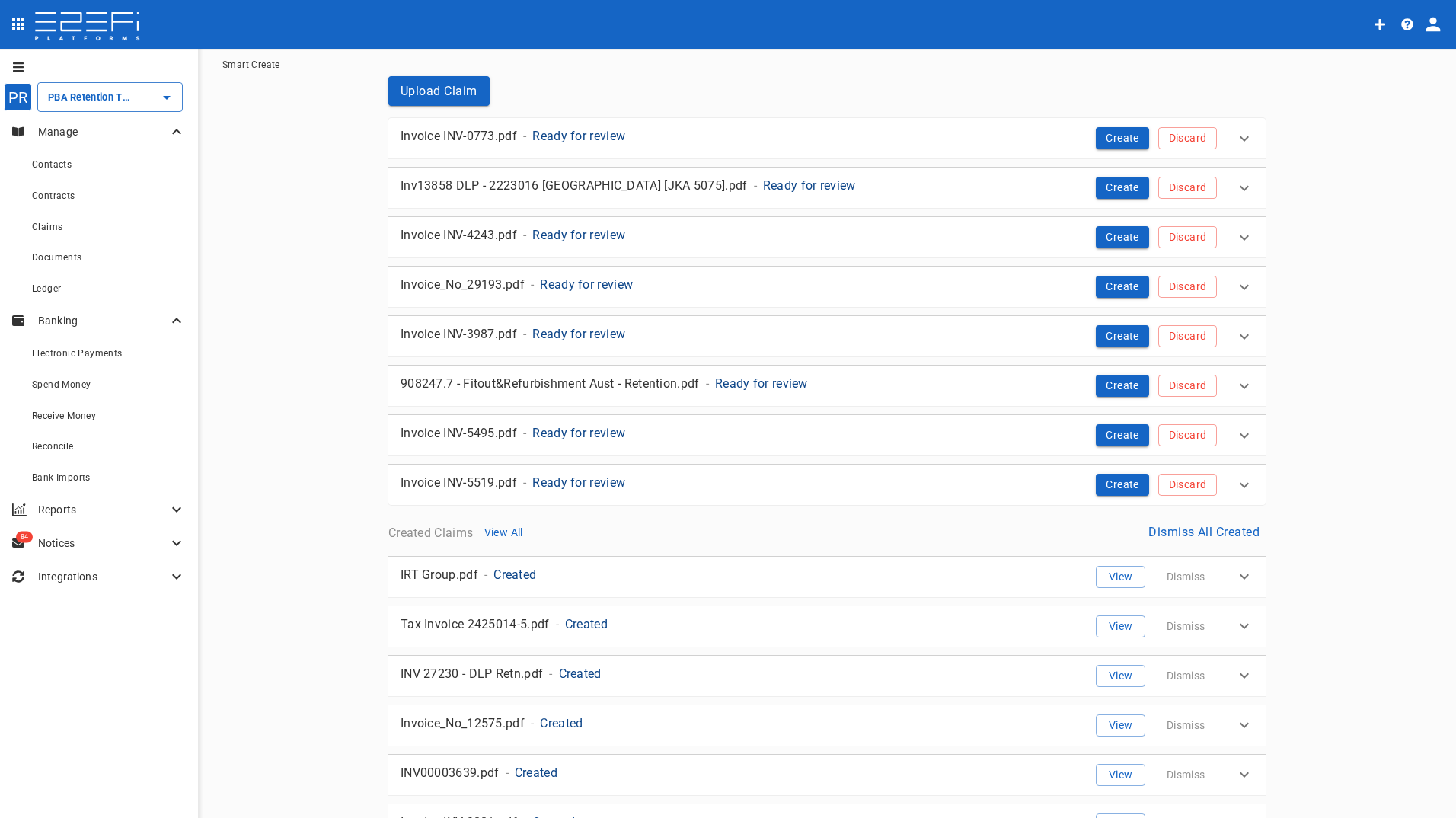
scroll to position [0, 0]
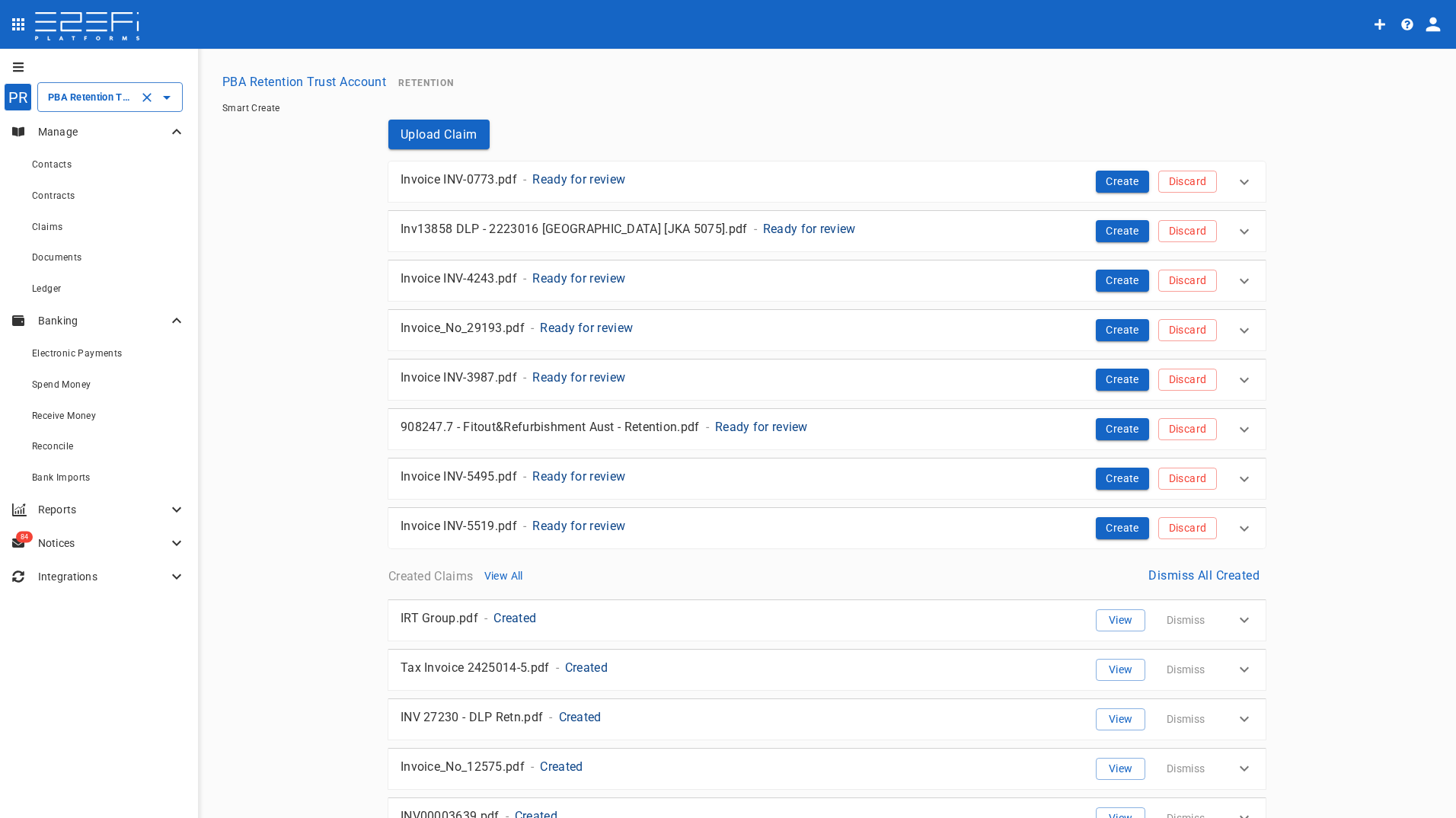
click at [97, 98] on input "PBA Retention Trust Account" at bounding box center [89, 97] width 89 height 16
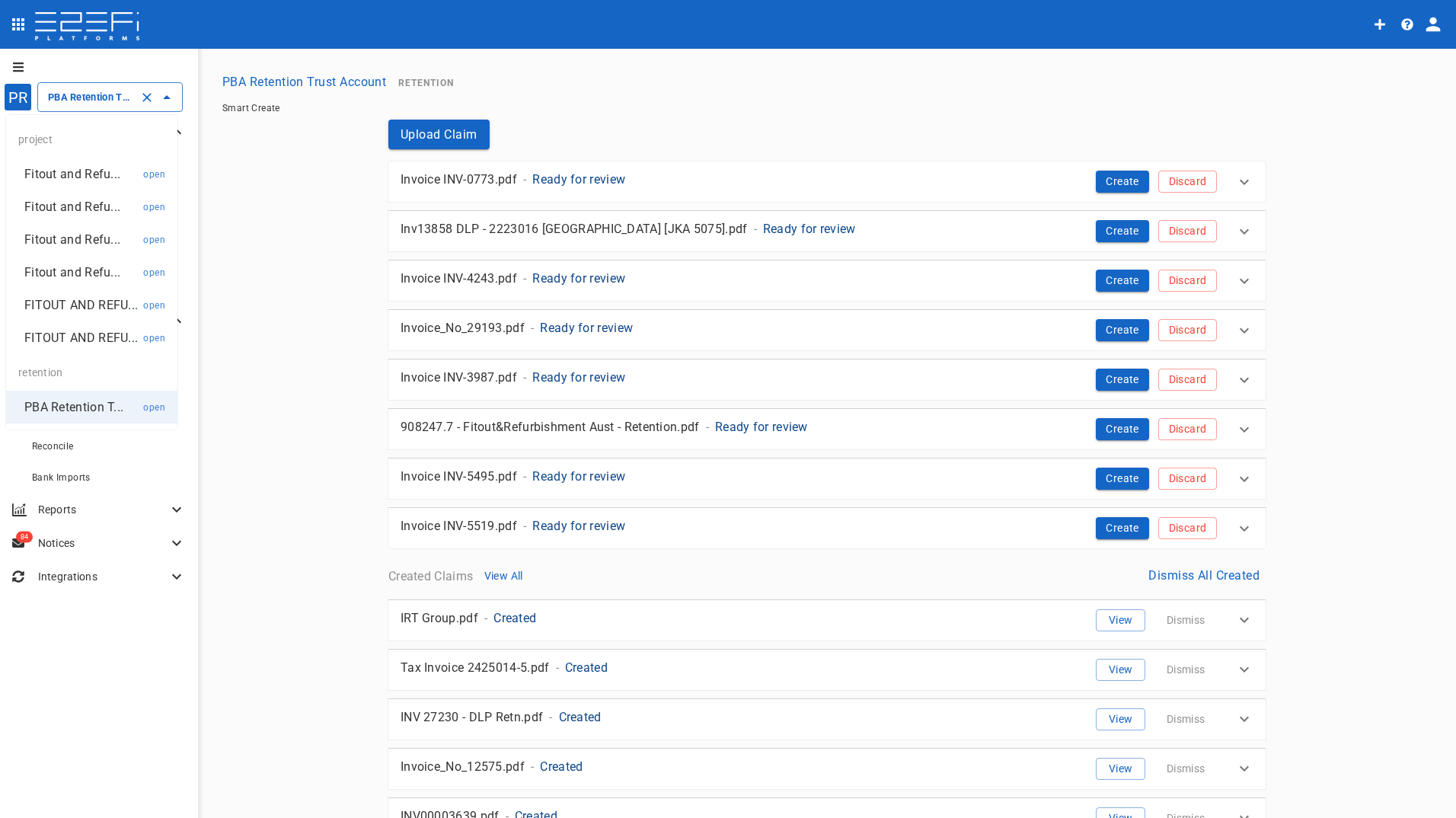
click at [84, 177] on p "Fitout and Refu..." at bounding box center [72, 174] width 96 height 18
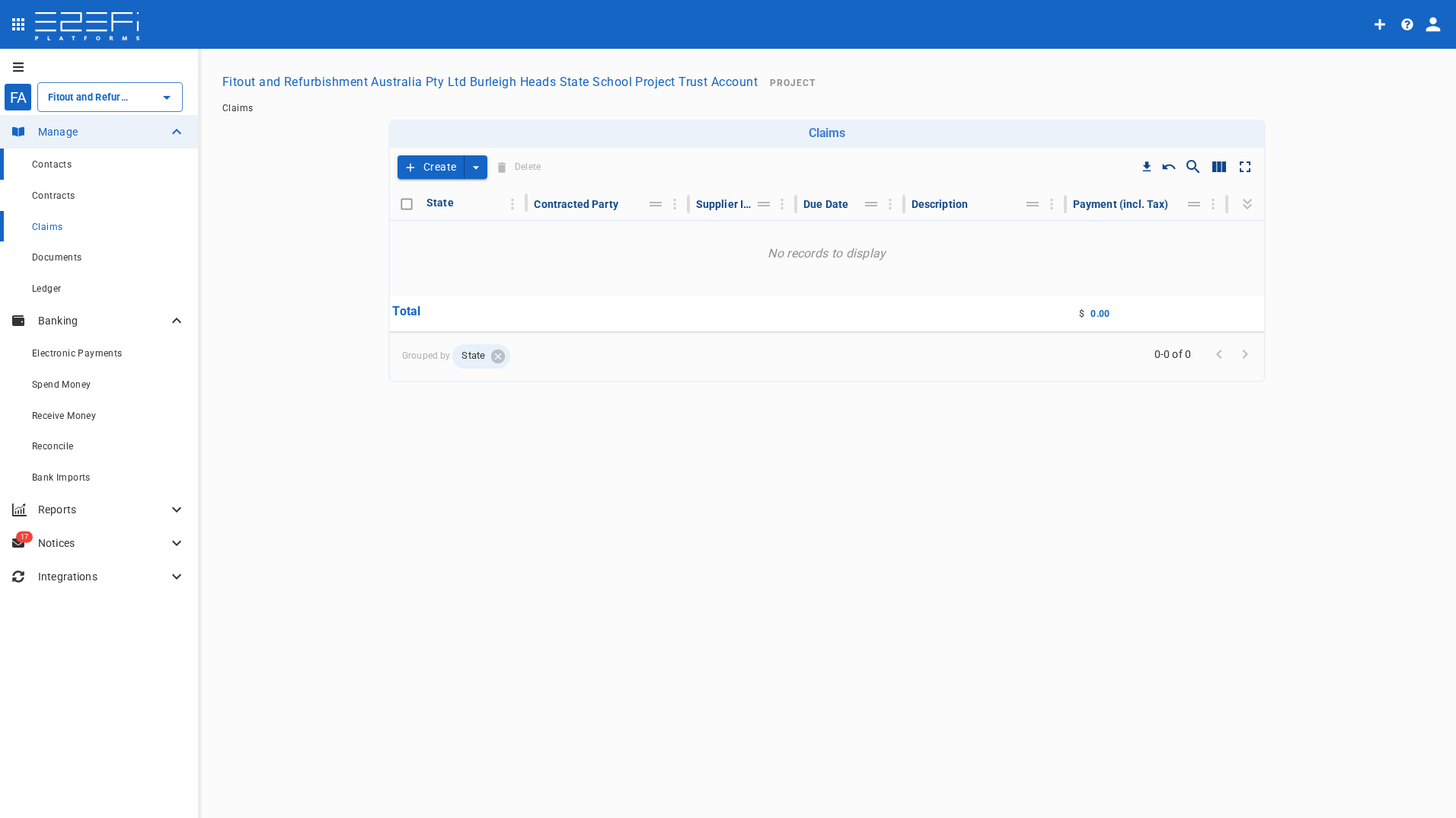
click at [80, 165] on div "Contacts" at bounding box center [109, 164] width 154 height 19
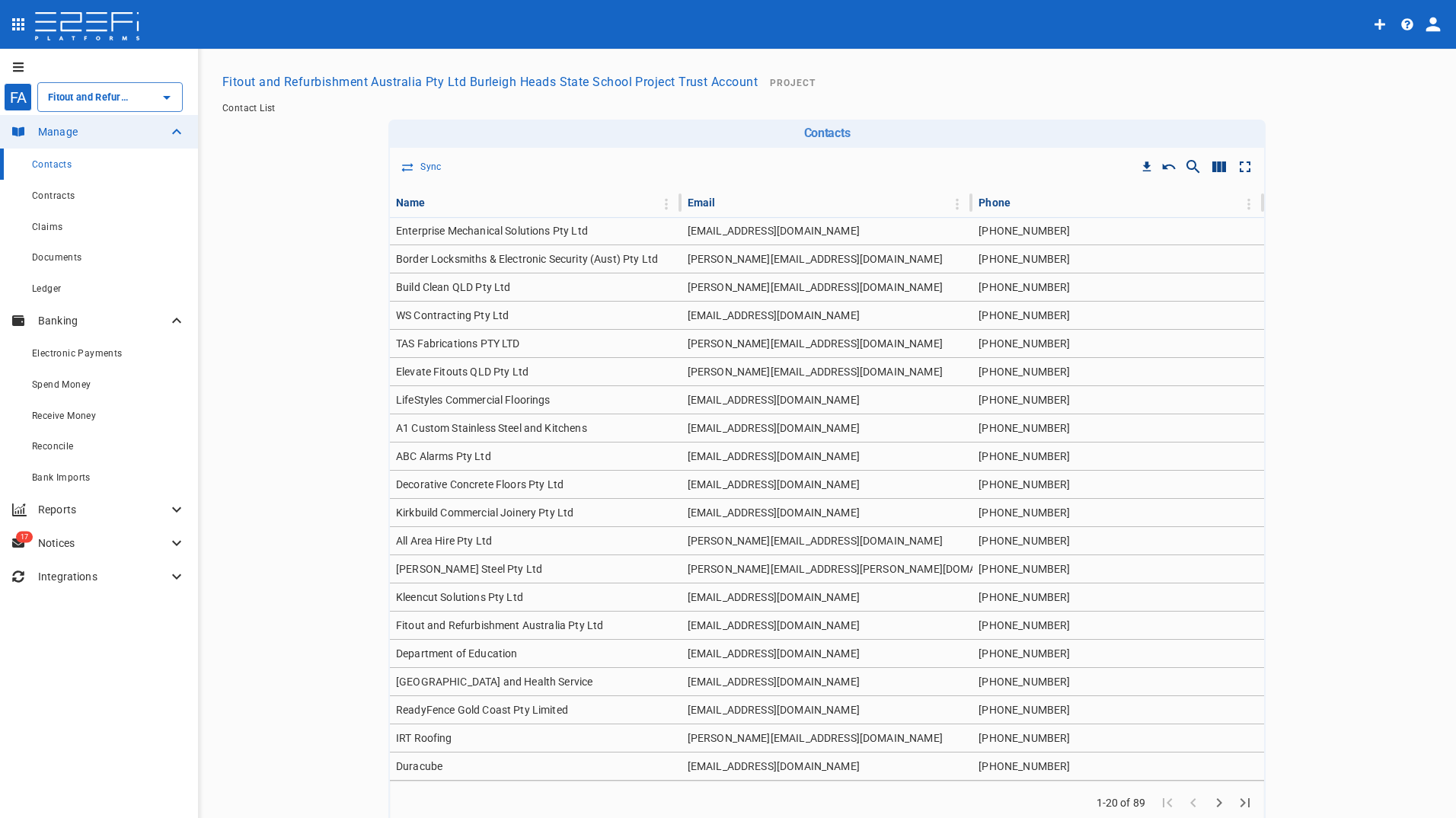
click at [80, 165] on div "Contacts" at bounding box center [109, 164] width 154 height 19
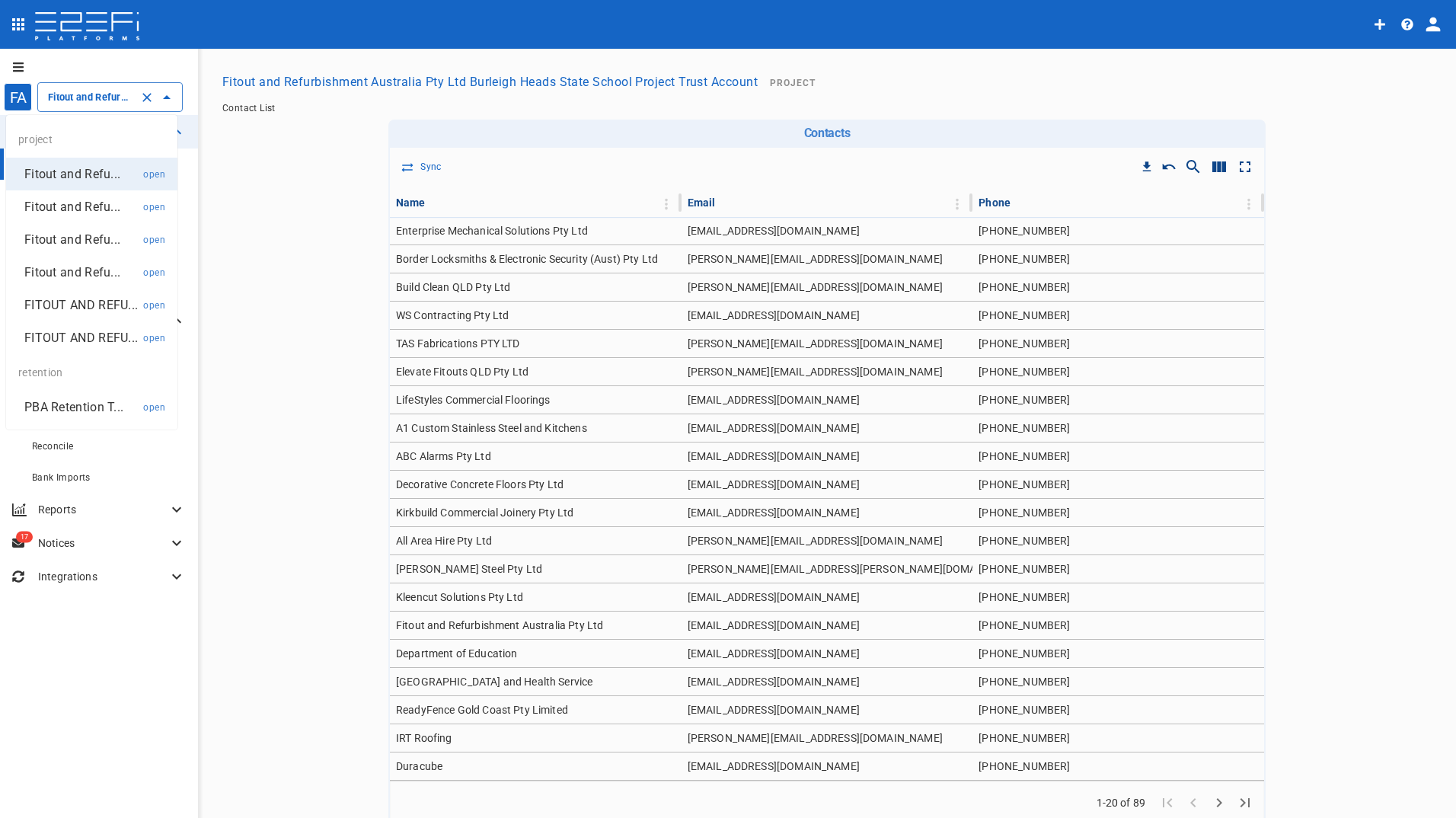
click at [103, 97] on input "Fitout and Refurbishment Australia Pty Ltd Burleigh Heads State School Project …" at bounding box center [89, 97] width 89 height 16
click at [66, 207] on p "Fitout and Refu..." at bounding box center [72, 206] width 96 height 18
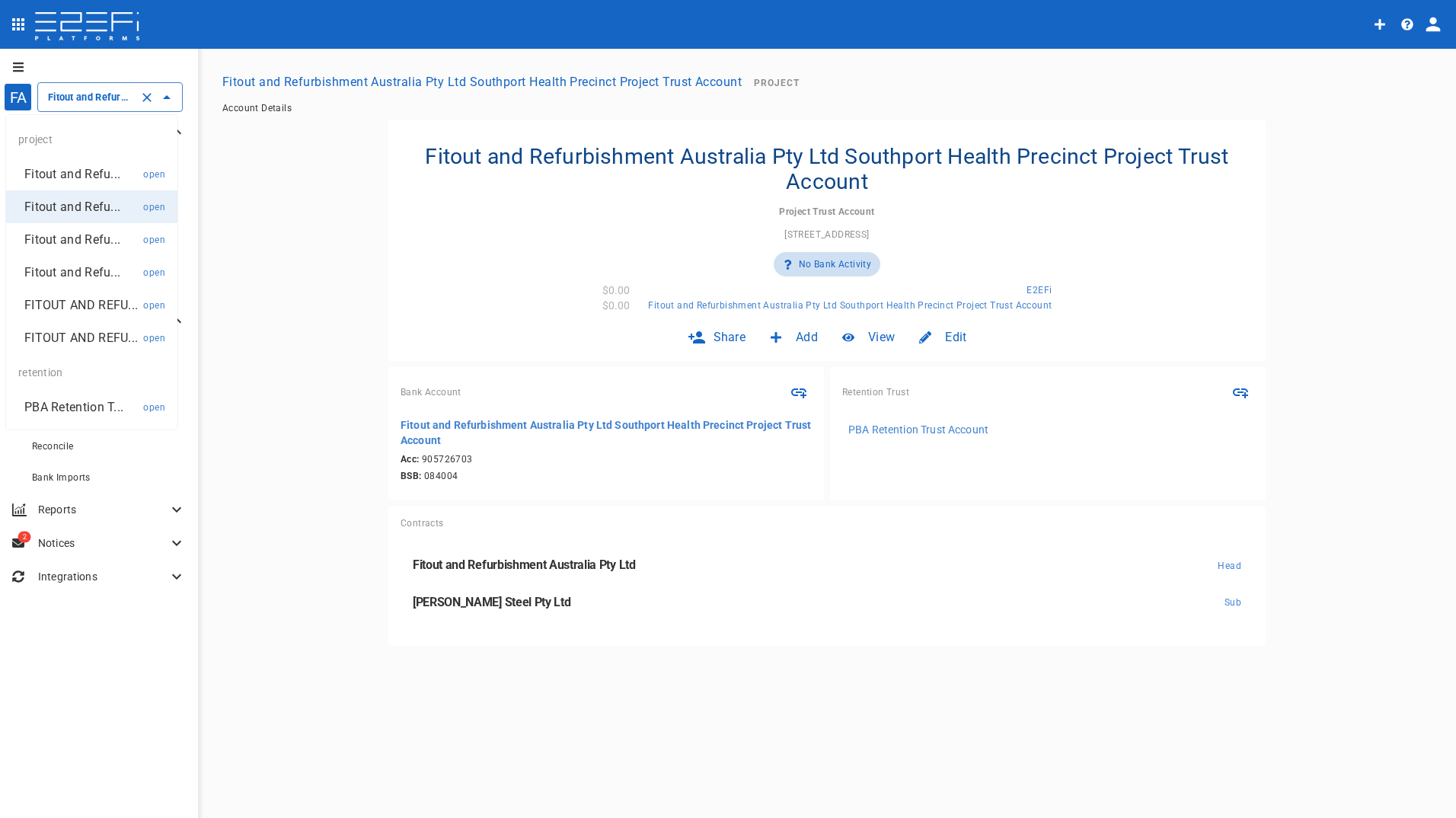
click at [94, 95] on input "Fitout and Refurbishment Australia Pty Ltd Southport Health Precinct Project Tr…" at bounding box center [89, 97] width 89 height 16
click at [69, 239] on p "Fitout and Refu..." at bounding box center [72, 239] width 96 height 18
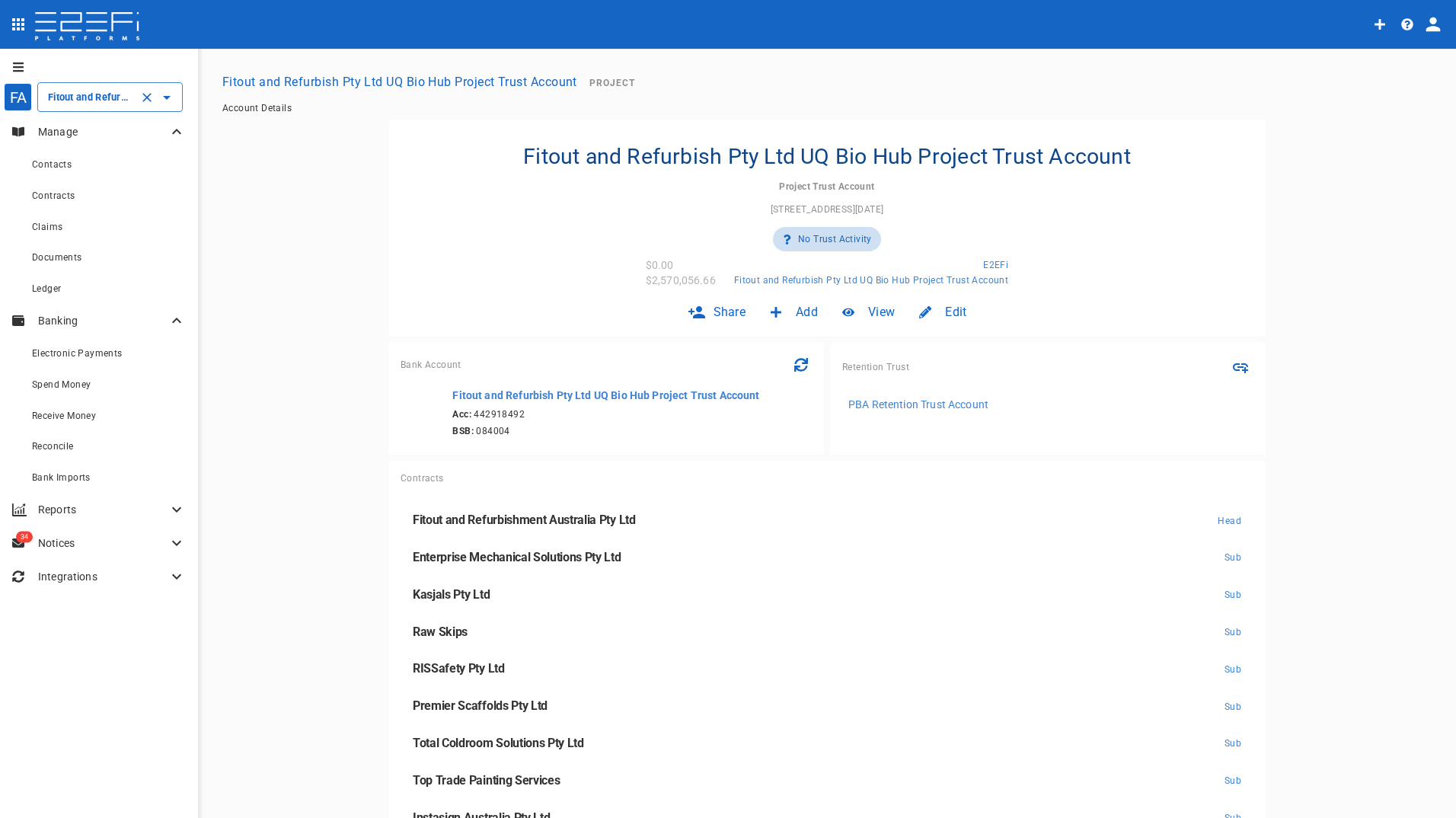
drag, startPoint x: 103, startPoint y: 97, endPoint x: 103, endPoint y: 104, distance: 7.0
click at [103, 97] on input "Fitout and Refurbish Pty Ltd UQ Bio Hub Project Trust Account" at bounding box center [89, 97] width 89 height 16
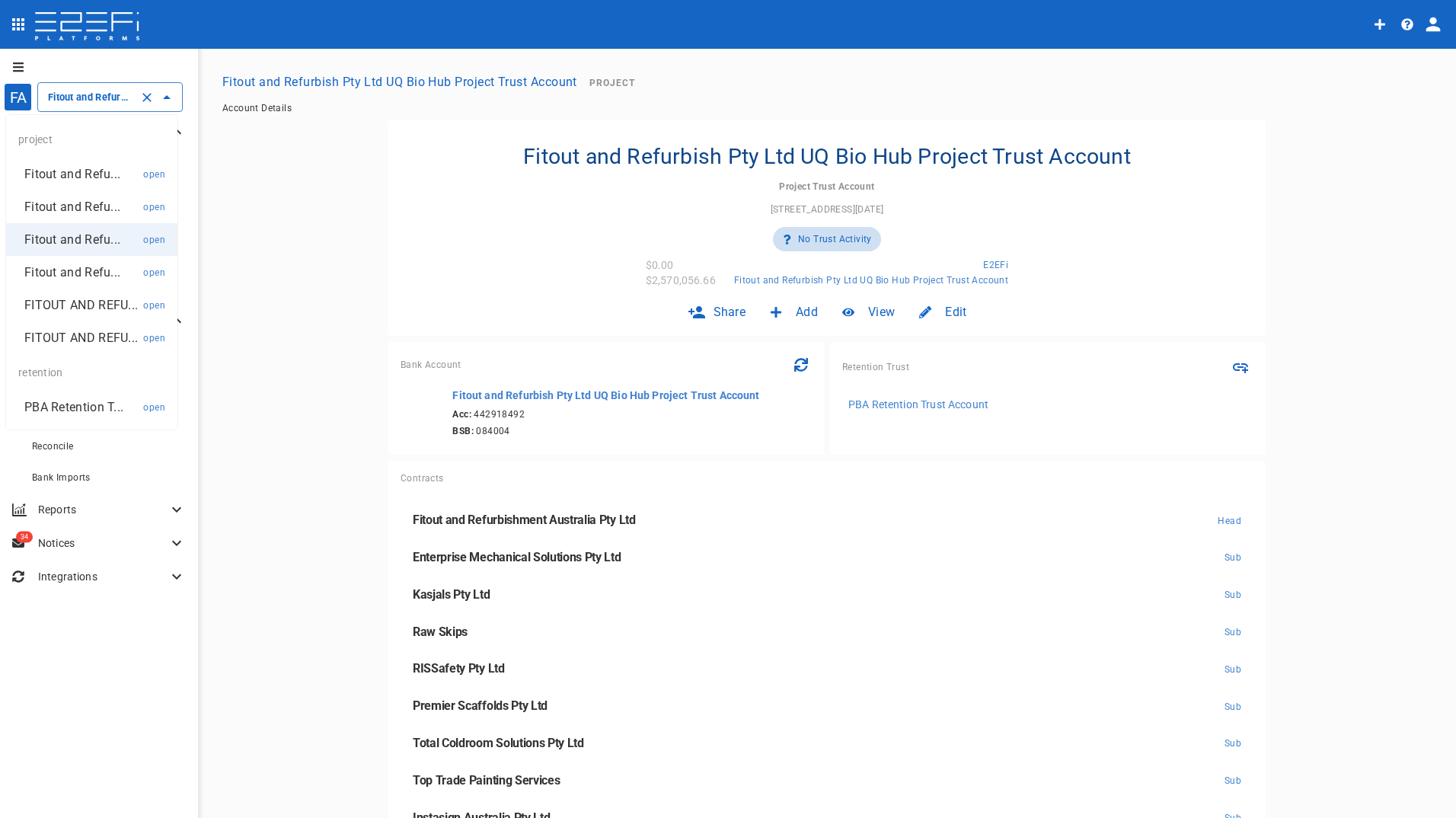
click at [68, 271] on p "Fitout and Refu..." at bounding box center [72, 272] width 96 height 18
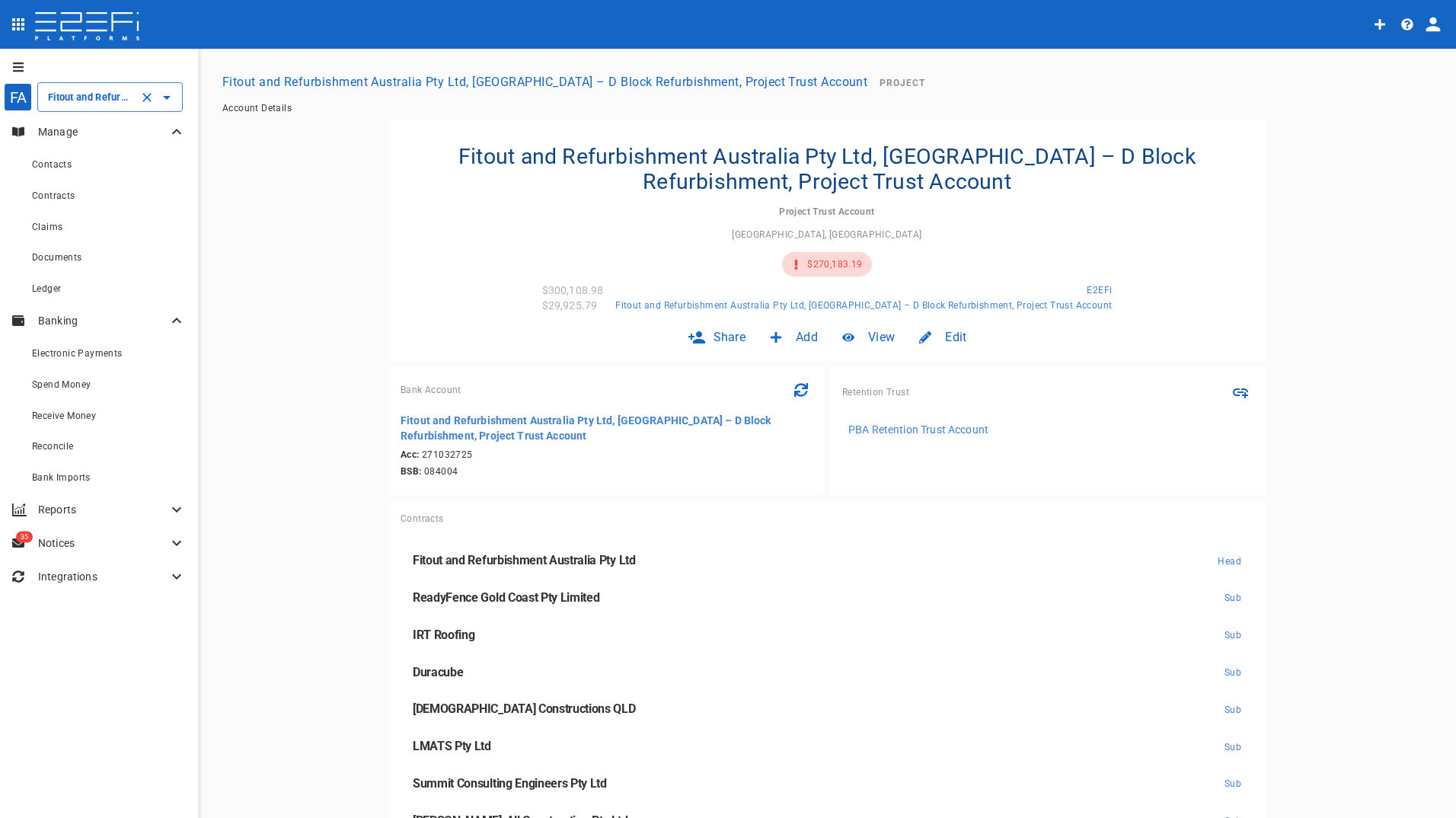
click at [106, 100] on input "Fitout and Refurbishment Australia Pty Ltd, [GEOGRAPHIC_DATA] – D Block Refurbi…" at bounding box center [89, 97] width 89 height 16
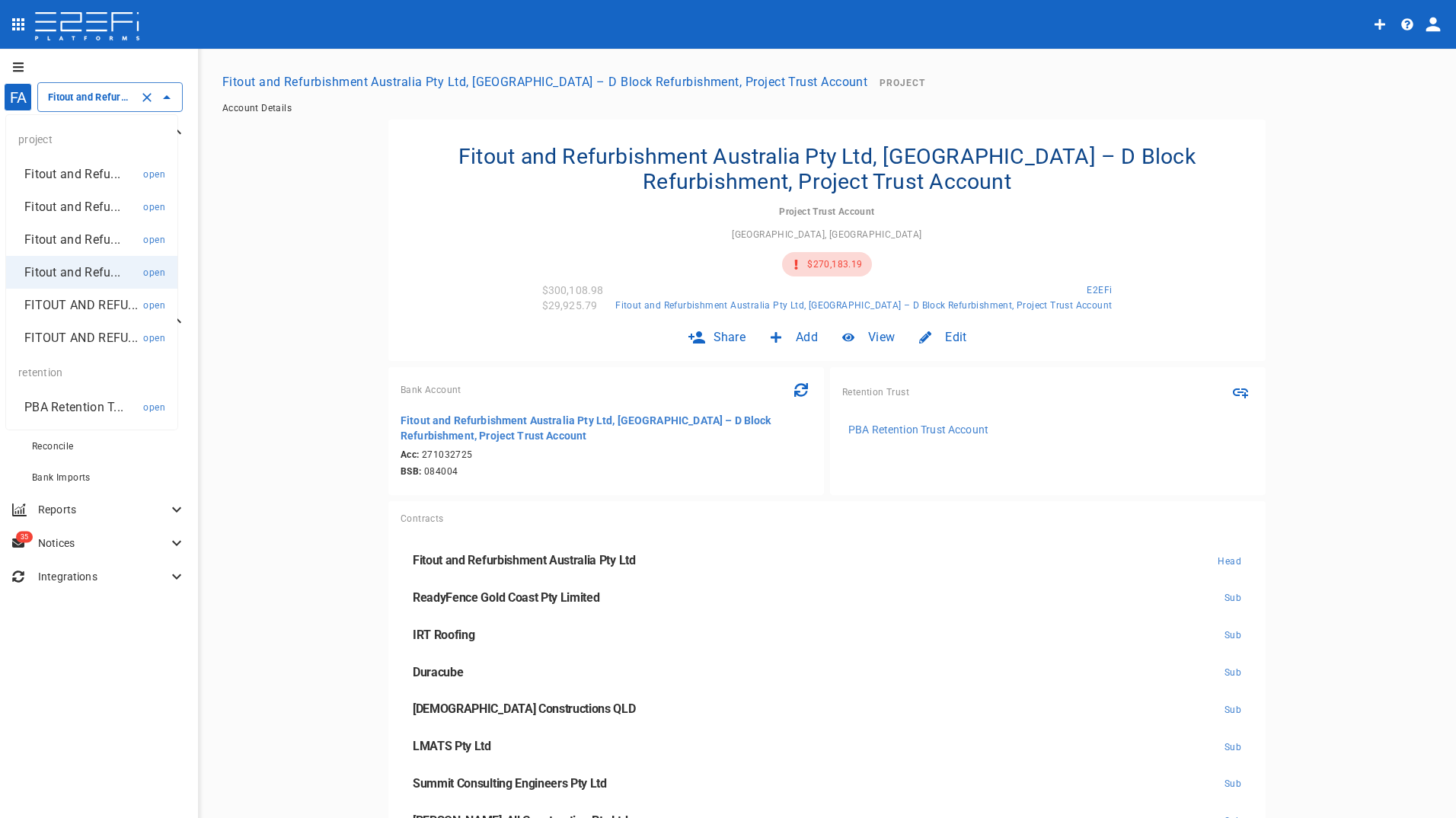
click at [66, 182] on p "Fitout and Refu..." at bounding box center [72, 174] width 96 height 18
type input "Fitout and Refurbishment Australia Pty Ltd Burleigh Heads State School Project …"
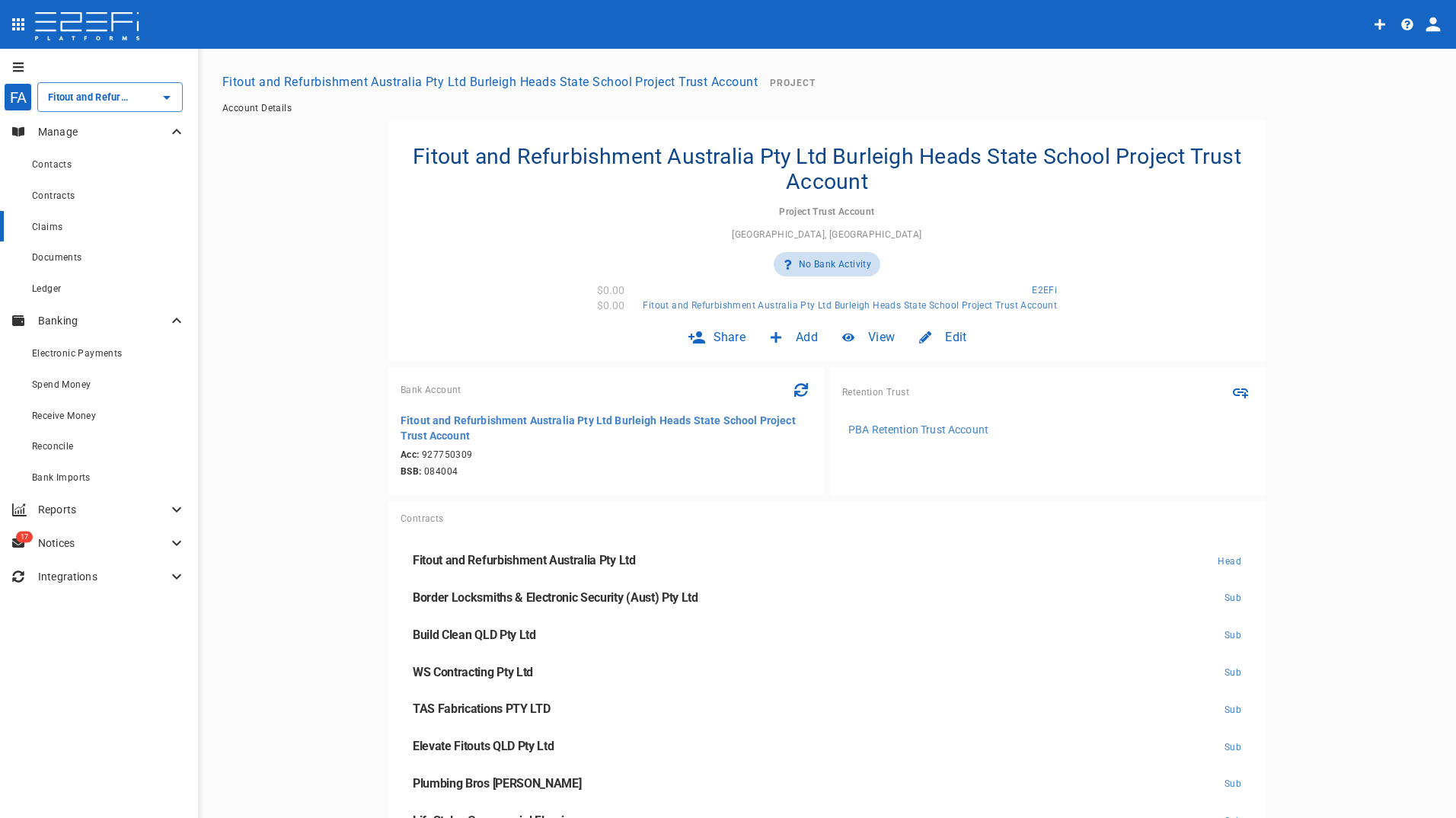
click at [54, 229] on span "Claims" at bounding box center [47, 227] width 31 height 11
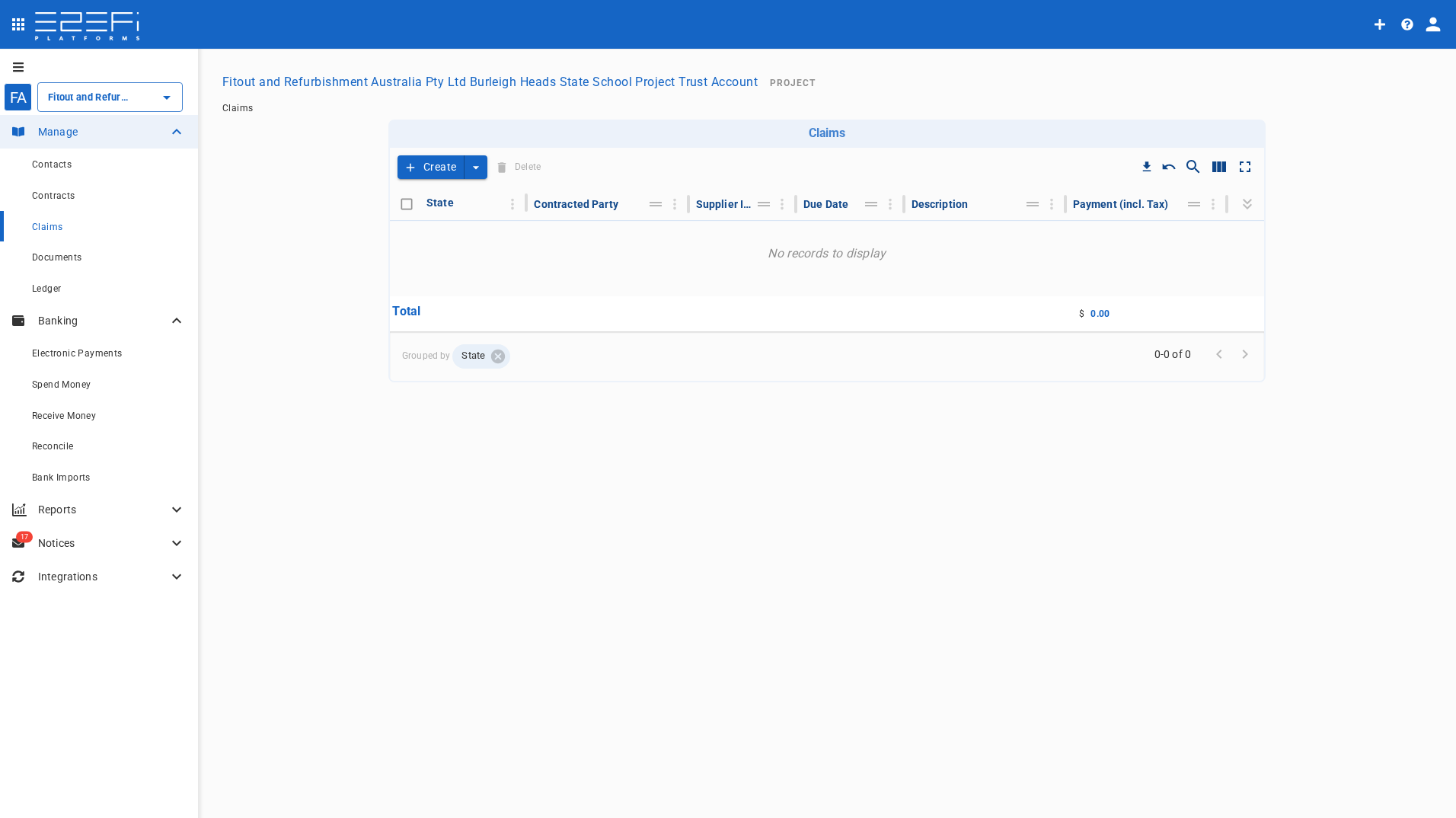
click at [440, 169] on button "Create" at bounding box center [430, 167] width 67 height 24
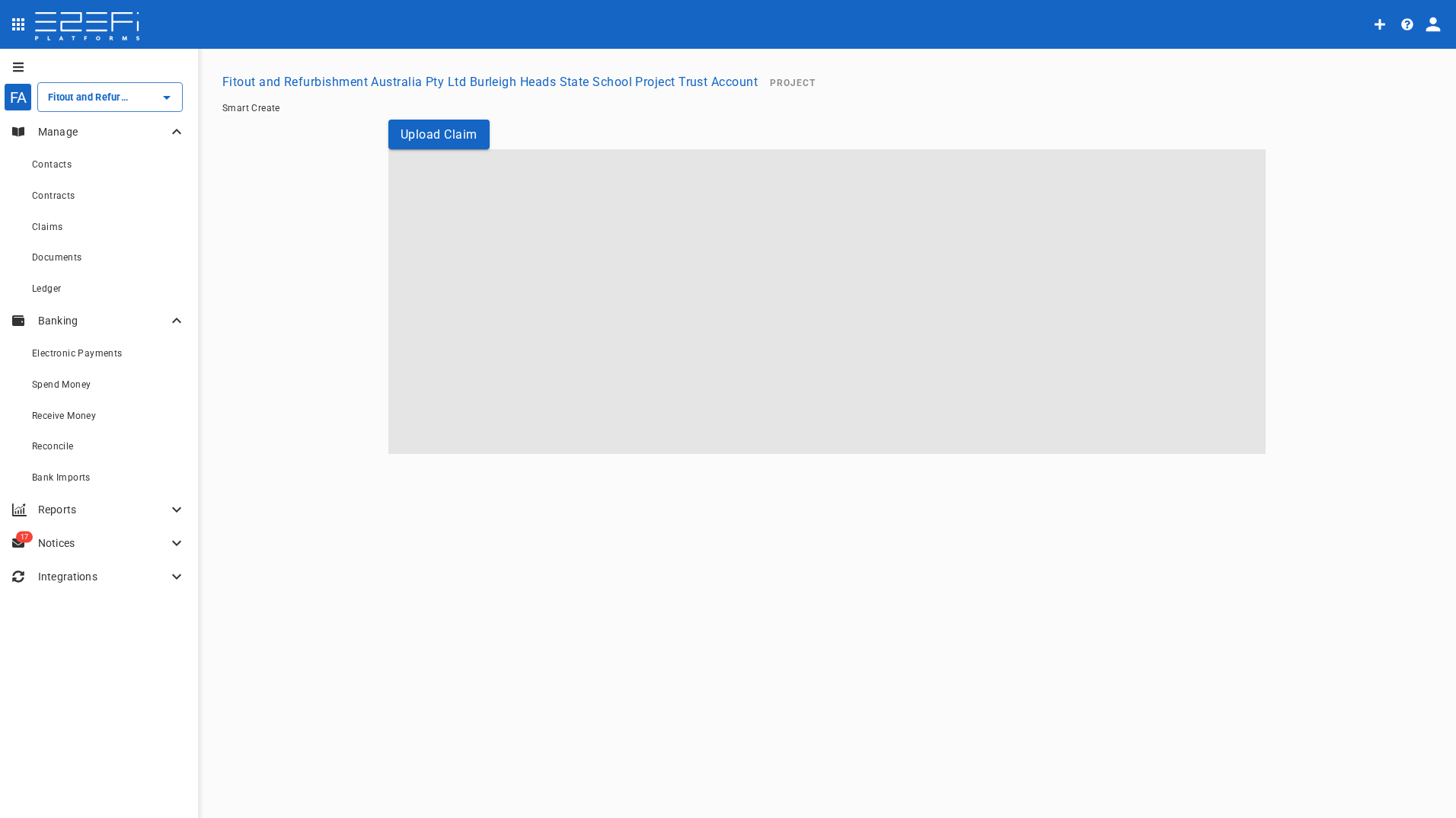
type input "Fitout and Refurbishment Australia Pty Ltd Burleigh Heads State School Project …"
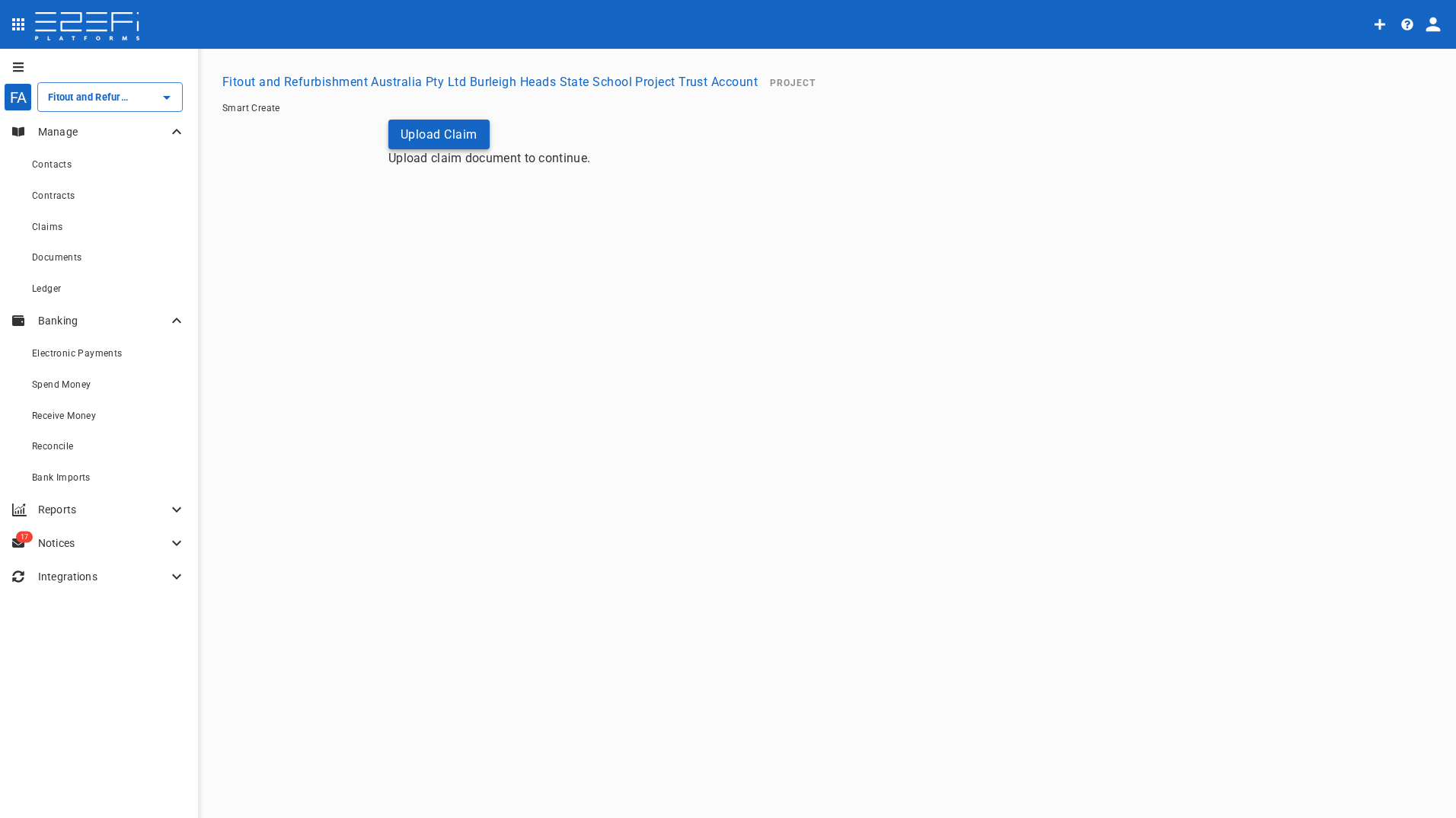
click at [449, 132] on button "Upload Claim" at bounding box center [439, 134] width 101 height 30
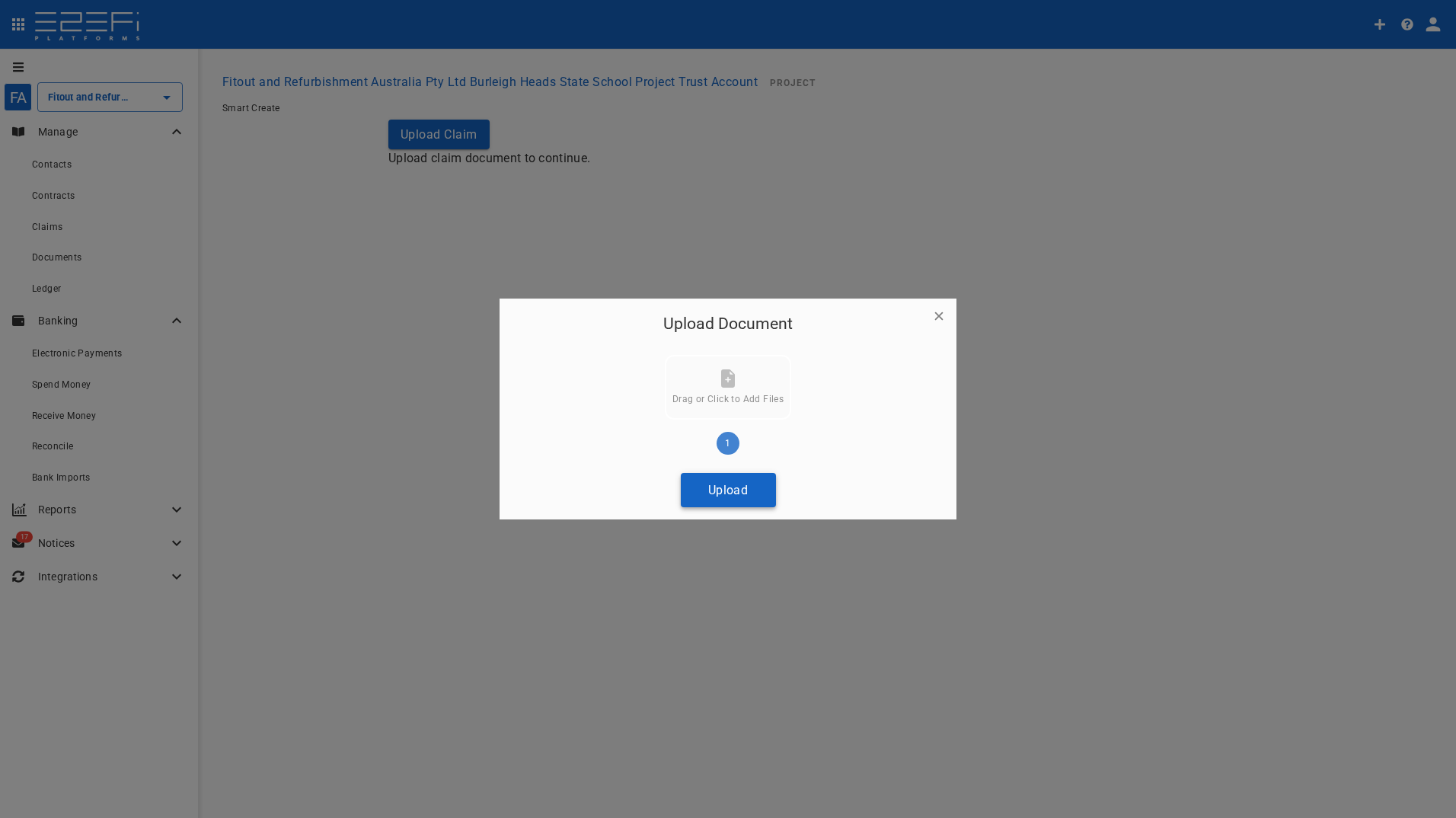
click at [712, 496] on button "Upload" at bounding box center [728, 489] width 95 height 34
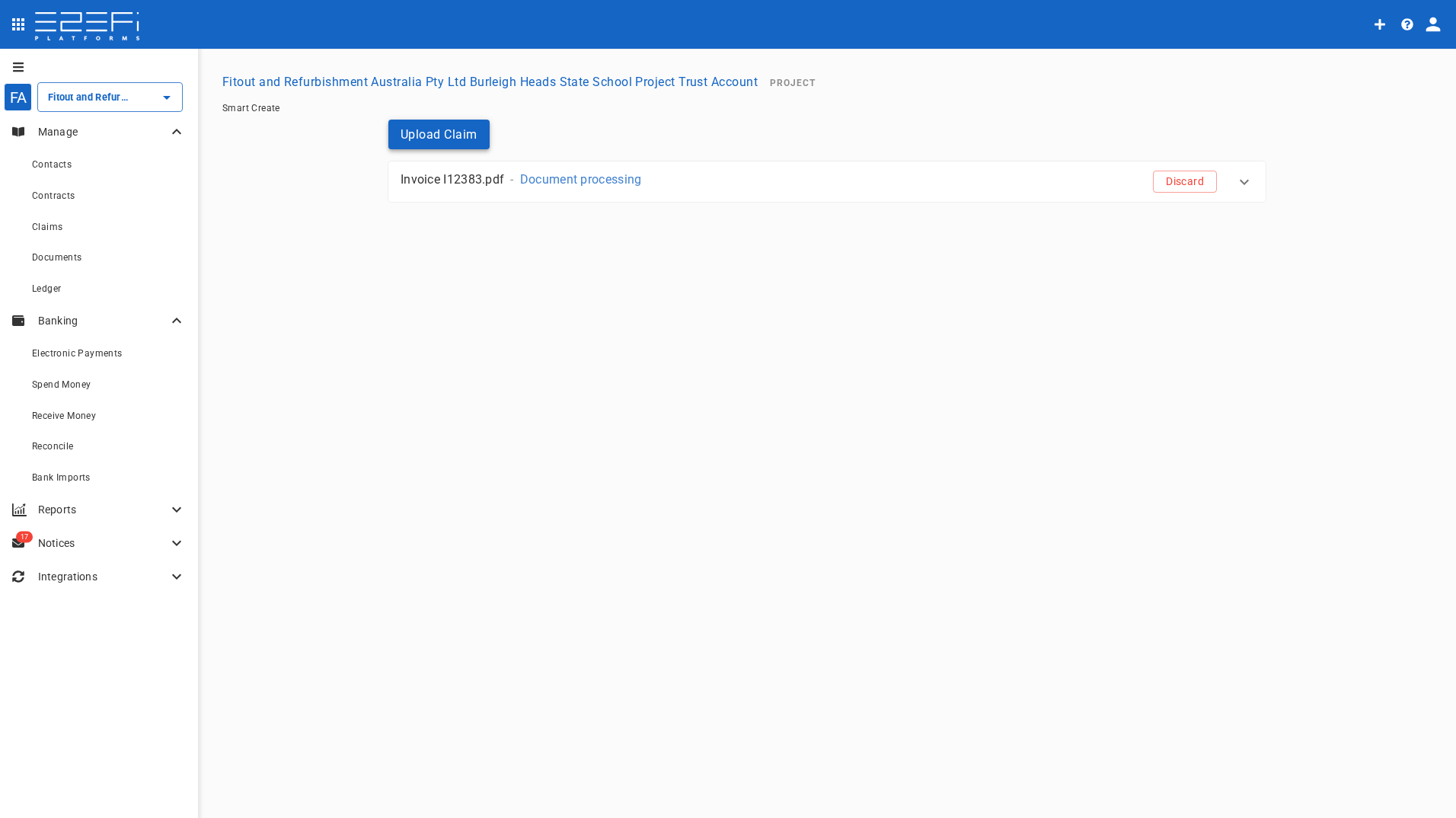
click at [439, 136] on button "Upload Claim" at bounding box center [439, 134] width 101 height 30
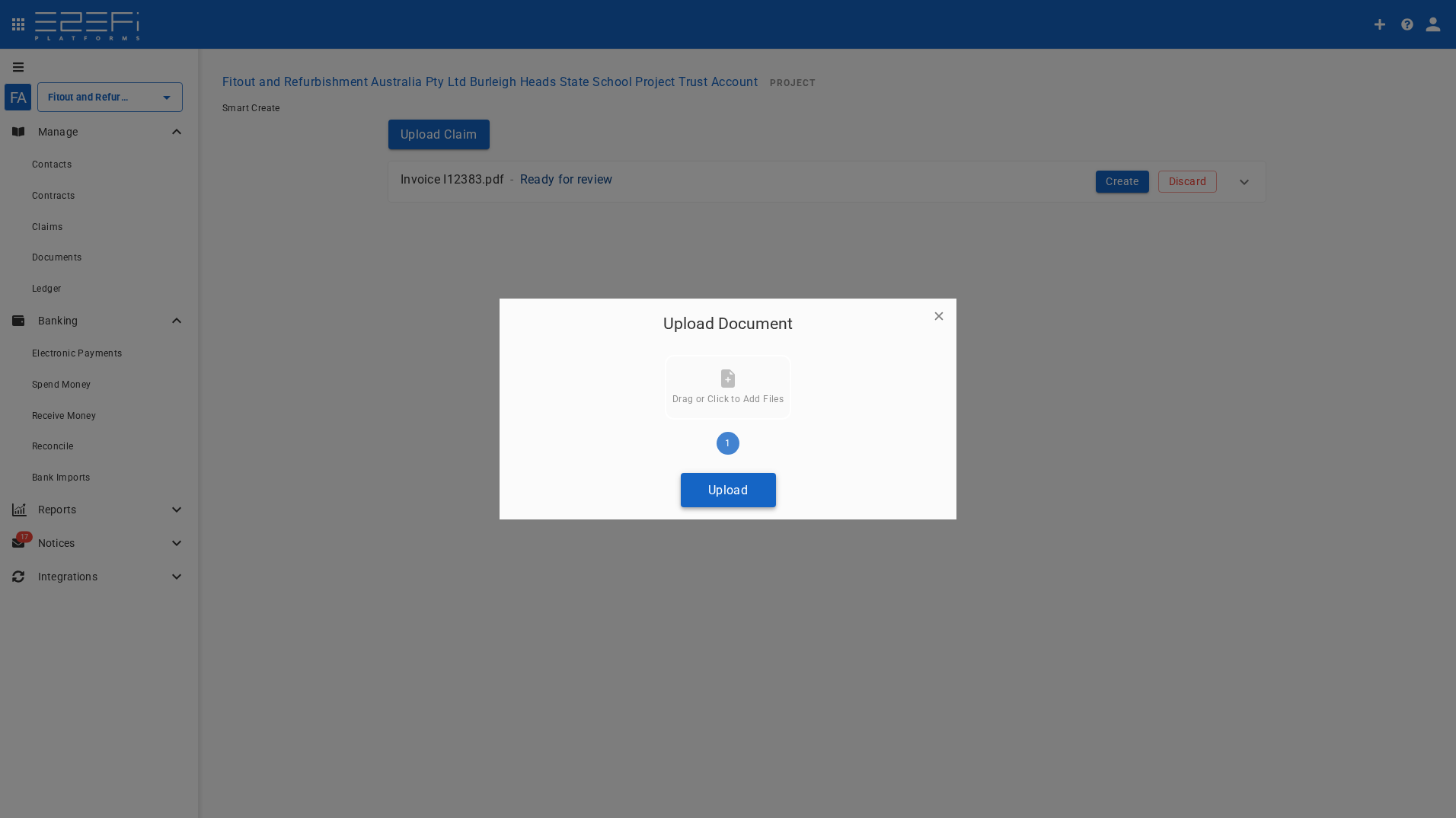
click at [725, 496] on button "Upload" at bounding box center [728, 489] width 95 height 34
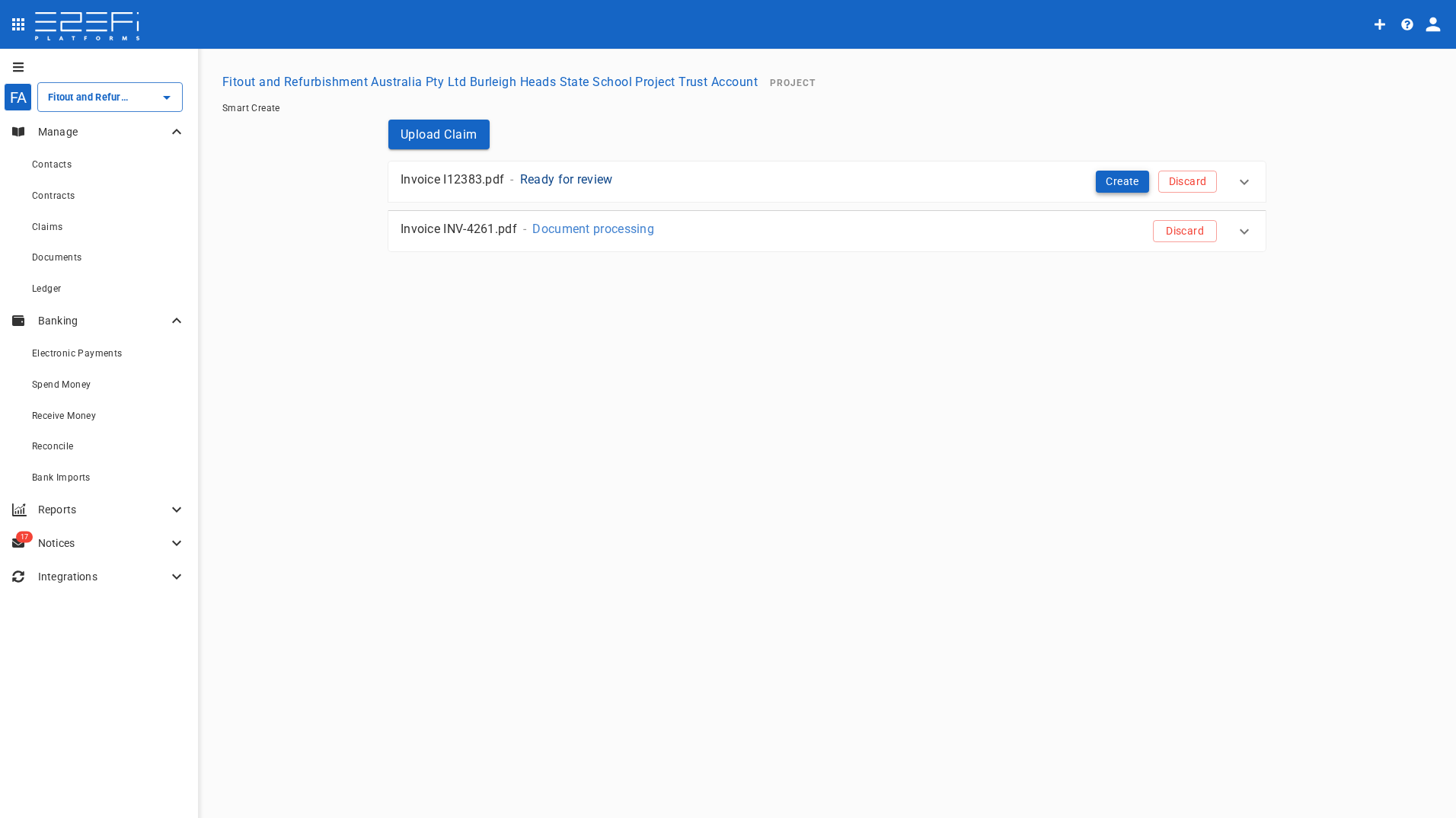
click at [1096, 178] on button "Create" at bounding box center [1122, 182] width 54 height 22
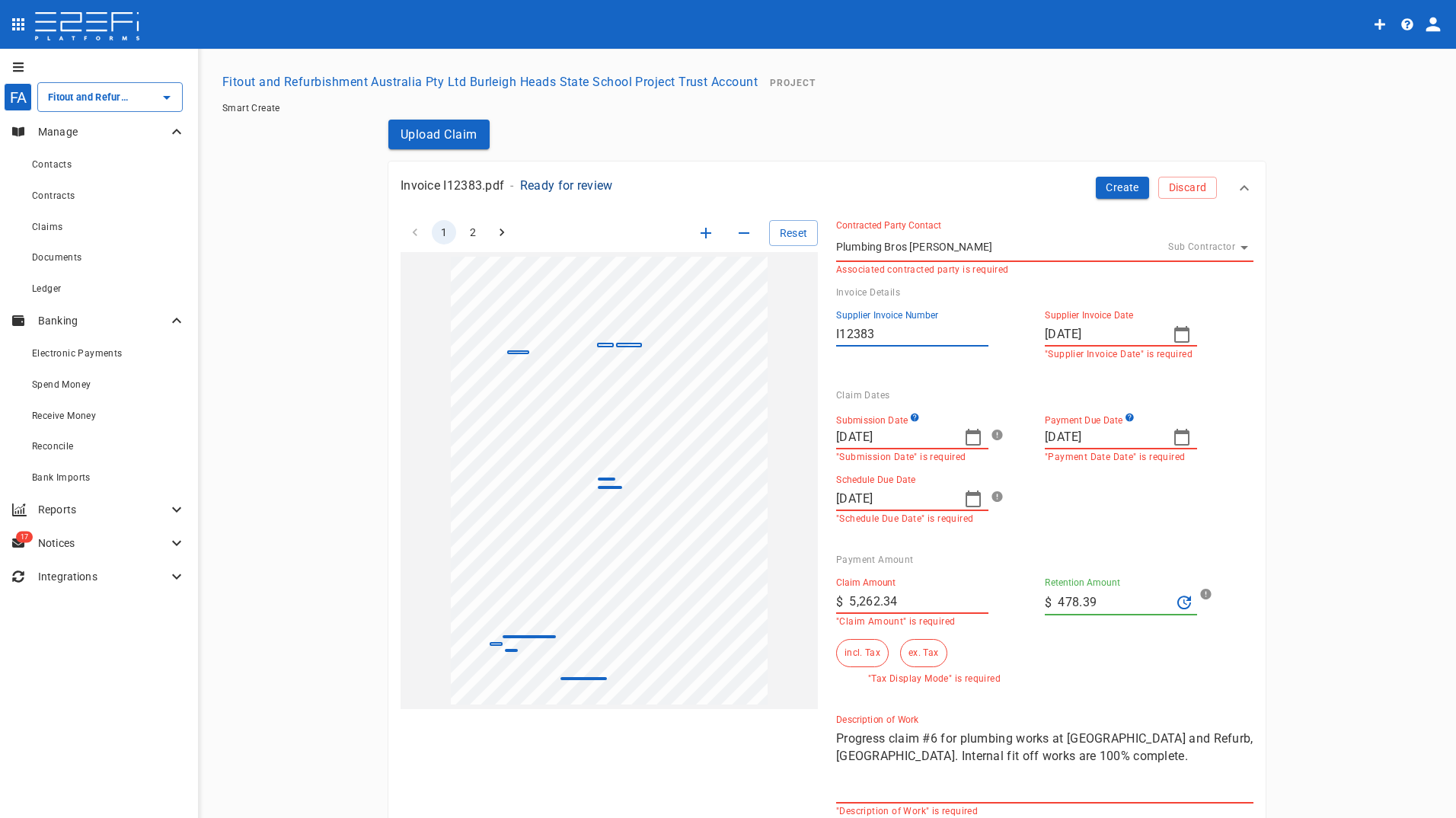
click at [967, 439] on icon "button" at bounding box center [973, 437] width 18 height 18
click at [843, 475] on icon "button" at bounding box center [844, 476] width 12 height 12
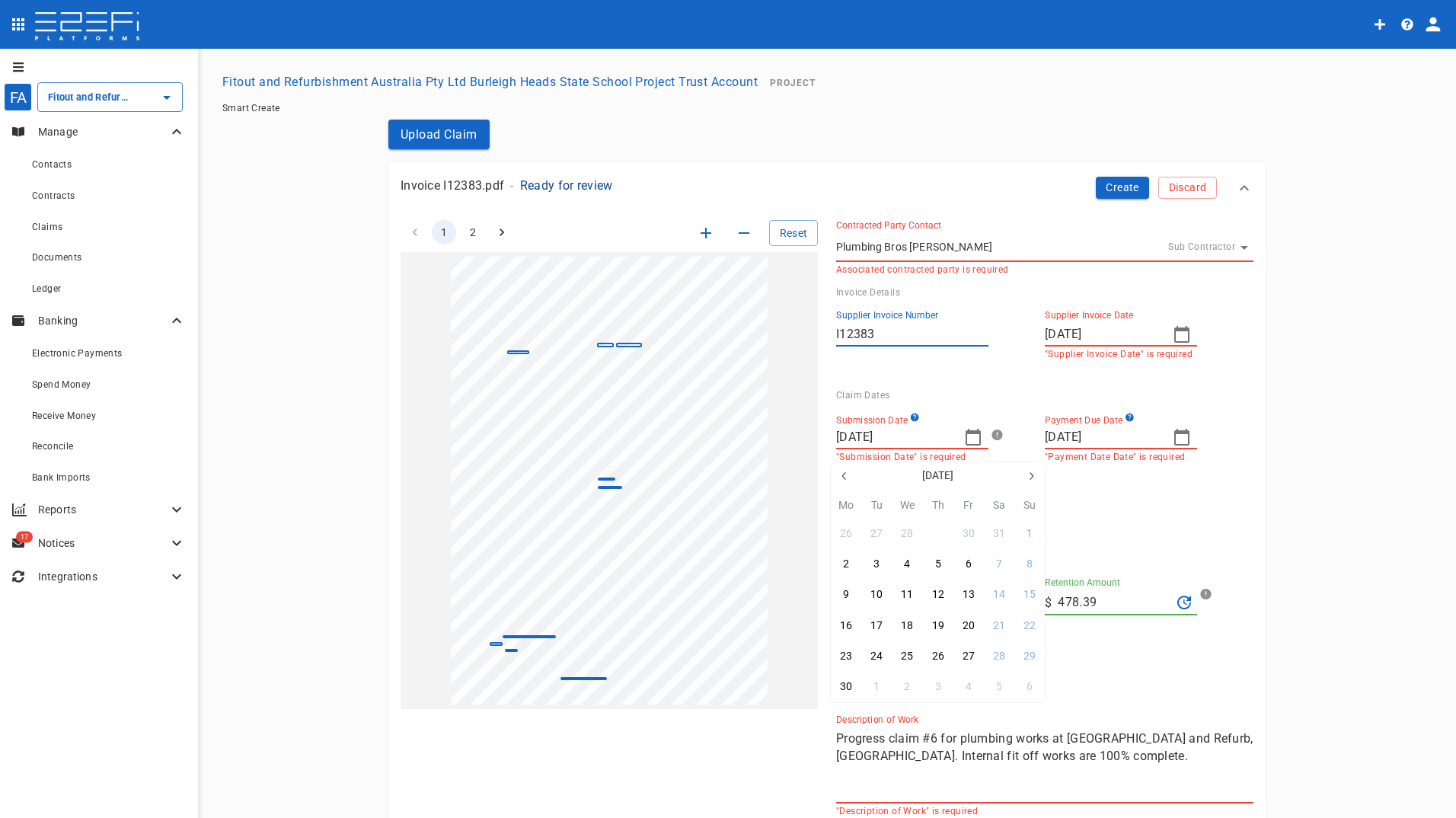
click at [936, 535] on div "29" at bounding box center [938, 534] width 12 height 17
type input "[DATE]"
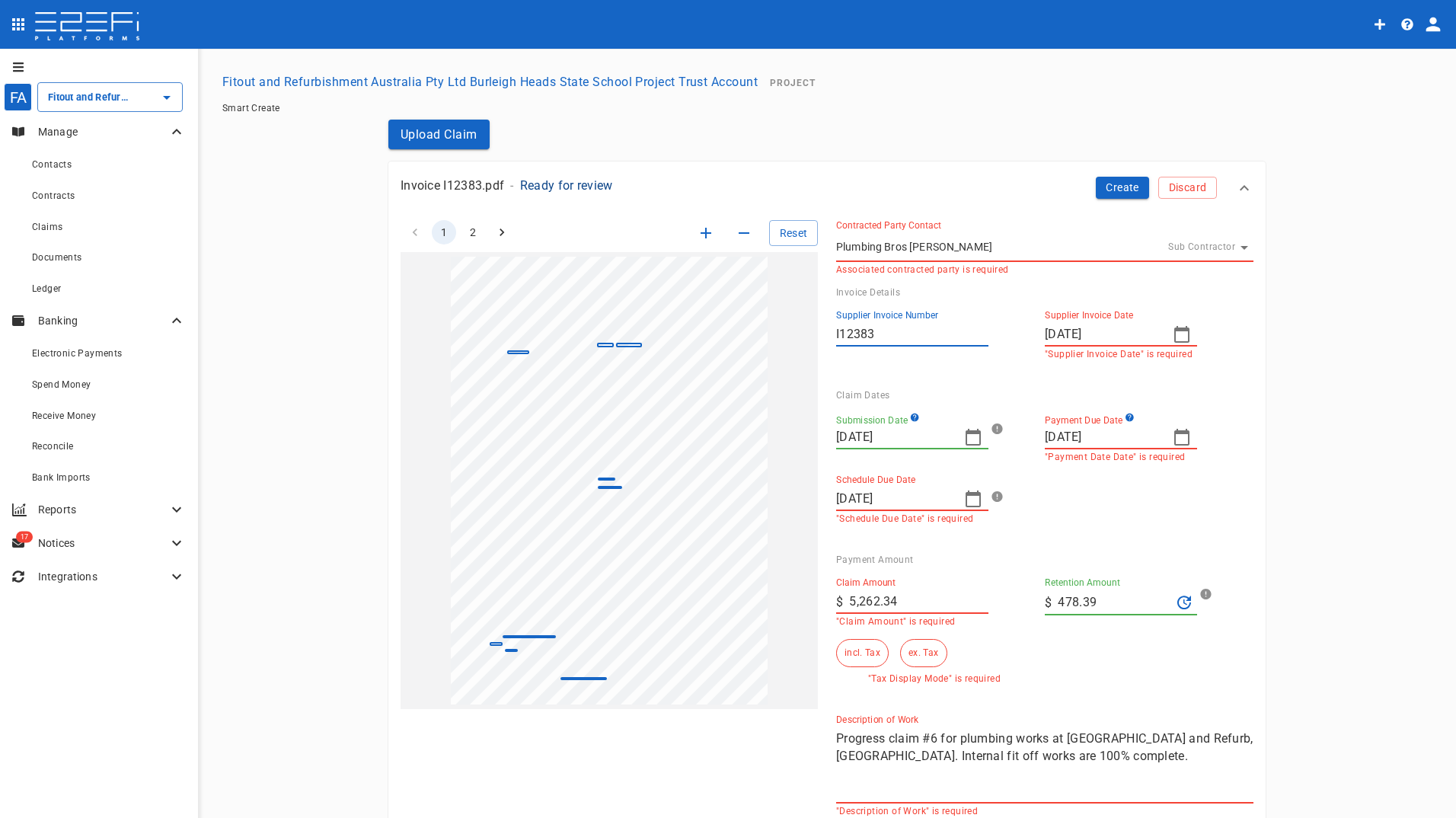
click at [1178, 437] on icon "button" at bounding box center [1182, 437] width 18 height 18
click at [1051, 688] on div "30" at bounding box center [1055, 687] width 12 height 17
type input "[DATE]"
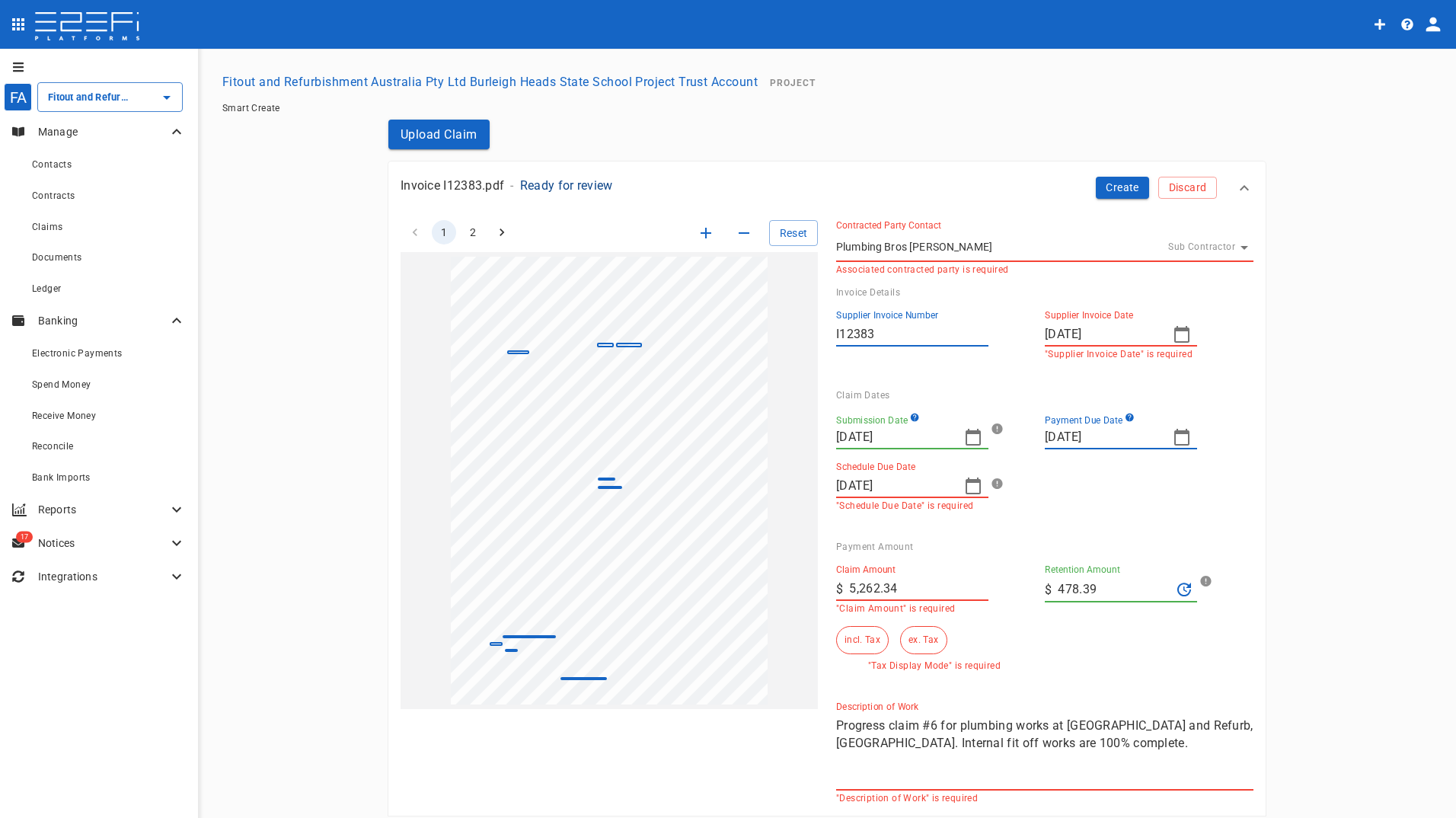
drag, startPoint x: 1107, startPoint y: 589, endPoint x: 937, endPoint y: 551, distance: 174.2
click at [1017, 590] on div "Claim Amount ​ $ 5,262.34 "Claim Amount" is required Retention Amount ​ $ 478.3…" at bounding box center [1032, 611] width 417 height 119
type input "0"
click at [905, 594] on input "5,262.34" at bounding box center [918, 588] width 139 height 25
click at [863, 636] on button "incl. Tax" at bounding box center [862, 640] width 53 height 28
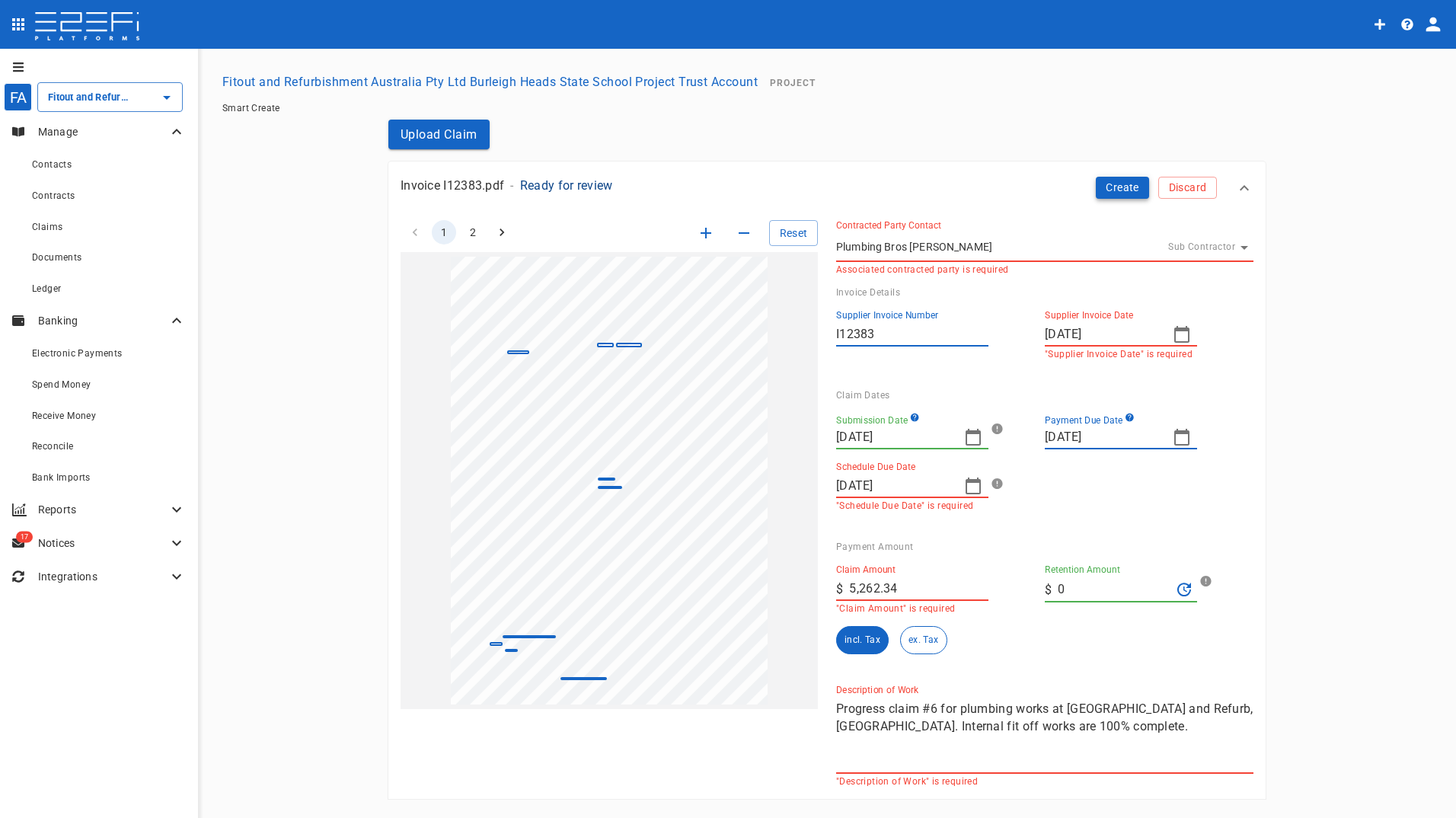
click at [1110, 192] on button "Create" at bounding box center [1122, 188] width 54 height 22
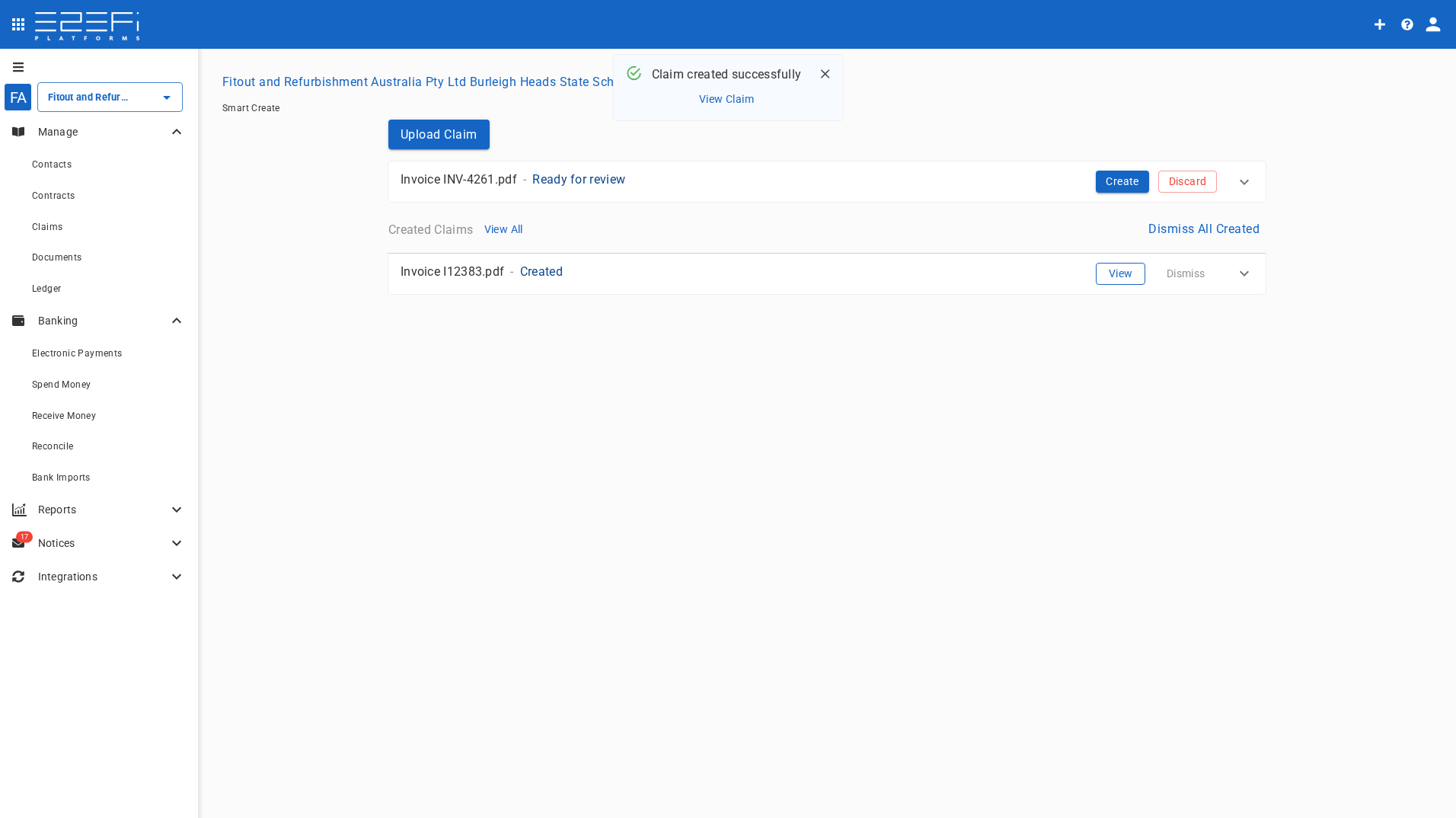
click at [1121, 269] on button "View" at bounding box center [1120, 273] width 50 height 22
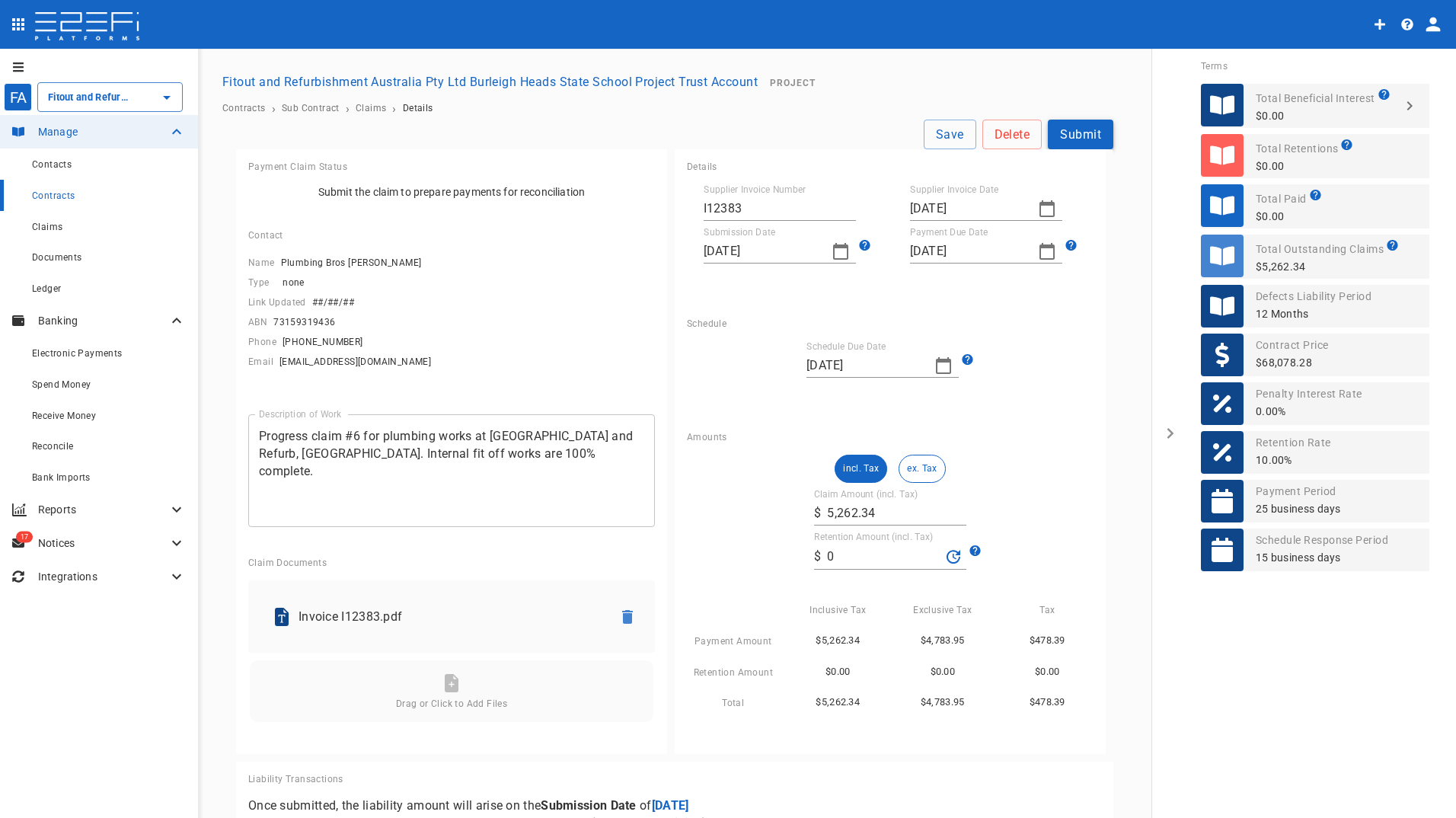
click at [1084, 136] on button "Submit" at bounding box center [1080, 134] width 65 height 30
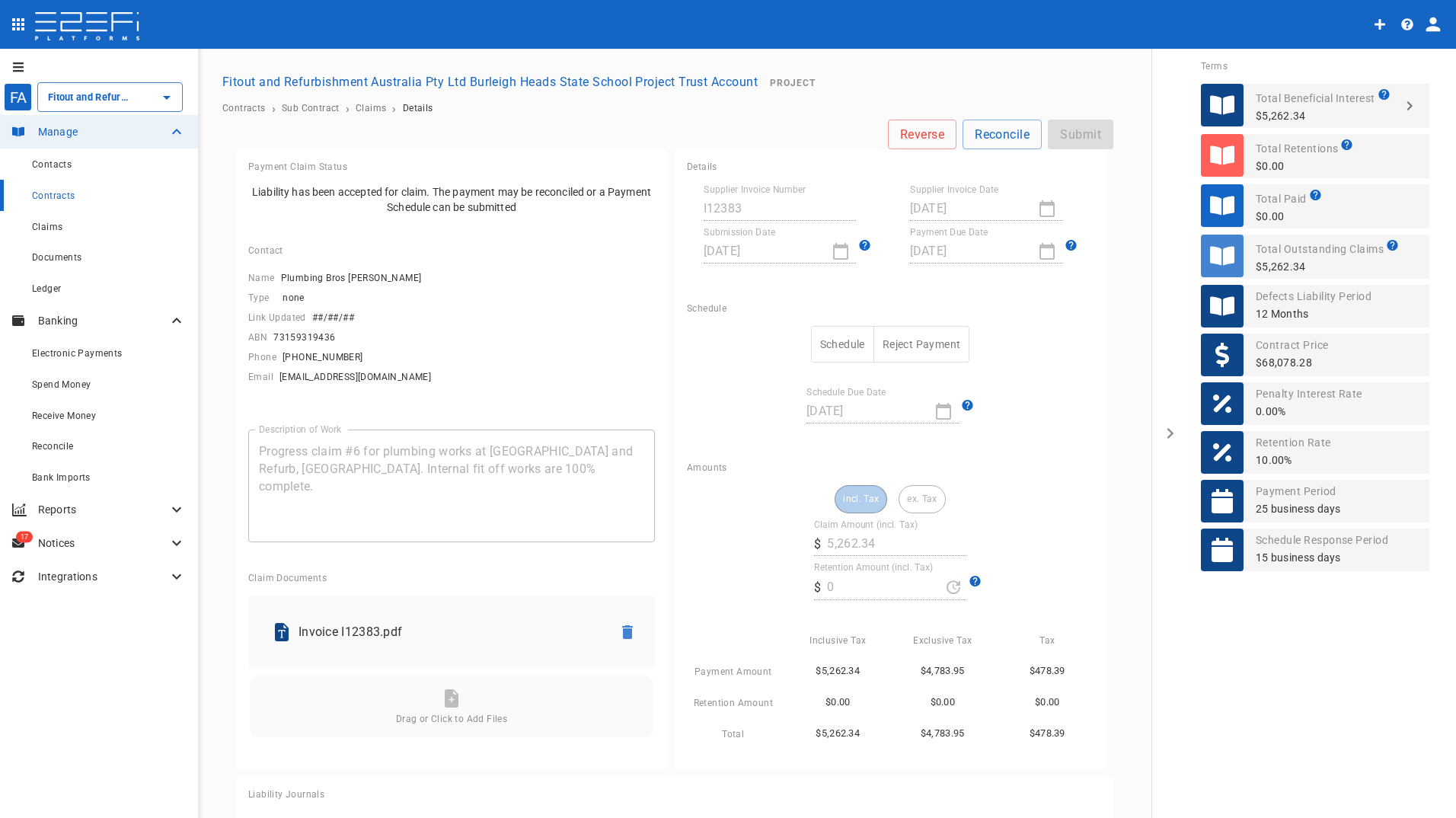
click at [834, 347] on button "Schedule" at bounding box center [843, 344] width 64 height 38
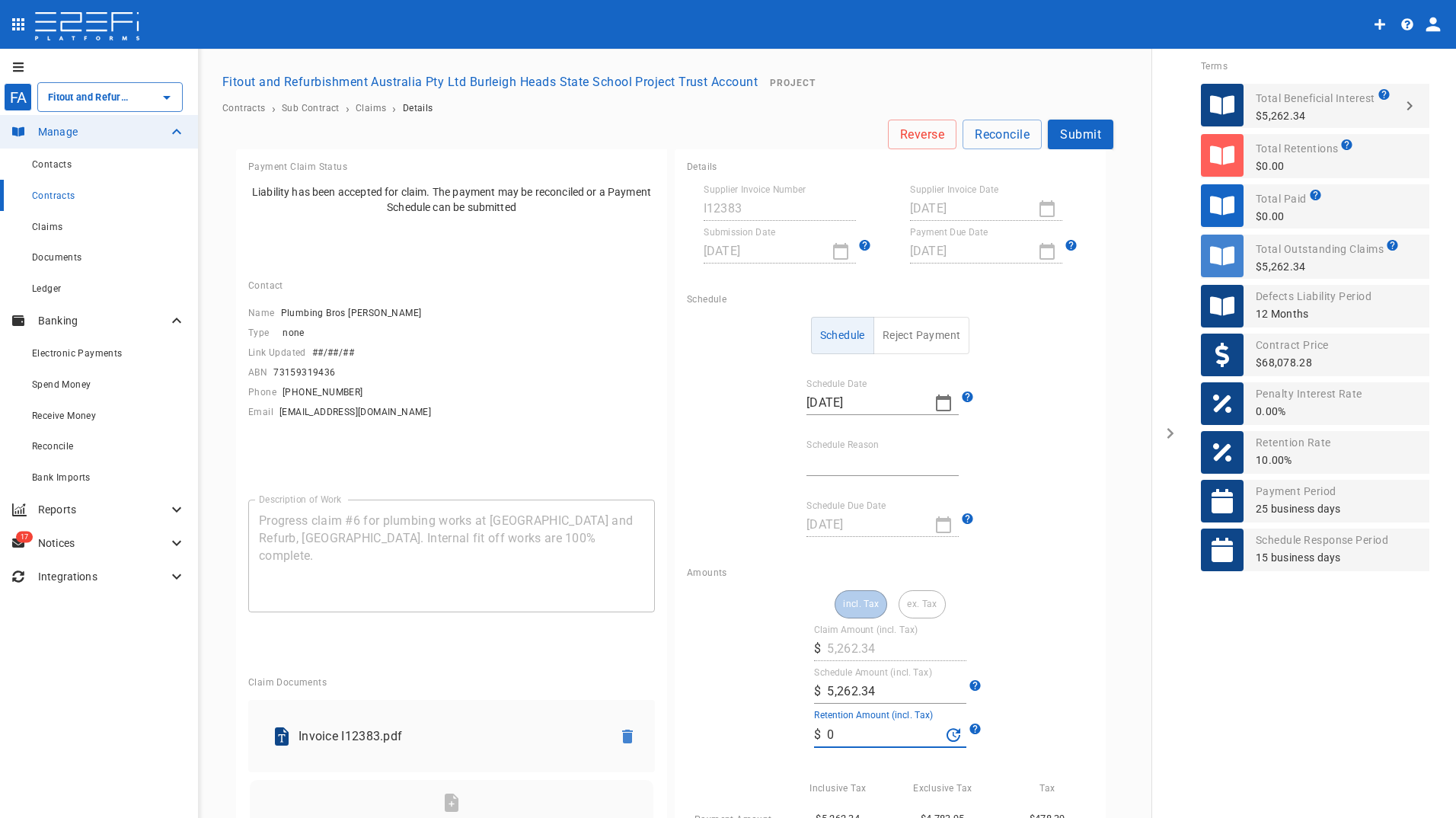
click at [849, 736] on input "0" at bounding box center [884, 735] width 113 height 25
click at [884, 692] on input "5,262.34" at bounding box center [897, 692] width 139 height 25
drag, startPoint x: 884, startPoint y: 692, endPoint x: 663, endPoint y: 688, distance: 221.0
click at [710, 688] on div "incl. Tax ex. Tax Claim Amount (incl. Tax) ​ $ 5,262.34 Schedule Amount (incl. …" at bounding box center [890, 740] width 407 height 300
type input "1,852.35"
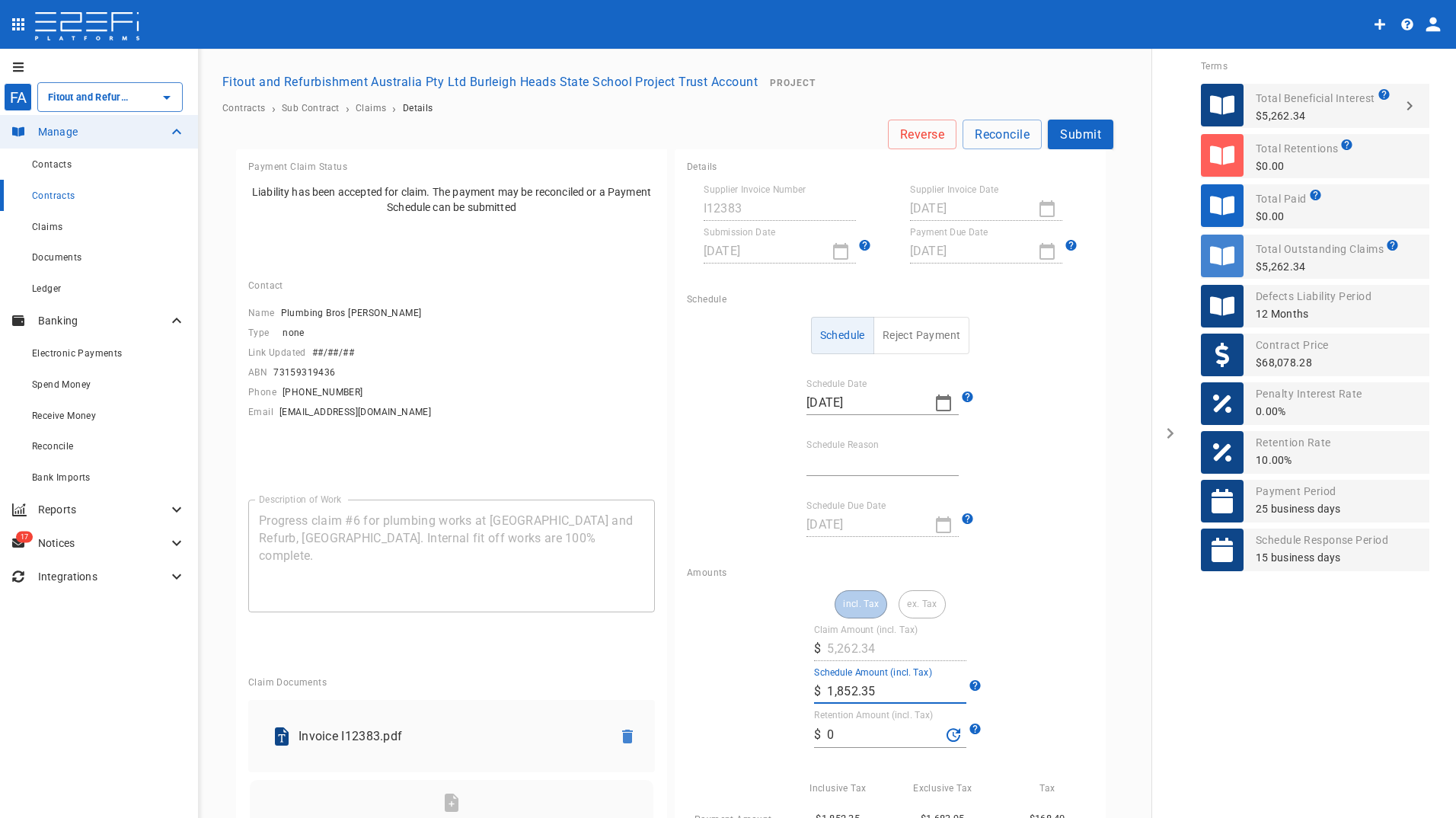
click at [758, 736] on div "incl. Tax ex. Tax Claim Amount (incl. Tax) ​ $ 5,262.34 Schedule Amount (incl. …" at bounding box center [890, 740] width 407 height 300
click at [865, 463] on input "Schedule Reason" at bounding box center [882, 463] width 152 height 25
drag, startPoint x: 826, startPoint y: 463, endPoint x: 836, endPoint y: 468, distance: 11.2
type input "work not completed in full"
click at [934, 402] on icon "button" at bounding box center [944, 403] width 18 height 18
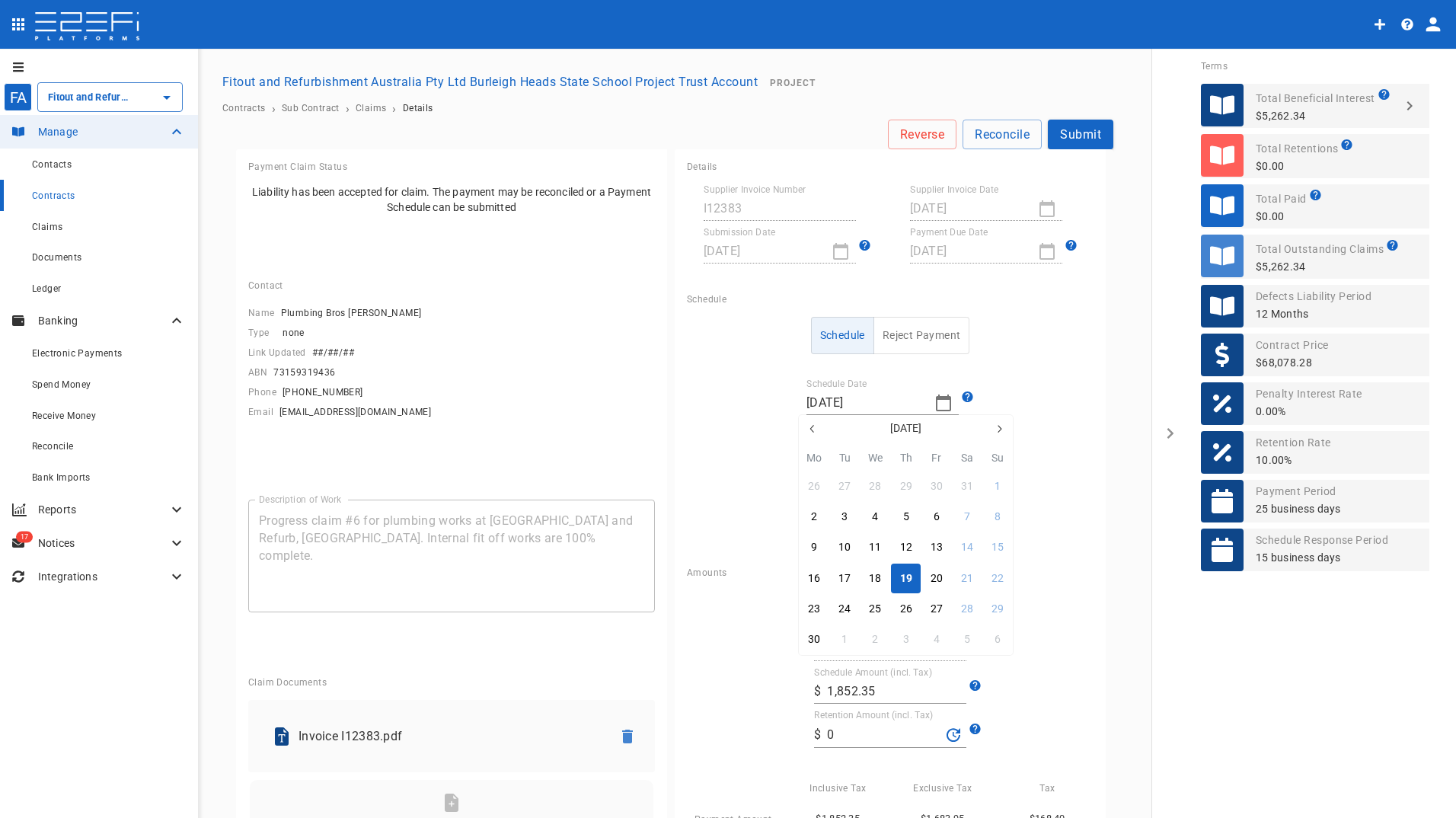
click at [996, 427] on icon "button" at bounding box center [999, 429] width 12 height 12
click at [911, 604] on div "31" at bounding box center [906, 609] width 12 height 17
type input "[DATE]"
click at [1078, 133] on button "Submit" at bounding box center [1080, 134] width 65 height 30
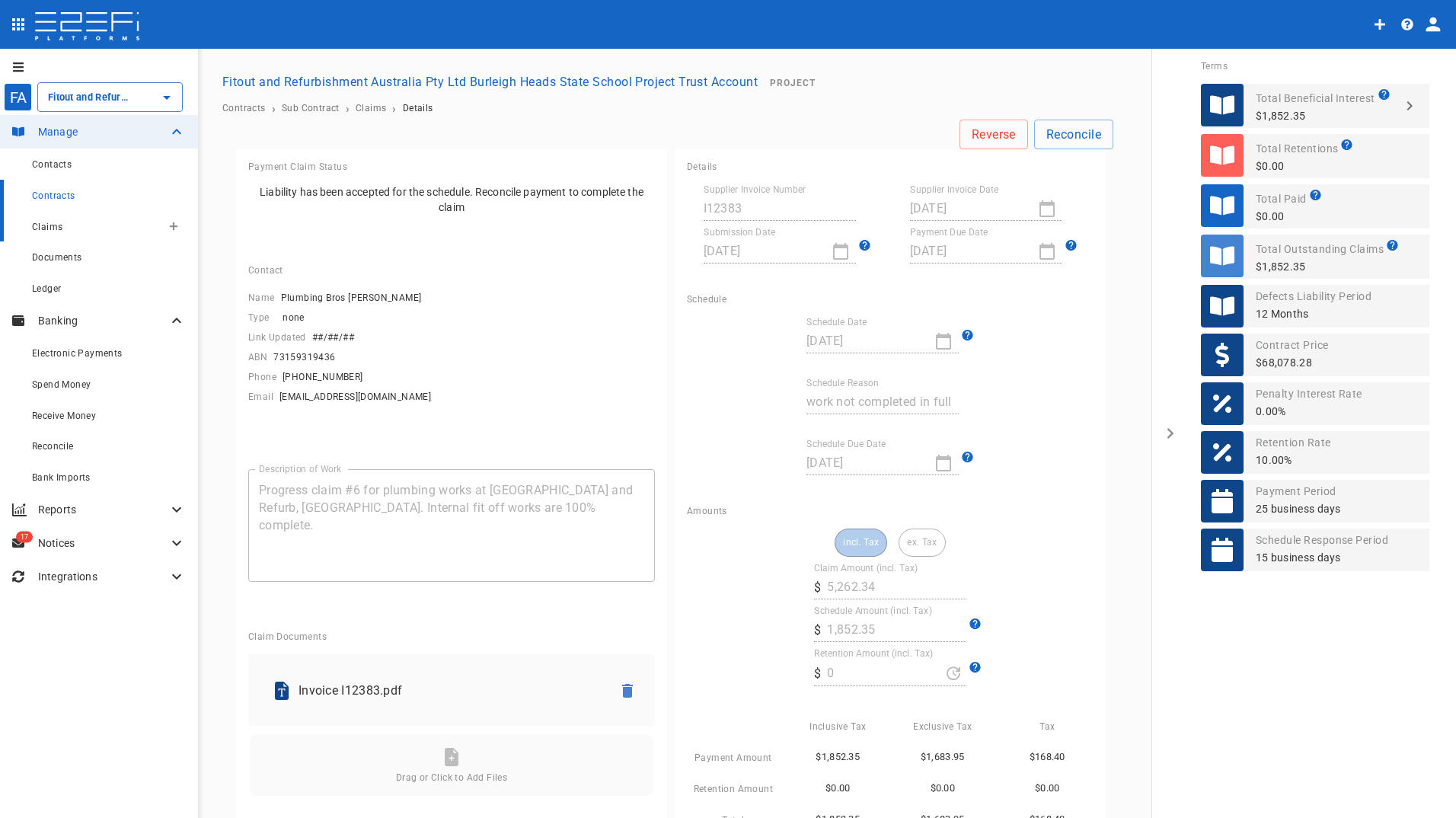
click at [44, 228] on span "Claims" at bounding box center [47, 227] width 31 height 11
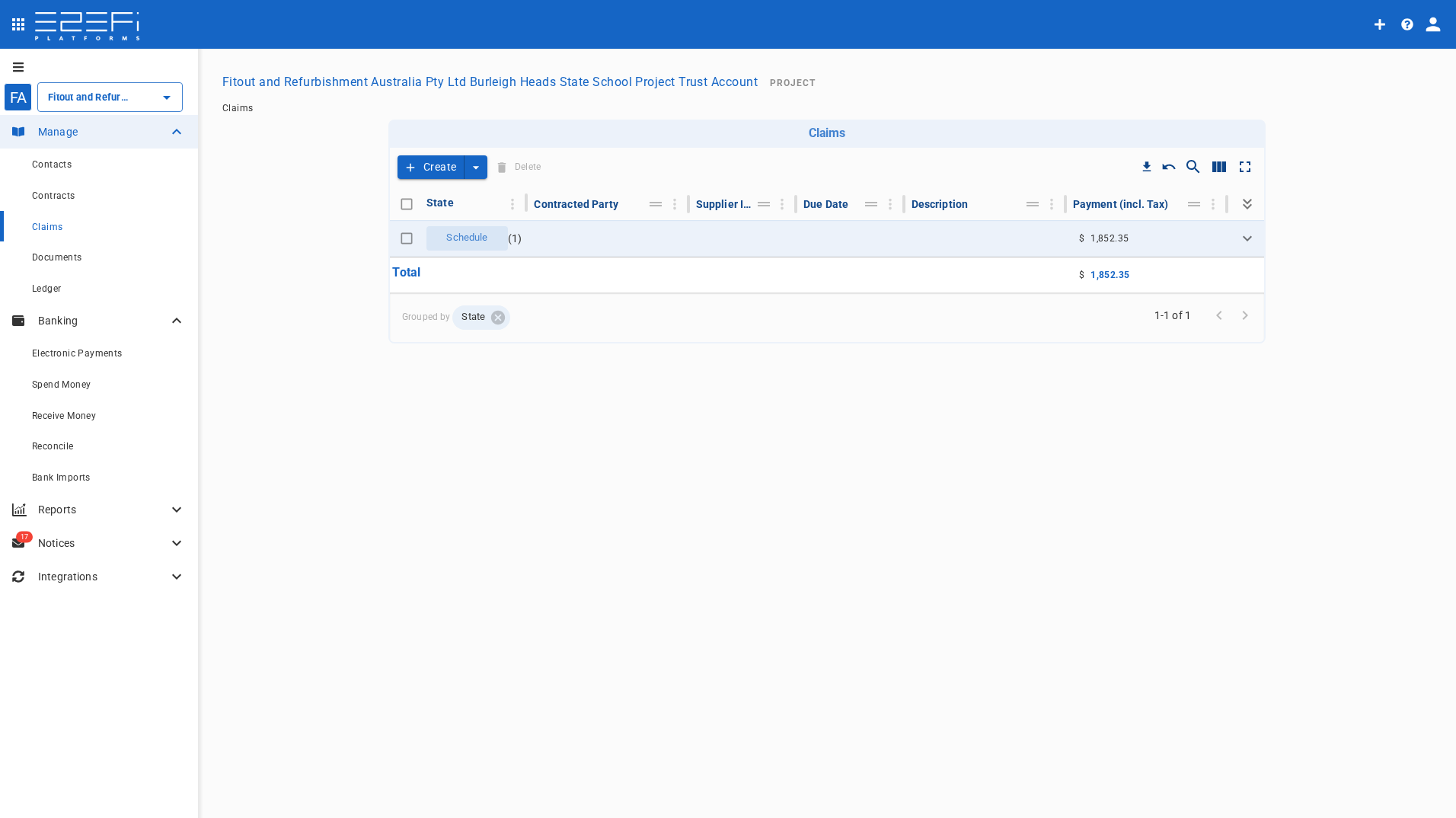
click at [434, 161] on button "Create" at bounding box center [430, 167] width 67 height 24
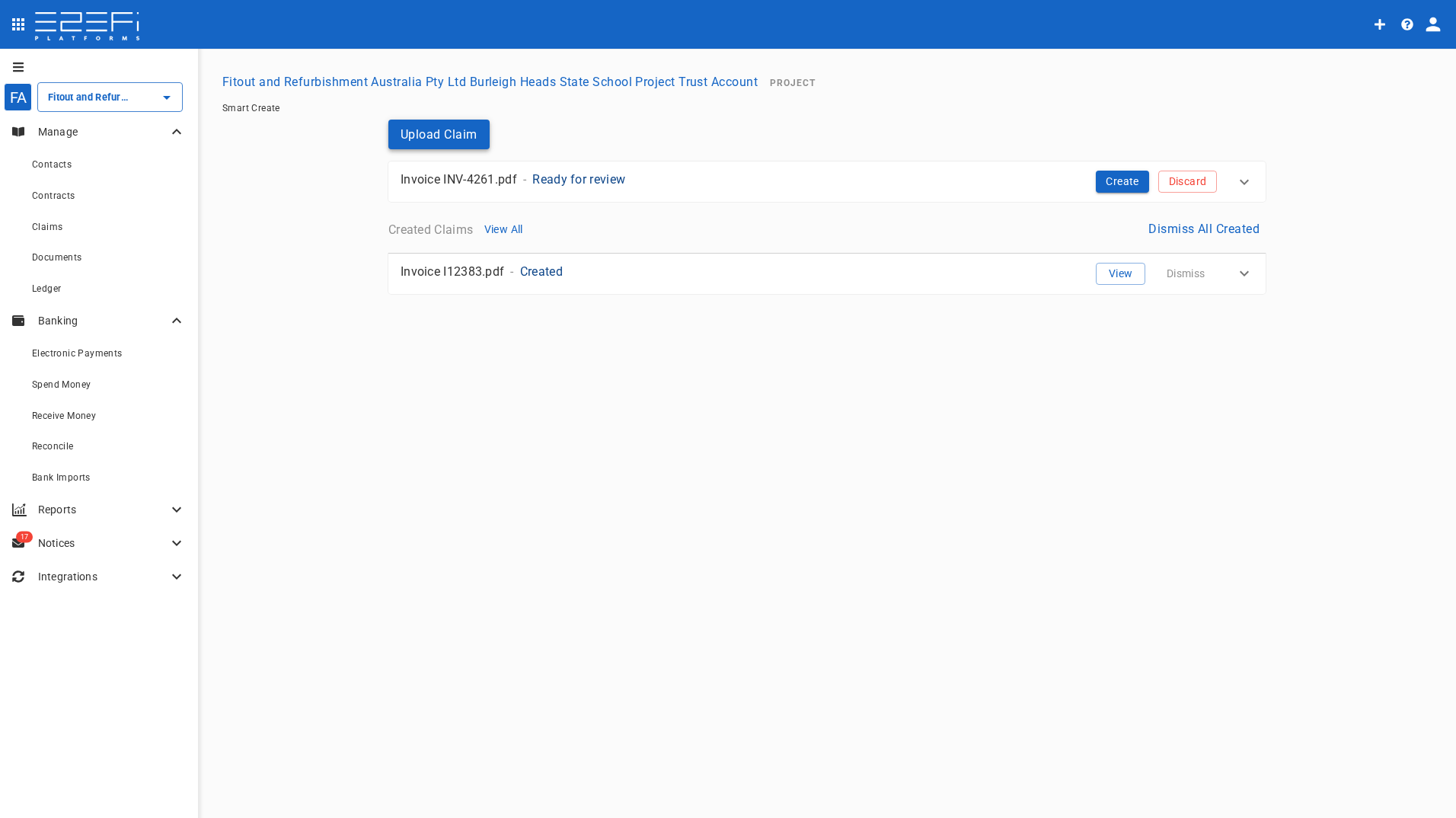
click at [443, 139] on button "Upload Claim" at bounding box center [439, 134] width 101 height 30
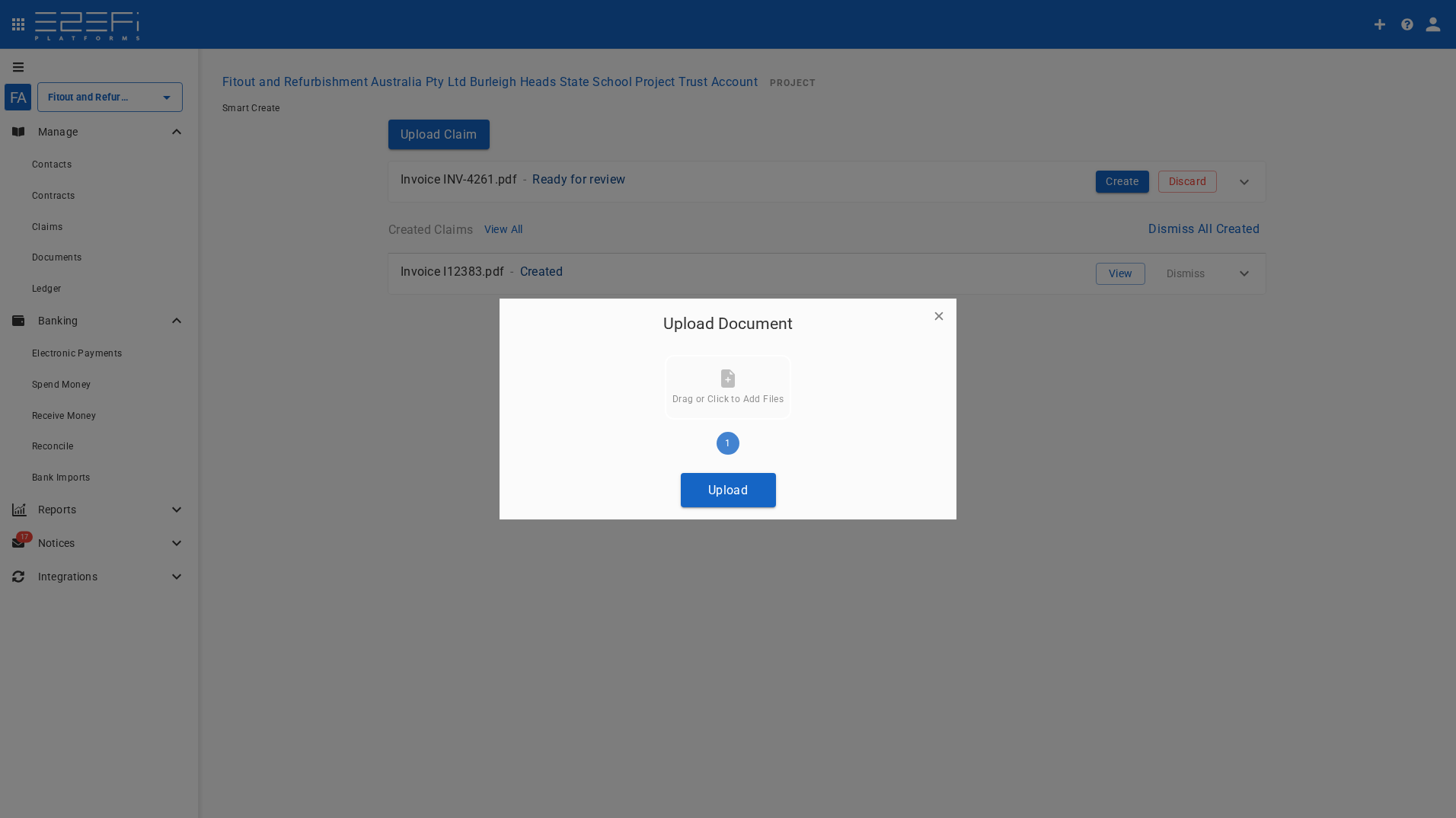
drag, startPoint x: 724, startPoint y: 495, endPoint x: 407, endPoint y: 453, distance: 319.8
click at [724, 494] on button "Upload" at bounding box center [728, 489] width 95 height 34
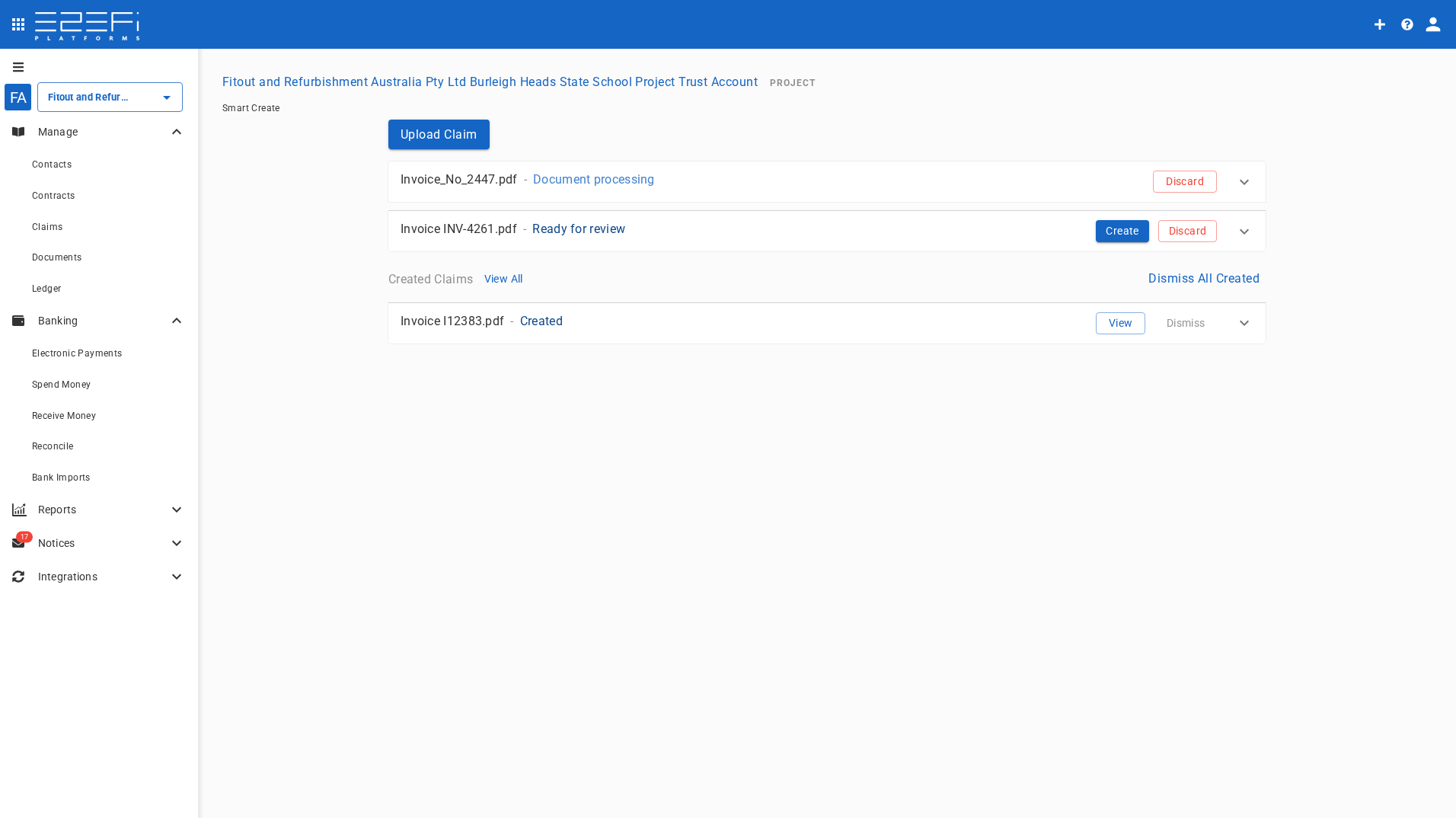
drag, startPoint x: 1119, startPoint y: 227, endPoint x: 904, endPoint y: 270, distance: 219.3
click at [1119, 227] on button "Create" at bounding box center [1122, 231] width 54 height 22
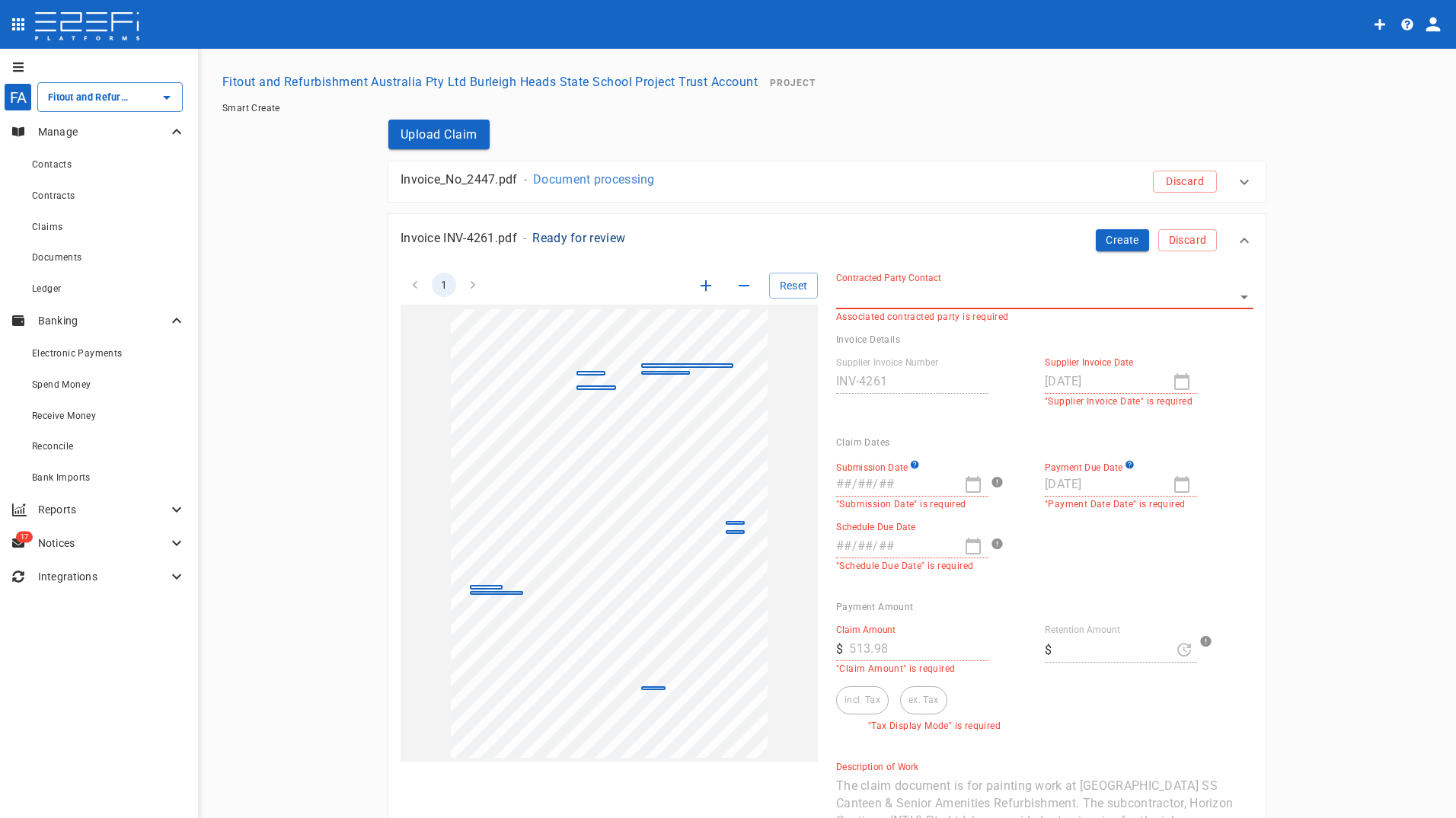
click at [902, 291] on body "FA Fitout and Refurbishment Australia Pty Ltd Burleigh Heads State School Proje…" at bounding box center [728, 409] width 1456 height 818
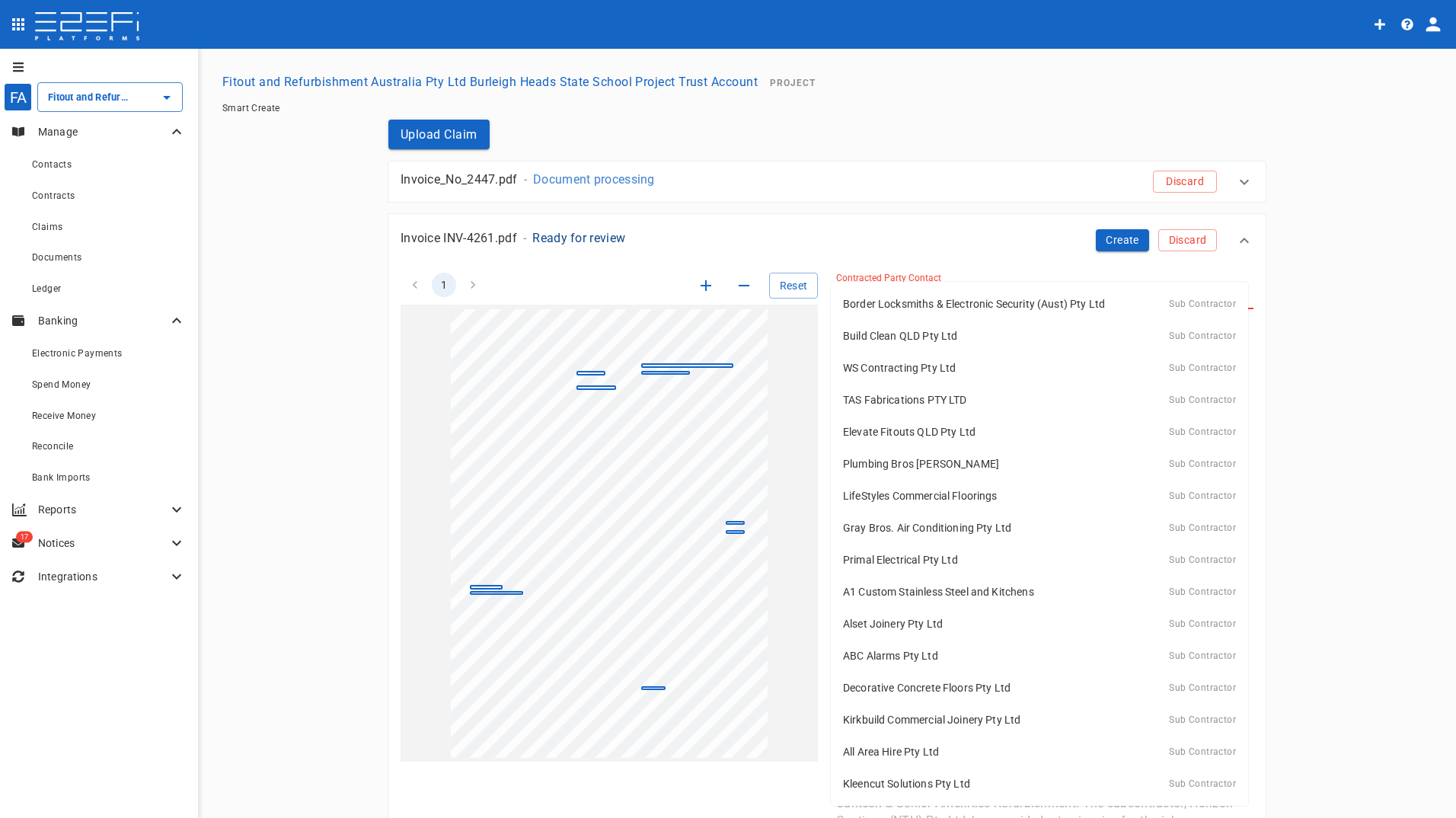
click at [271, 413] on div at bounding box center [728, 409] width 1456 height 818
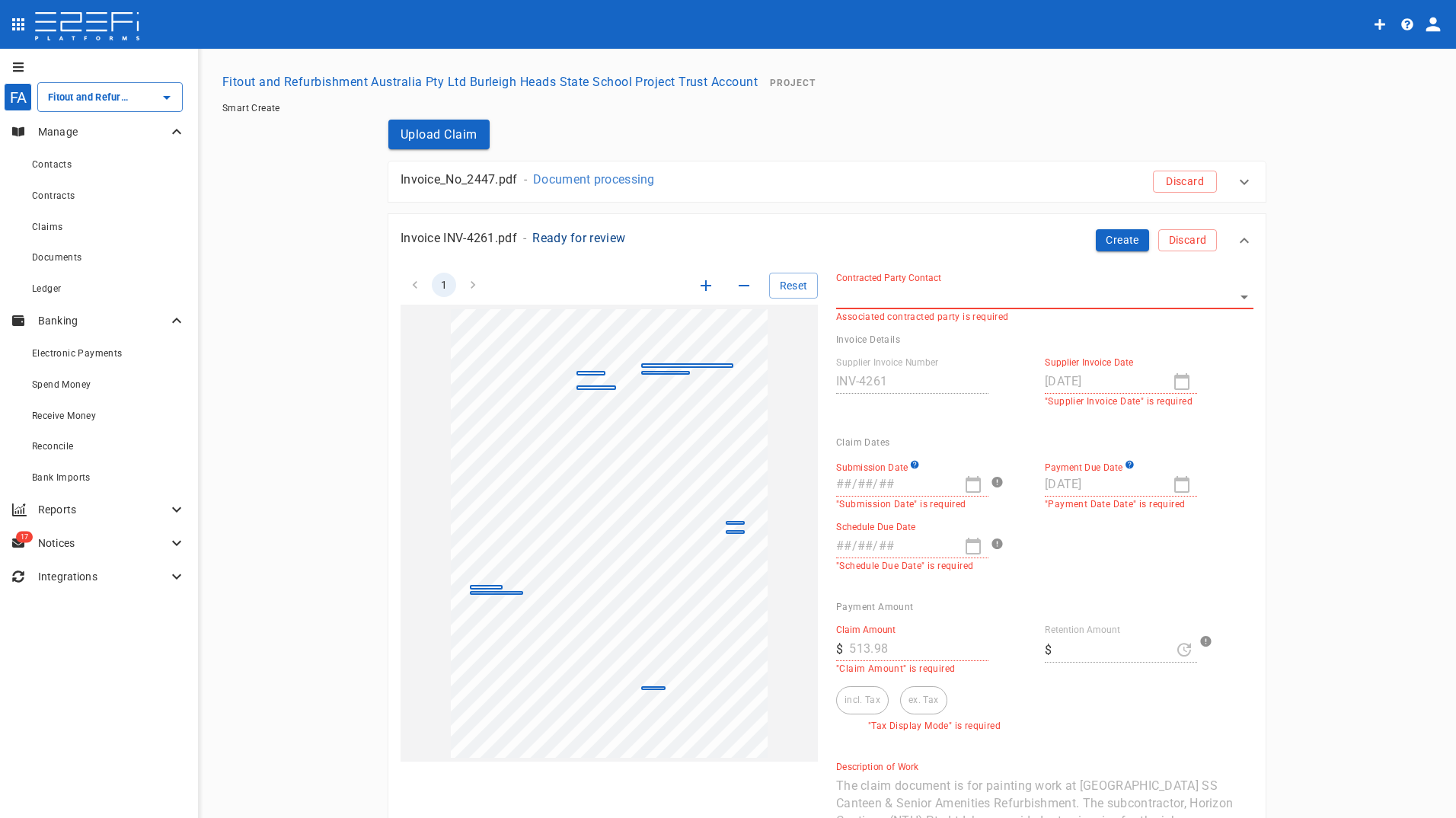
click at [1346, 230] on main "Fitout and Refurbishment Australia Pty Ltd Burleigh Heads State School Project …" at bounding box center [826, 517] width 1221 height 901
click at [54, 227] on span "Claims" at bounding box center [47, 227] width 31 height 11
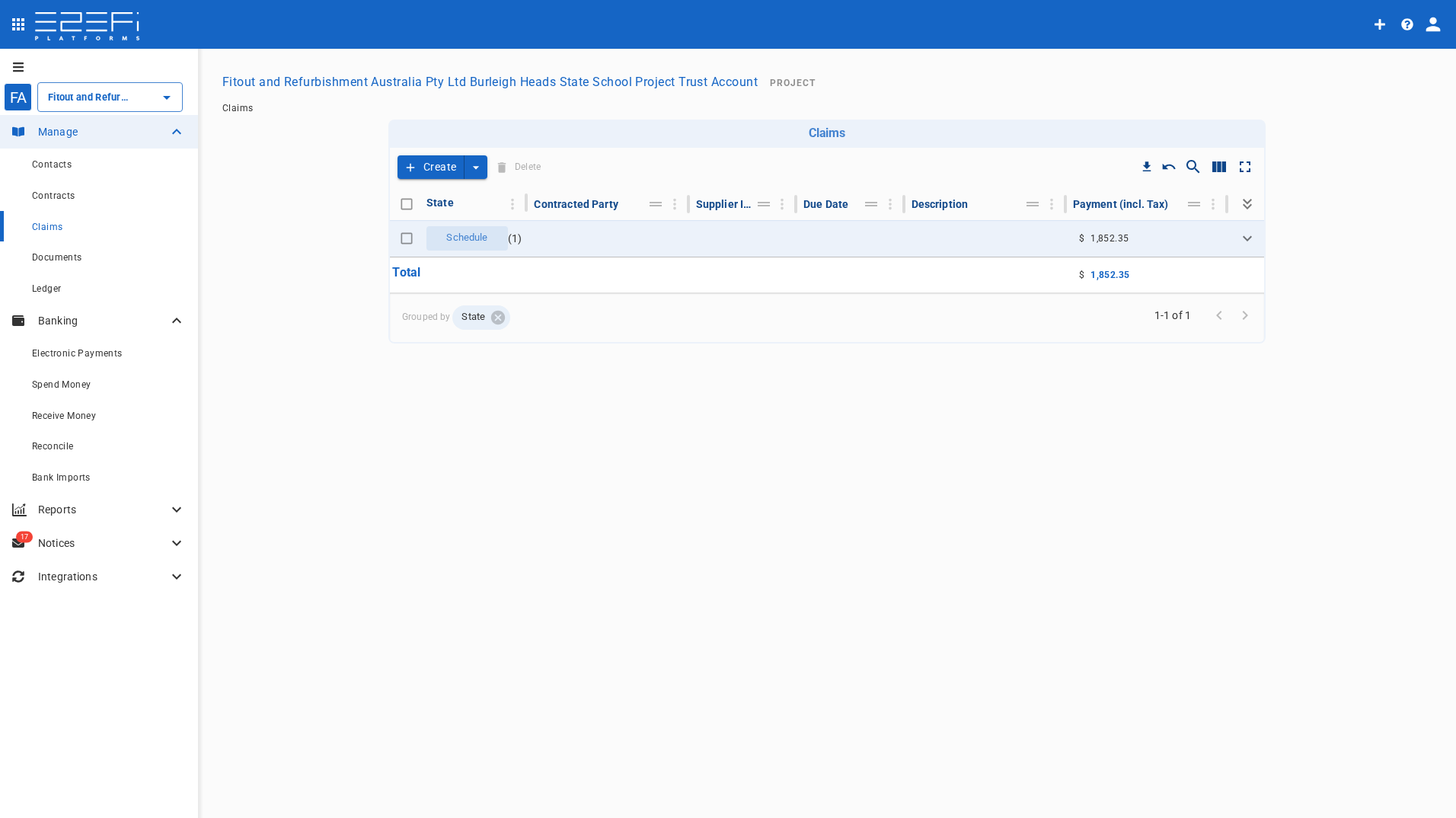
click at [435, 162] on button "Create" at bounding box center [430, 167] width 67 height 24
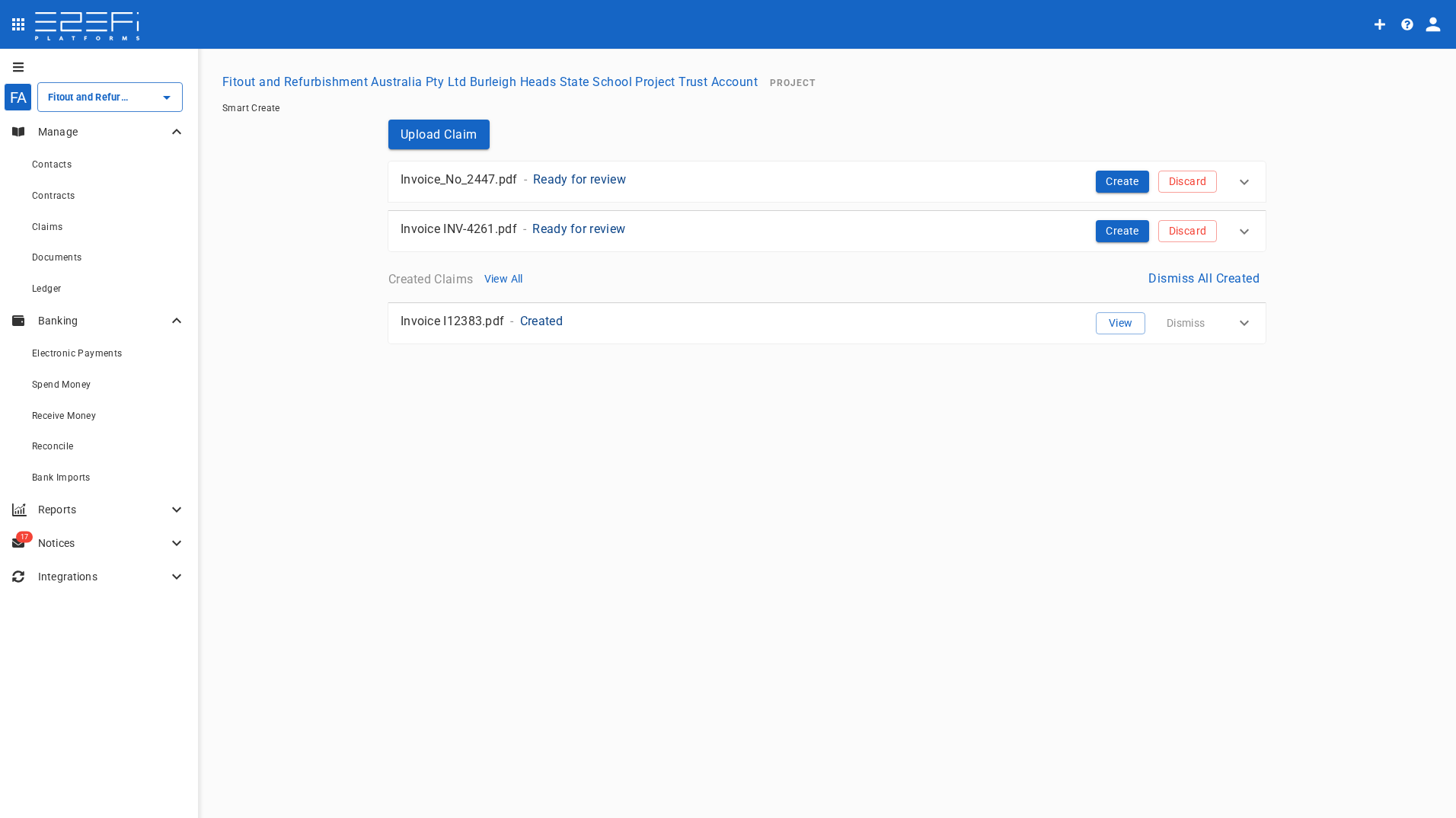
drag, startPoint x: 1114, startPoint y: 180, endPoint x: 1088, endPoint y: 176, distance: 26.3
click at [1114, 180] on button "Create" at bounding box center [1122, 182] width 54 height 22
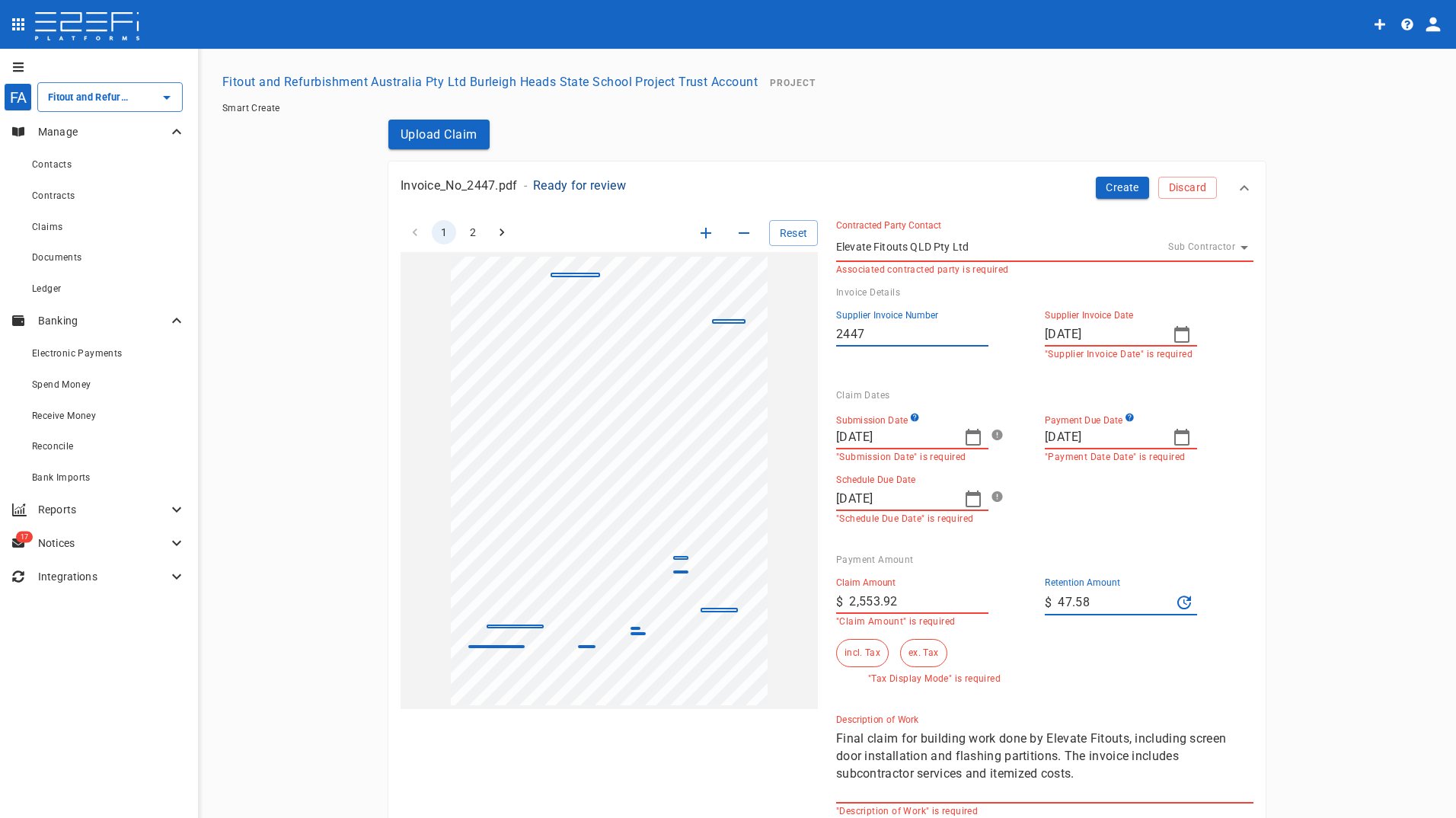
click at [967, 437] on icon "button" at bounding box center [973, 437] width 18 height 18
click at [844, 478] on icon "button" at bounding box center [843, 476] width 4 height 8
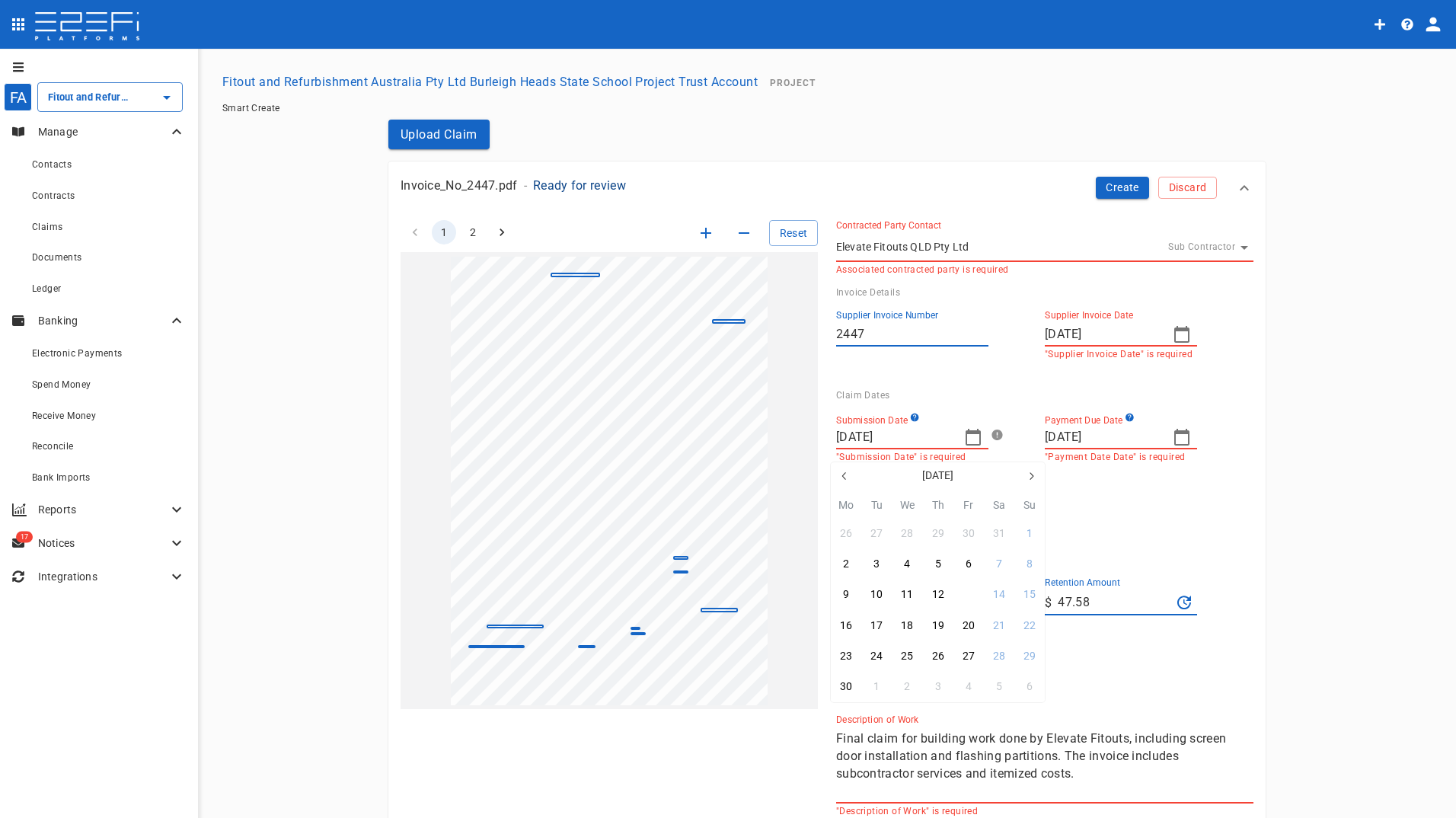
click at [972, 594] on div "13" at bounding box center [968, 594] width 12 height 17
type input "[DATE]"
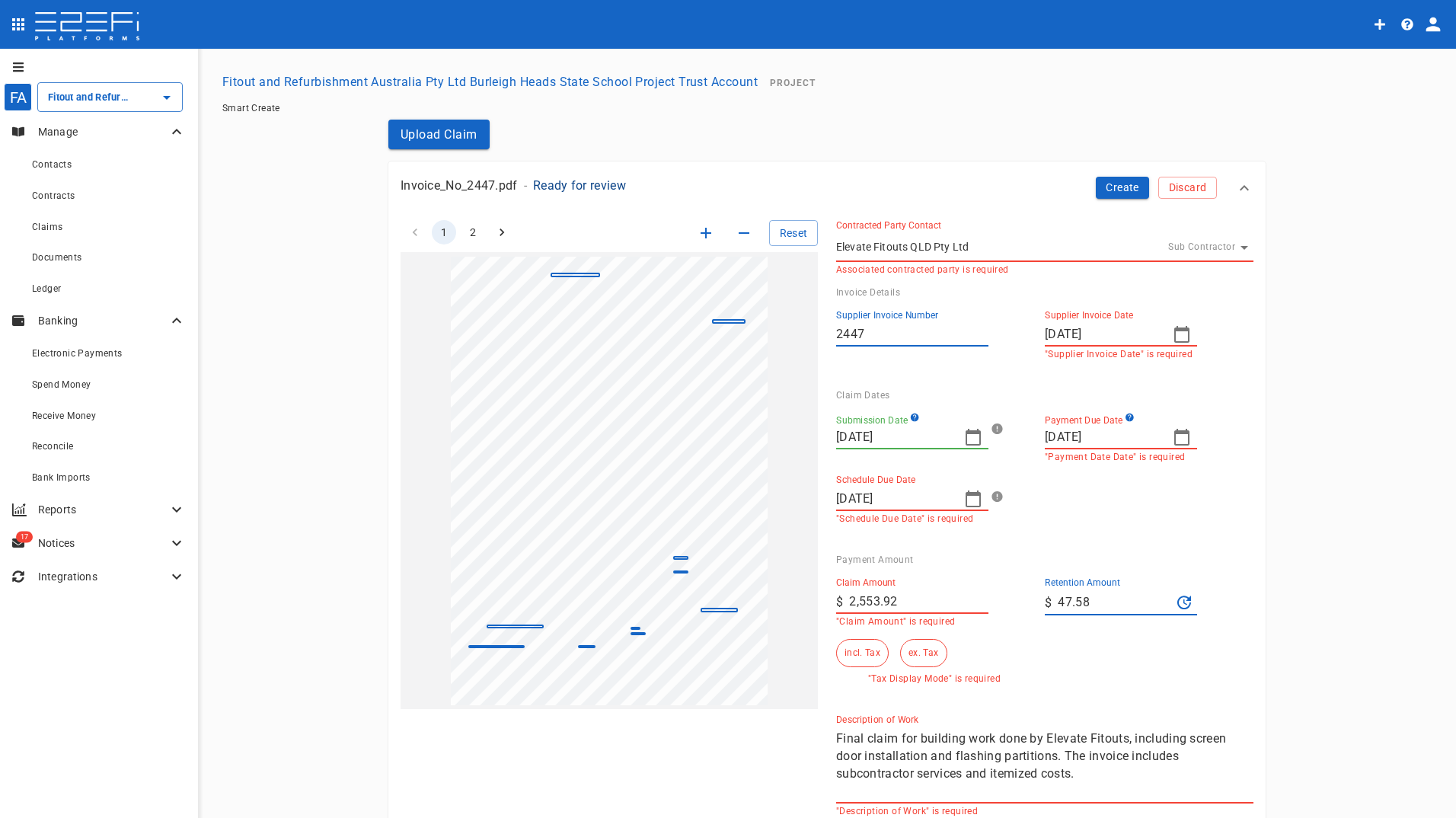
click at [1173, 440] on icon "button" at bounding box center [1182, 437] width 18 height 18
click at [1171, 440] on div at bounding box center [728, 409] width 1456 height 818
click at [967, 499] on icon "button" at bounding box center [973, 499] width 18 height 18
click at [931, 714] on button "31" at bounding box center [937, 718] width 30 height 30
type input "[DATE]"
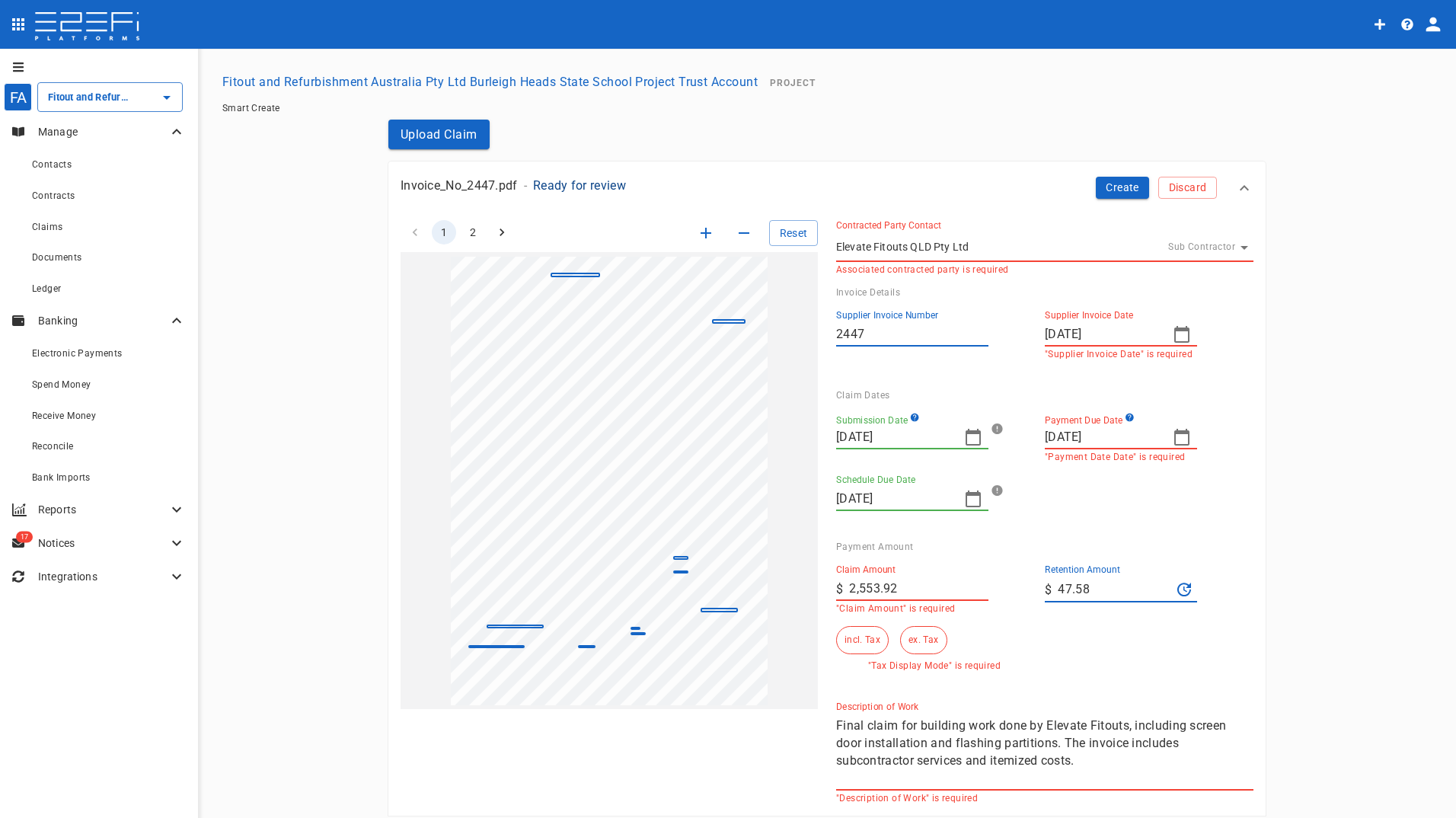
drag, startPoint x: 1093, startPoint y: 587, endPoint x: 915, endPoint y: 579, distance: 178.2
click at [917, 579] on div "Claim Amount ​ $ 2,553.92 "Claim Amount" is required Retention Amount ​ $ 47.58…" at bounding box center [1032, 611] width 417 height 119
click at [911, 640] on button "ex. Tax" at bounding box center [923, 640] width 47 height 28
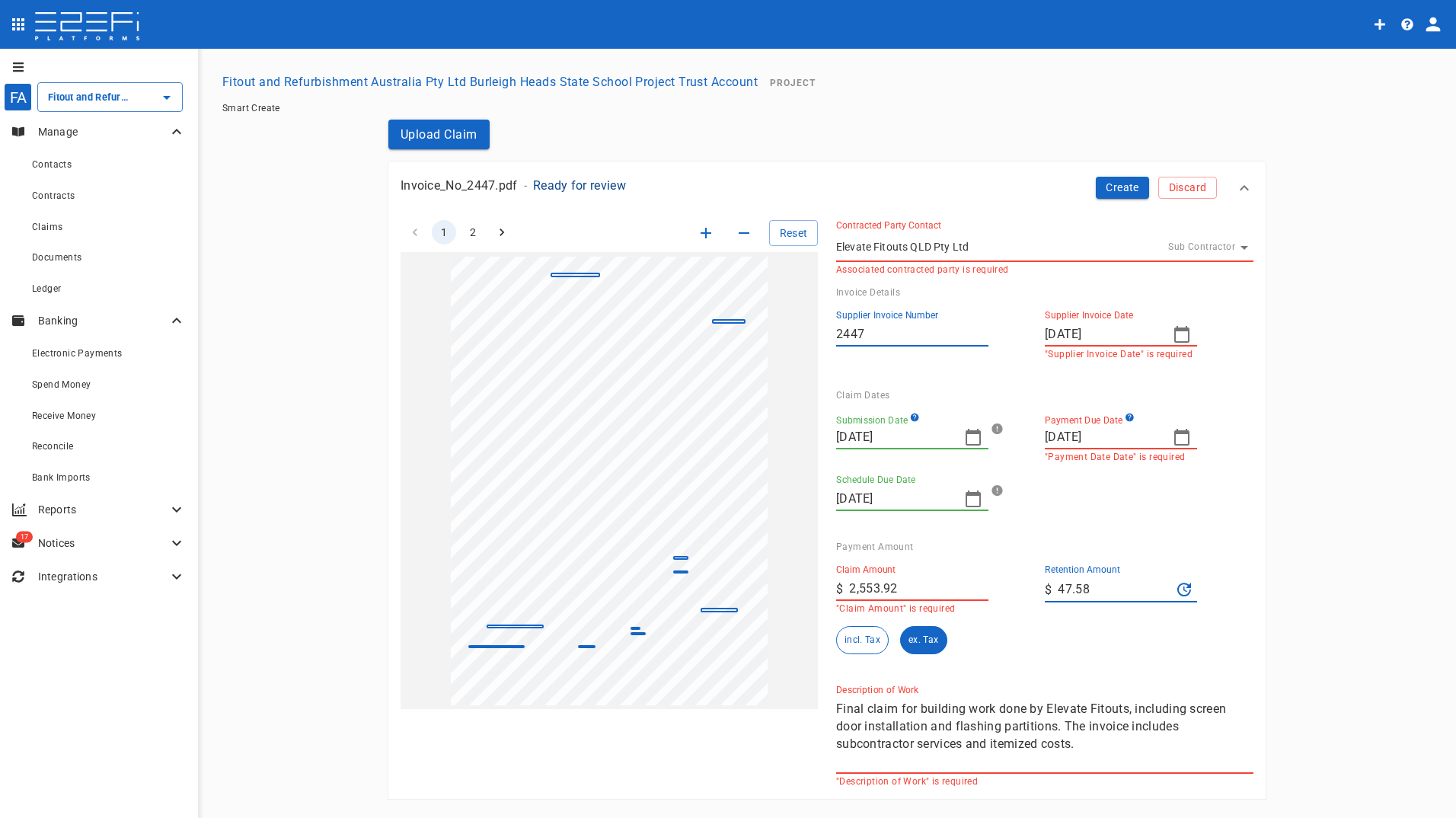
drag, startPoint x: 901, startPoint y: 587, endPoint x: 769, endPoint y: 575, distance: 132.5
click at [786, 578] on div "1 2 Reset SupplierInvoiceNumber: 2447 ClaimAmount: 2553.92 GSTAmount: 236.50 Su…" at bounding box center [817, 493] width 871 height 584
type input "2,365"
drag, startPoint x: 1033, startPoint y: 653, endPoint x: 1036, endPoint y: 624, distance: 29.2
click at [1035, 652] on div "Claim Amount ​ $ 2,365 "Claim Amount" is required Retention Amount ​ $ 47.58 in…" at bounding box center [1032, 603] width 417 height 102
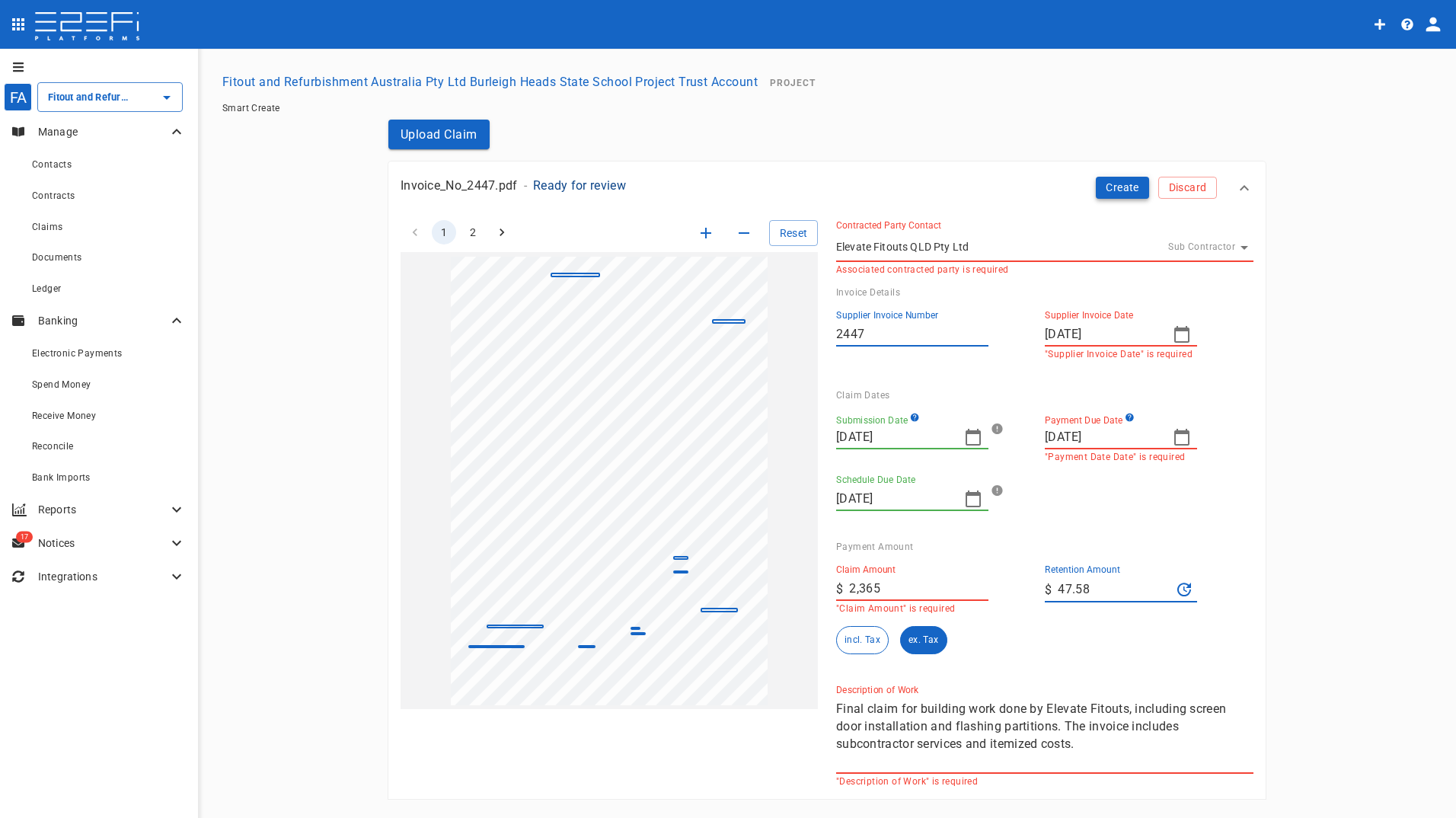
click at [1121, 191] on button "Create" at bounding box center [1122, 188] width 54 height 22
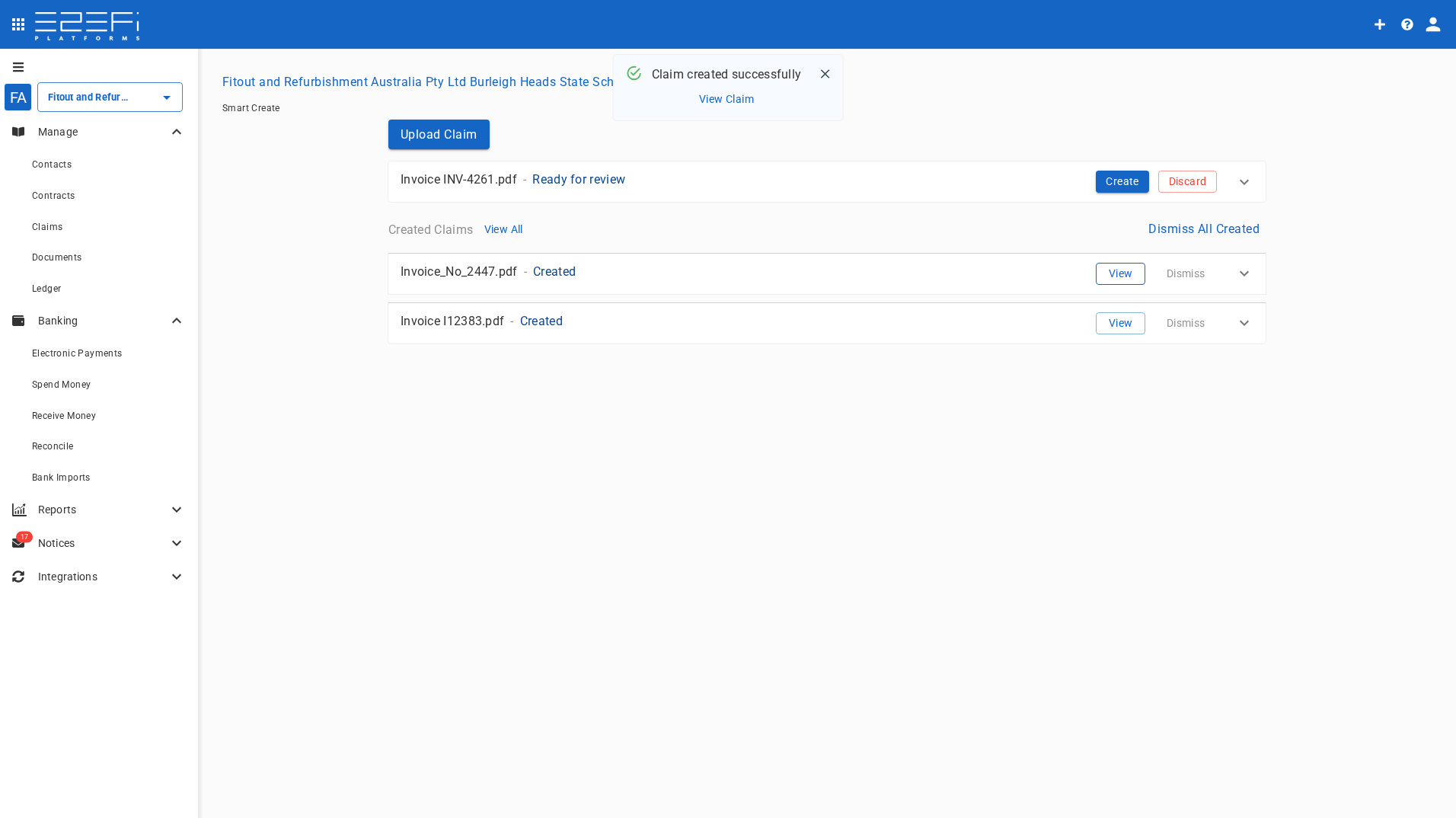
click at [1127, 279] on button "View" at bounding box center [1120, 273] width 50 height 22
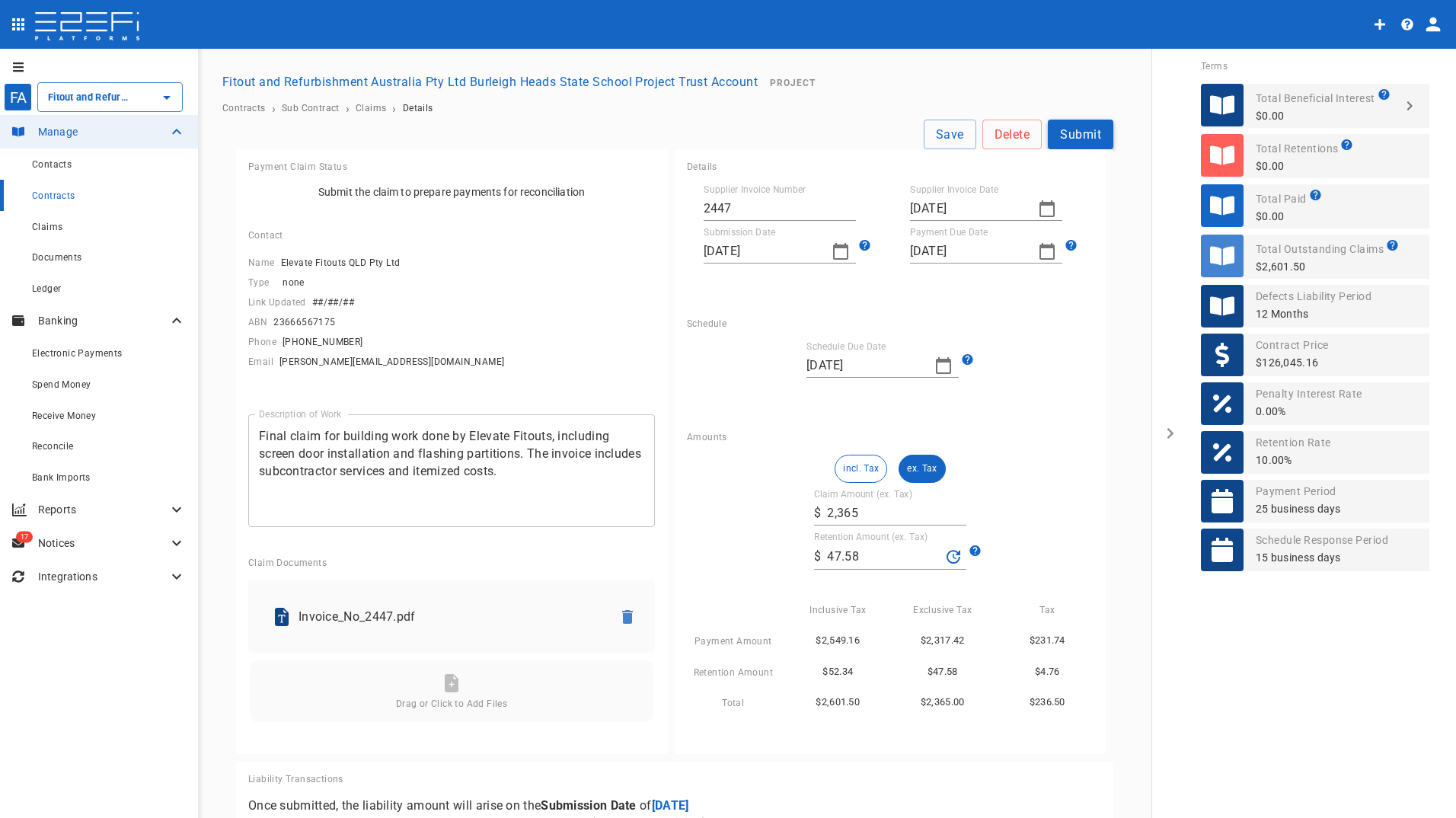
click at [1074, 139] on button "Submit" at bounding box center [1080, 134] width 65 height 30
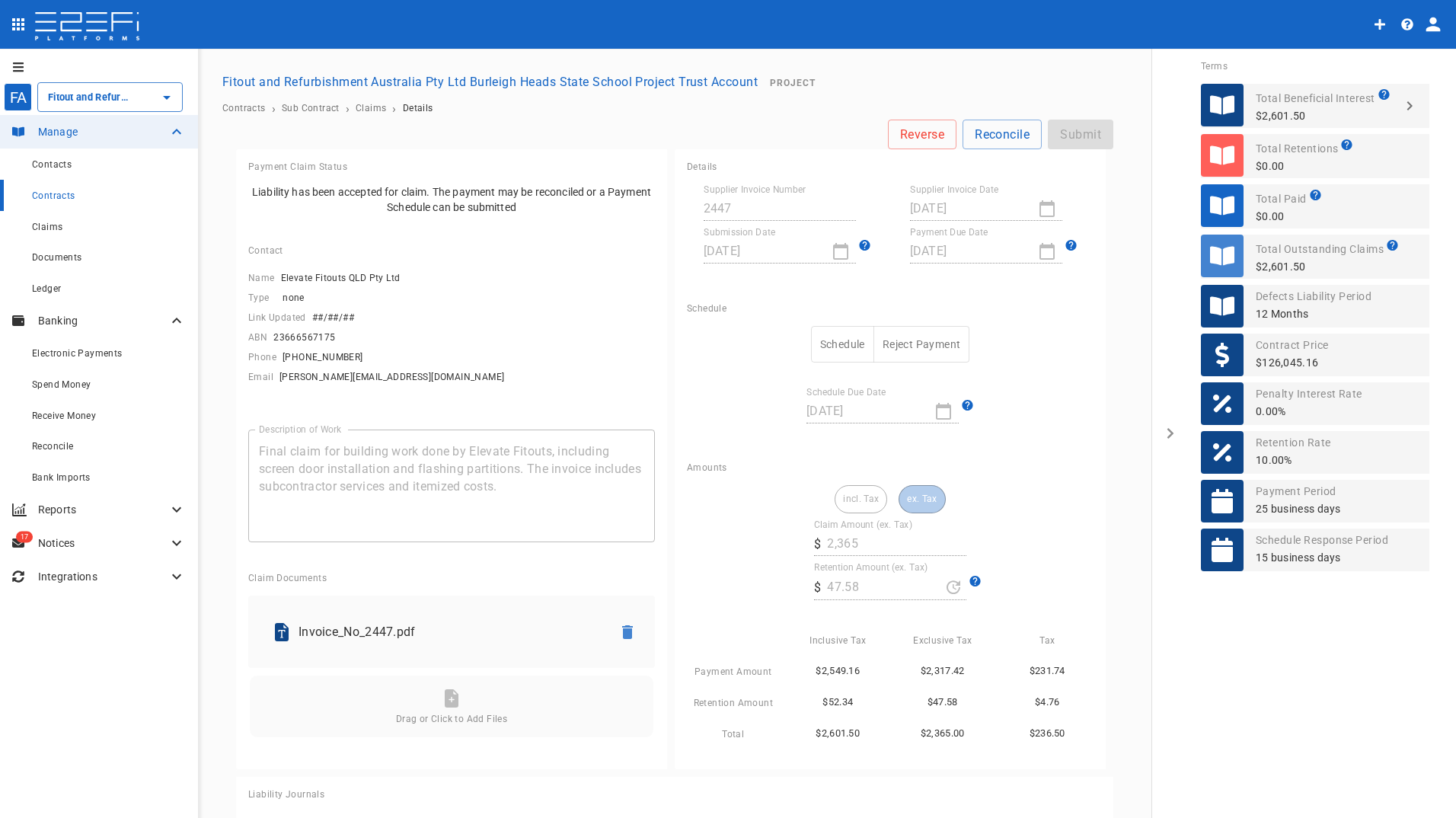
click at [828, 341] on button "Schedule" at bounding box center [843, 344] width 64 height 38
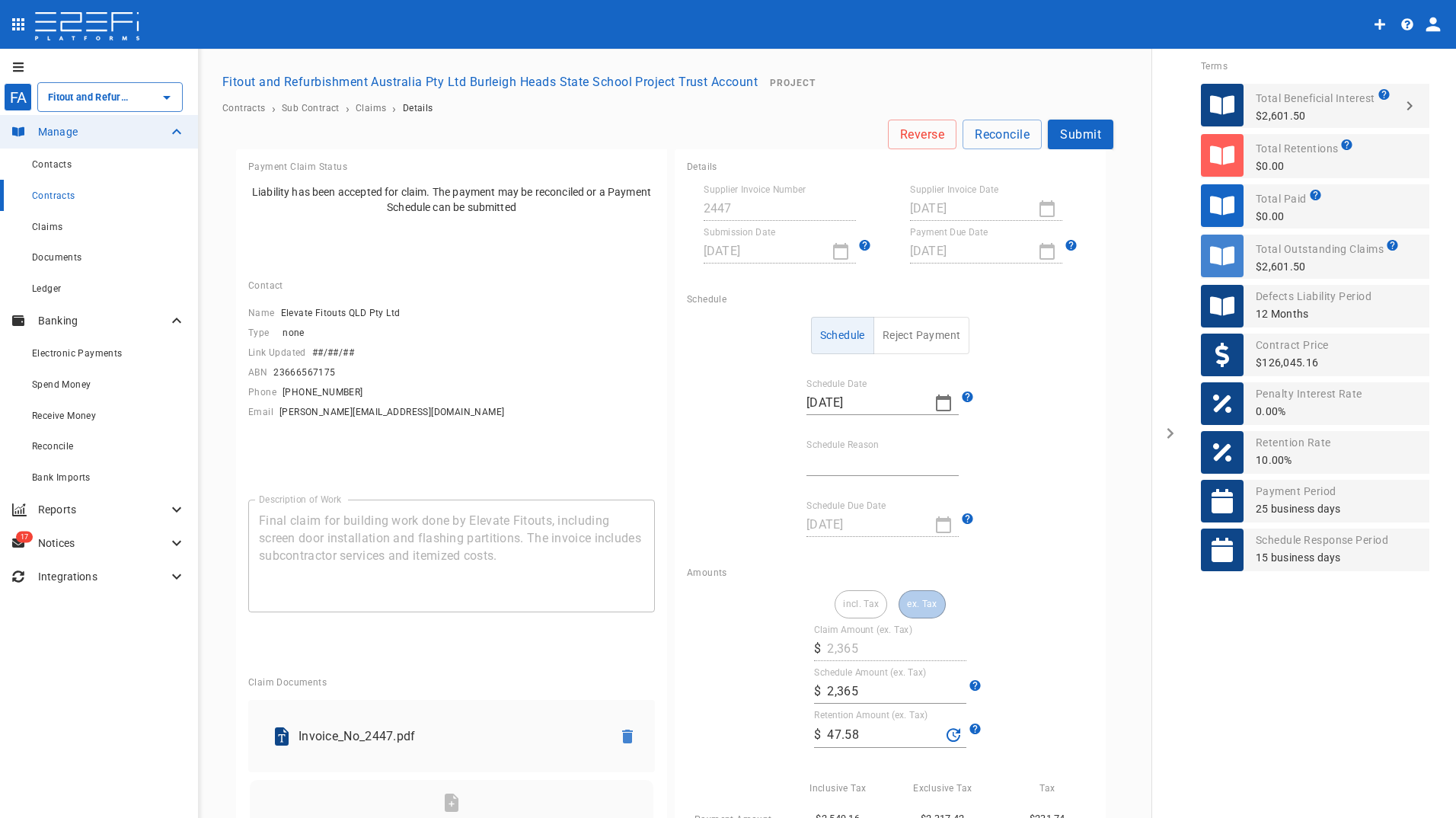
click at [882, 459] on input "Schedule Reason" at bounding box center [882, 463] width 152 height 25
type input "Retention retained"
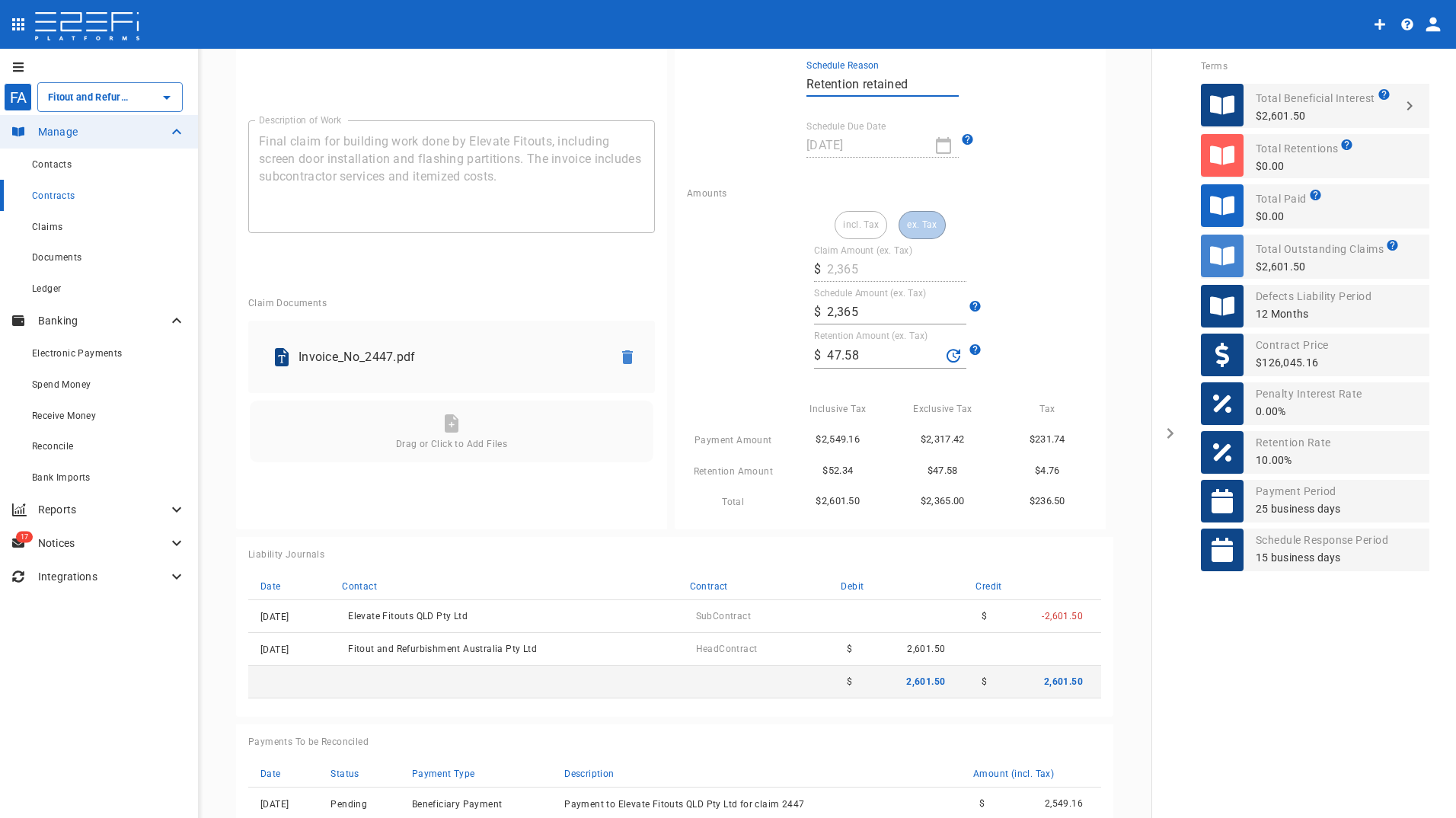
scroll to position [381, 0]
drag, startPoint x: 866, startPoint y: 354, endPoint x: 727, endPoint y: 339, distance: 139.8
click at [737, 340] on div "incl. Tax ex. Tax Claim Amount (ex. Tax) ​ $ 2,365 Schedule Amount (ex. Tax) ​ …" at bounding box center [890, 359] width 407 height 300
type input "118.25"
click at [989, 374] on div "incl. Tax ex. Tax Claim Amount (ex. Tax) ​ $ 2,365 Schedule Amount (ex. Tax) ​ …" at bounding box center [890, 359] width 407 height 300
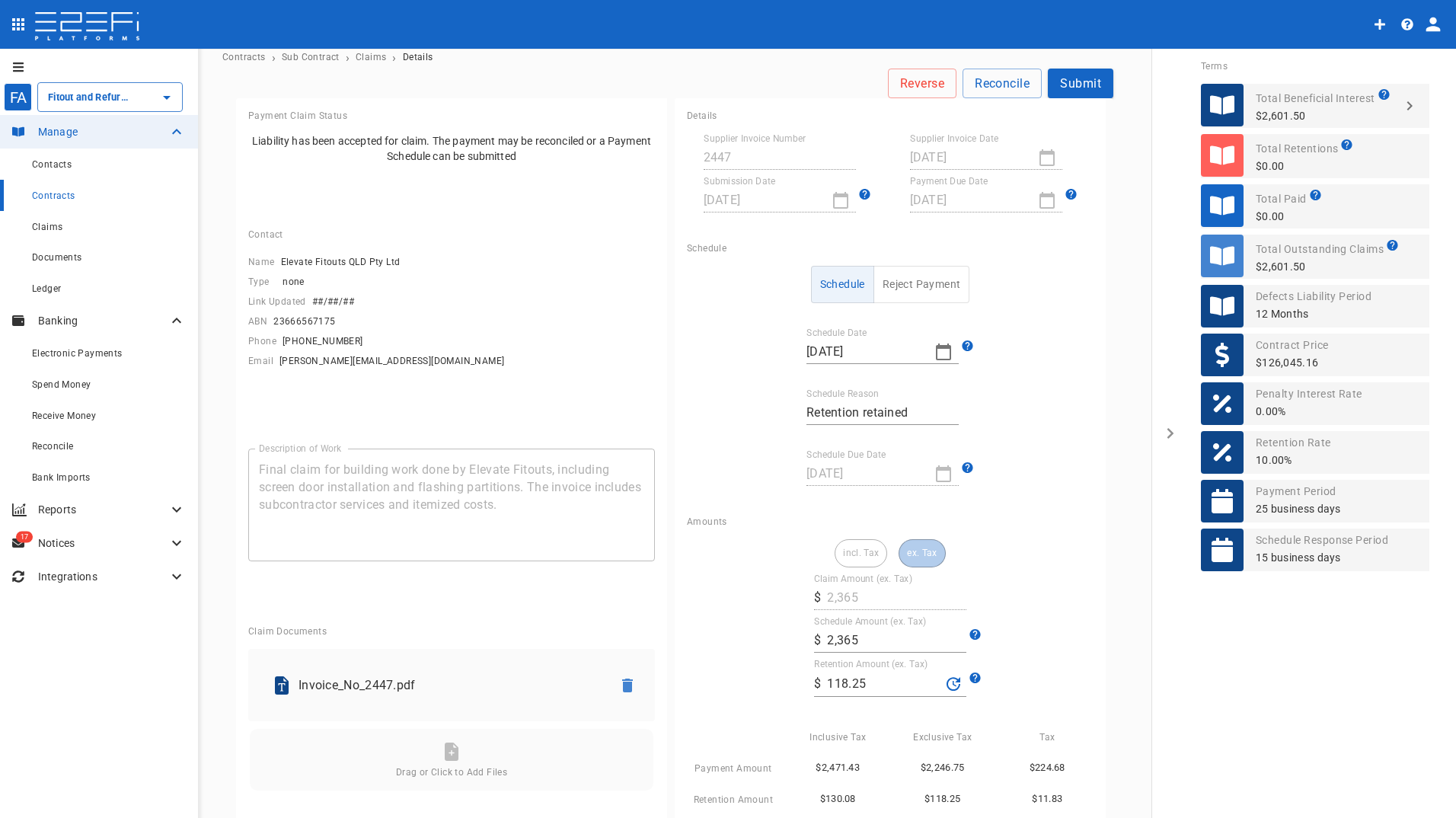
scroll to position [0, 0]
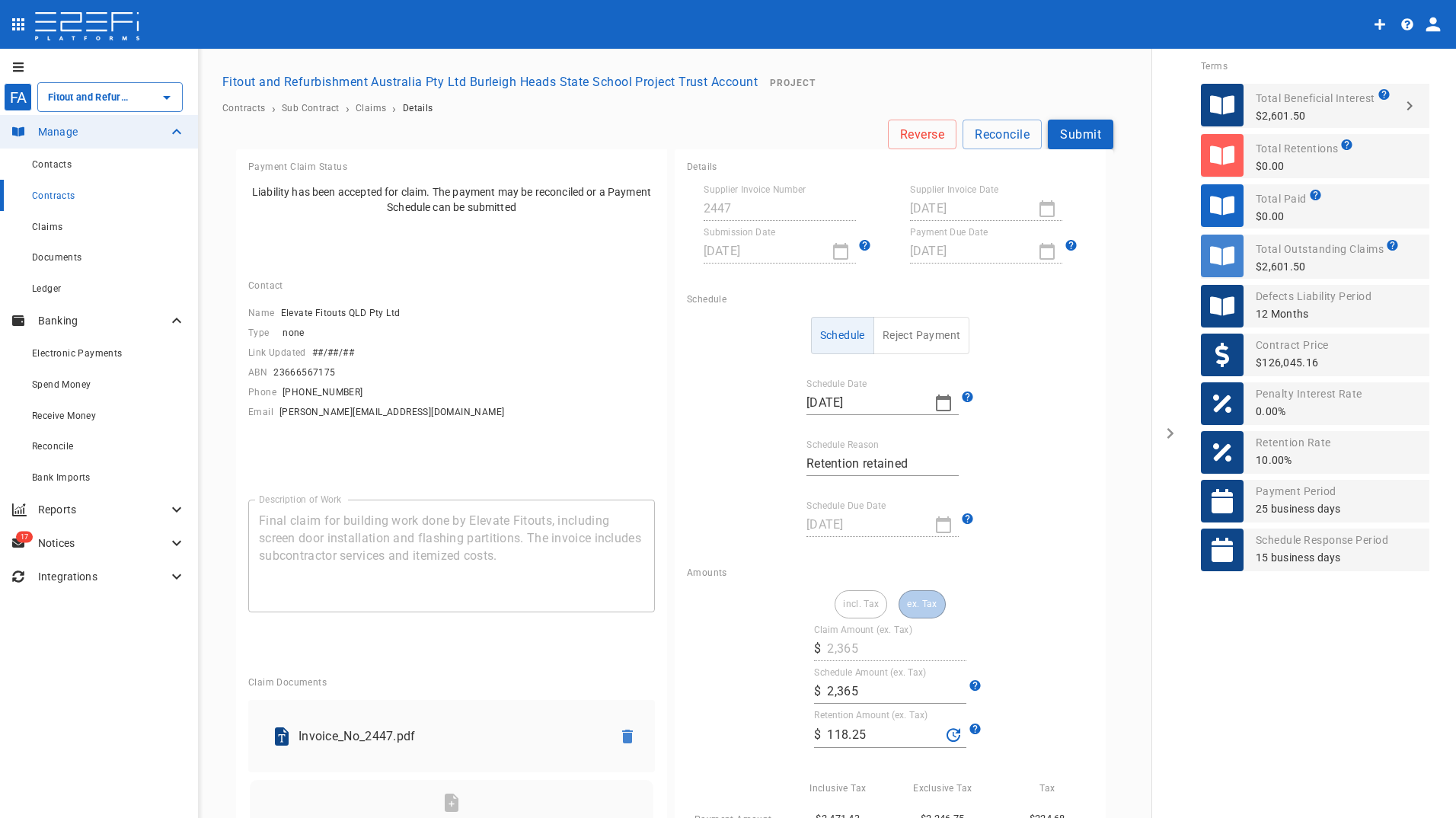
click at [1075, 129] on button "Submit" at bounding box center [1080, 134] width 65 height 30
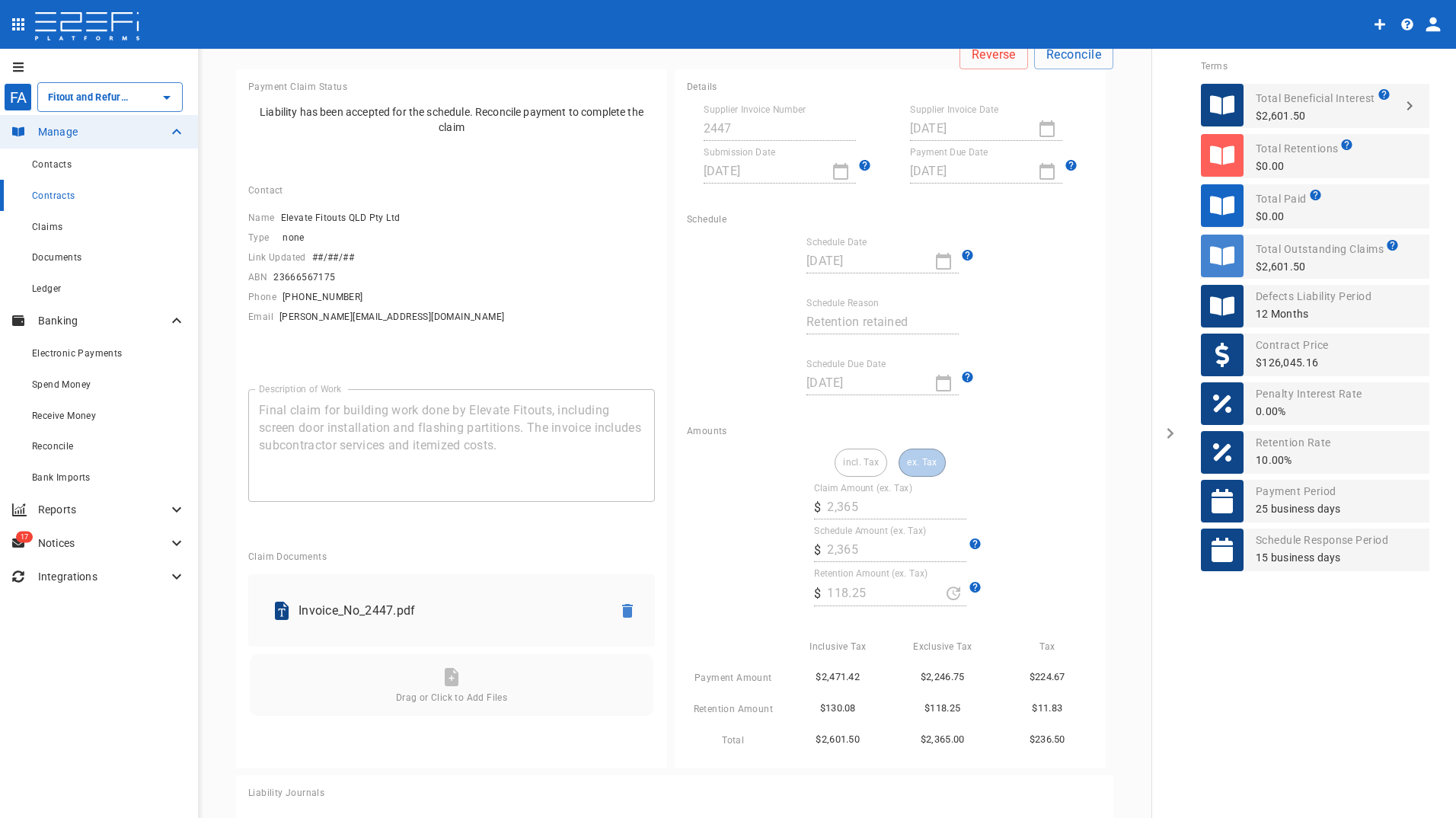
scroll to position [76, 0]
click at [50, 226] on span "Claims" at bounding box center [47, 227] width 31 height 11
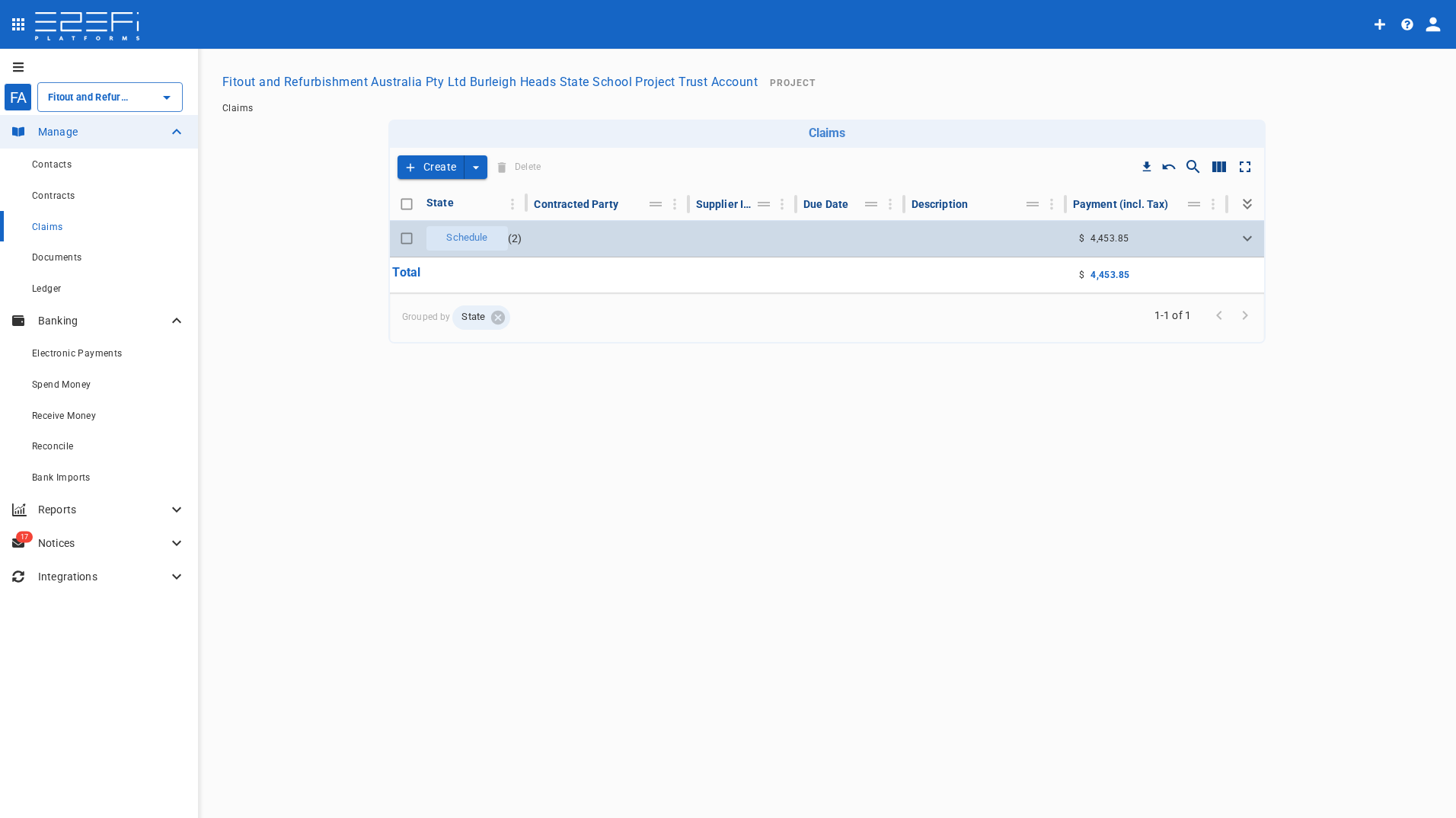
click at [456, 236] on span "Schedule" at bounding box center [467, 237] width 60 height 15
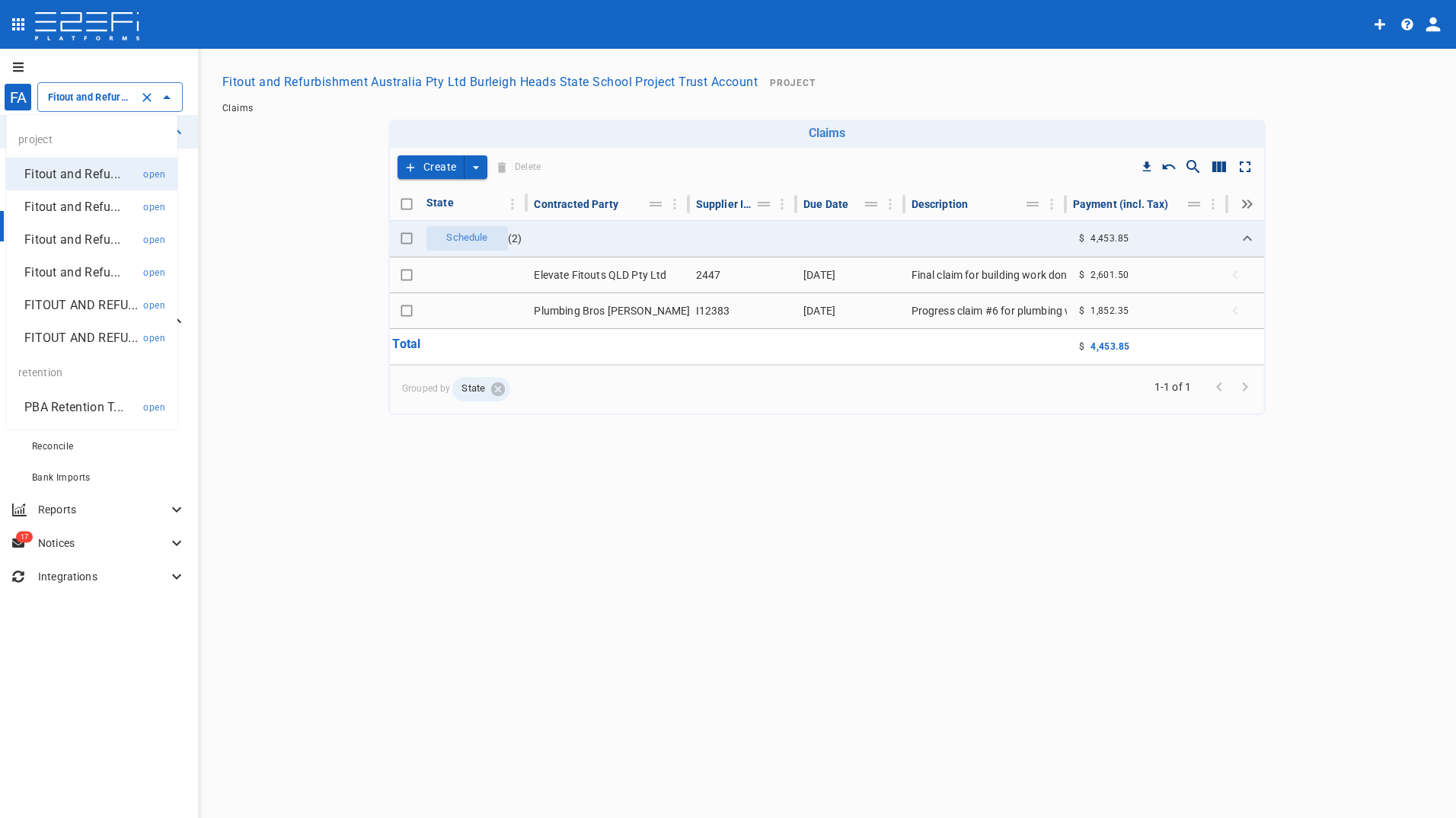
click at [100, 96] on input "Fitout and Refurbishment Australia Pty Ltd Burleigh Heads State School Project …" at bounding box center [89, 97] width 89 height 16
click at [75, 407] on p "PBA Retention T..." at bounding box center [74, 407] width 99 height 18
type input "PBA Retention Trust Account"
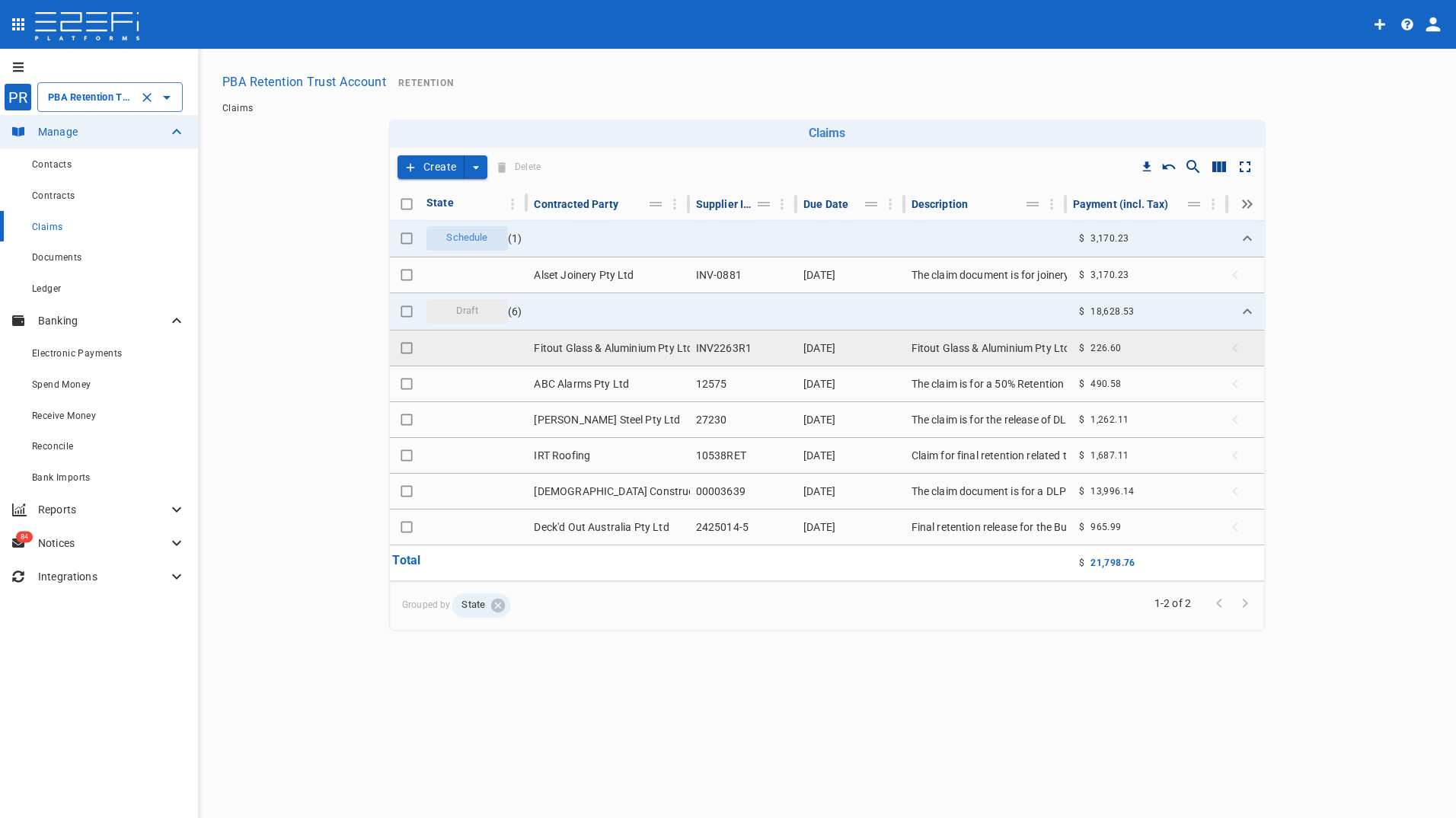
click at [725, 346] on td "INV2263R1" at bounding box center [744, 348] width 107 height 35
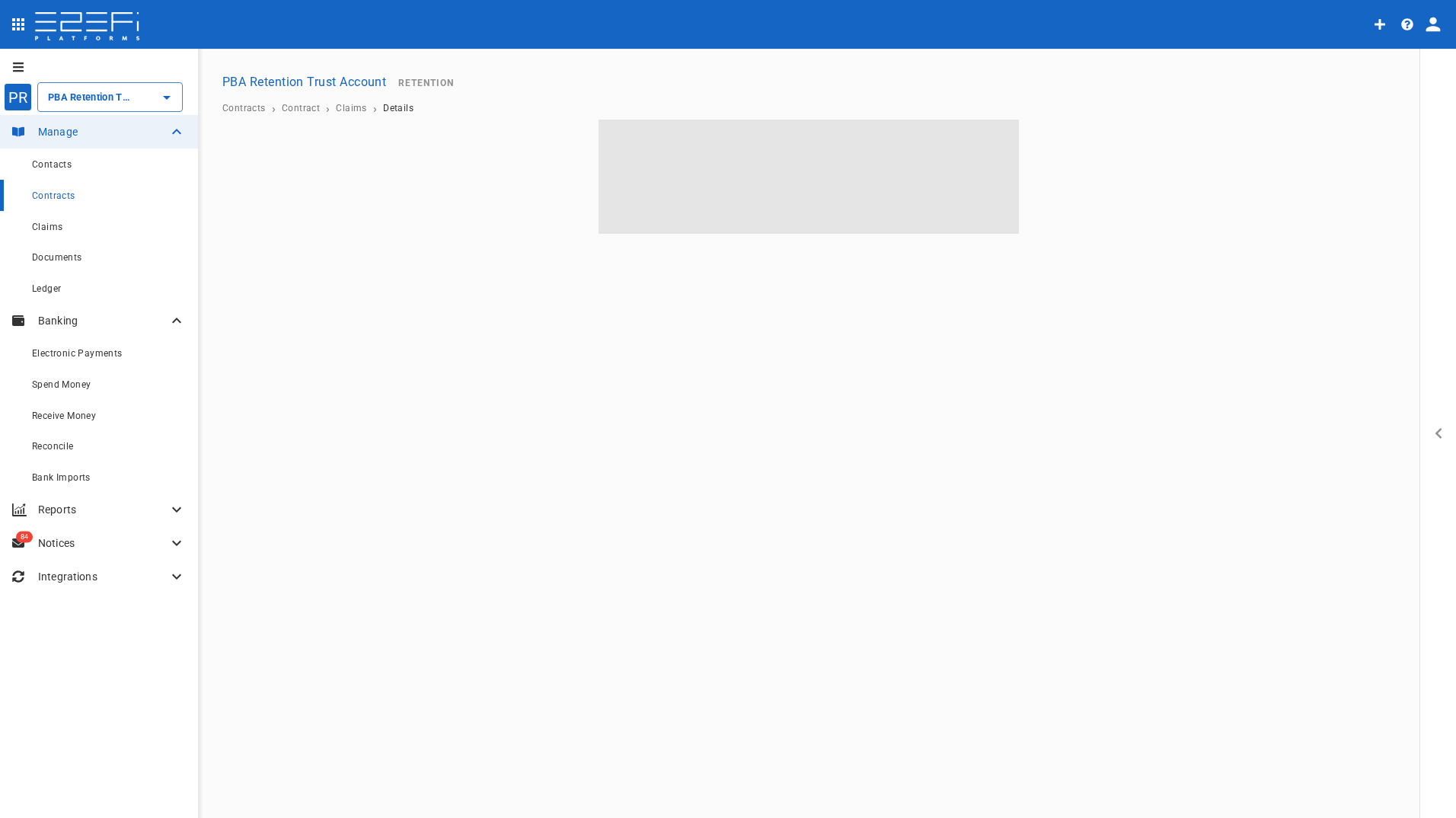
type input "PBA Retention Trust Account"
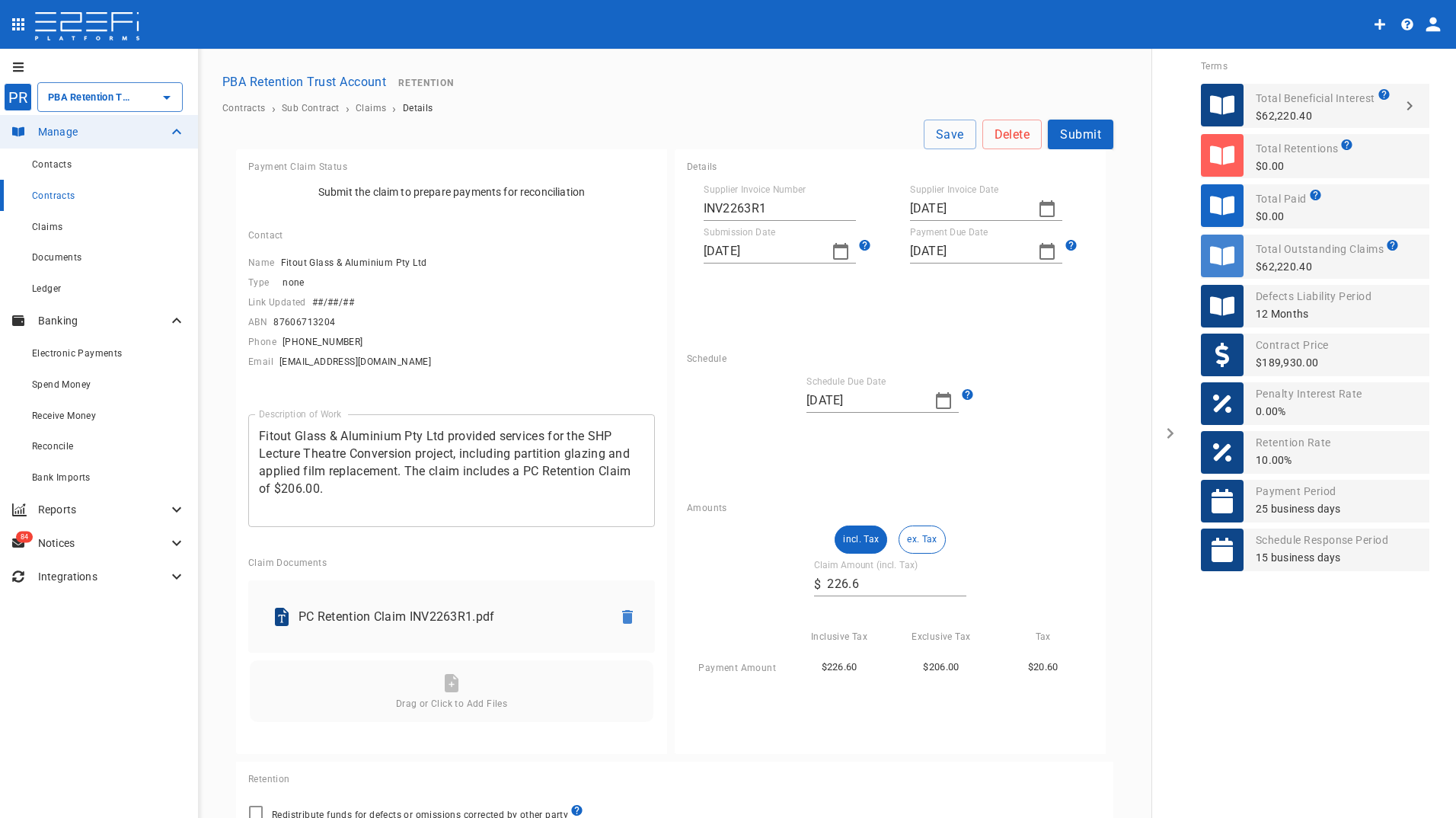
drag, startPoint x: 846, startPoint y: 589, endPoint x: 891, endPoint y: 580, distance: 45.9
click at [868, 586] on input "226.6" at bounding box center [897, 584] width 139 height 25
click at [865, 579] on input "226.6" at bounding box center [897, 584] width 139 height 25
type input "226.61"
click at [1081, 129] on button "Submit" at bounding box center [1080, 134] width 65 height 30
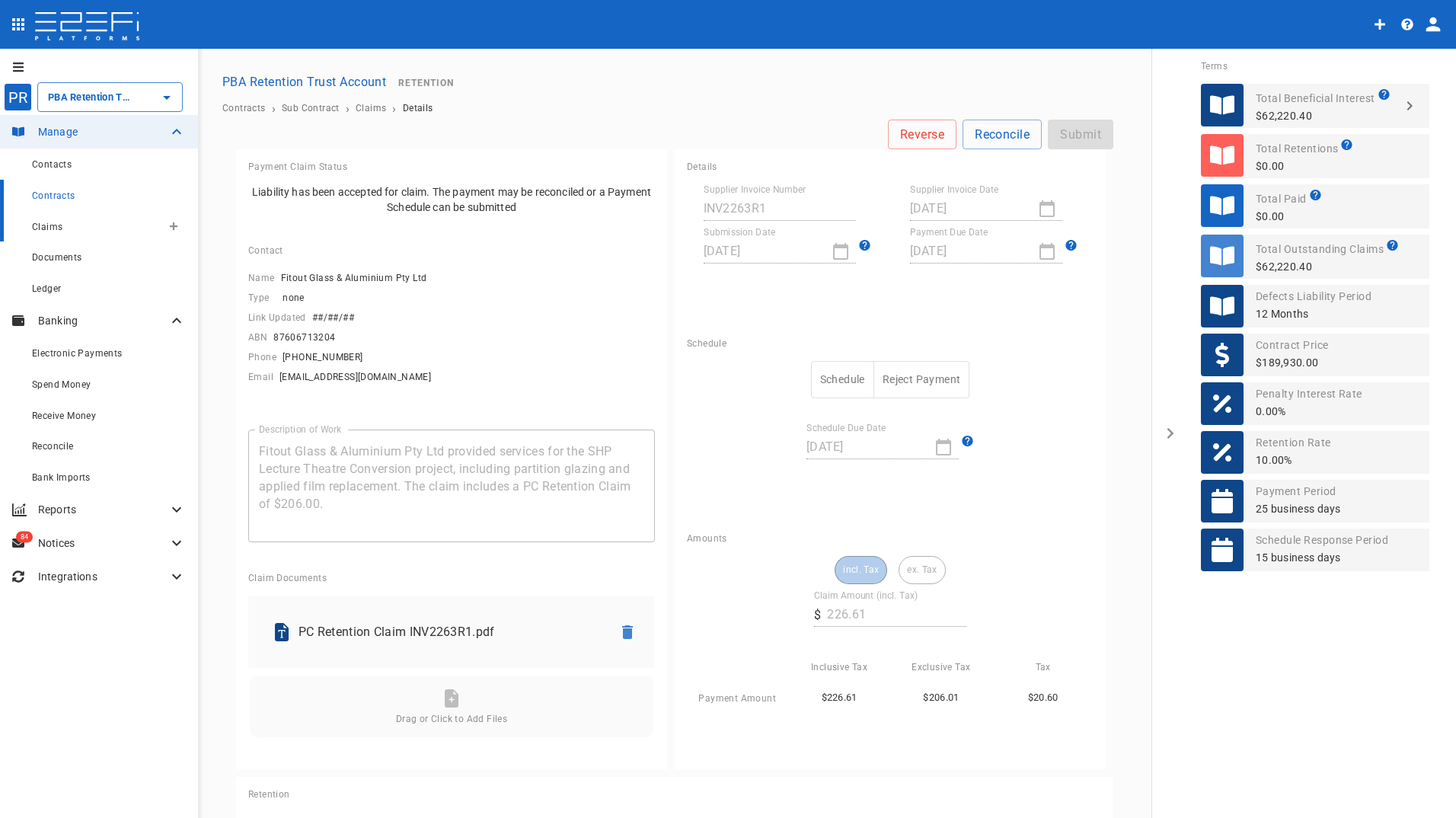
click at [62, 225] on span "Claims" at bounding box center [47, 227] width 31 height 11
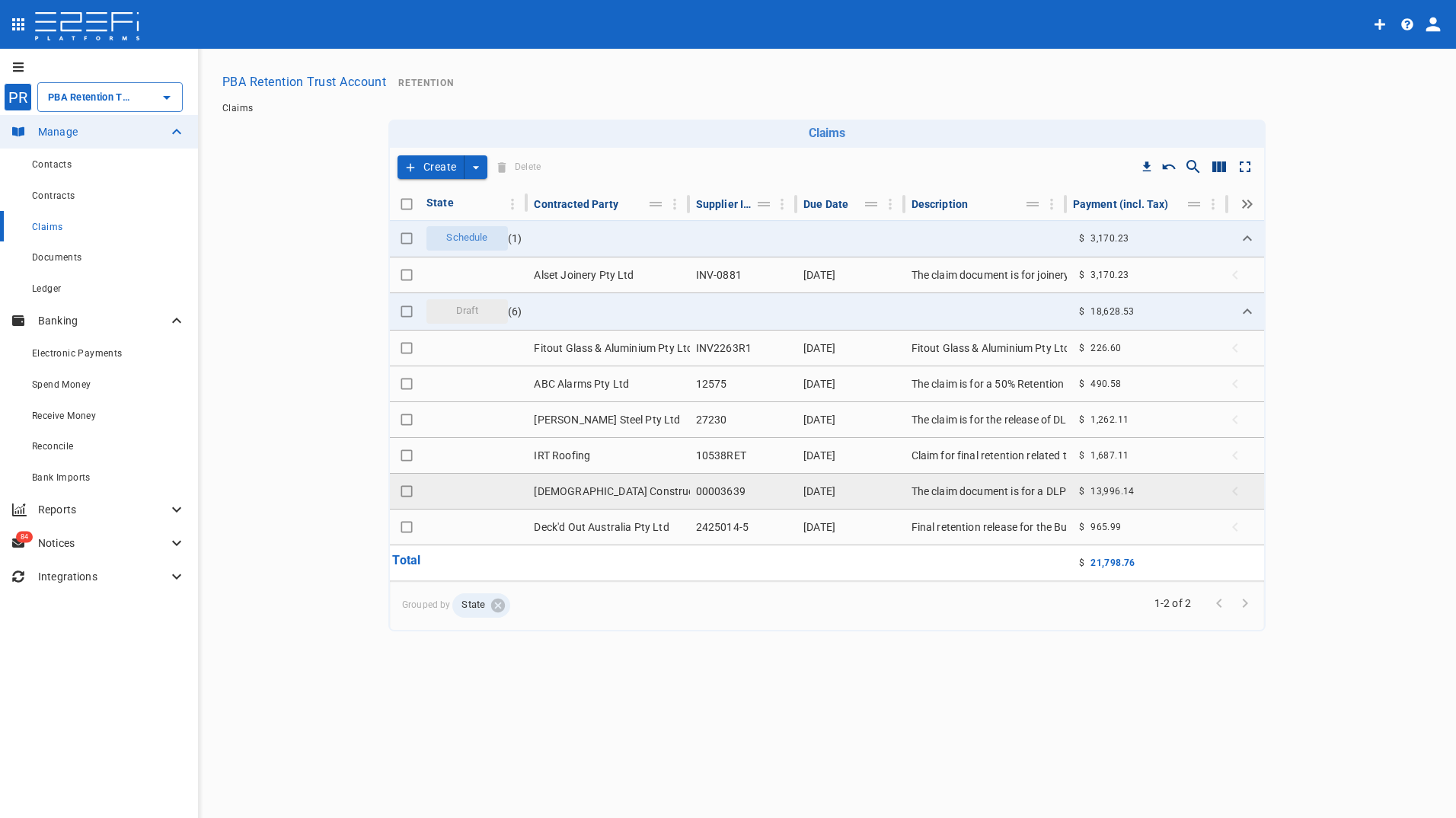
click at [601, 489] on td "[DEMOGRAPHIC_DATA] Constructions QLD" at bounding box center [608, 491] width 162 height 35
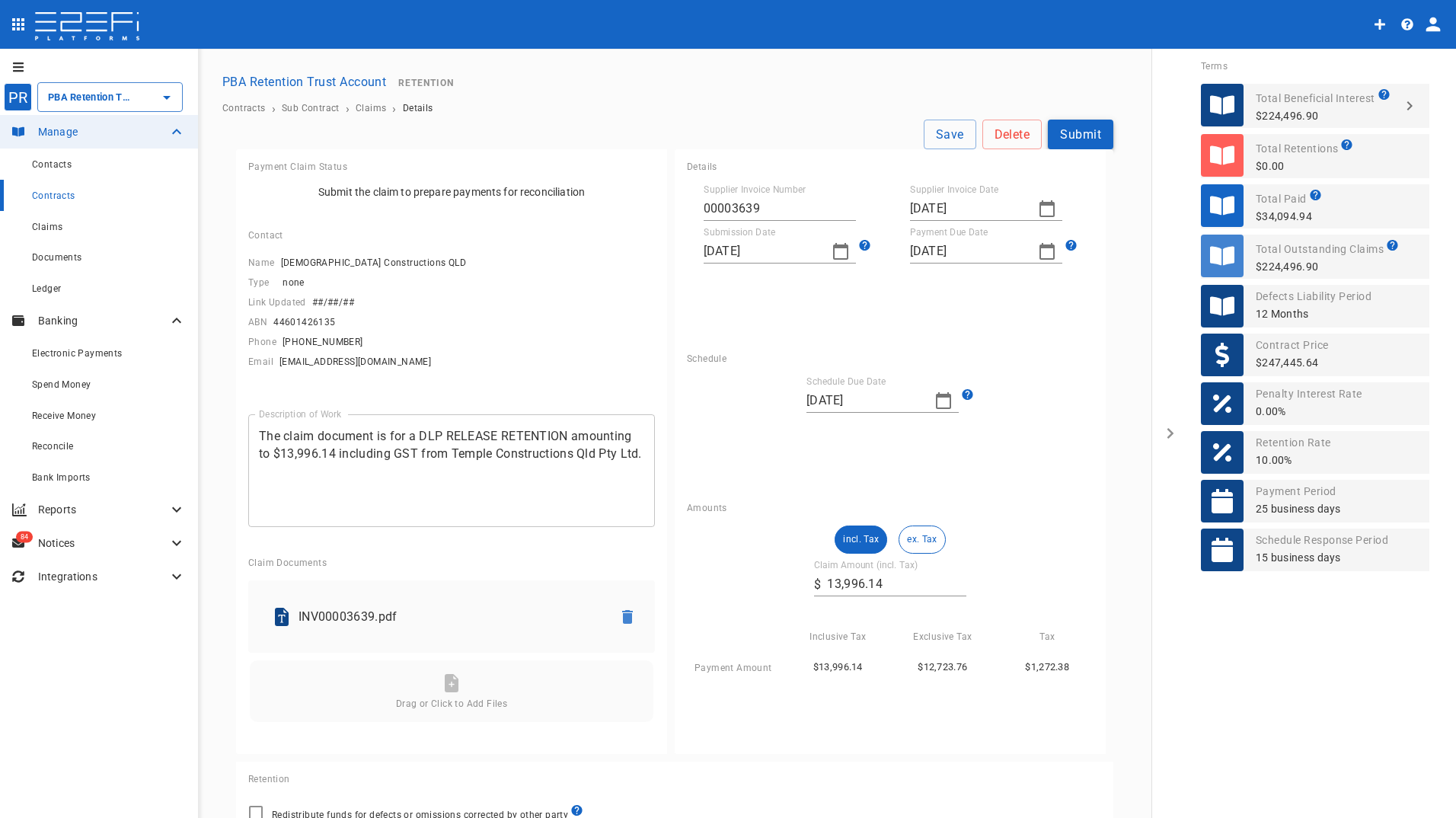
click at [1073, 134] on button "Submit" at bounding box center [1080, 134] width 65 height 30
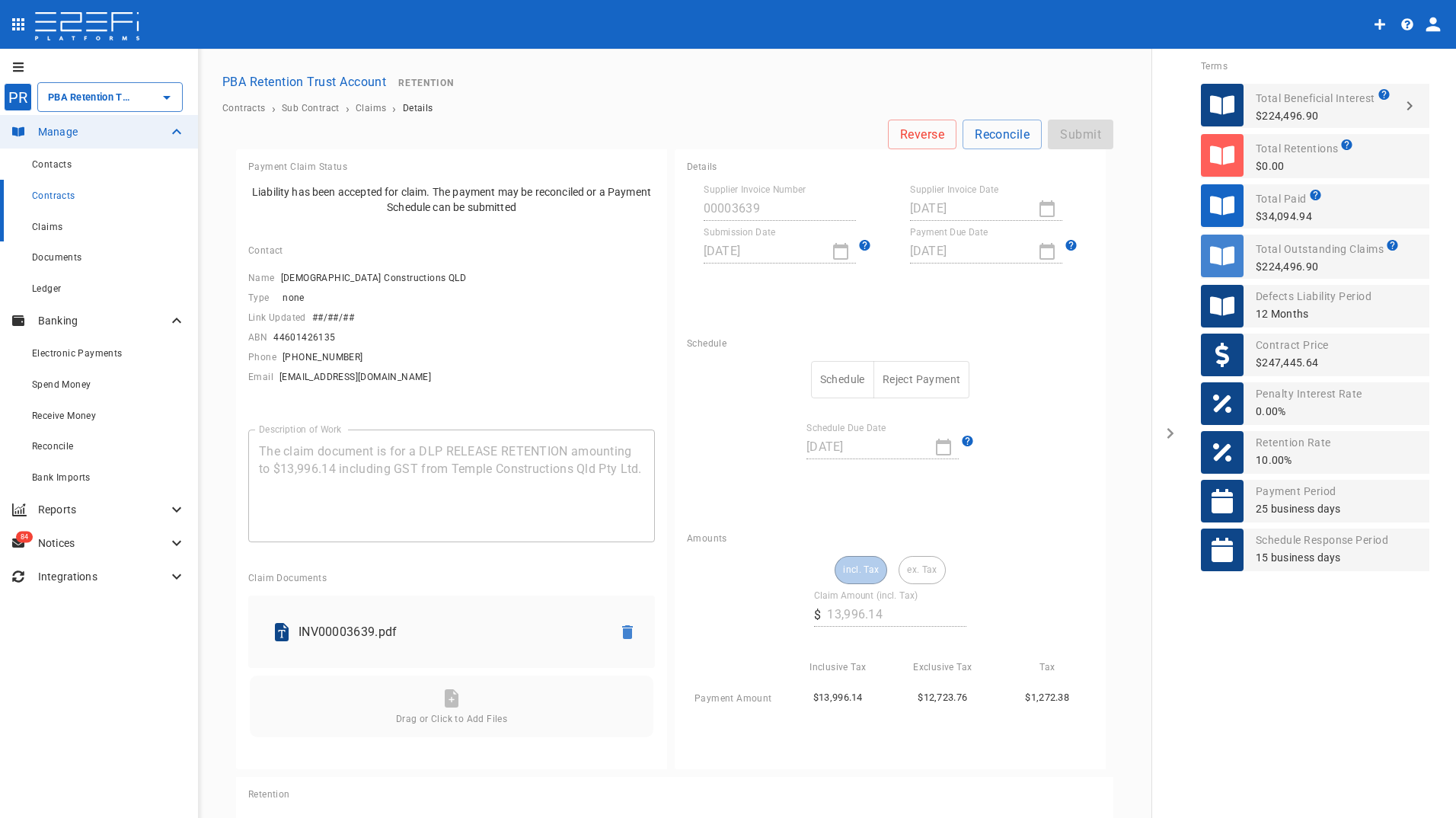
click at [46, 224] on span "Claims" at bounding box center [47, 227] width 31 height 11
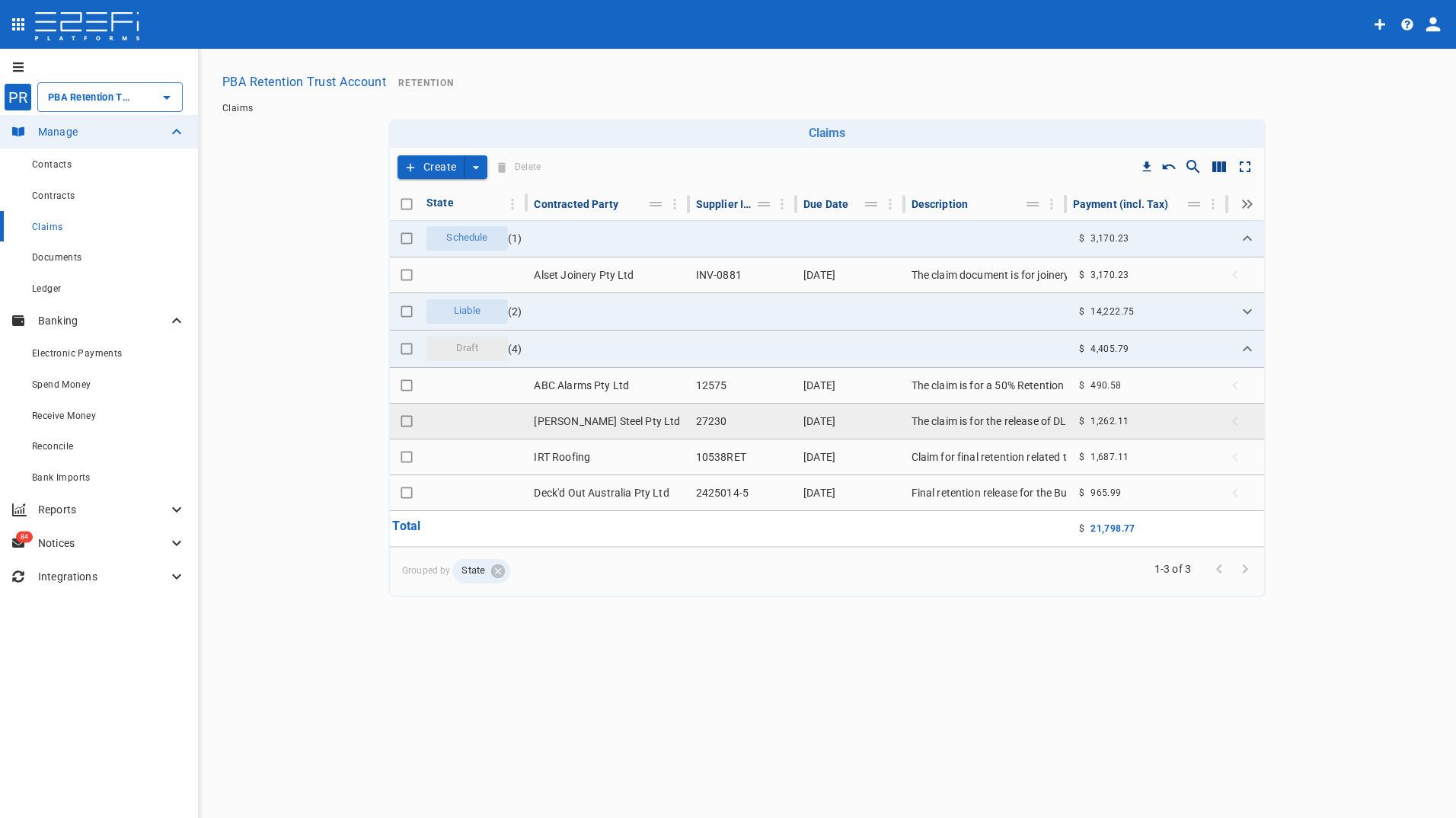
click at [986, 421] on td "The claim is for the release of DLP Retention for Avalon Theatre Redevelopment,…" at bounding box center [986, 421] width 162 height 35
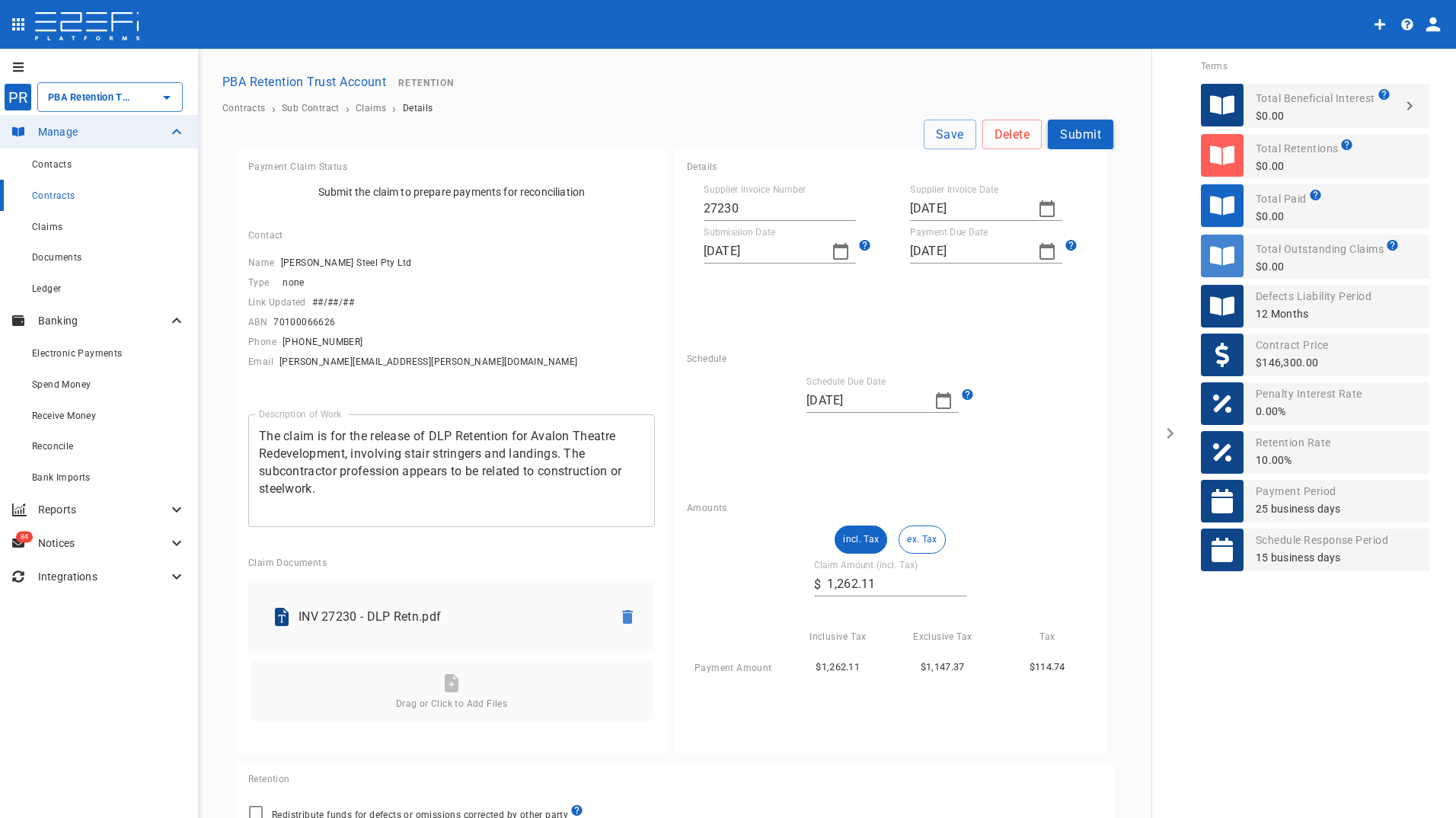
click at [1077, 133] on button "Submit" at bounding box center [1080, 134] width 65 height 30
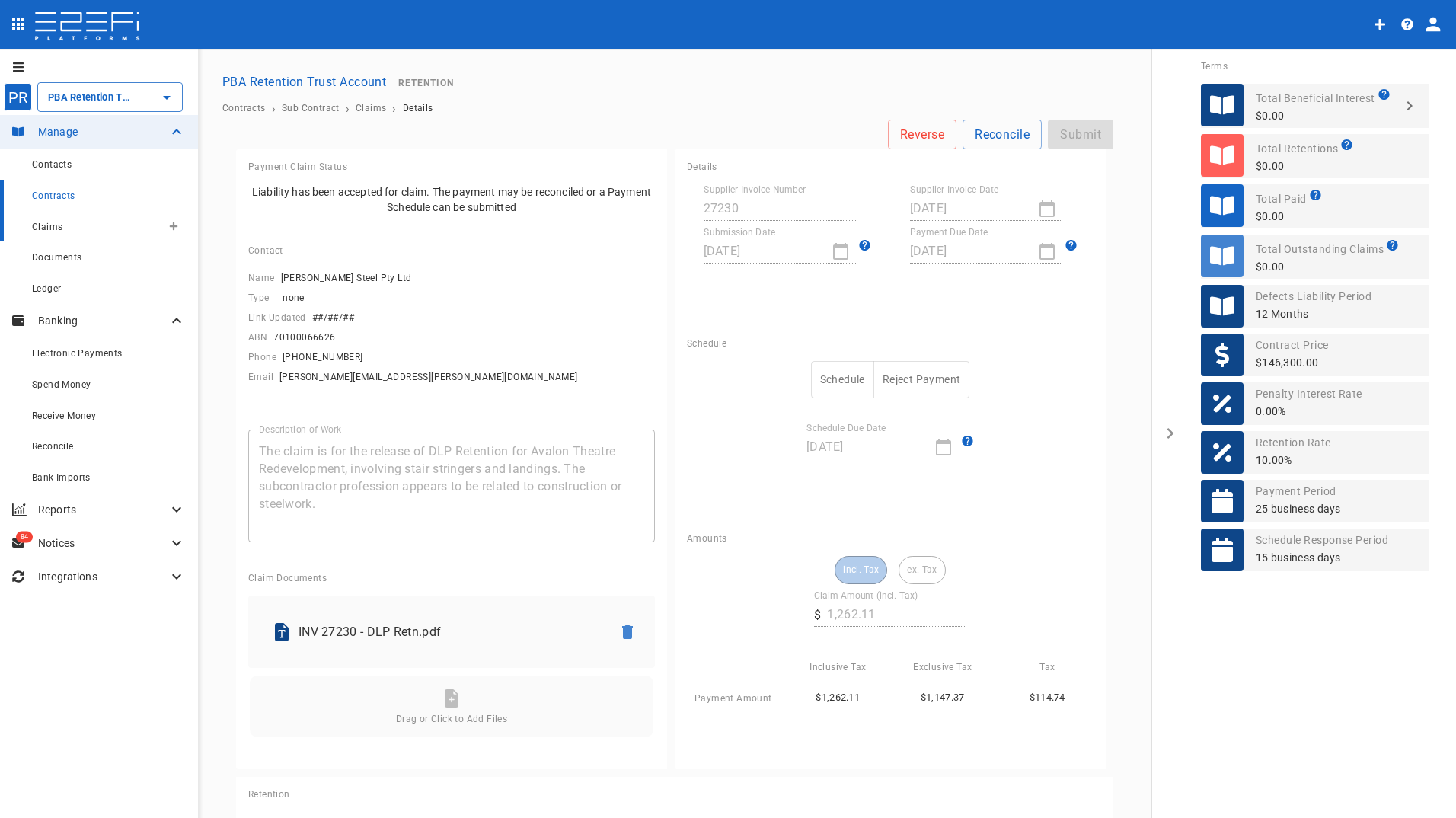
click at [53, 231] on span "Claims" at bounding box center [47, 227] width 31 height 11
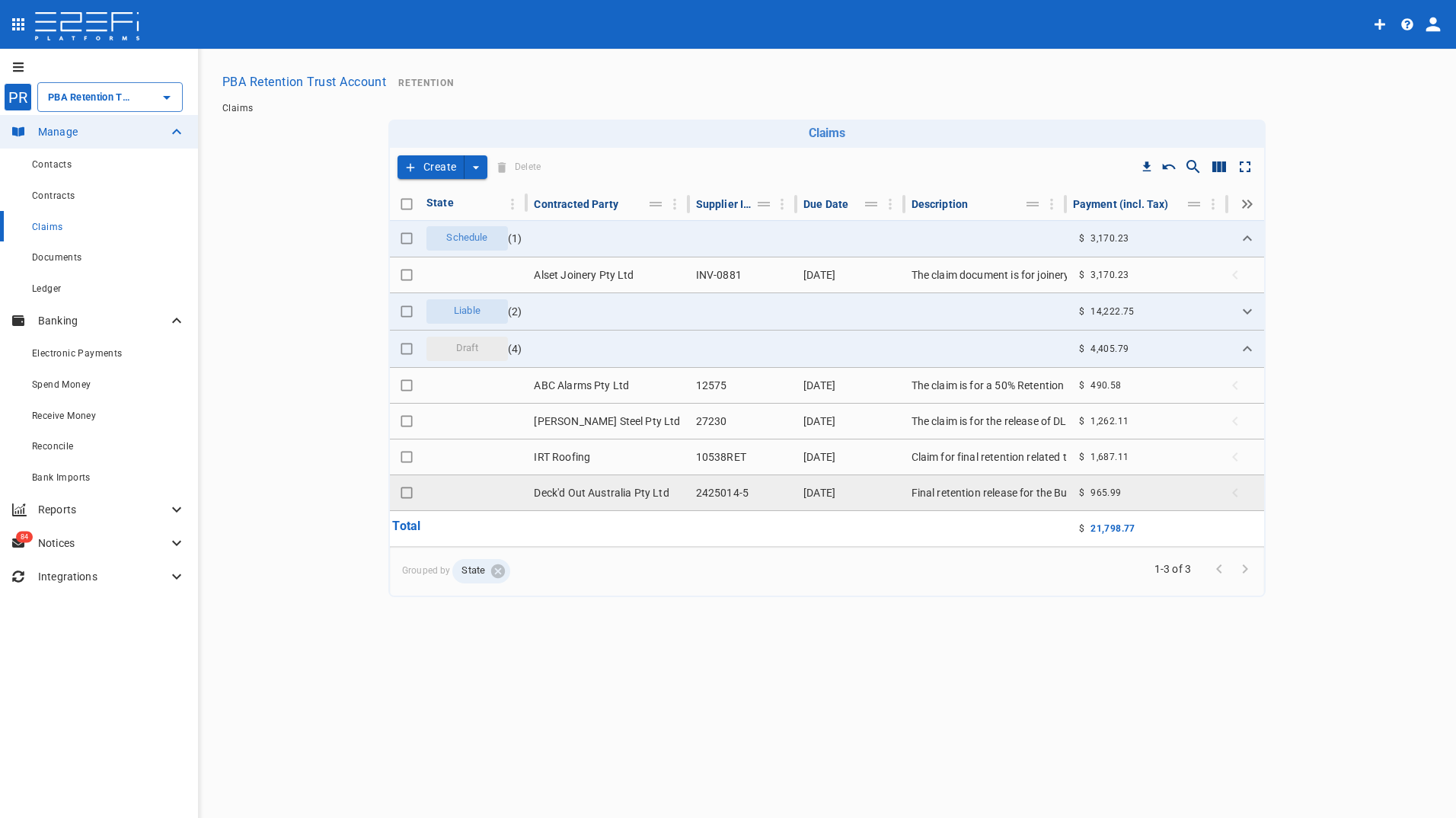
click at [731, 495] on td "2425014-5" at bounding box center [744, 492] width 107 height 35
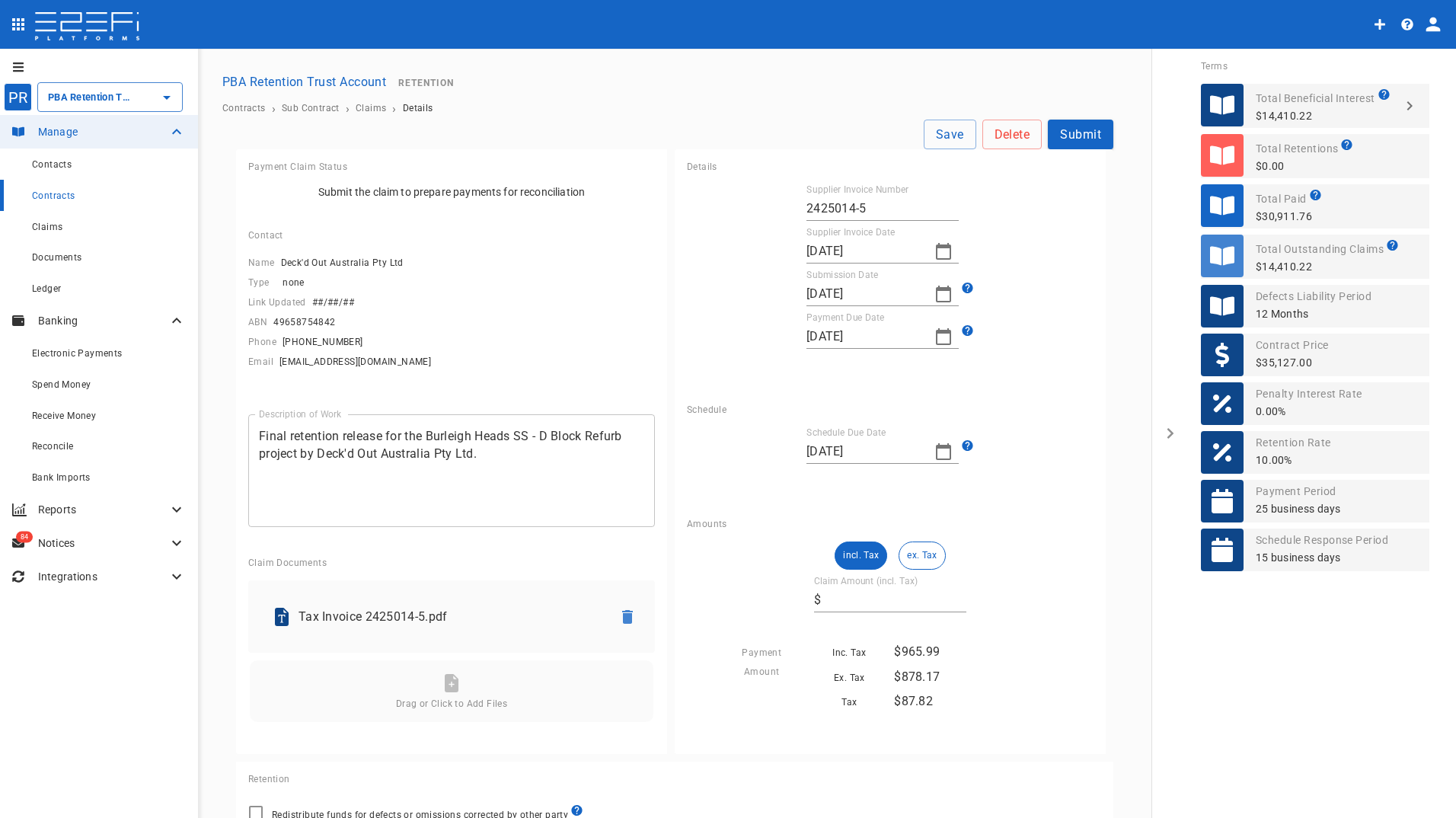
type input "965.99"
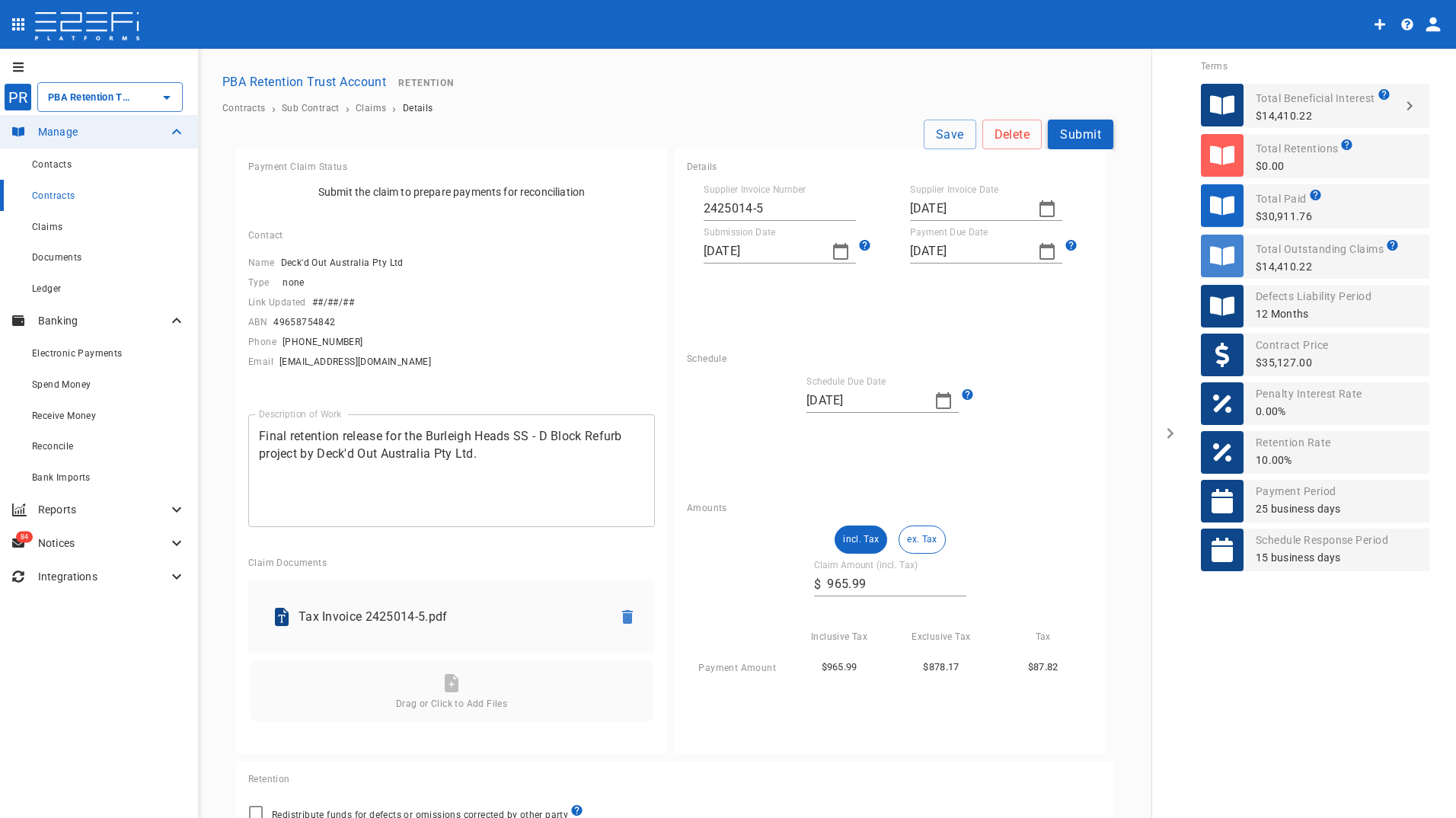
click at [1071, 144] on button "Submit" at bounding box center [1080, 134] width 65 height 30
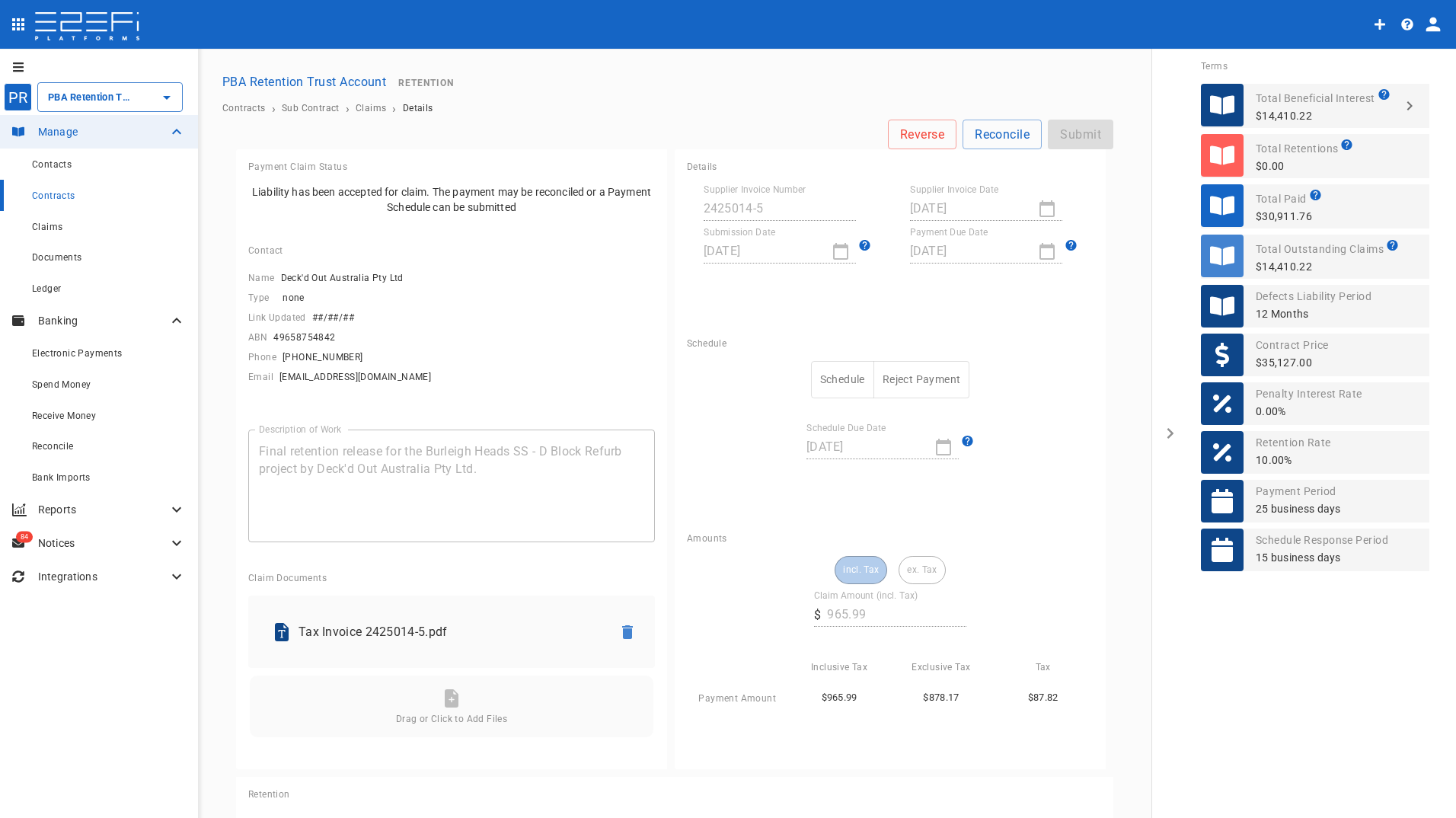
click at [822, 383] on button "Schedule" at bounding box center [843, 379] width 64 height 38
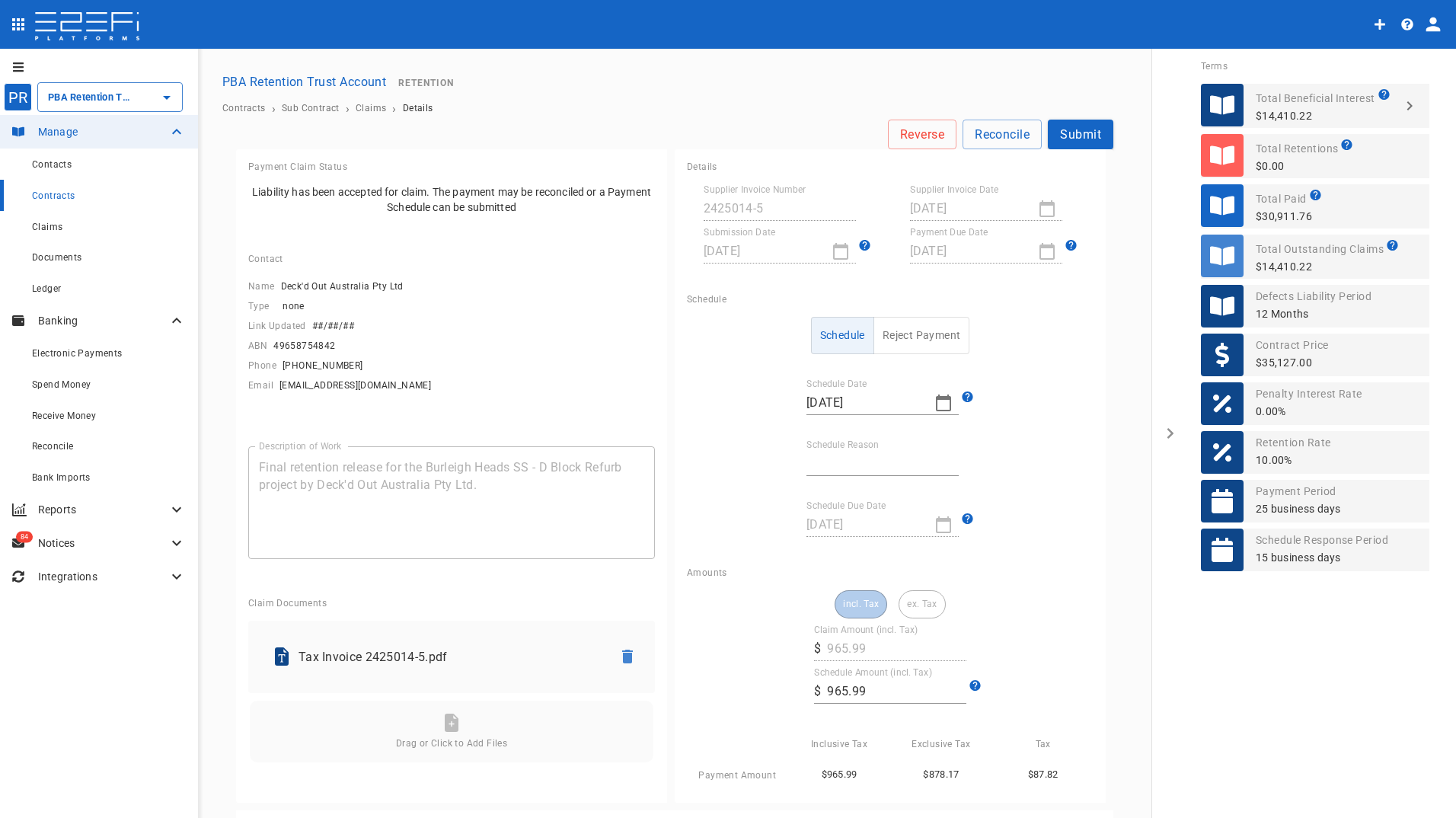
click at [936, 397] on icon "button" at bounding box center [944, 403] width 15 height 17
click at [935, 546] on div "18" at bounding box center [937, 548] width 12 height 17
type input "[DATE]"
click at [843, 456] on input "Schedule Reason" at bounding box center [882, 463] width 152 height 25
type input "Payment date"
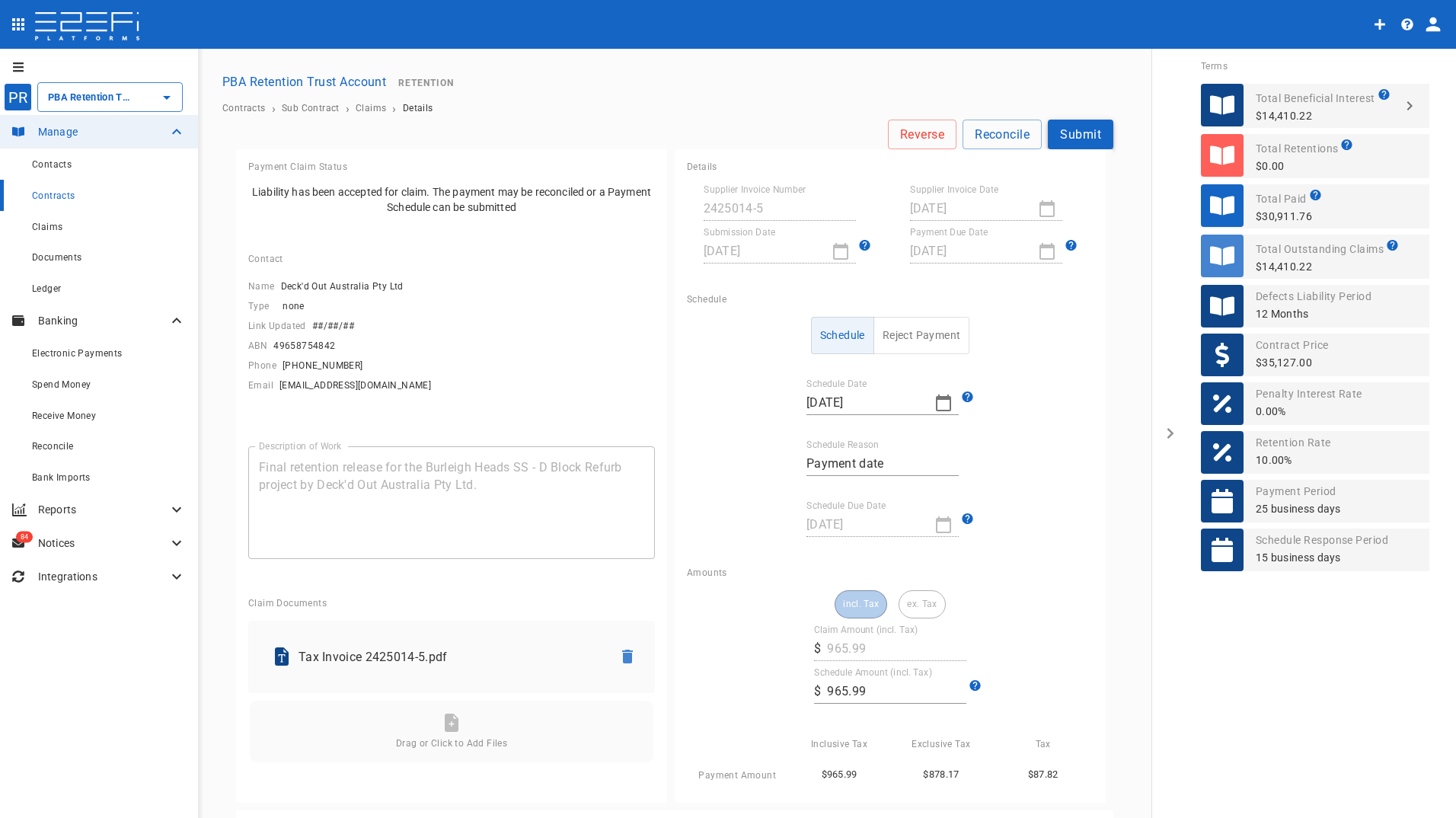
click at [1085, 137] on button "Submit" at bounding box center [1080, 134] width 65 height 30
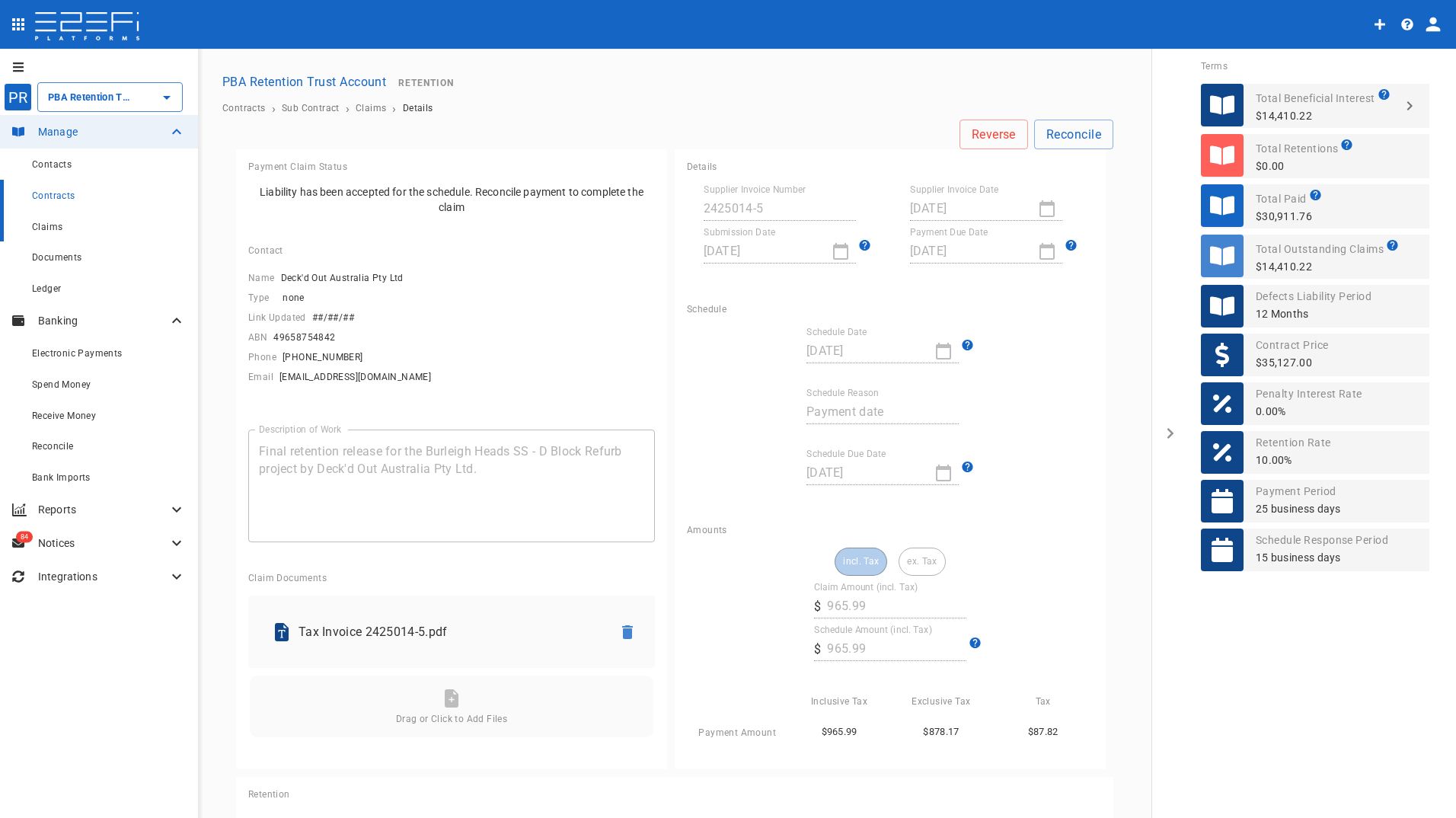
click at [56, 224] on span "Claims" at bounding box center [47, 227] width 31 height 11
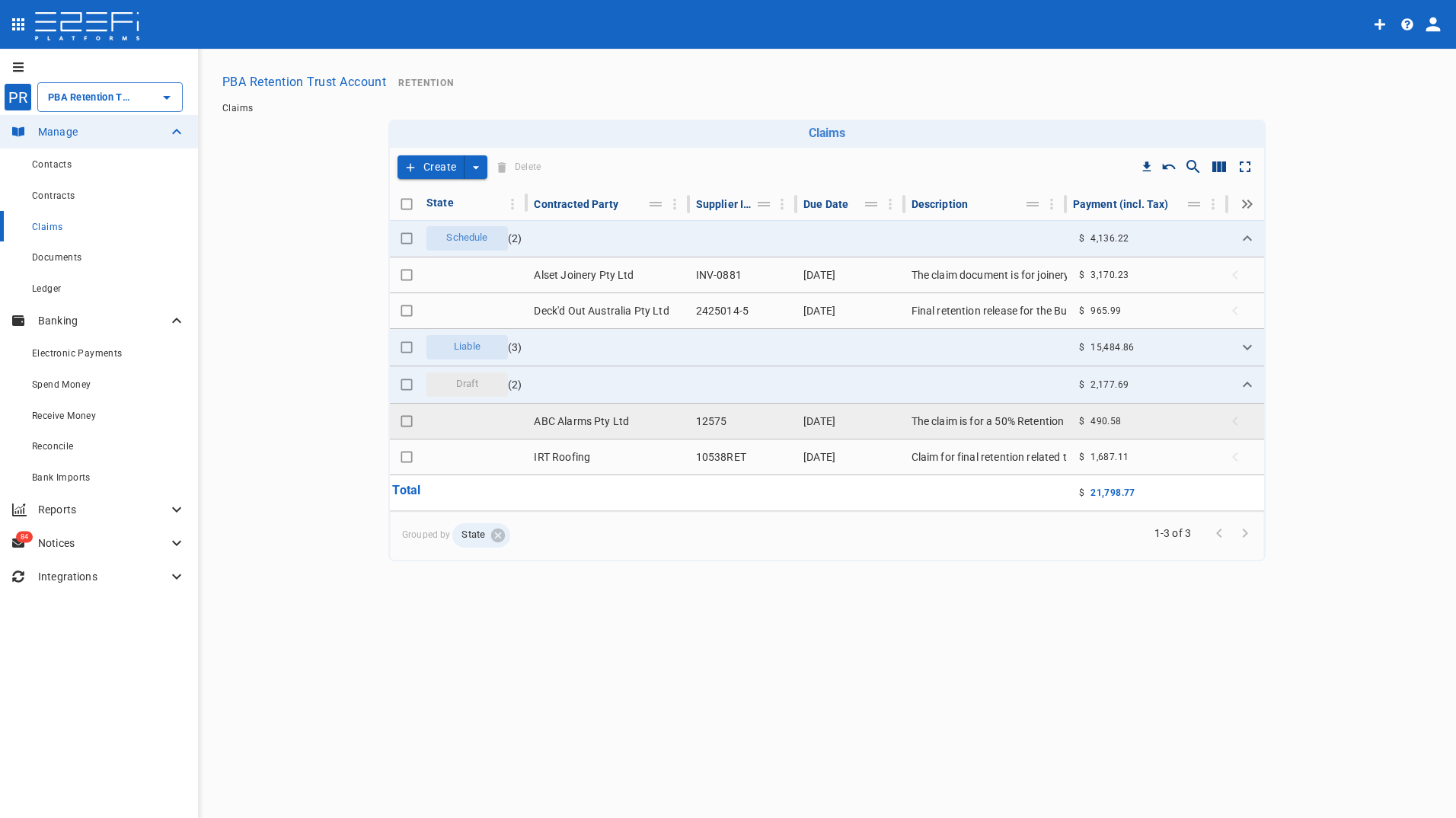
click at [700, 419] on td "12575" at bounding box center [744, 421] width 107 height 35
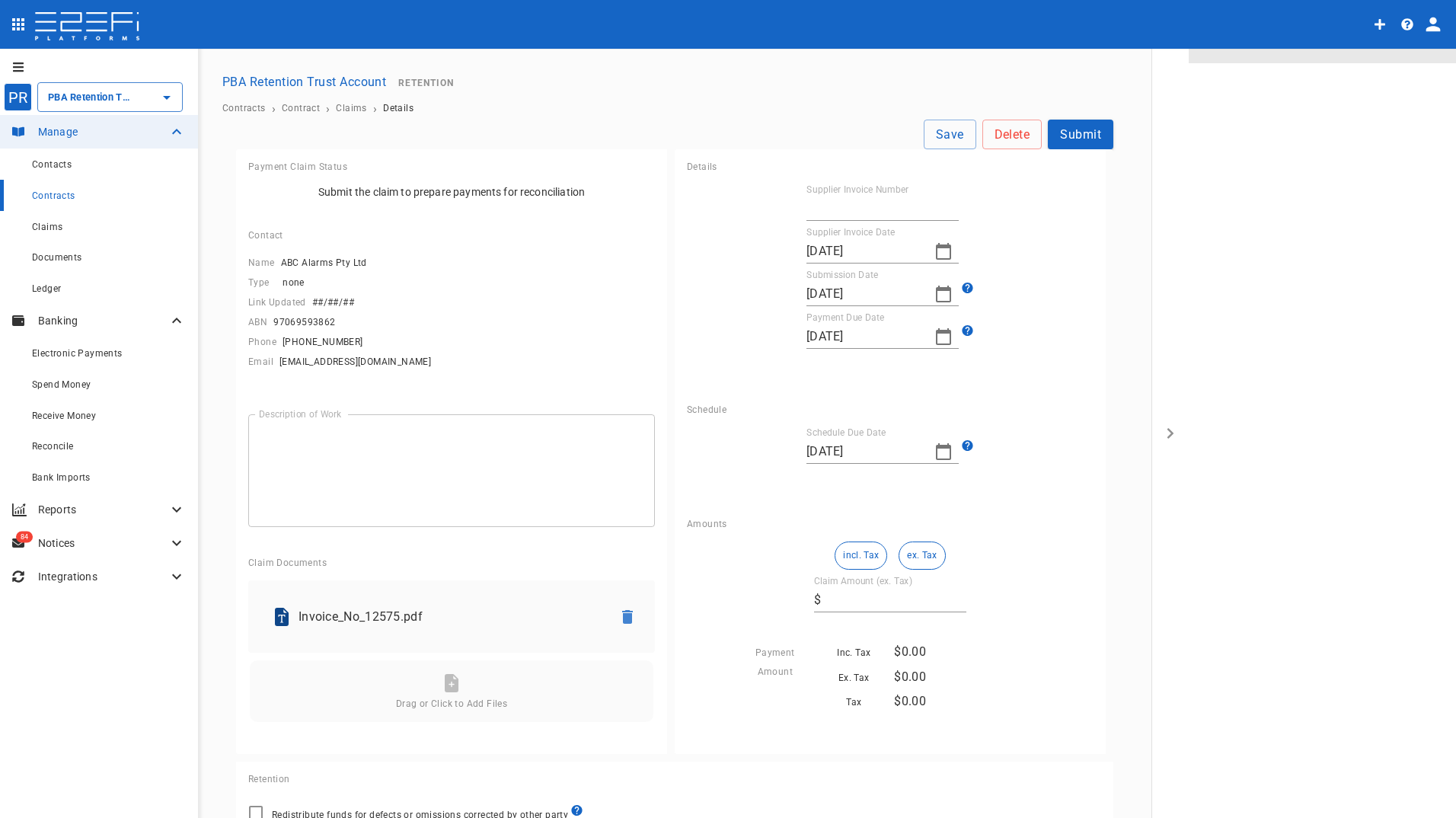
type textarea "The claim is for a 50% Retention Release related to the Canteen Refurbishment a…"
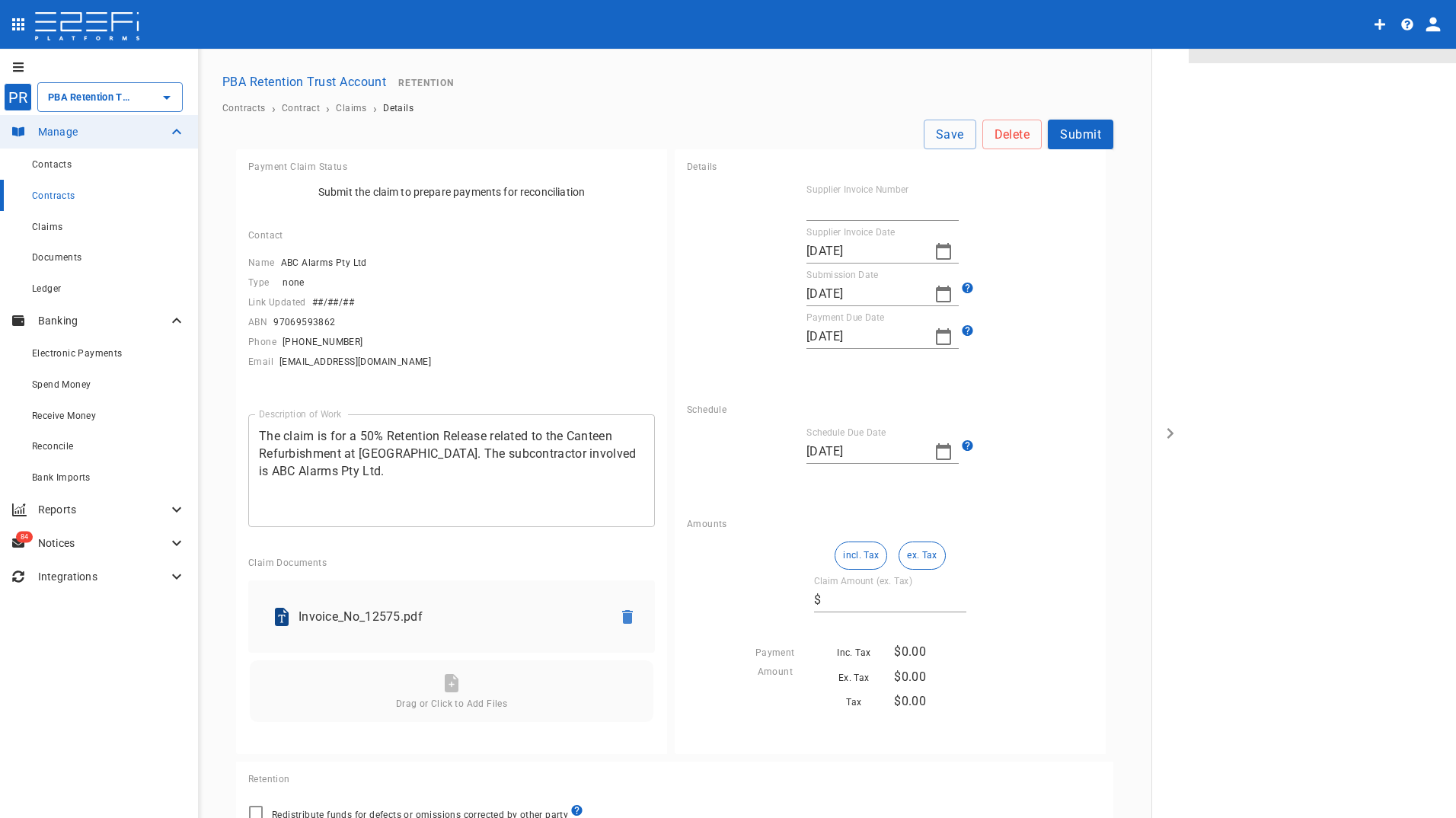
type input "12575"
type input "[DATE]"
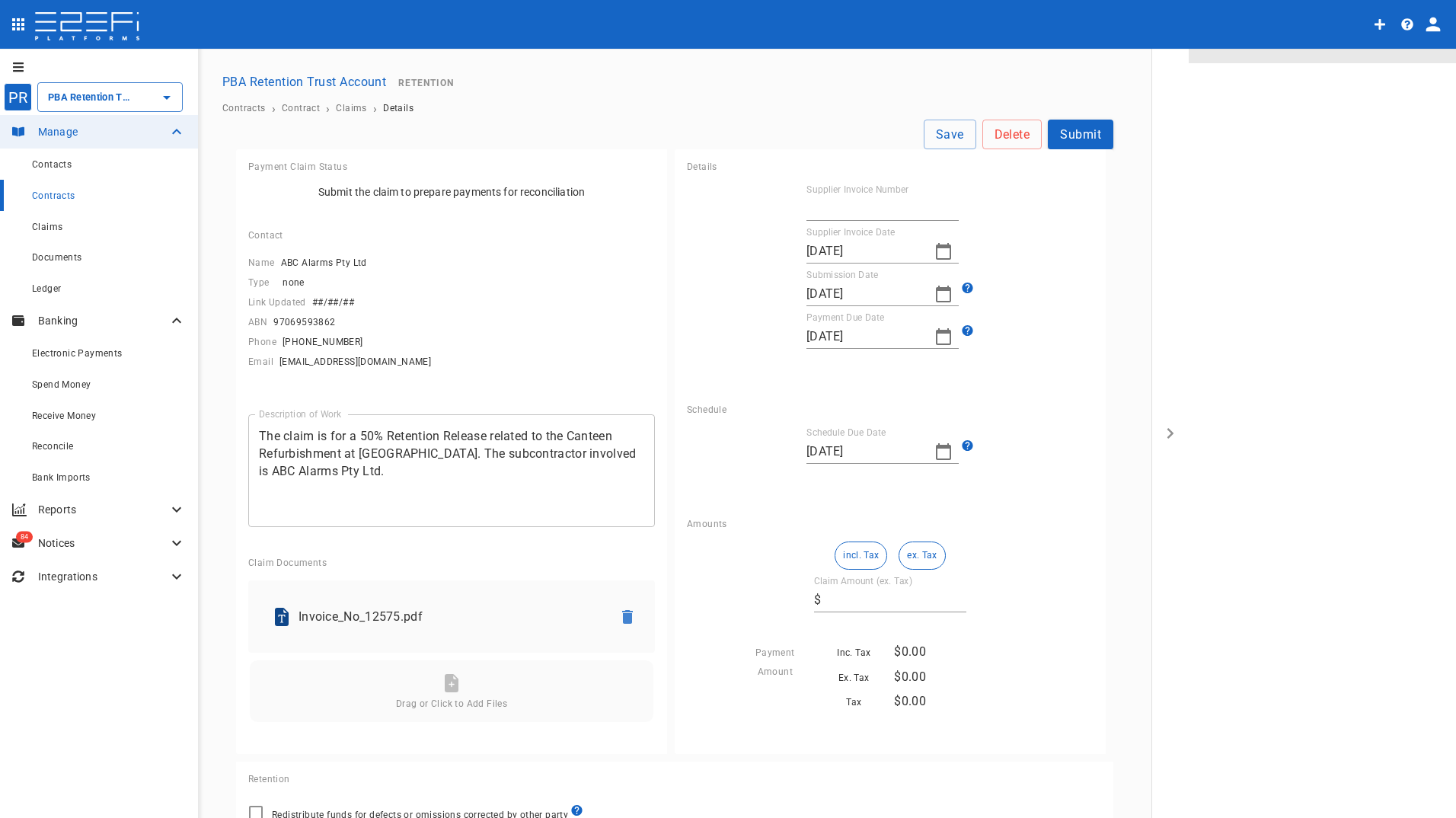
type input "490.58"
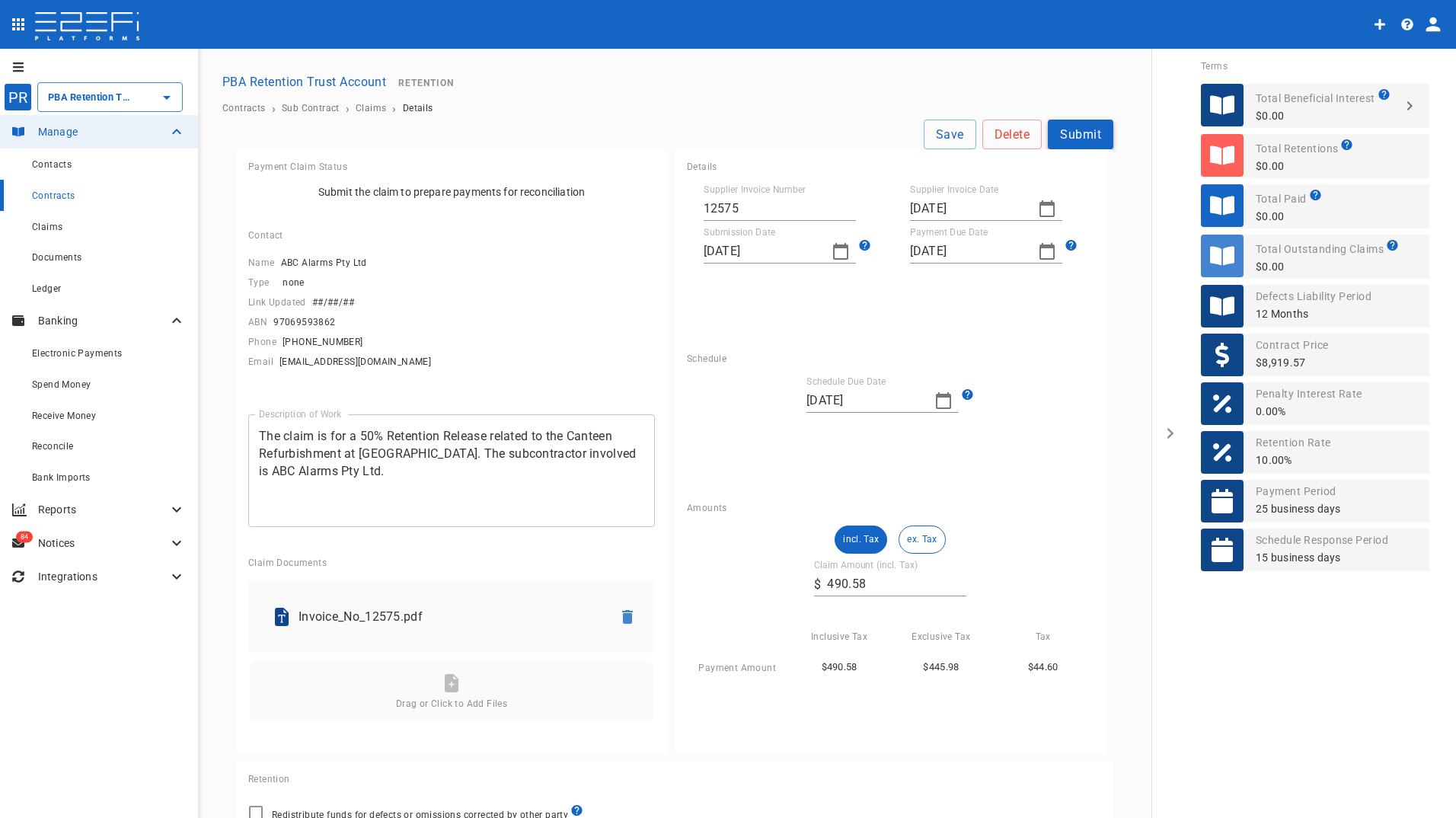
click at [1071, 133] on button "Submit" at bounding box center [1080, 134] width 65 height 30
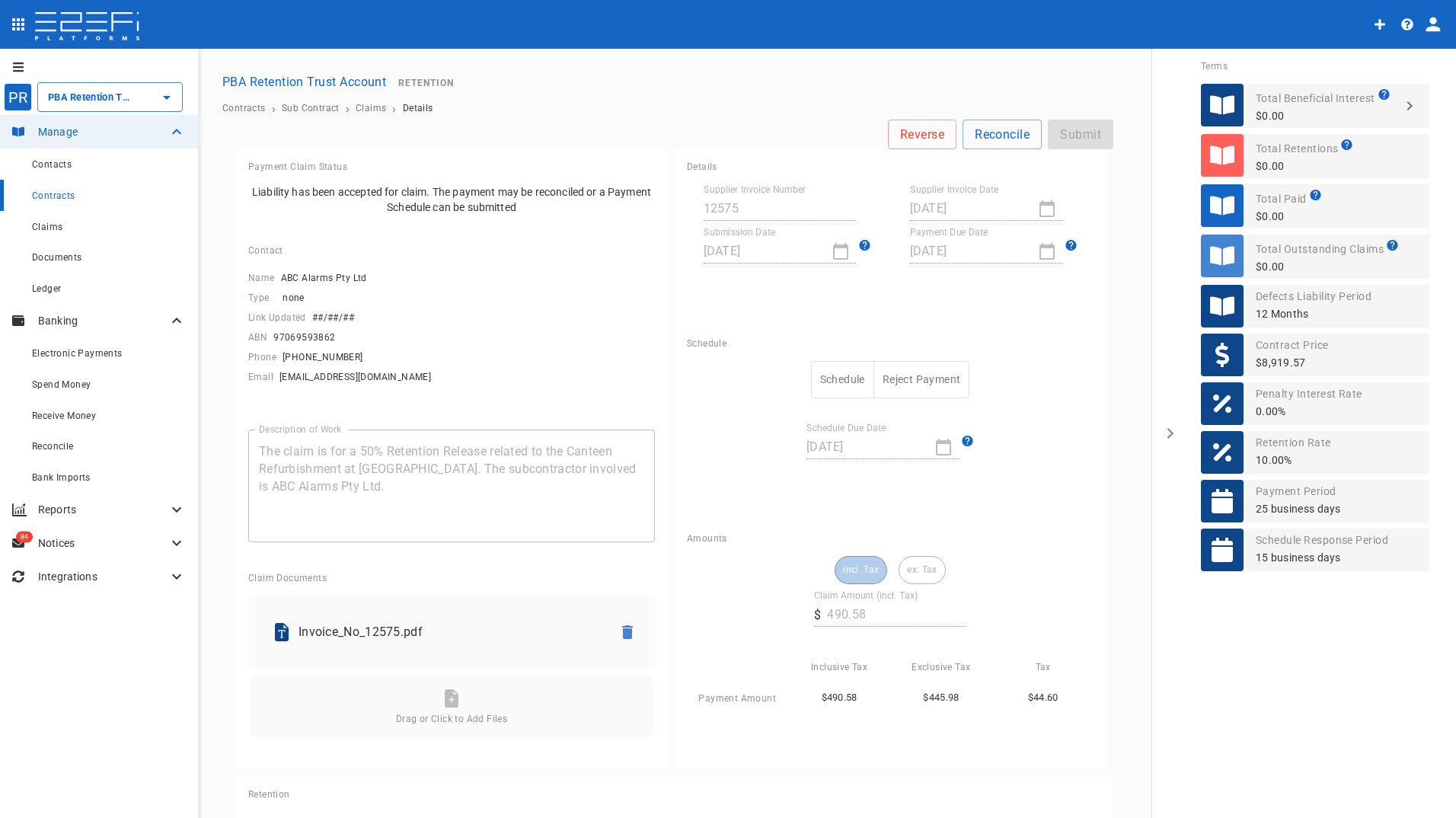
click at [833, 371] on button "Schedule" at bounding box center [843, 379] width 64 height 38
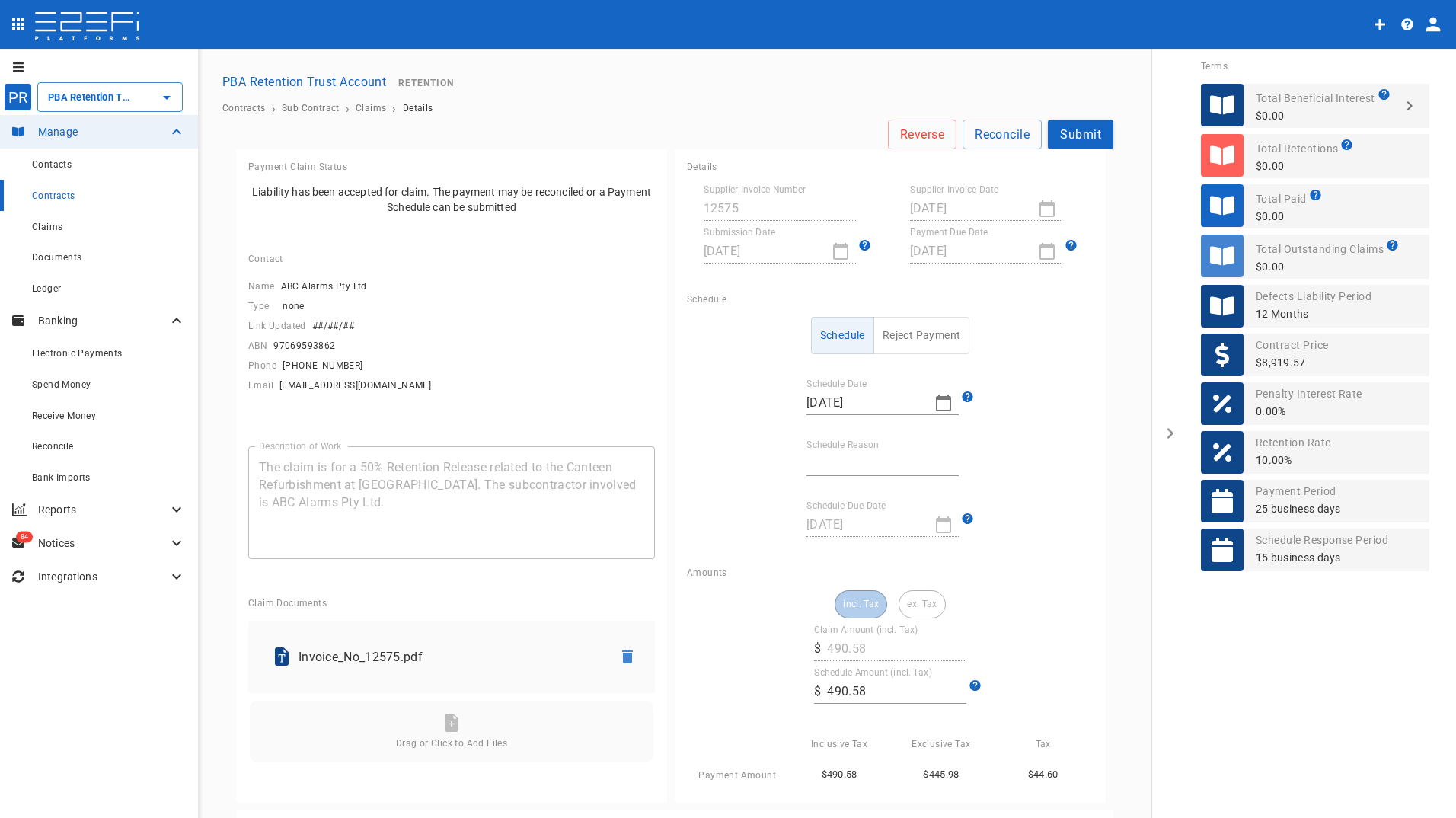
click at [937, 399] on icon "button" at bounding box center [944, 403] width 15 height 17
click at [907, 610] on div "31" at bounding box center [906, 609] width 12 height 17
type input "[DATE]"
click at [846, 454] on input "Schedule Reason" at bounding box center [882, 463] width 152 height 25
type input "Payment date"
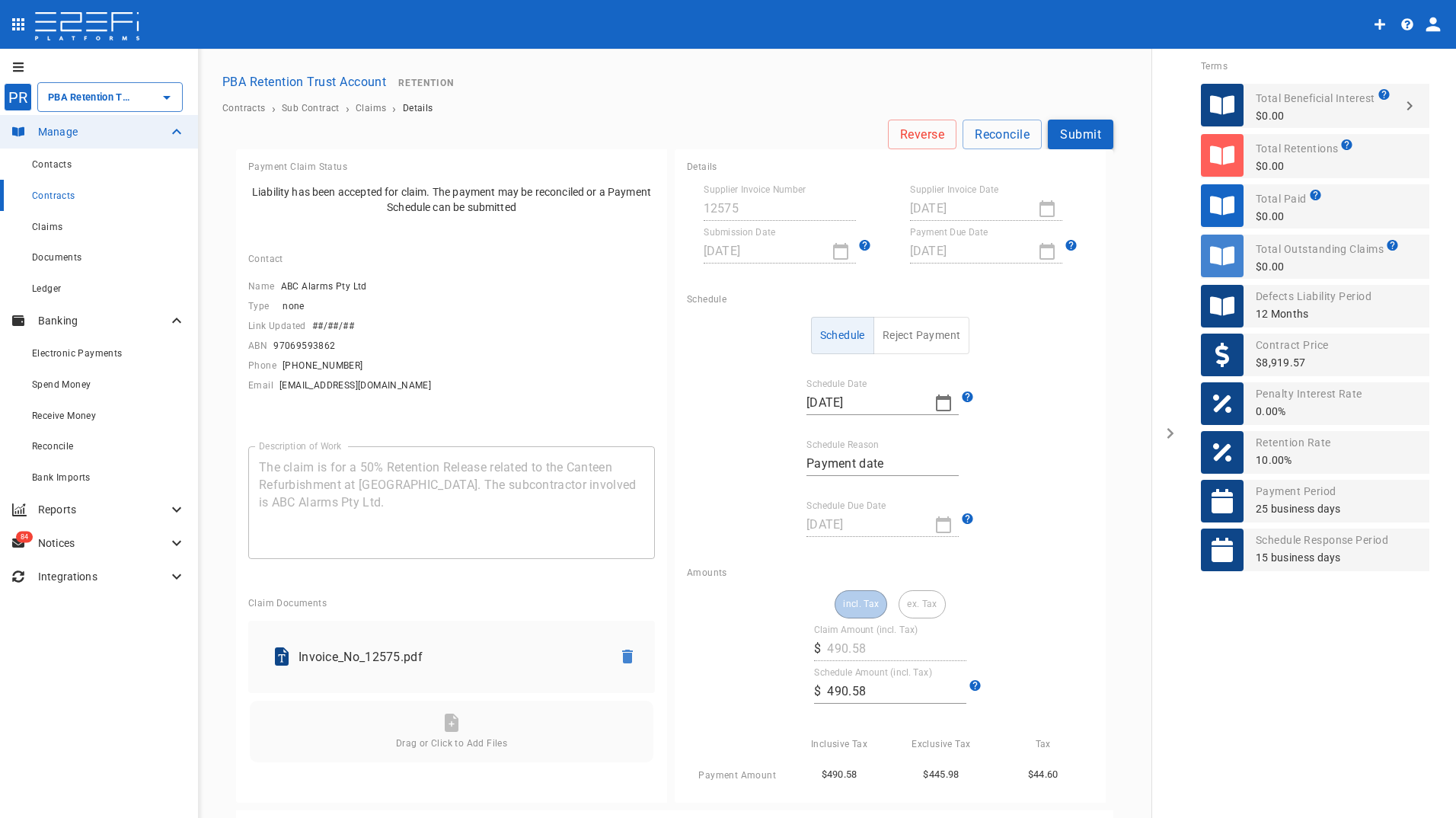
click at [1084, 139] on button "Submit" at bounding box center [1080, 134] width 65 height 30
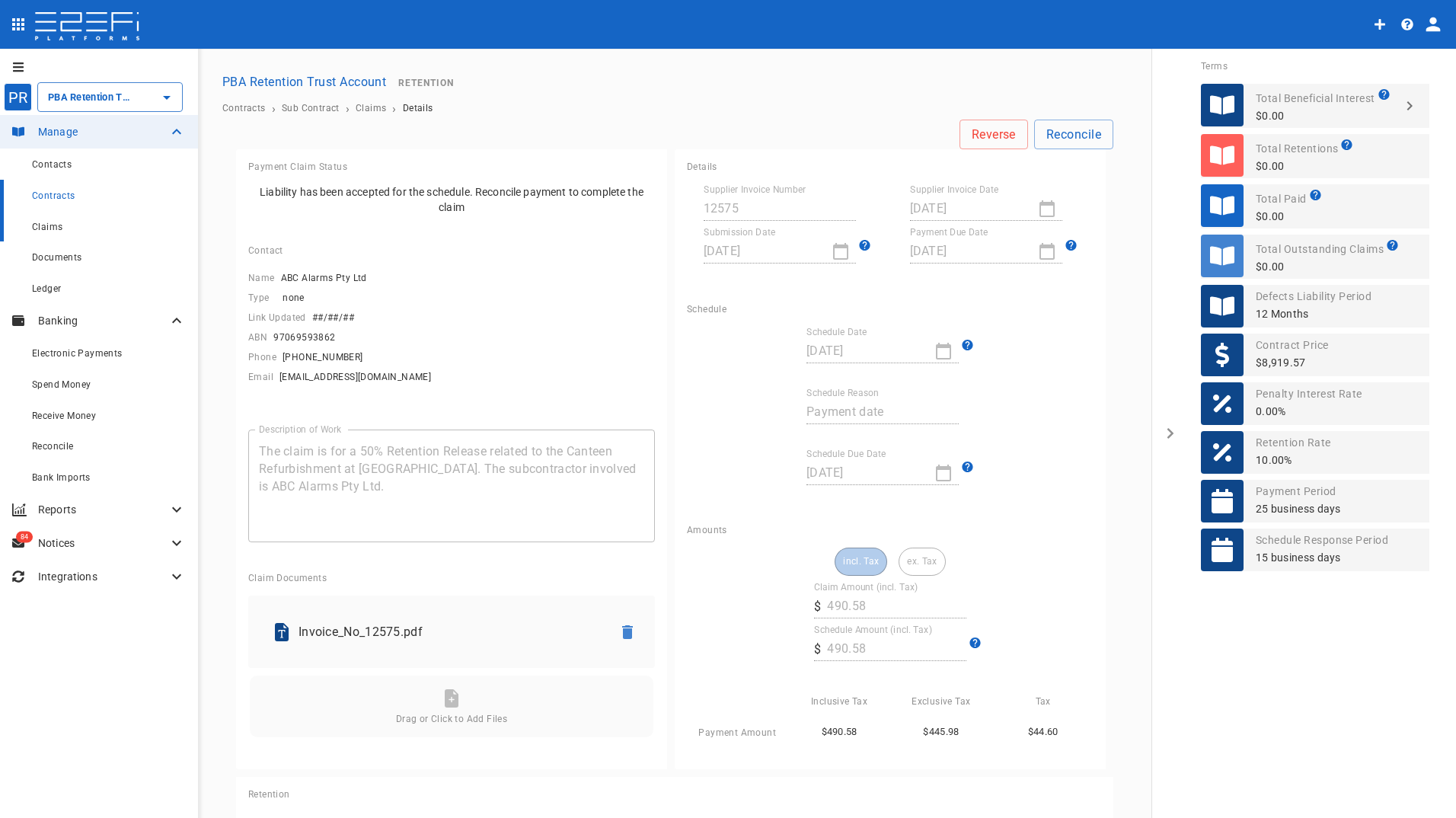
click at [53, 224] on span "Claims" at bounding box center [47, 227] width 31 height 11
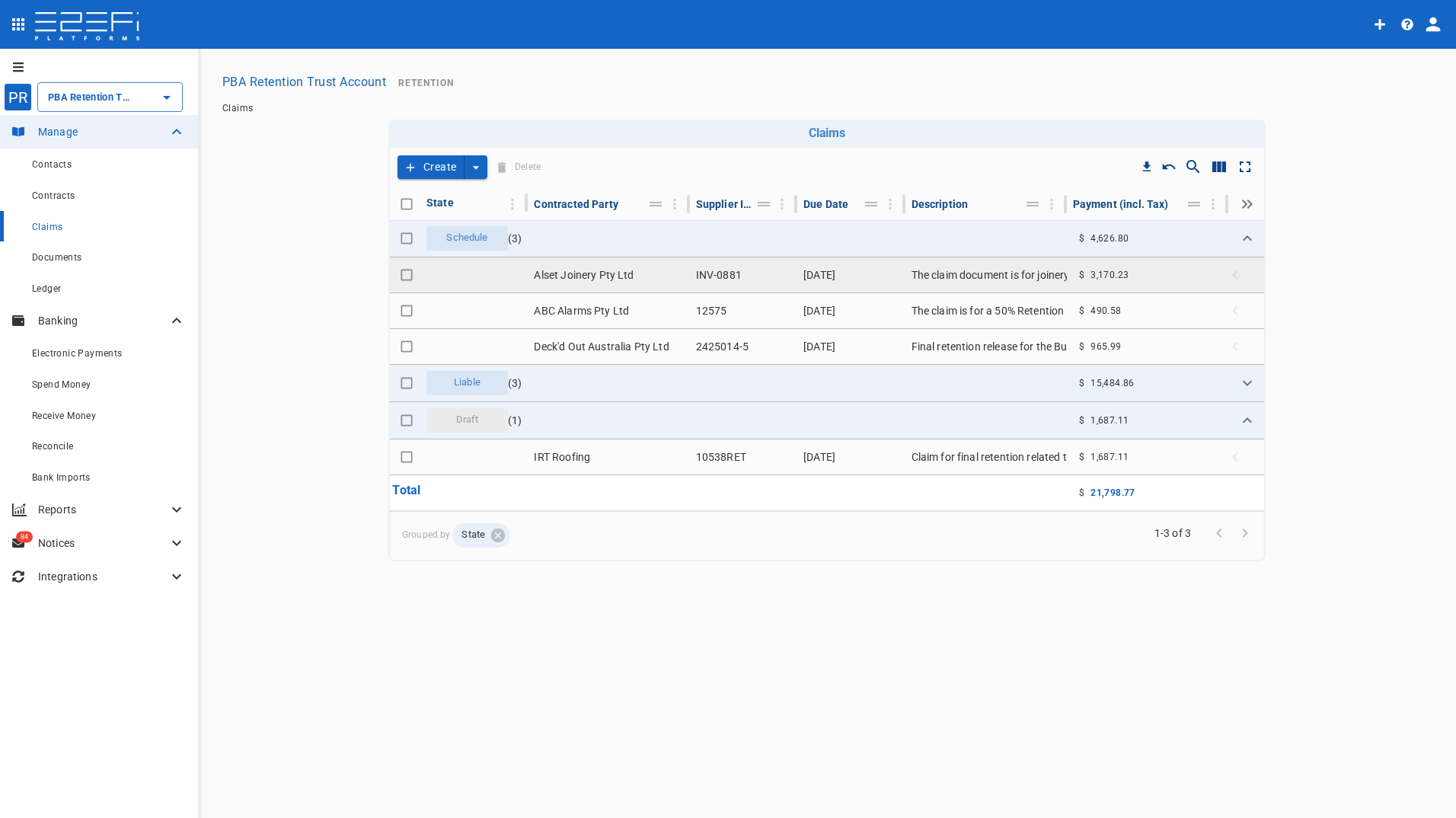
click at [597, 269] on td "Alset Joinery Pty Ltd" at bounding box center [608, 275] width 162 height 35
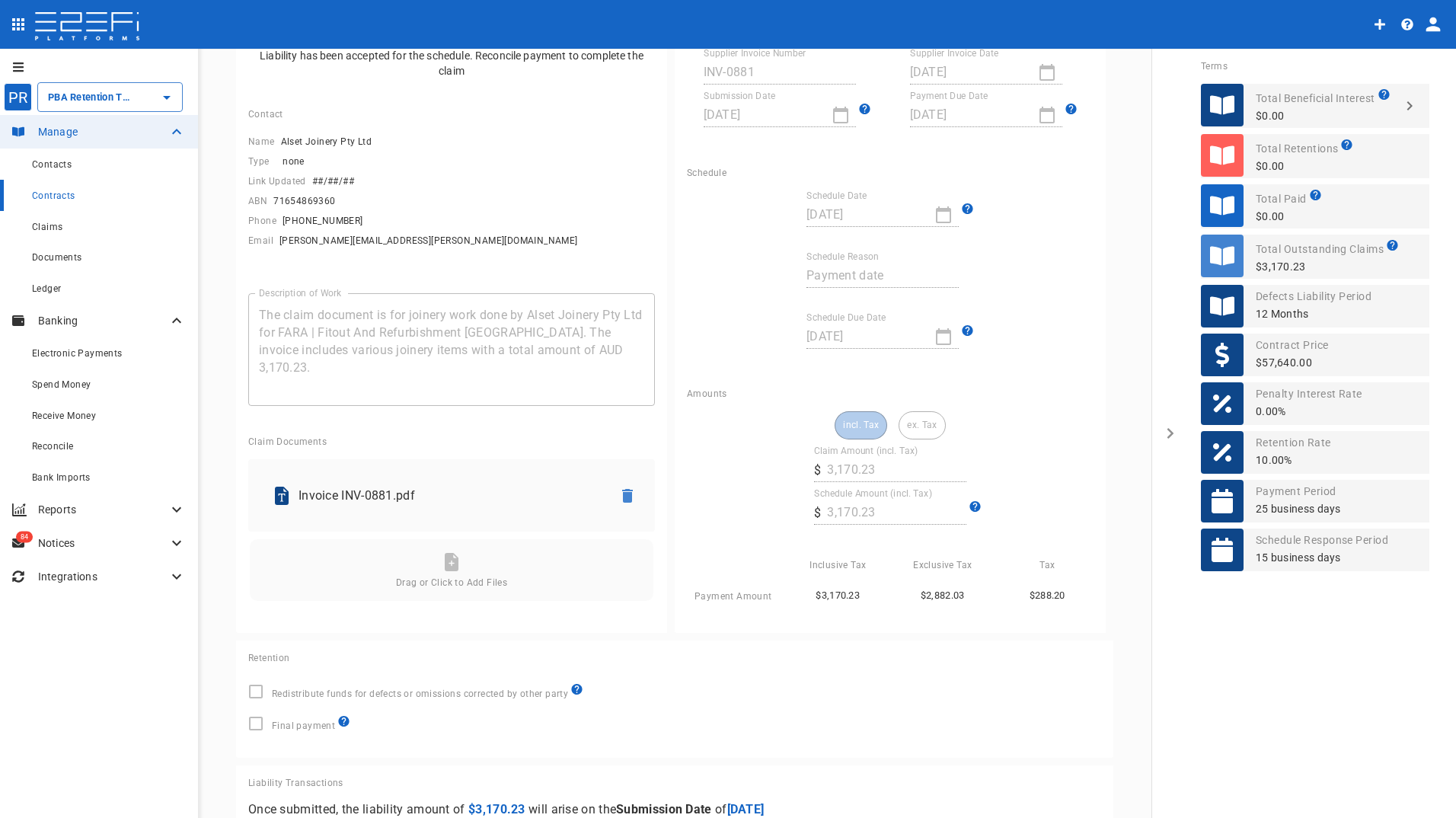
scroll to position [361, 0]
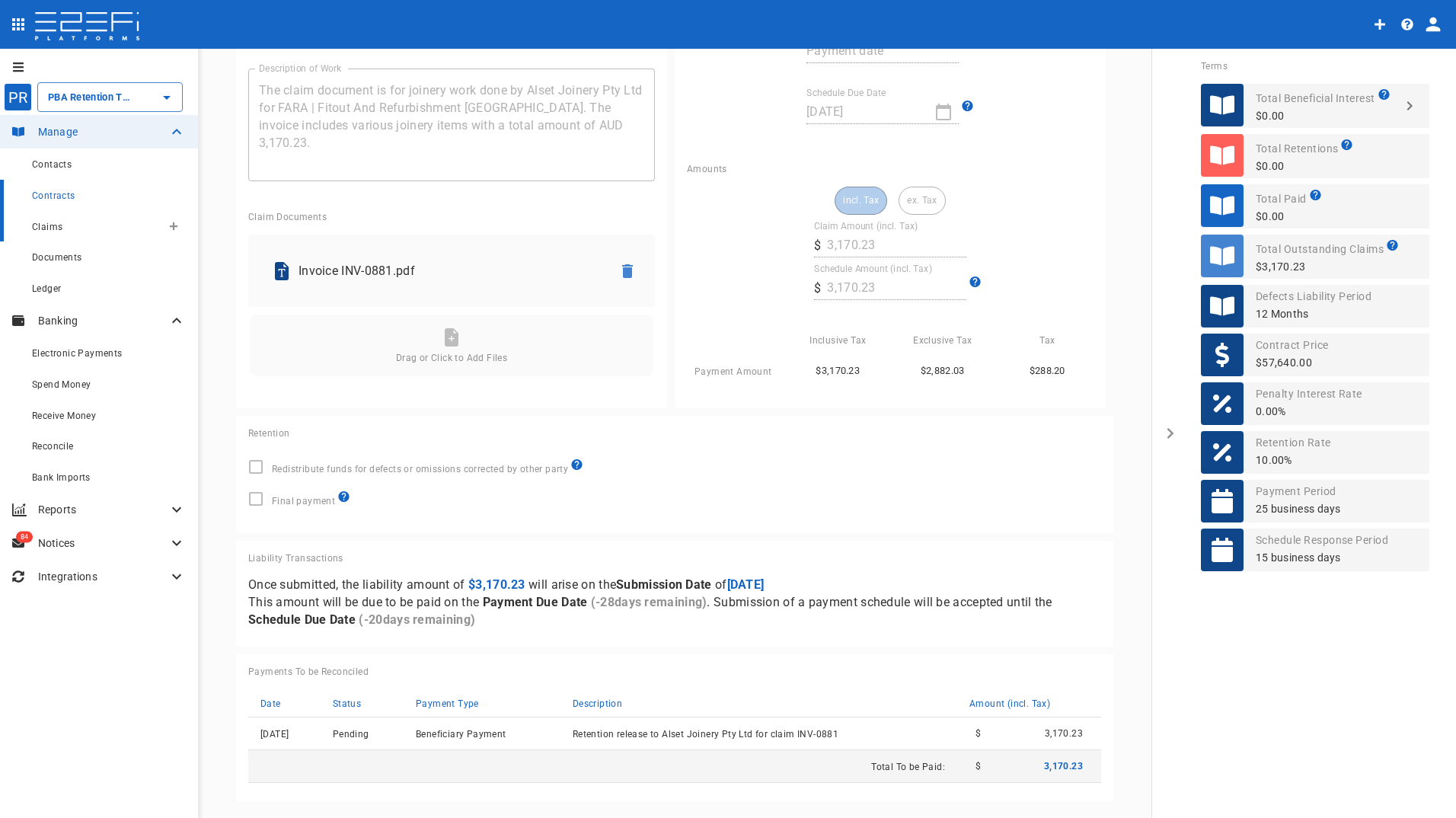
click at [55, 233] on div "Claims" at bounding box center [97, 226] width 129 height 19
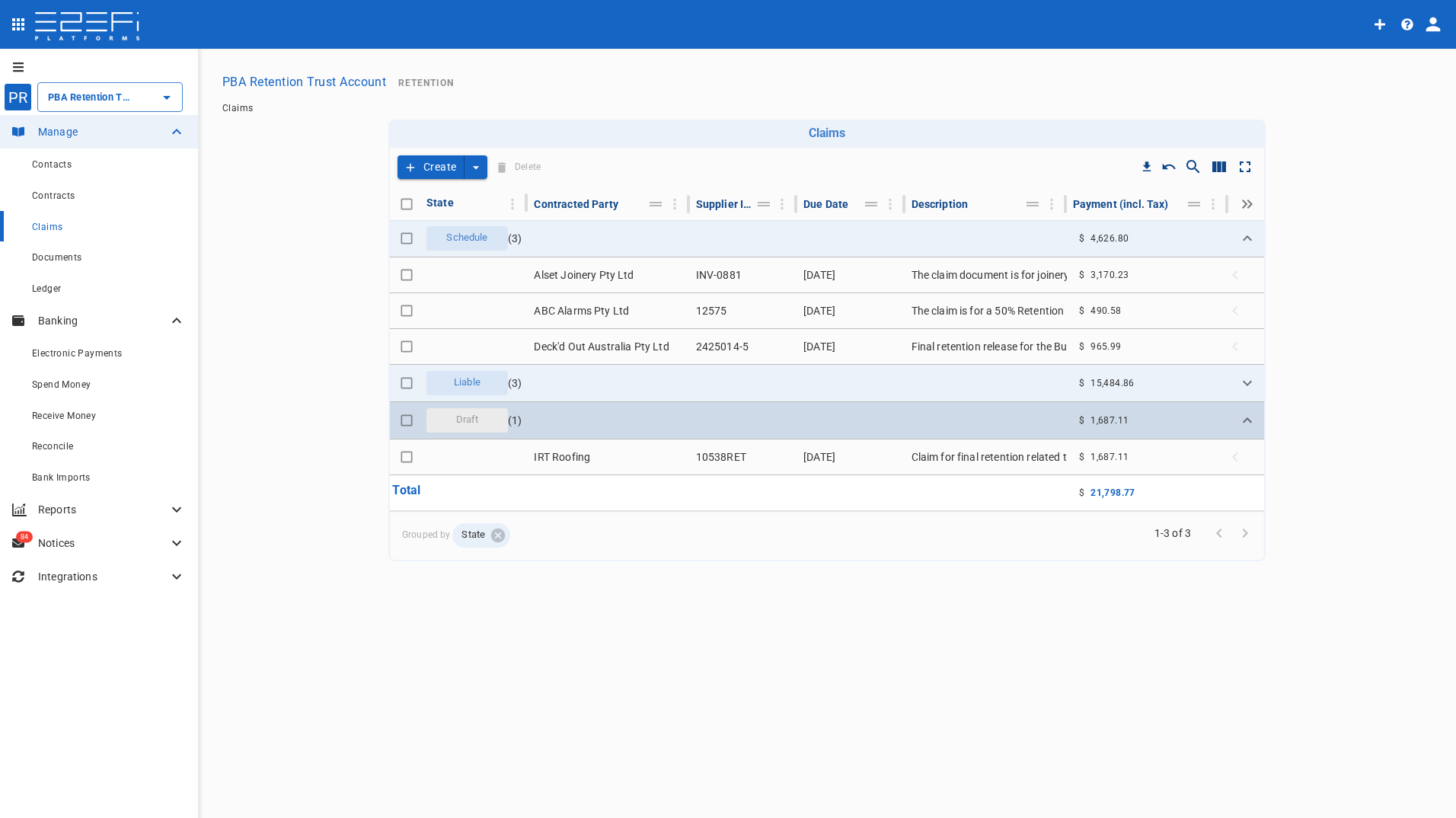
click at [470, 420] on span "Draft" at bounding box center [468, 420] width 41 height 15
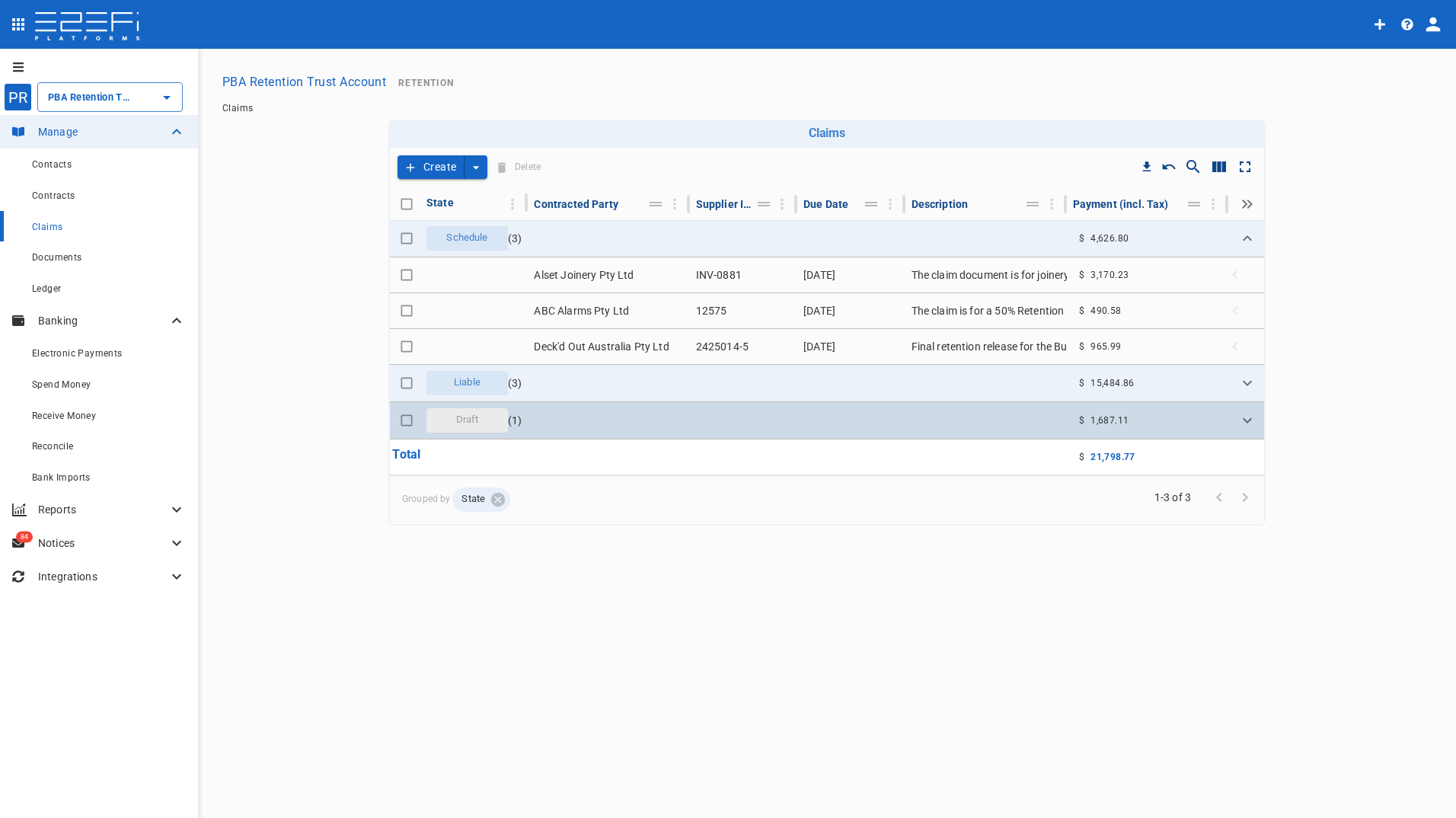
click at [470, 420] on span "Draft" at bounding box center [468, 420] width 41 height 15
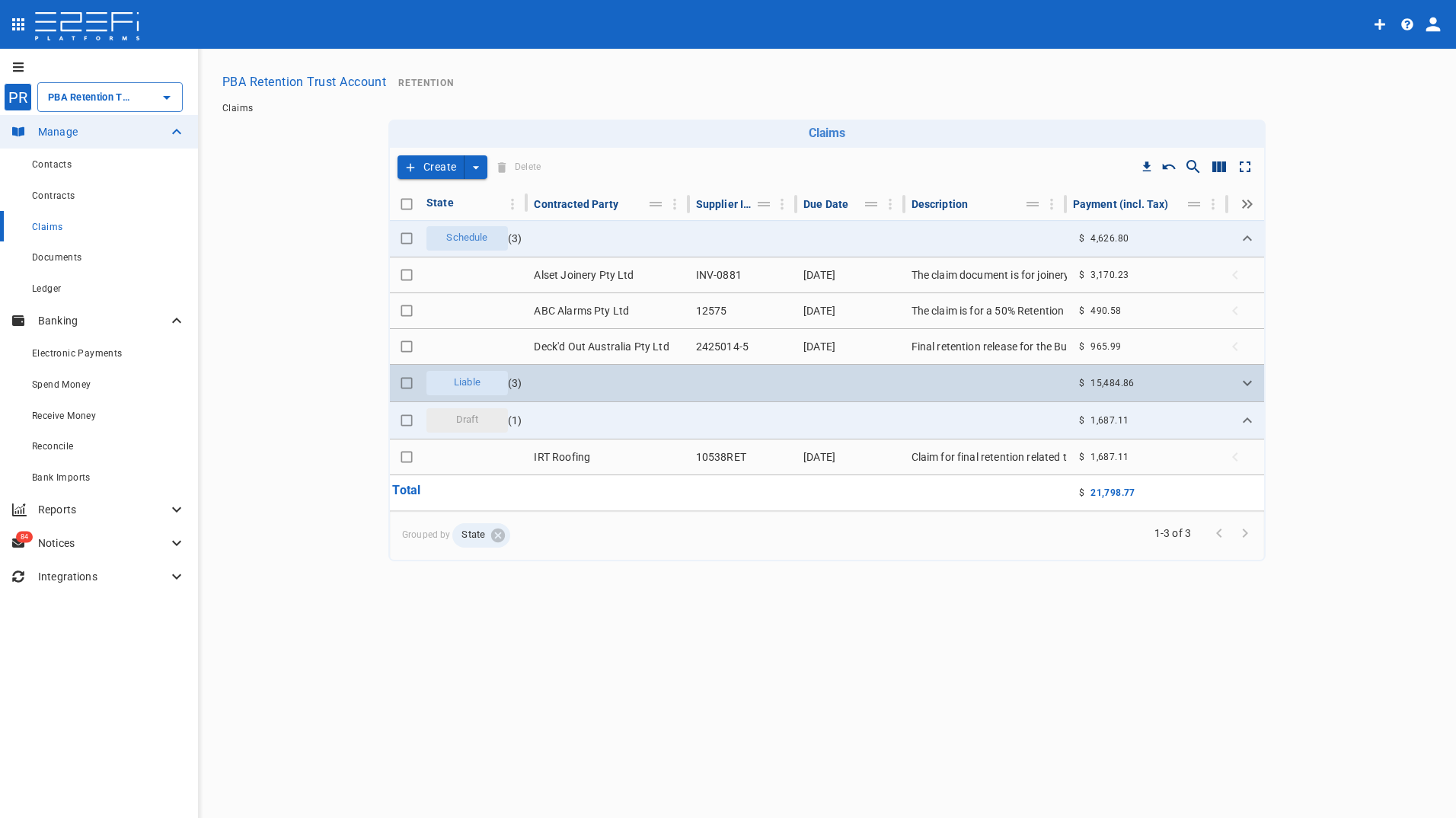
drag, startPoint x: 474, startPoint y: 383, endPoint x: 490, endPoint y: 386, distance: 16.3
click at [478, 382] on span "Liable" at bounding box center [467, 382] width 45 height 15
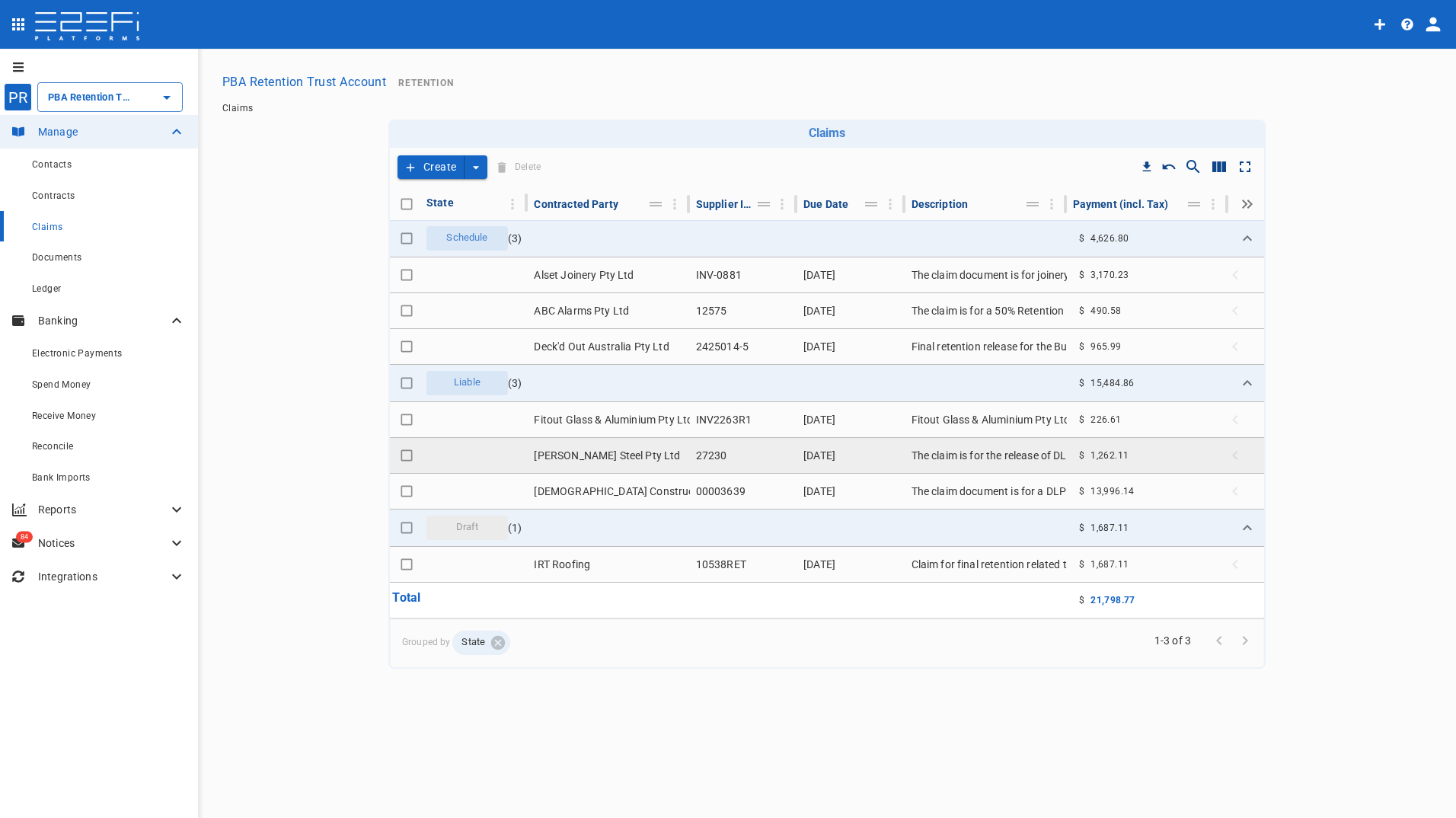
click at [612, 455] on td "[PERSON_NAME] Steel Pty Ltd" at bounding box center [608, 456] width 162 height 35
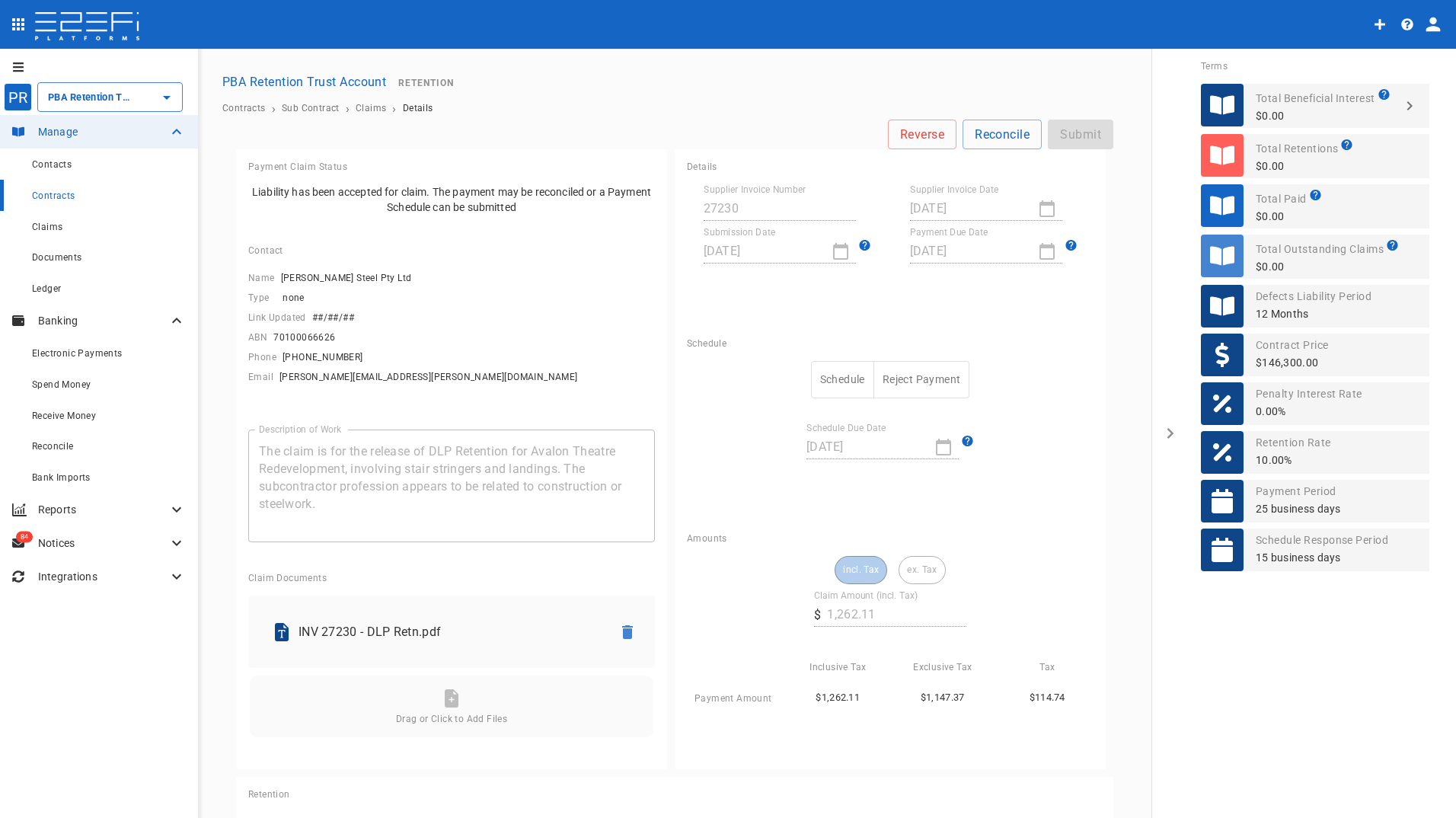
click at [824, 368] on button "Schedule" at bounding box center [843, 379] width 64 height 38
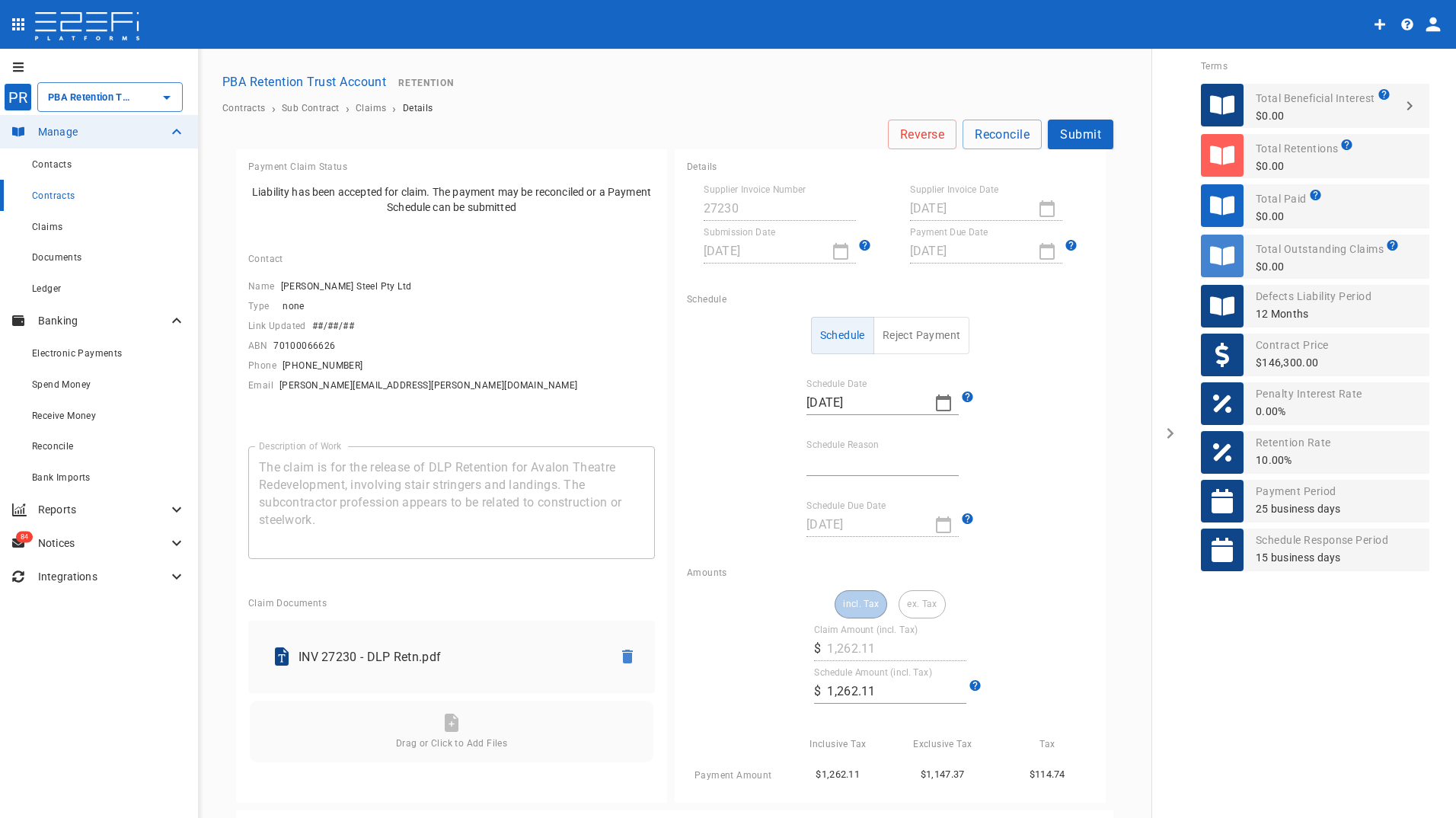
click at [856, 461] on input "Schedule Reason" at bounding box center [882, 463] width 152 height 25
type input "Payment date"
click at [1065, 138] on button "Submit" at bounding box center [1080, 134] width 65 height 30
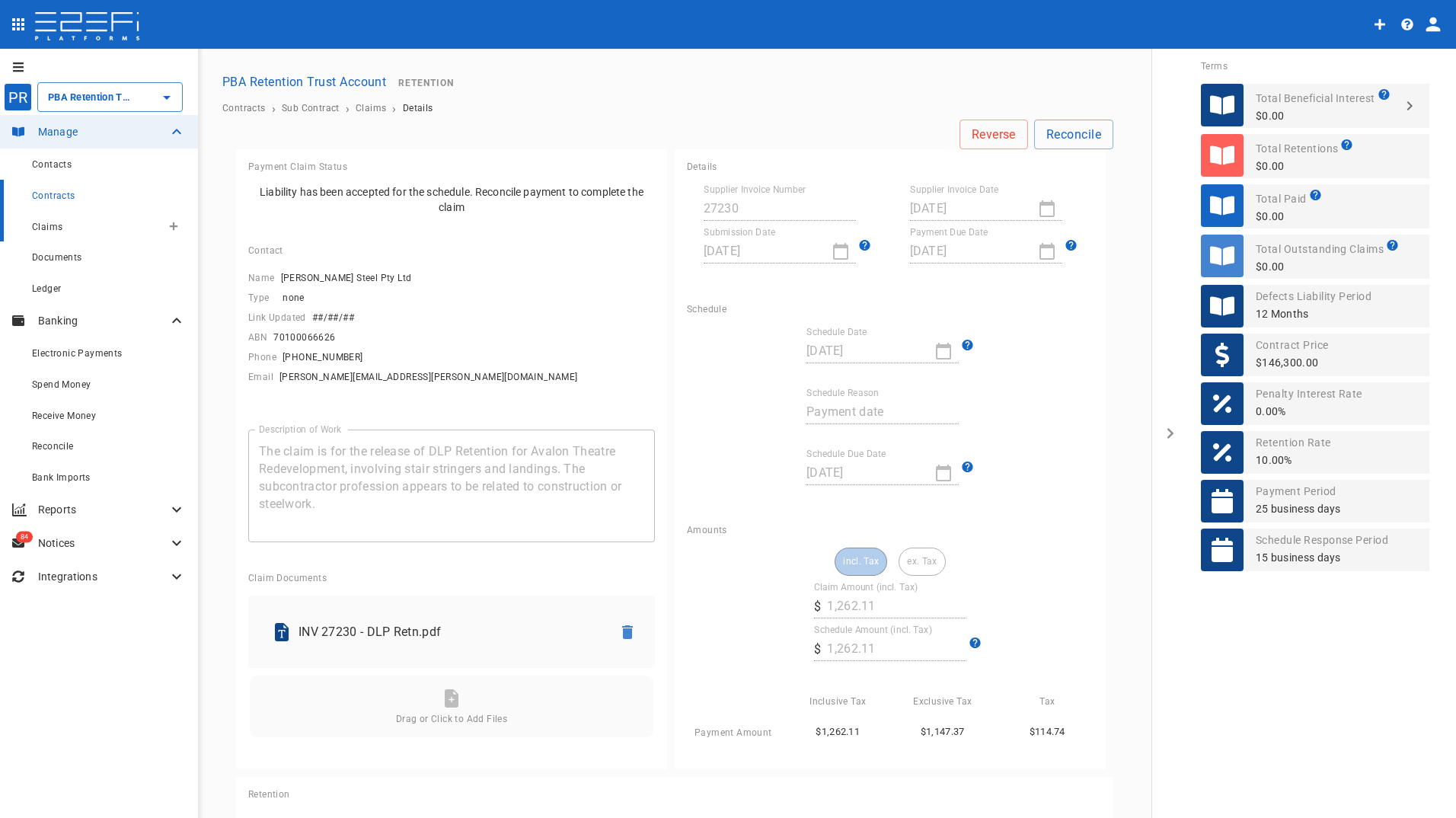
click at [47, 227] on span "Claims" at bounding box center [47, 227] width 31 height 11
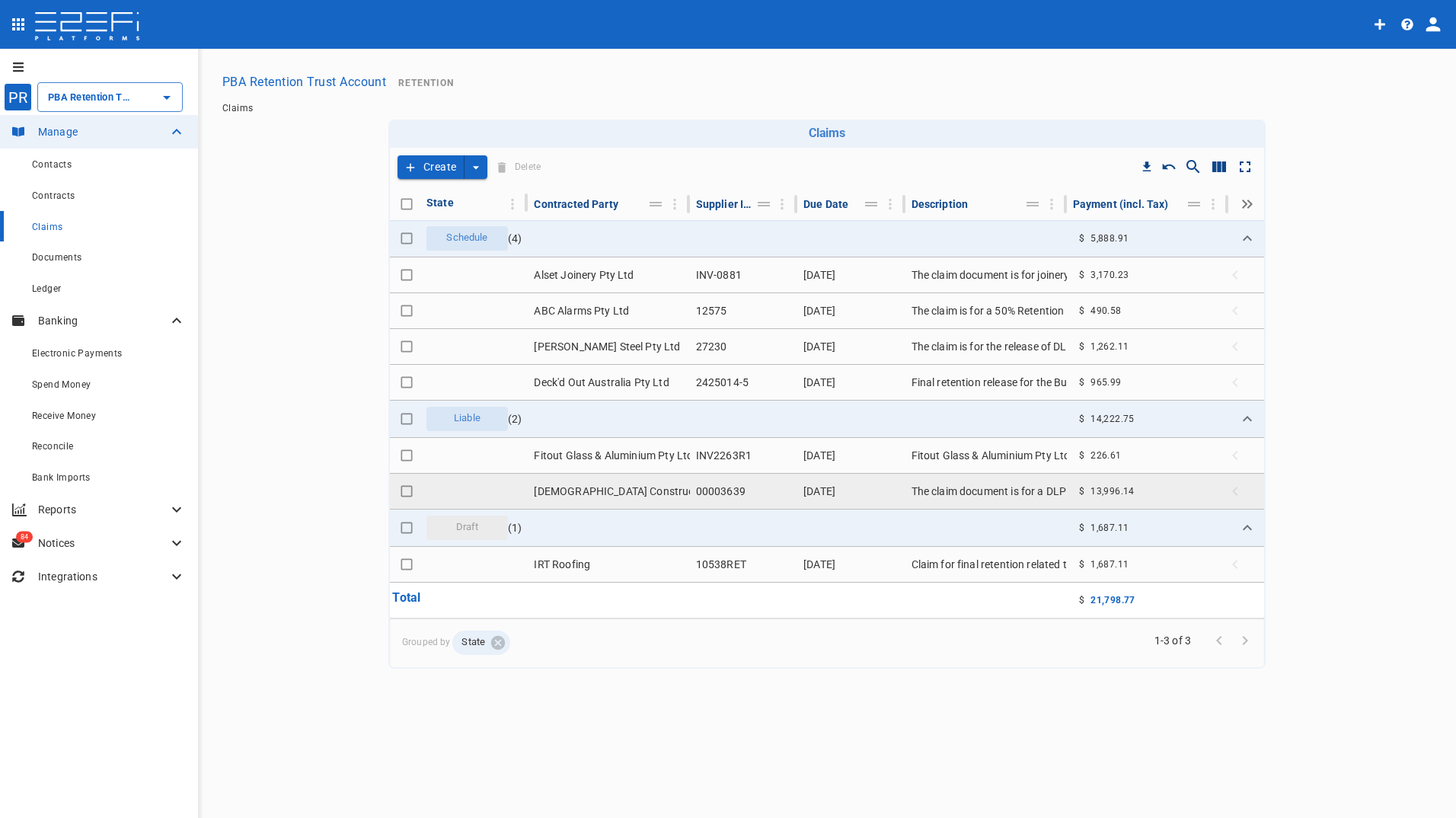
click at [596, 485] on td "[DEMOGRAPHIC_DATA] Constructions QLD" at bounding box center [608, 491] width 162 height 35
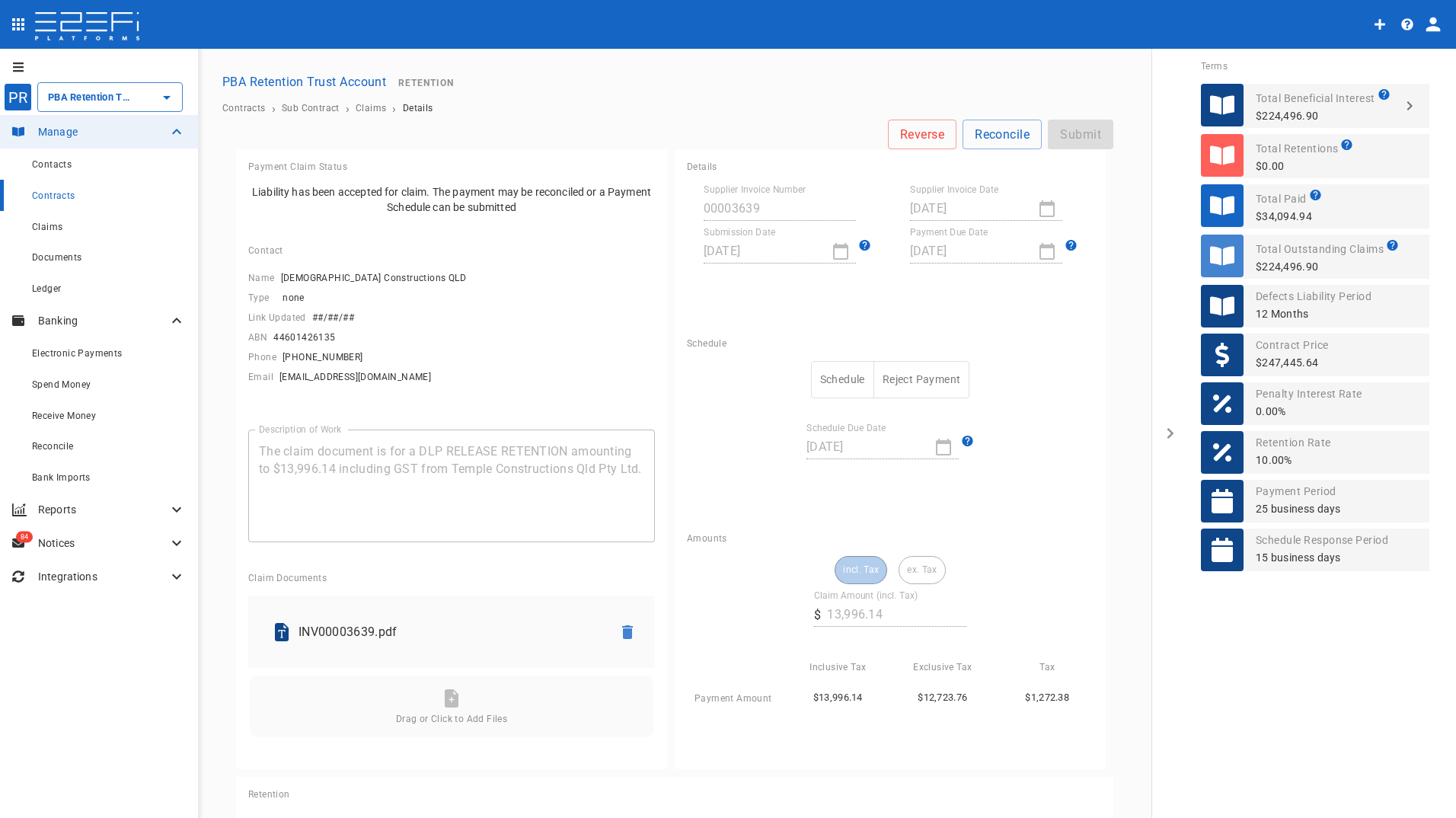
click at [825, 382] on button "Schedule" at bounding box center [843, 379] width 64 height 38
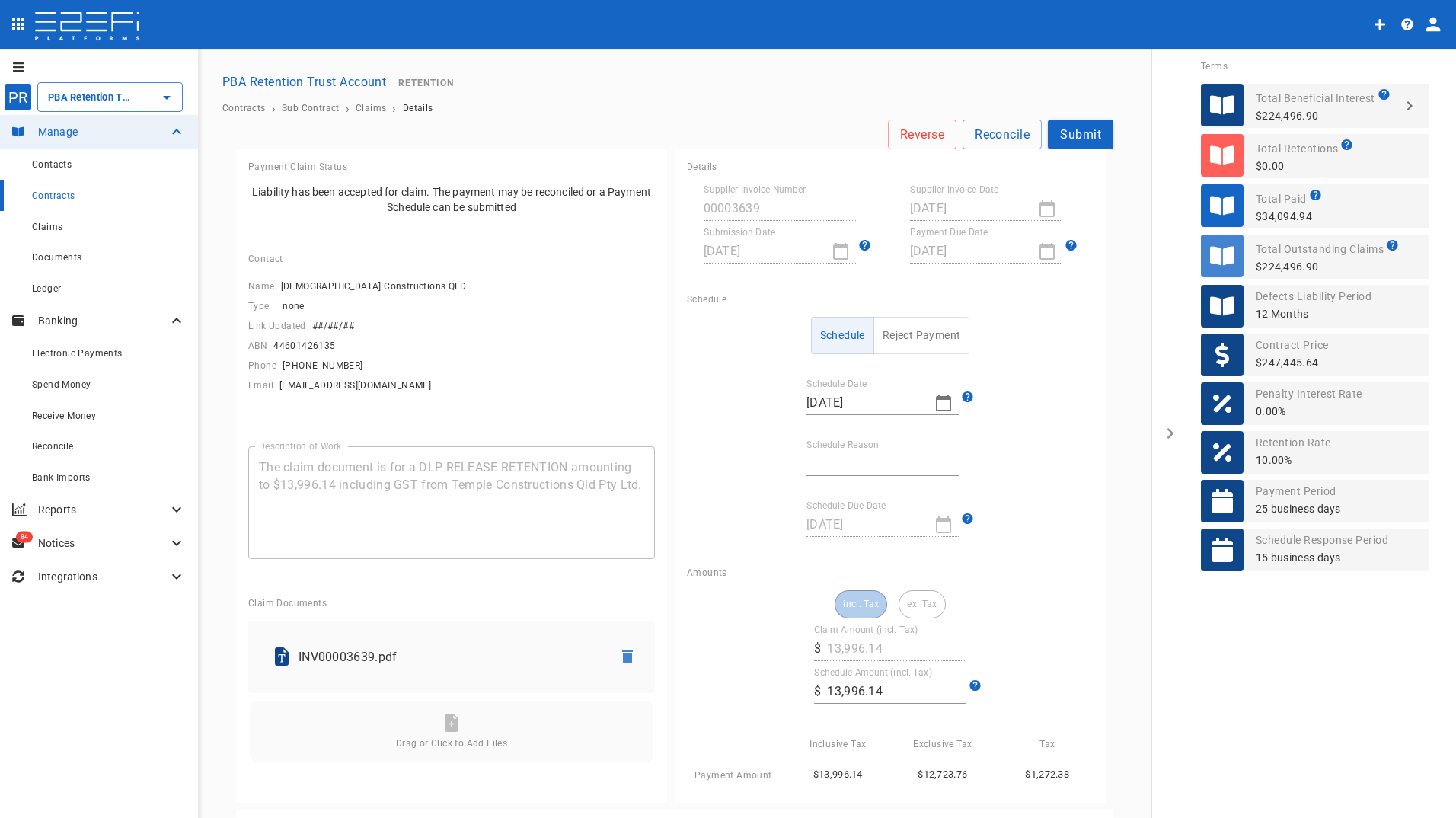
drag, startPoint x: 829, startPoint y: 461, endPoint x: 840, endPoint y: 470, distance: 14.2
click at [831, 461] on input "Schedule Reason" at bounding box center [882, 463] width 152 height 25
type input "Payment date"
drag, startPoint x: 1066, startPoint y: 133, endPoint x: 1050, endPoint y: 124, distance: 18.4
click at [1068, 133] on button "Submit" at bounding box center [1080, 134] width 65 height 30
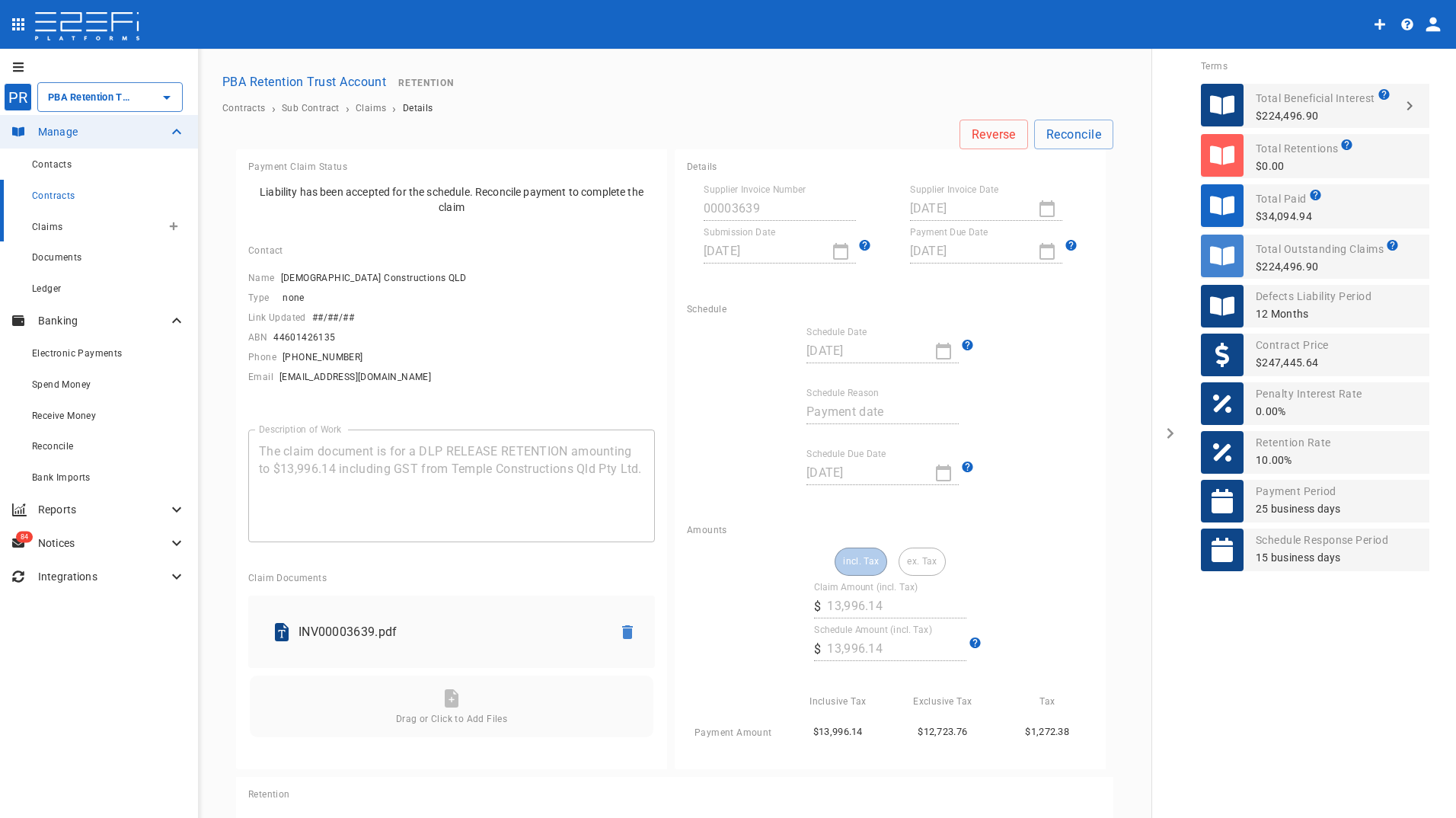
click at [54, 226] on span "Claims" at bounding box center [47, 227] width 31 height 11
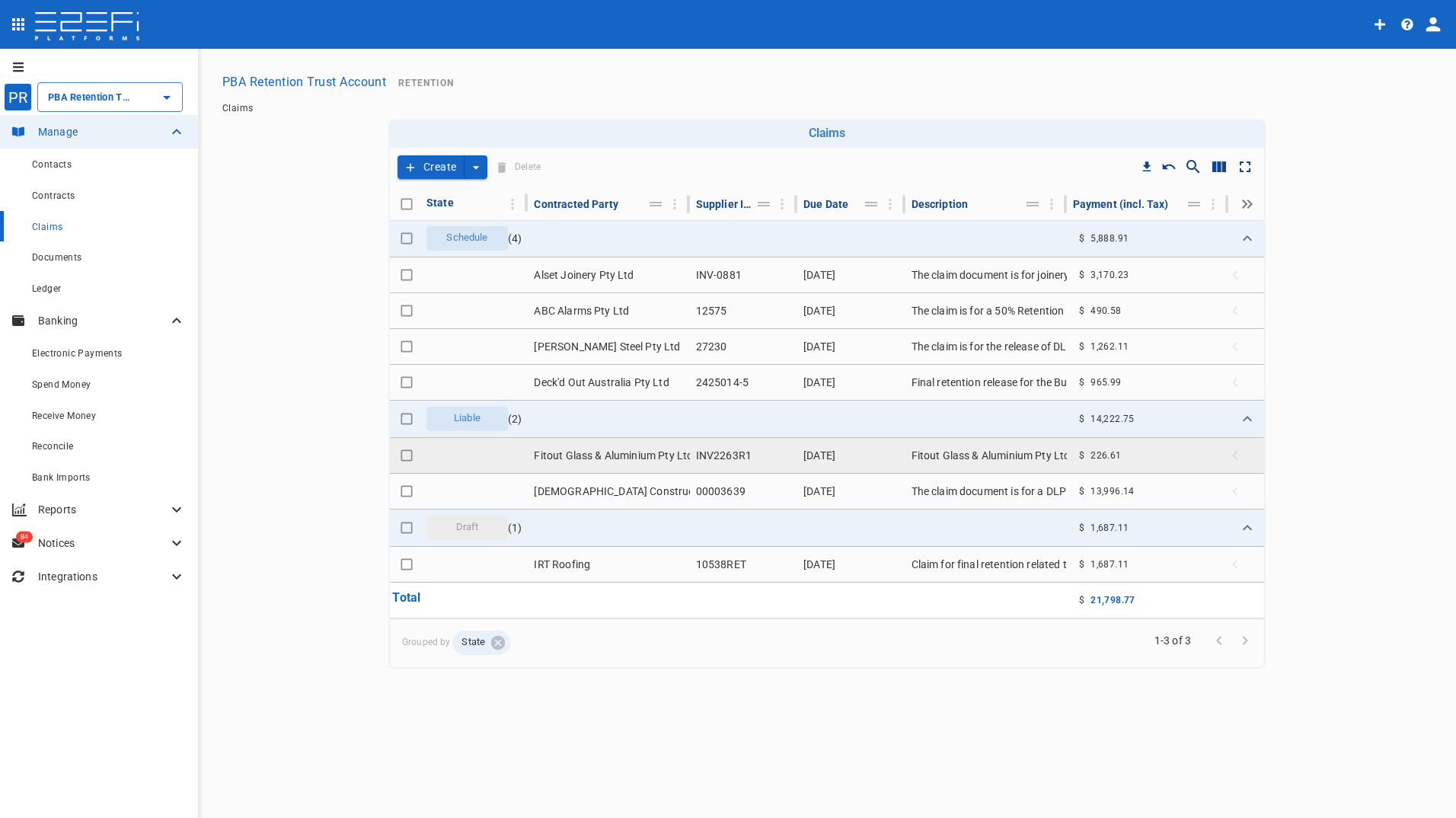
click at [604, 456] on td "Fitout Glass & Aluminium Pty Ltd" at bounding box center [608, 456] width 162 height 35
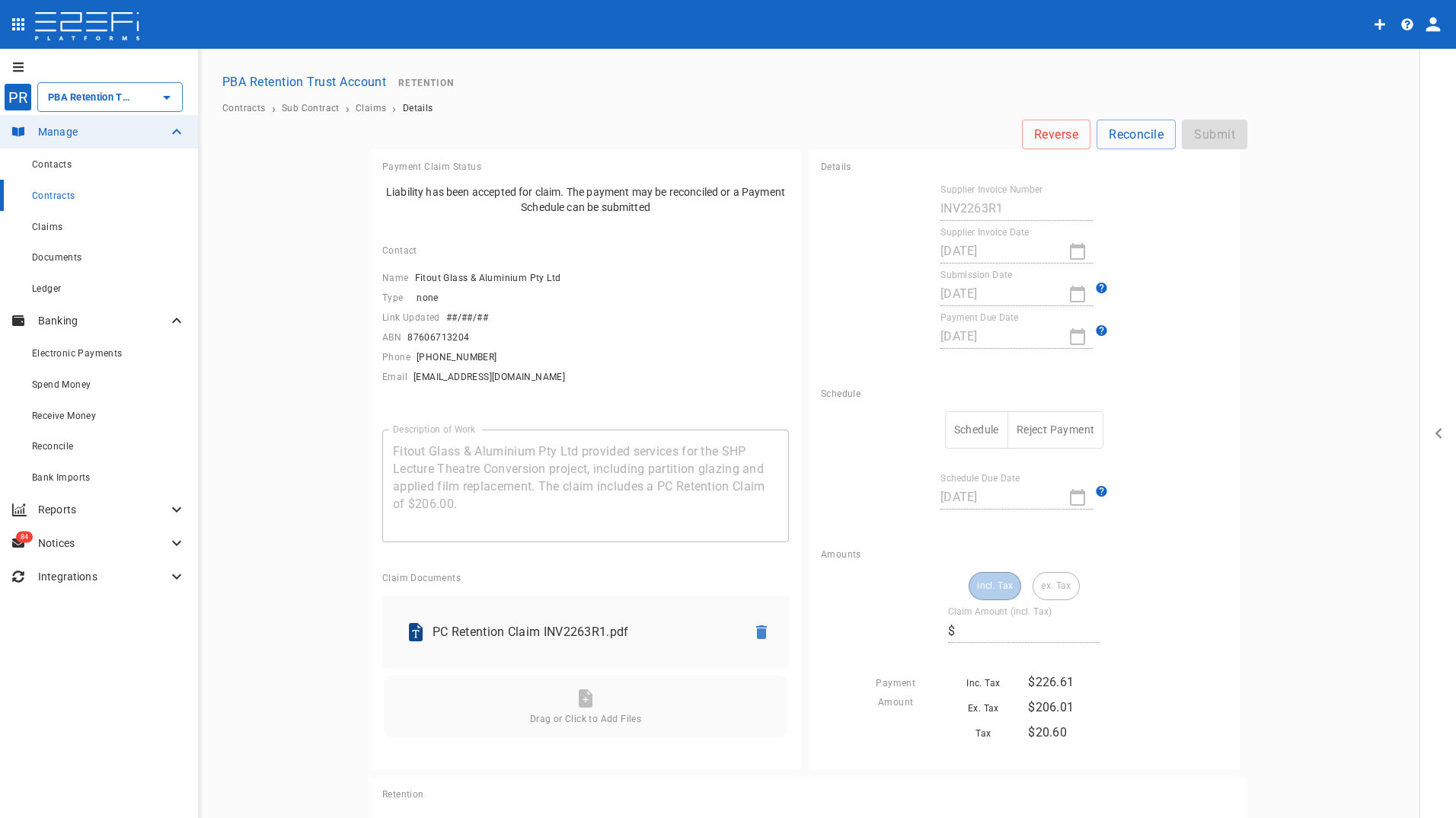
type input "226.61"
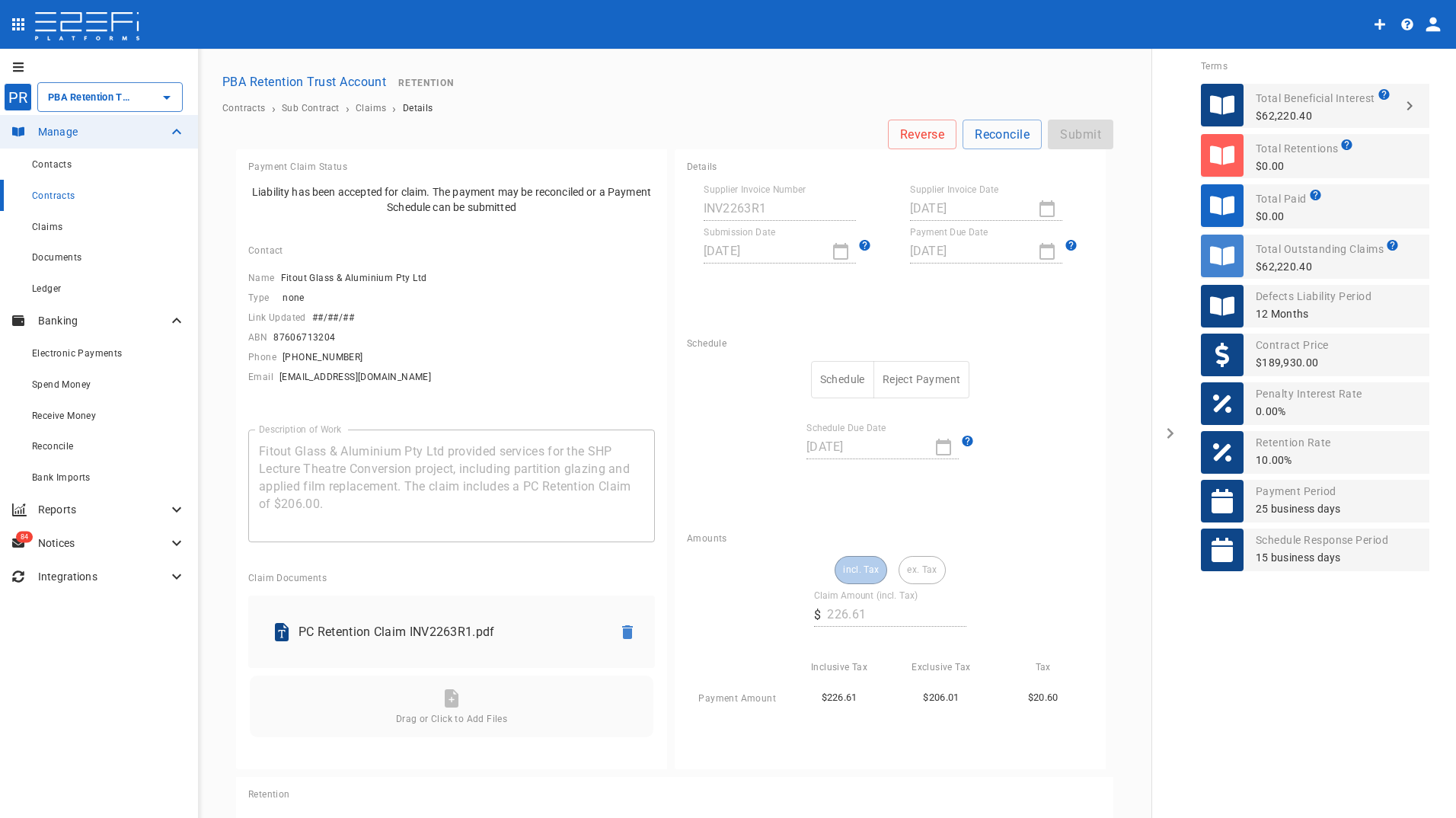
click at [836, 371] on button "Schedule" at bounding box center [843, 379] width 64 height 38
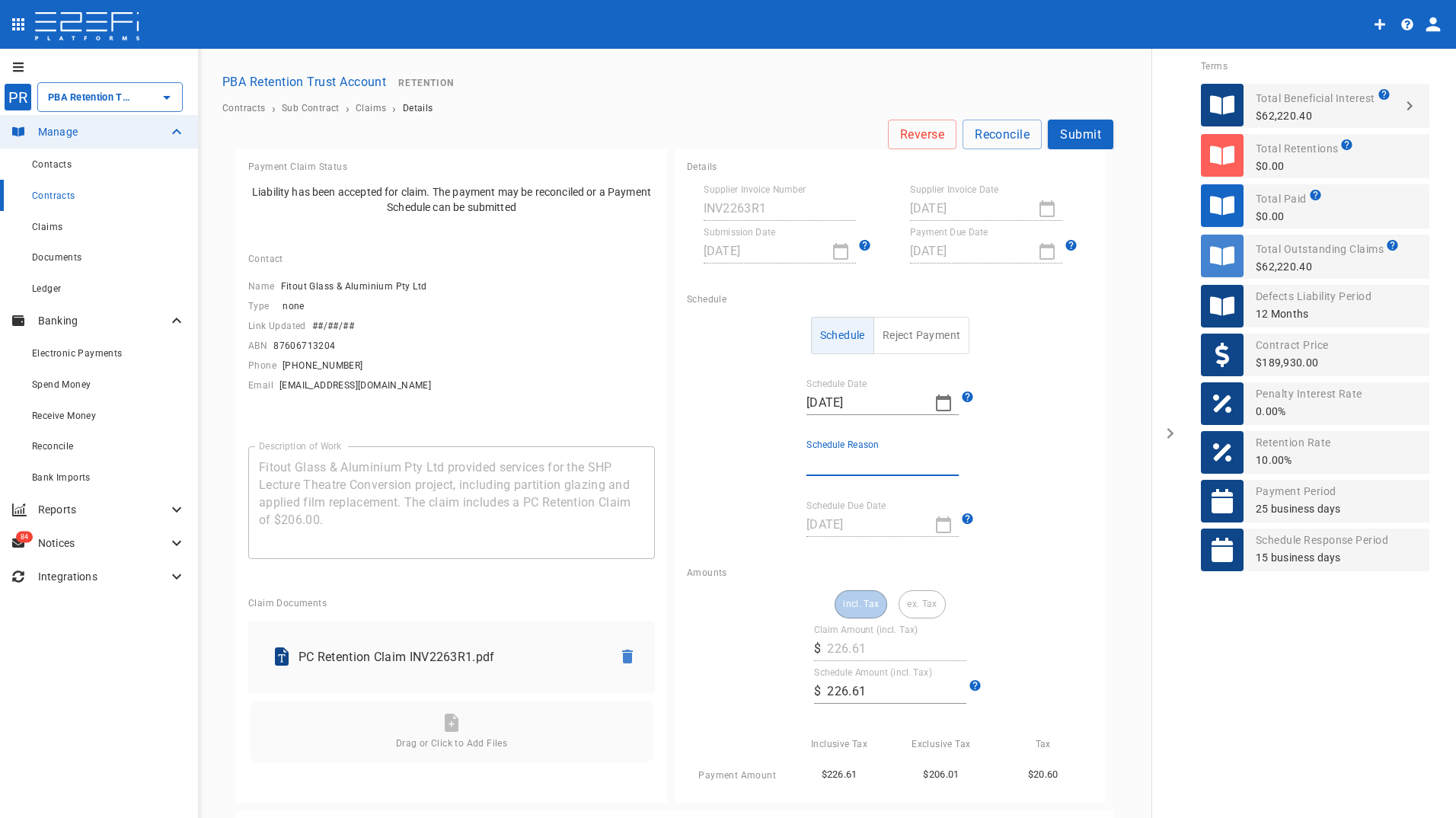
click at [852, 460] on input "Schedule Reason" at bounding box center [882, 463] width 152 height 25
type input "Payment date"
click at [939, 525] on div "[DATE]" at bounding box center [882, 525] width 152 height 25
click at [939, 395] on icon "button" at bounding box center [944, 403] width 18 height 18
click at [903, 604] on div "31" at bounding box center [906, 609] width 12 height 17
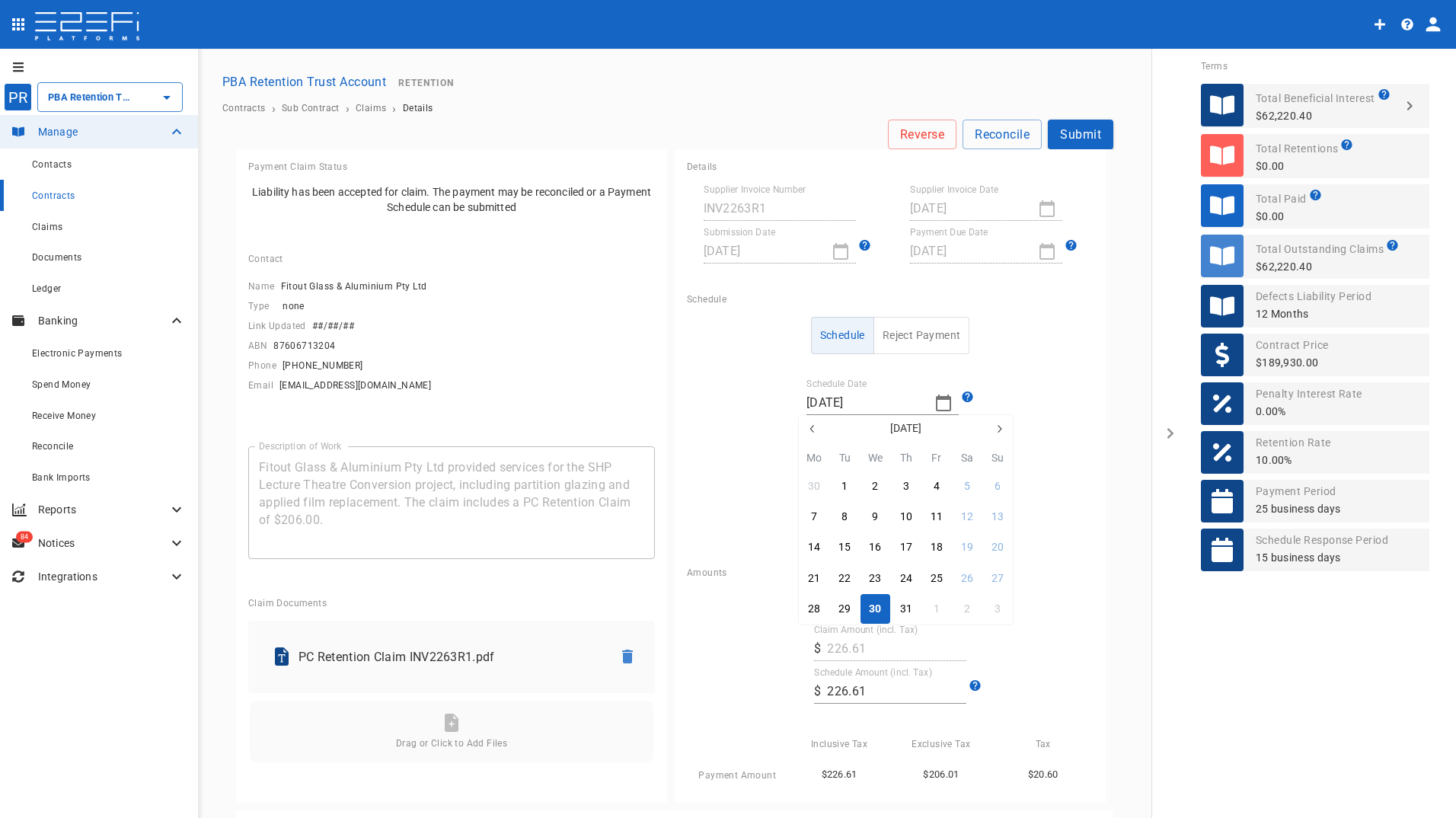
type input "[DATE]"
click at [1088, 128] on button "Submit" at bounding box center [1080, 134] width 65 height 30
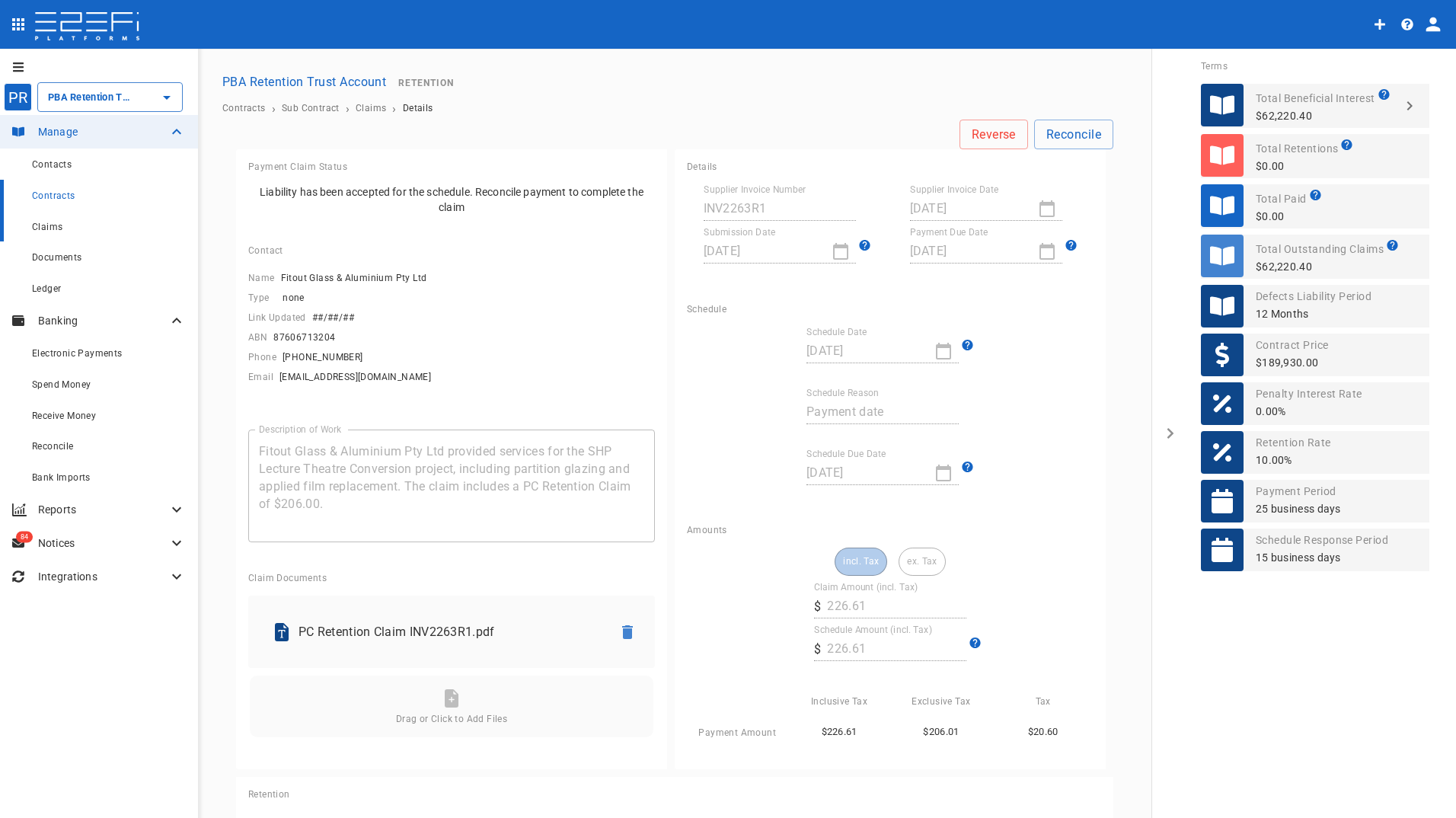
click at [50, 224] on span "Claims" at bounding box center [47, 227] width 31 height 11
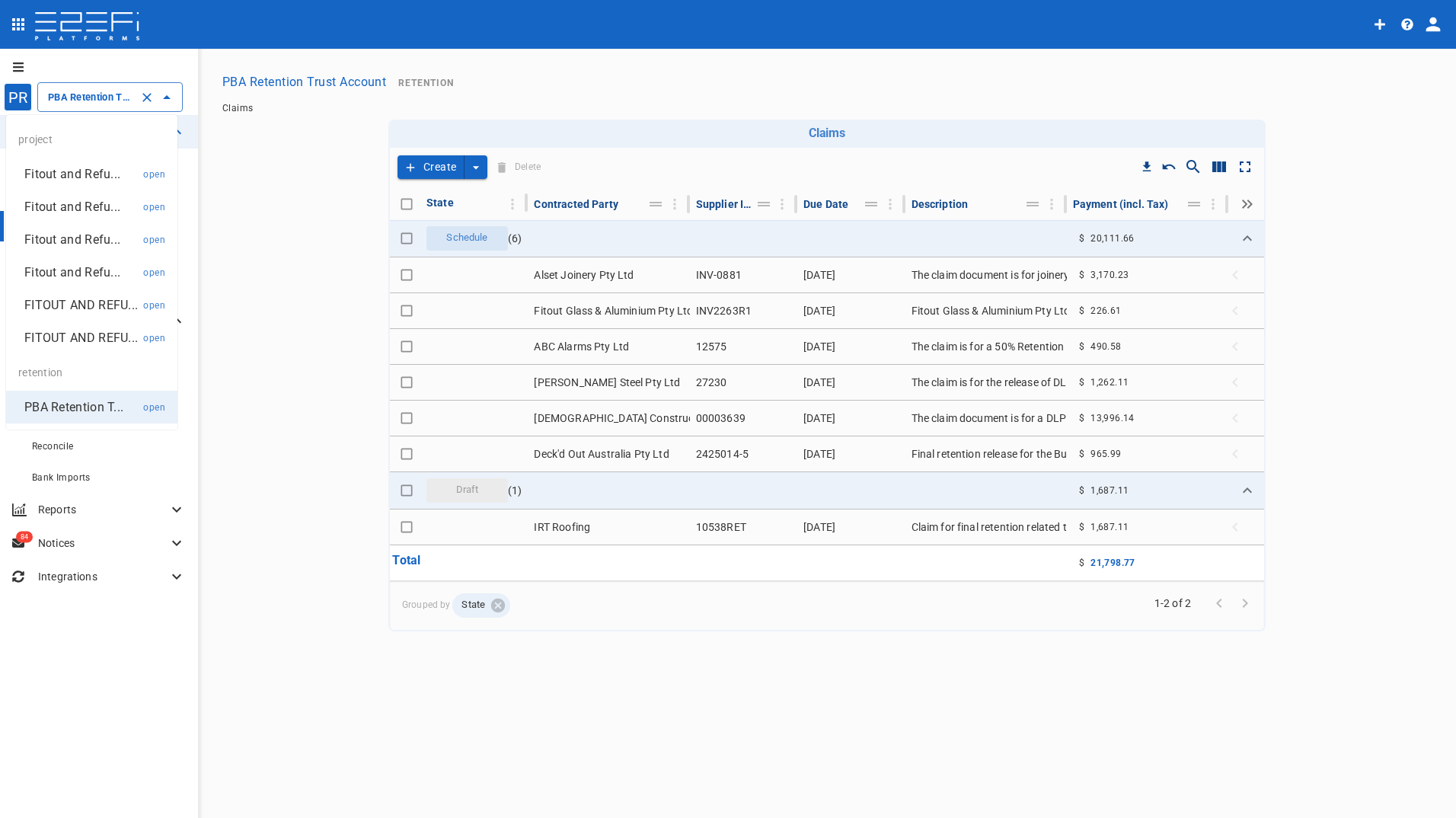
click at [96, 94] on input "PBA Retention Trust Account" at bounding box center [89, 97] width 89 height 16
click at [98, 169] on p "Fitout and Refu..." at bounding box center [72, 174] width 96 height 18
type input "Fitout and Refurbishment Australia Pty Ltd Burleigh Heads State School Project …"
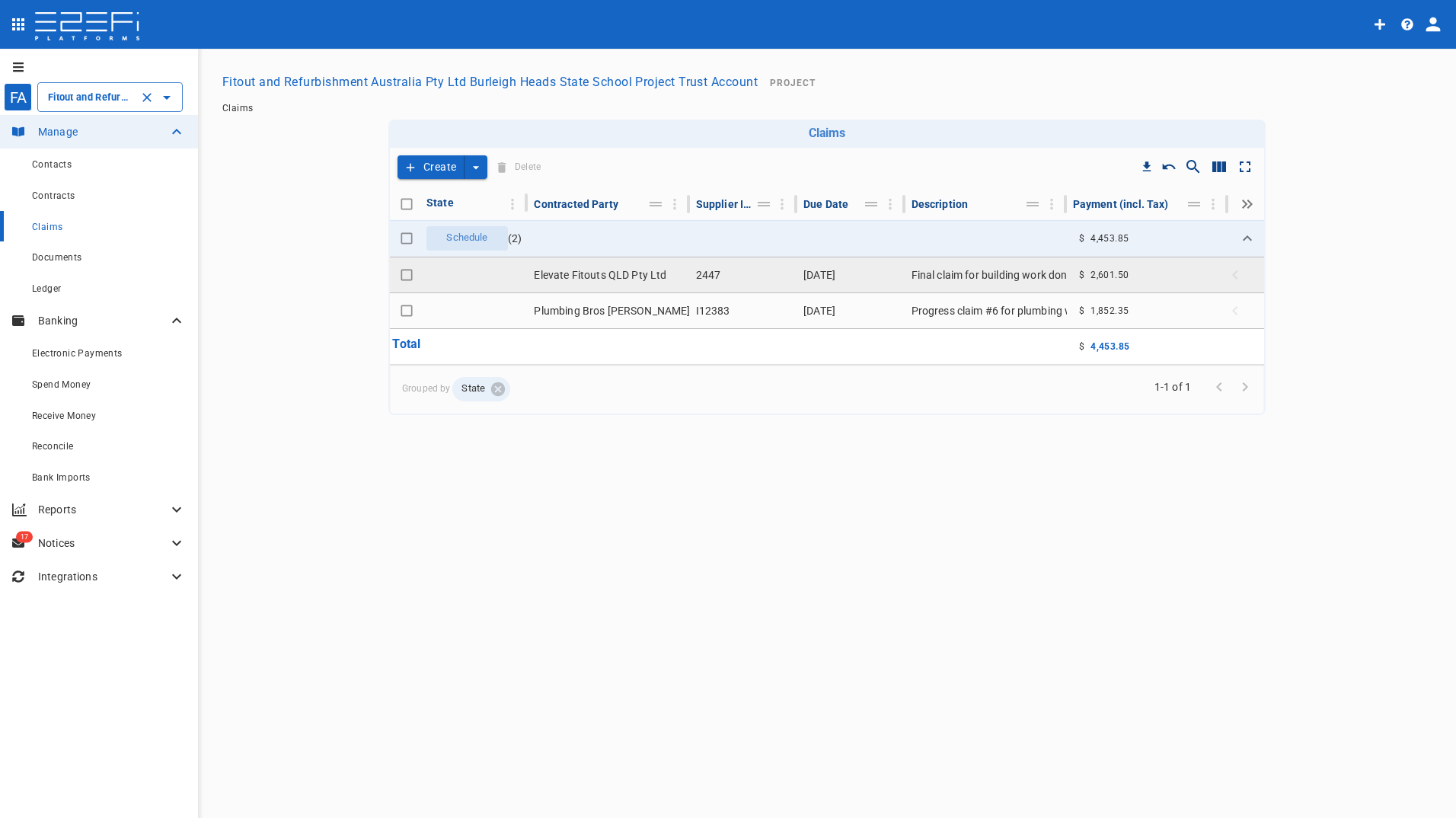
click at [623, 283] on td "Elevate Fitouts QLD Pty Ltd" at bounding box center [608, 275] width 162 height 35
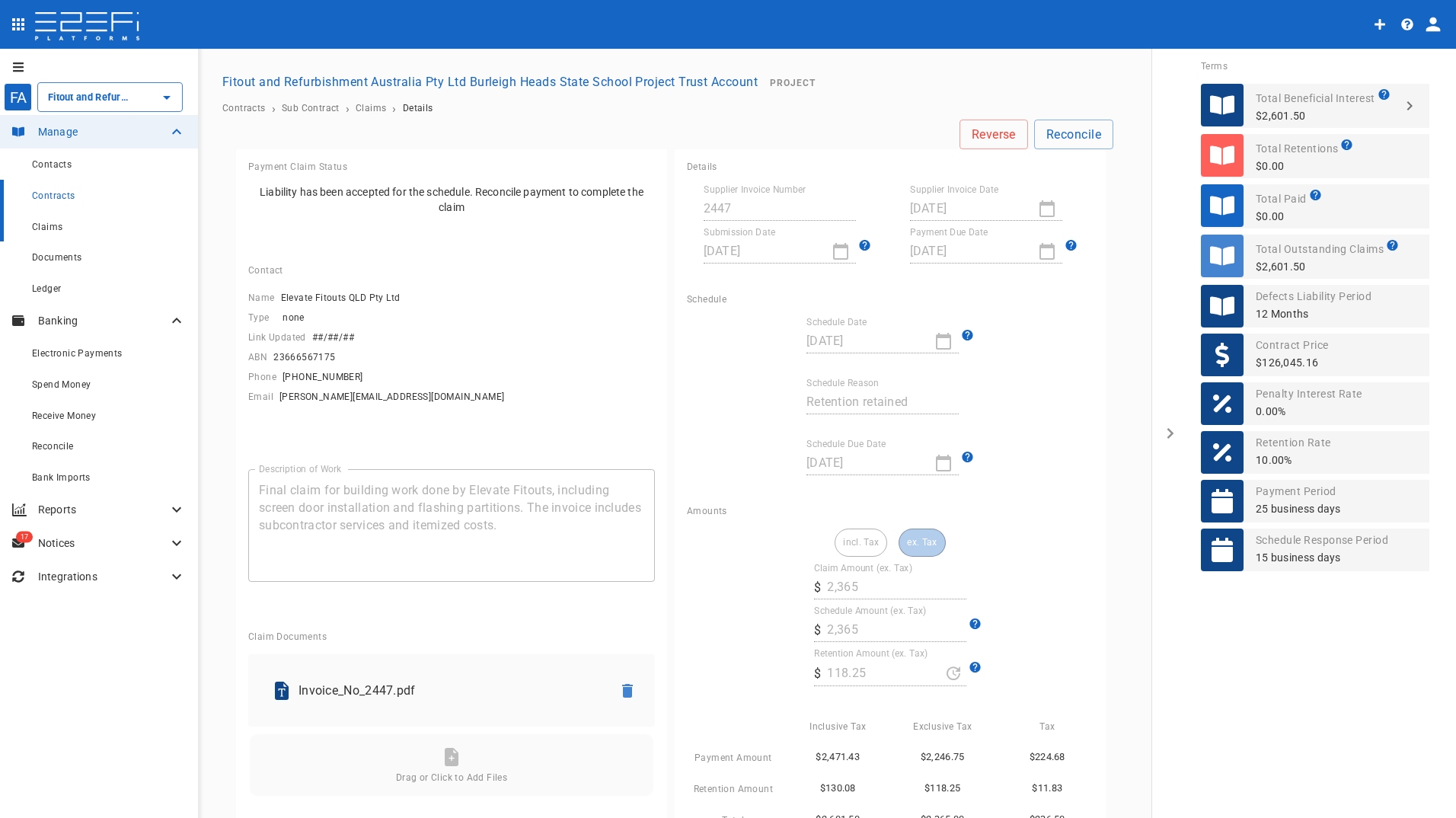
click at [58, 223] on span "Claims" at bounding box center [47, 227] width 31 height 11
